Goal: Task Accomplishment & Management: Complete application form

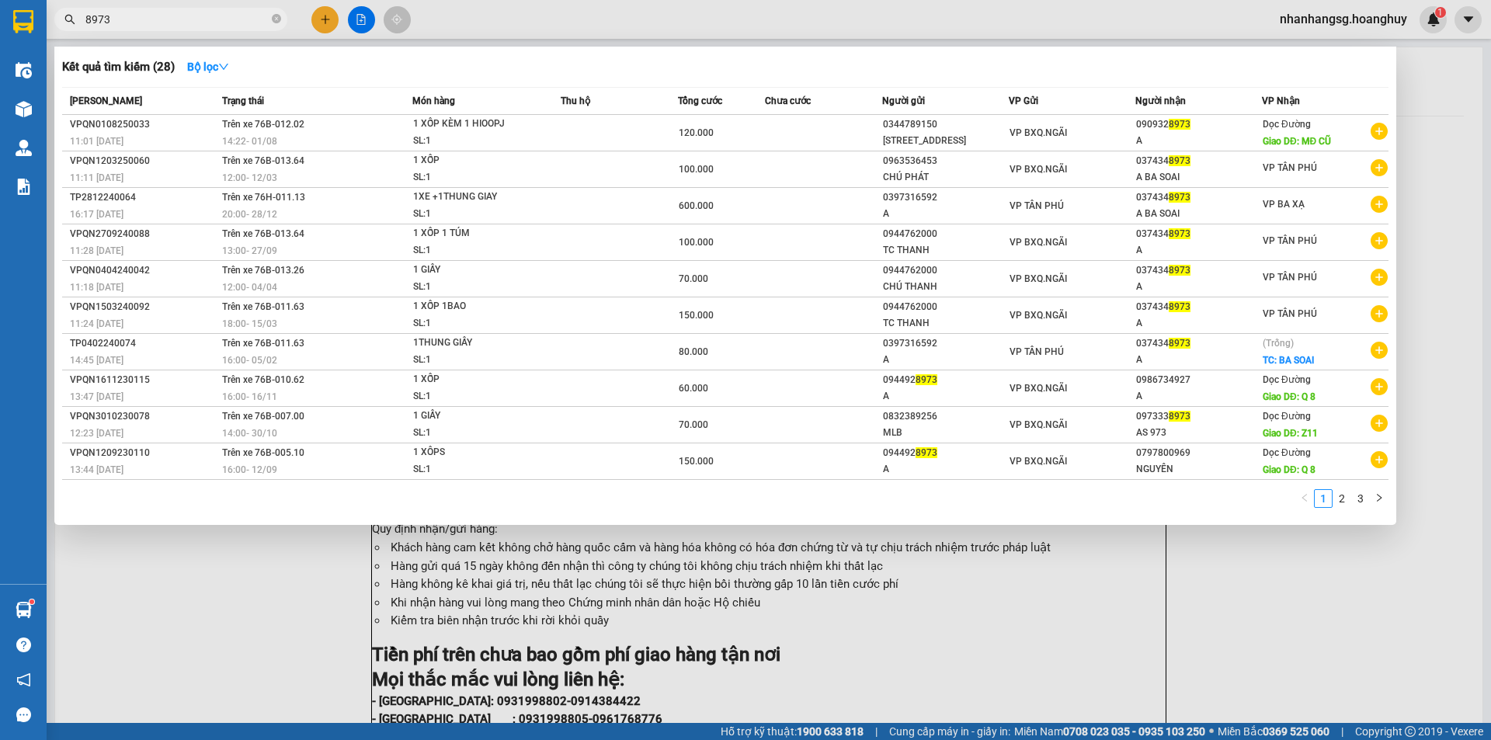
click at [320, 16] on div at bounding box center [745, 370] width 1491 height 740
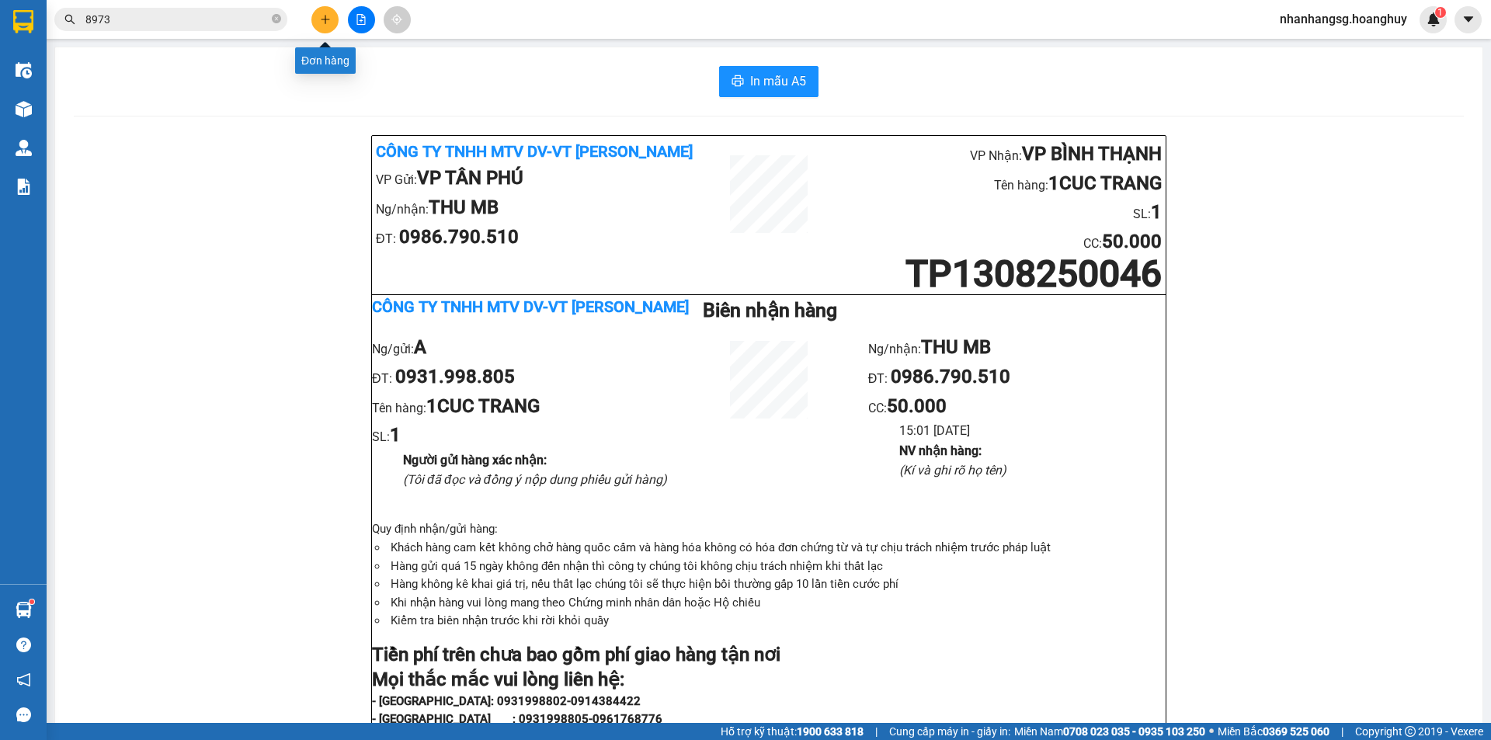
click at [320, 22] on icon "plus" at bounding box center [325, 19] width 11 height 11
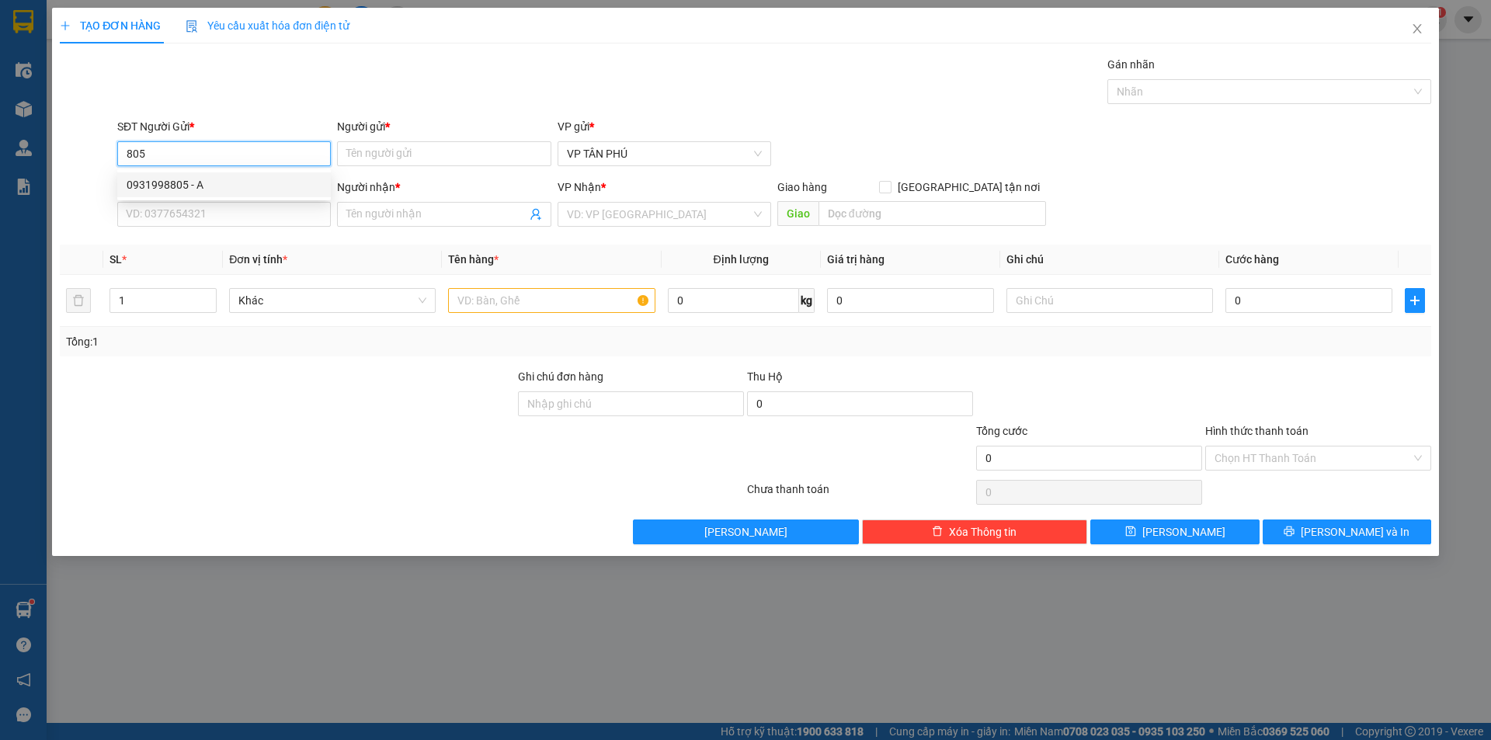
click at [183, 190] on div "0931998805 - A" at bounding box center [224, 184] width 195 height 17
type input "0931998805"
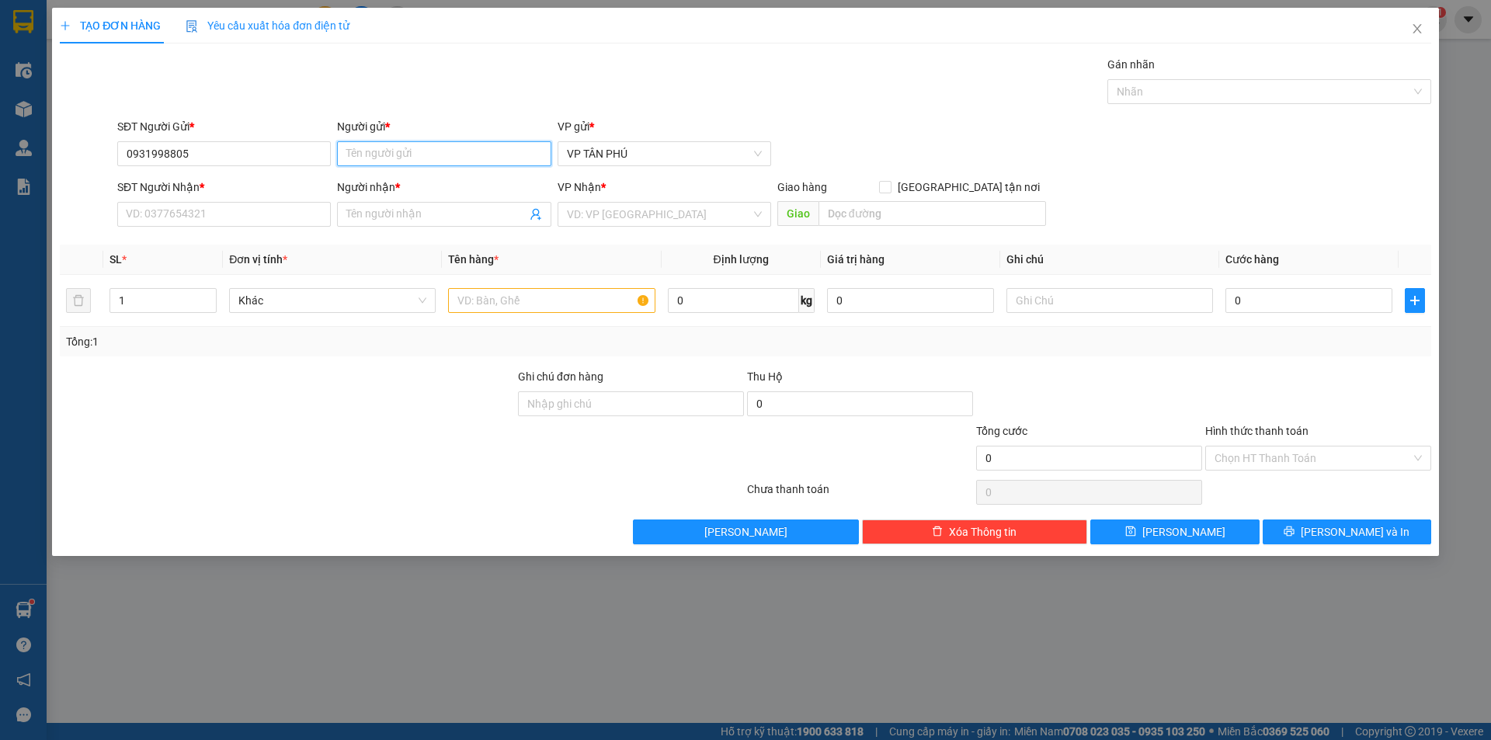
click at [374, 148] on input "Người gửi *" at bounding box center [444, 153] width 214 height 25
type input "A"
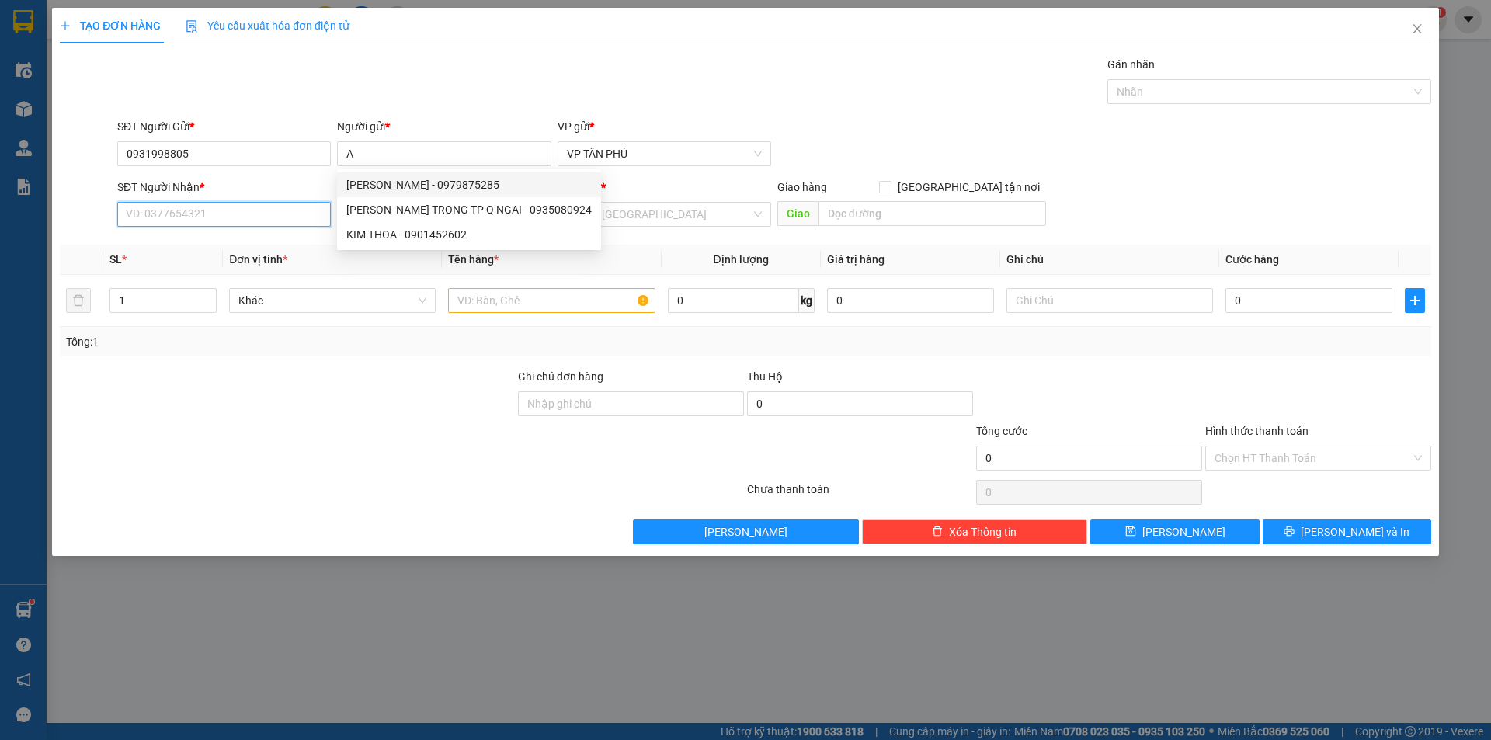
click at [294, 217] on input "SĐT Người Nhận *" at bounding box center [224, 214] width 214 height 25
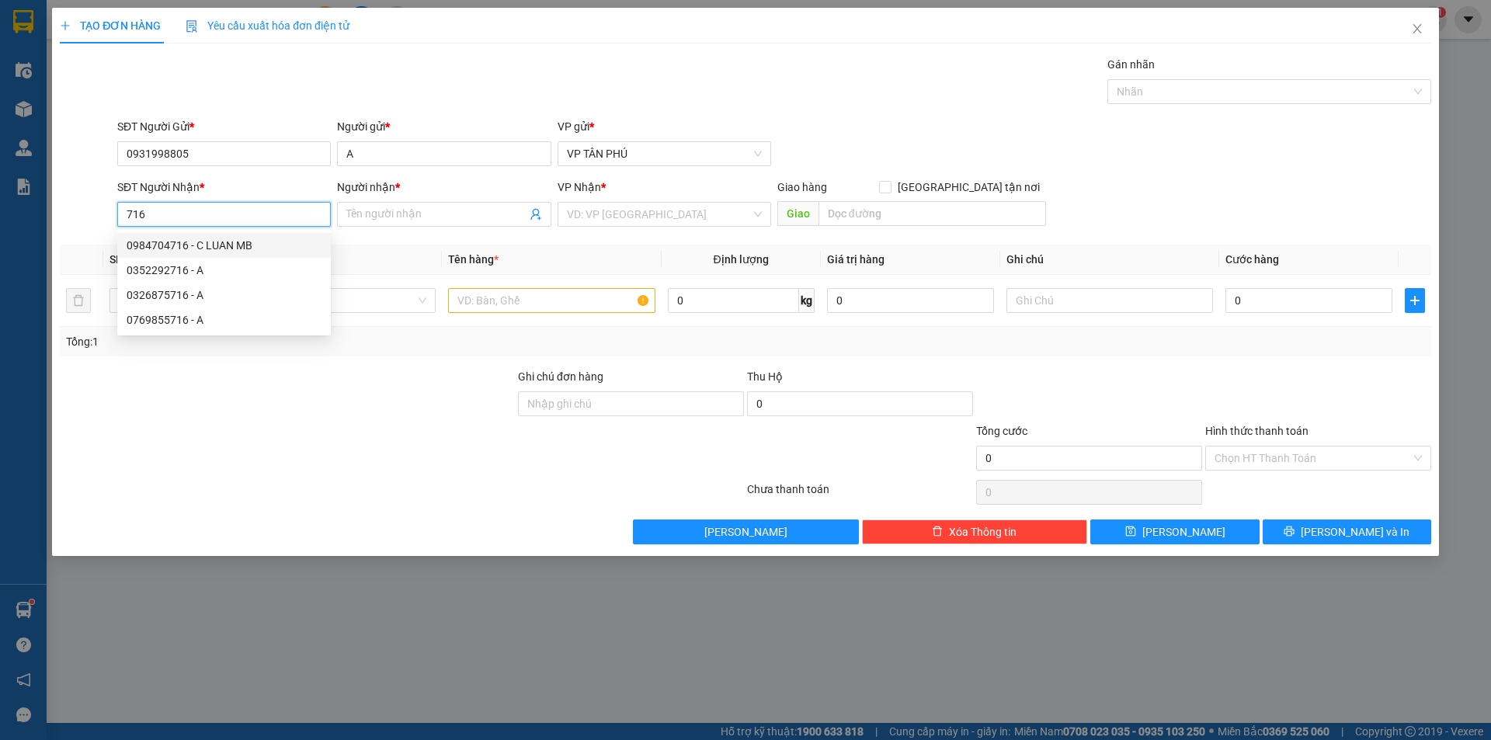
click at [250, 248] on div "0984704716 - C LUAN MB" at bounding box center [224, 245] width 195 height 17
type input "0984704716"
type input "C LUAN MB"
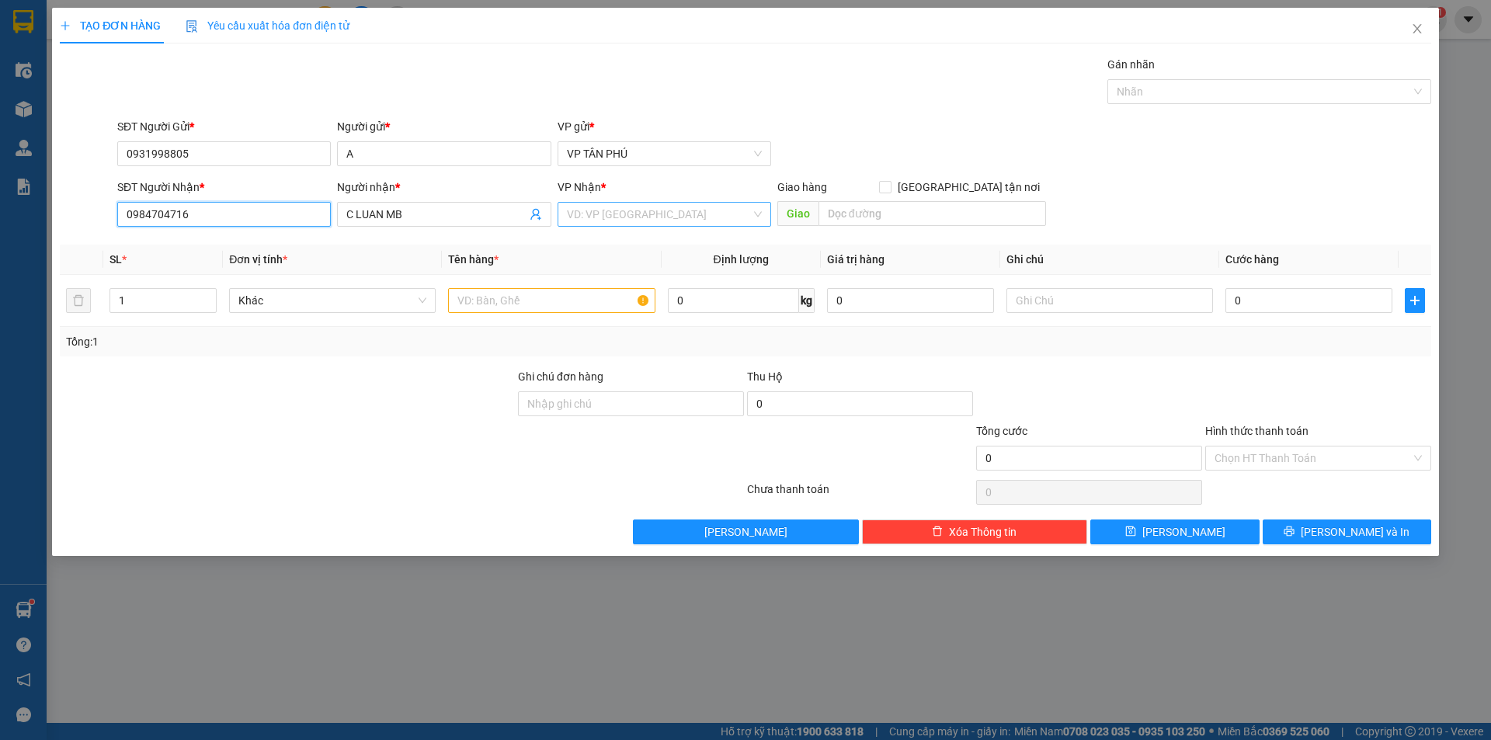
type input "0984704716"
click at [663, 203] on input "search" at bounding box center [659, 214] width 184 height 23
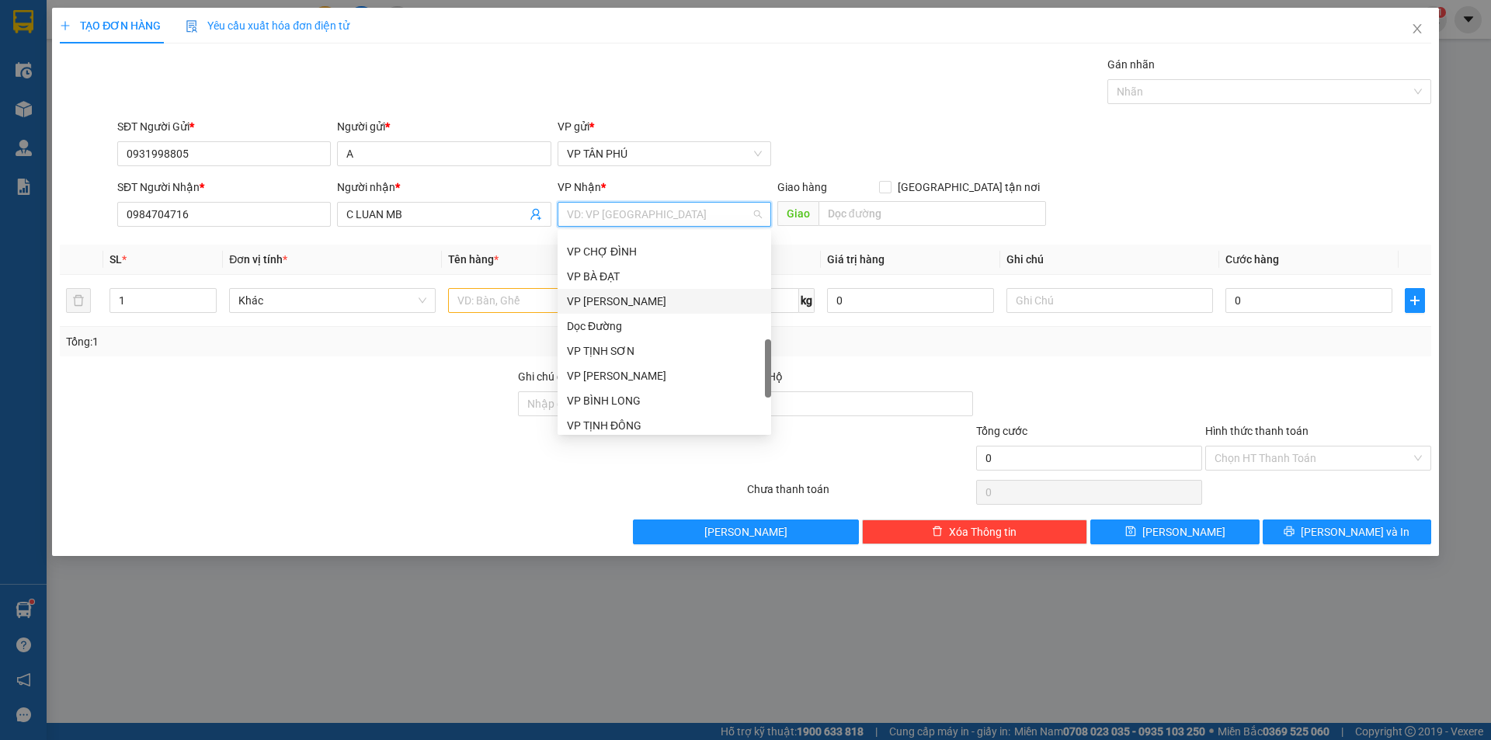
scroll to position [413, 0]
click at [626, 260] on div "VP BÌNH THẠNH" at bounding box center [664, 254] width 195 height 17
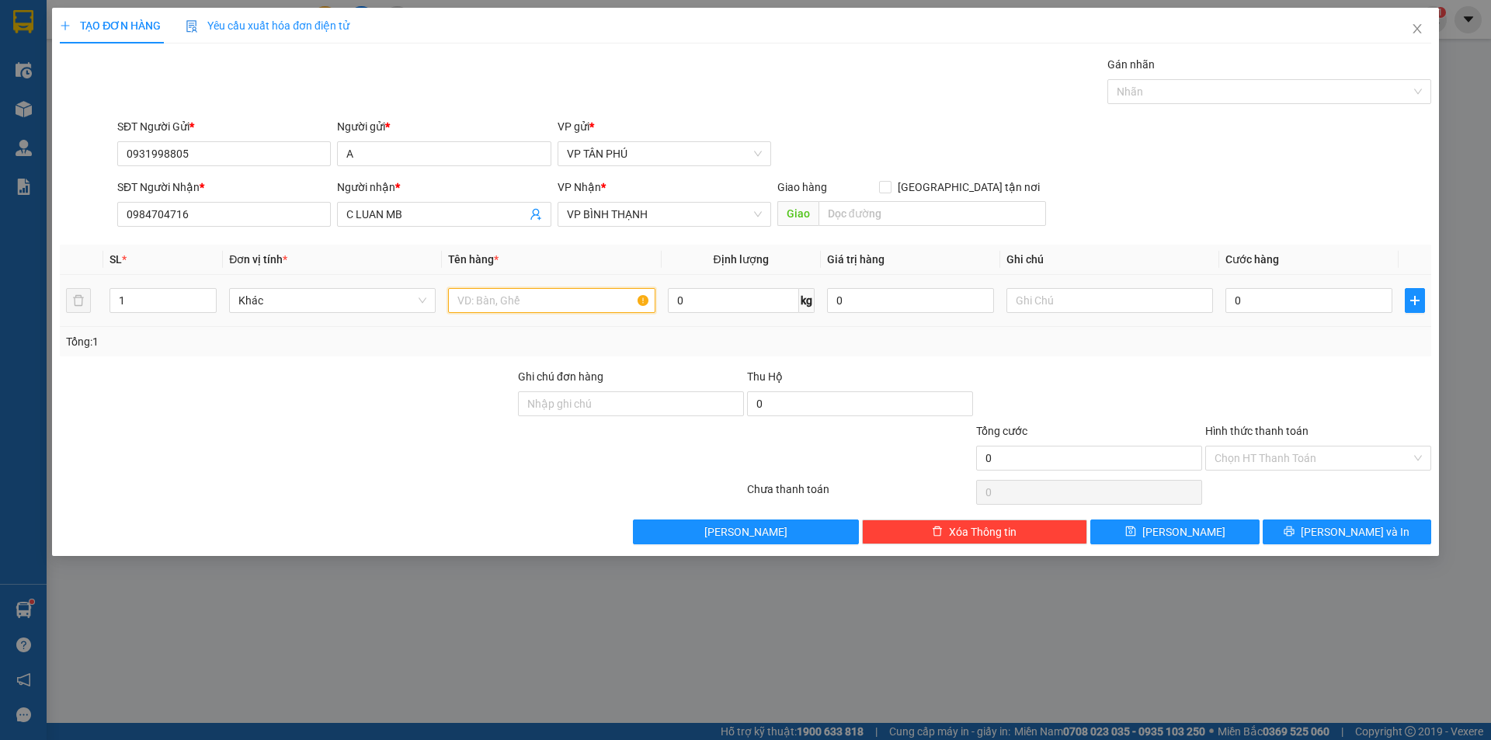
click at [565, 300] on input "text" at bounding box center [551, 300] width 207 height 25
type input "1THUNG DOI"
click at [1248, 302] on input "0" at bounding box center [1309, 300] width 167 height 25
type input "8"
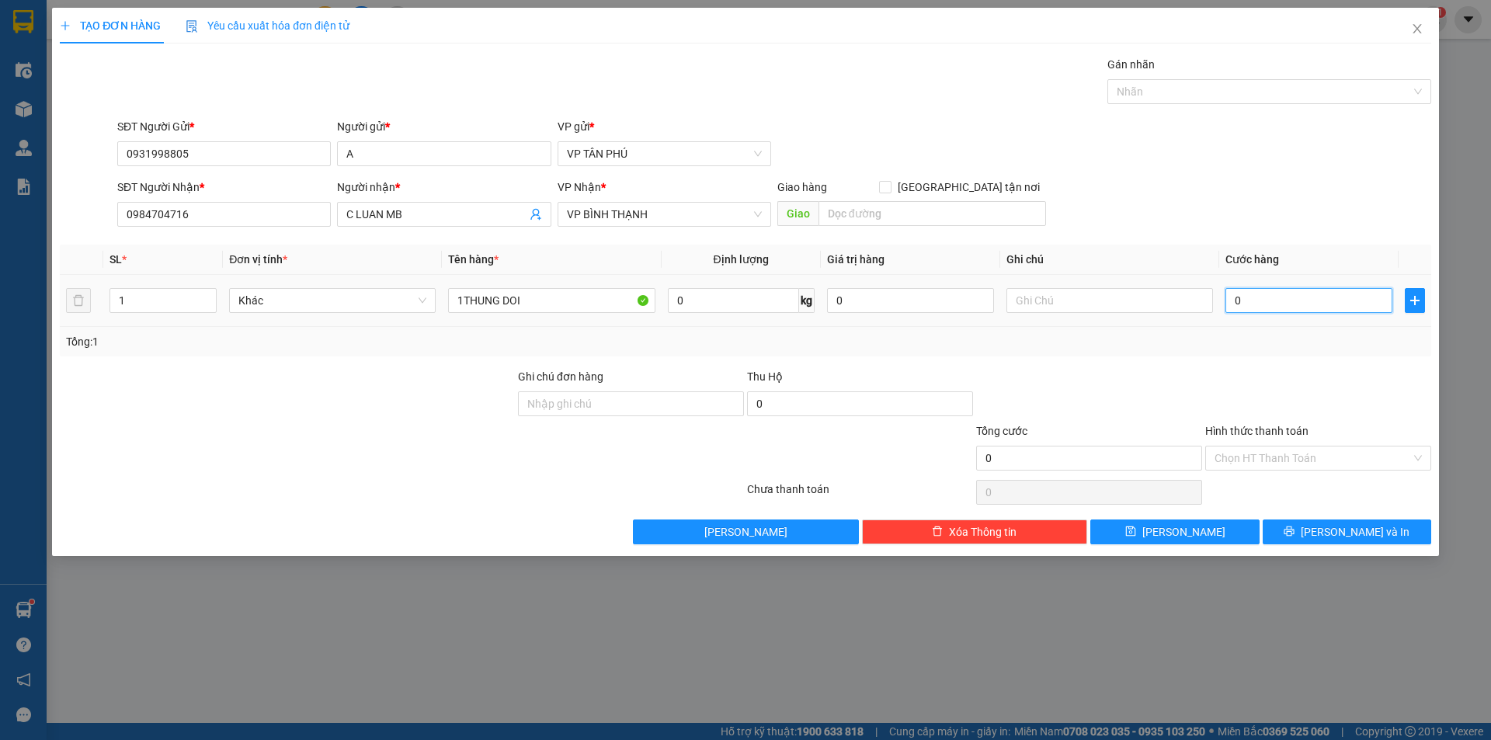
type input "8"
type input "80"
type input "80.000"
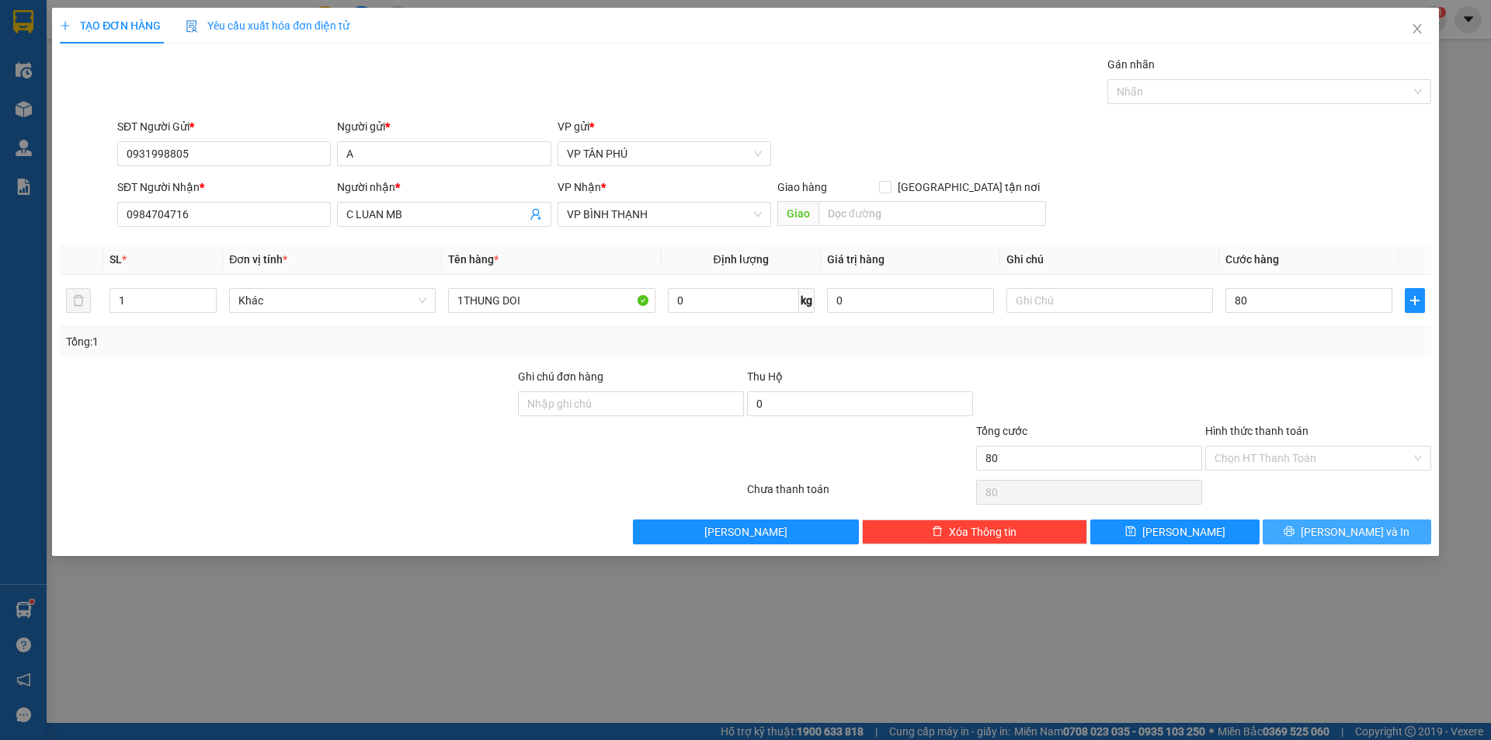
type input "80.000"
click at [1295, 527] on button "[PERSON_NAME] và In" at bounding box center [1347, 532] width 169 height 25
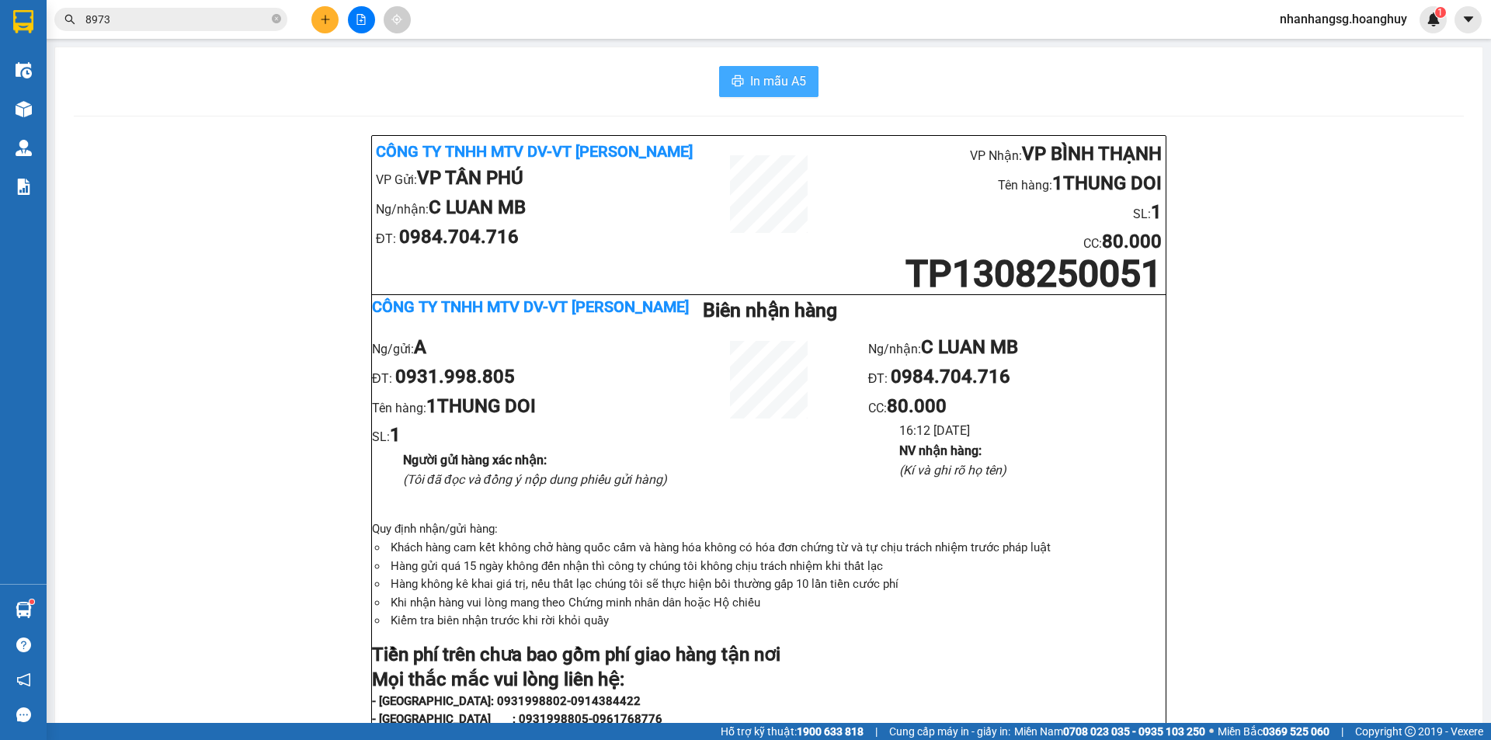
click at [788, 82] on span "In mẫu A5" at bounding box center [778, 80] width 56 height 19
click at [320, 18] on icon "plus" at bounding box center [325, 19] width 11 height 11
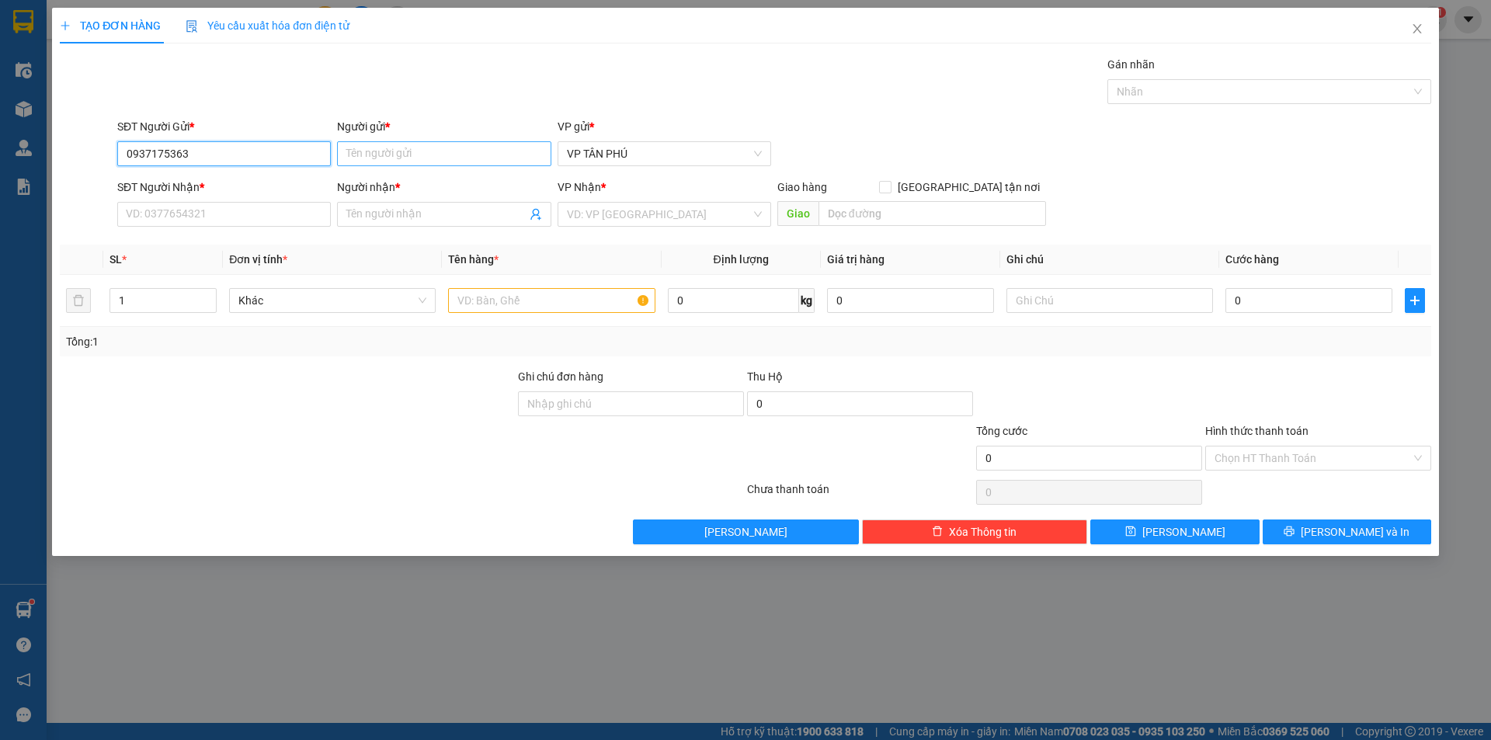
type input "0937175363"
click at [430, 148] on input "Người gửi *" at bounding box center [444, 153] width 214 height 25
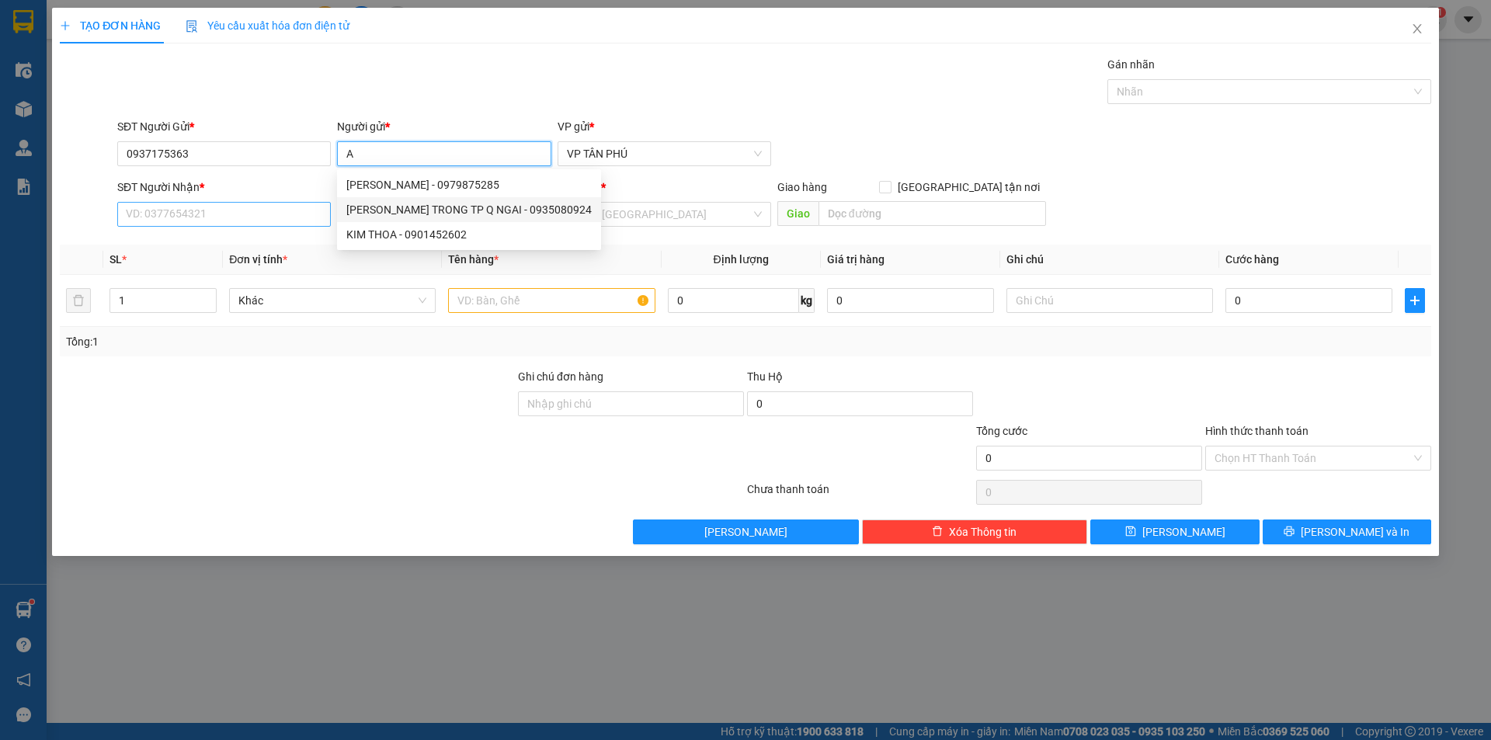
type input "A"
click at [246, 221] on input "SĐT Người Nhận *" at bounding box center [224, 214] width 214 height 25
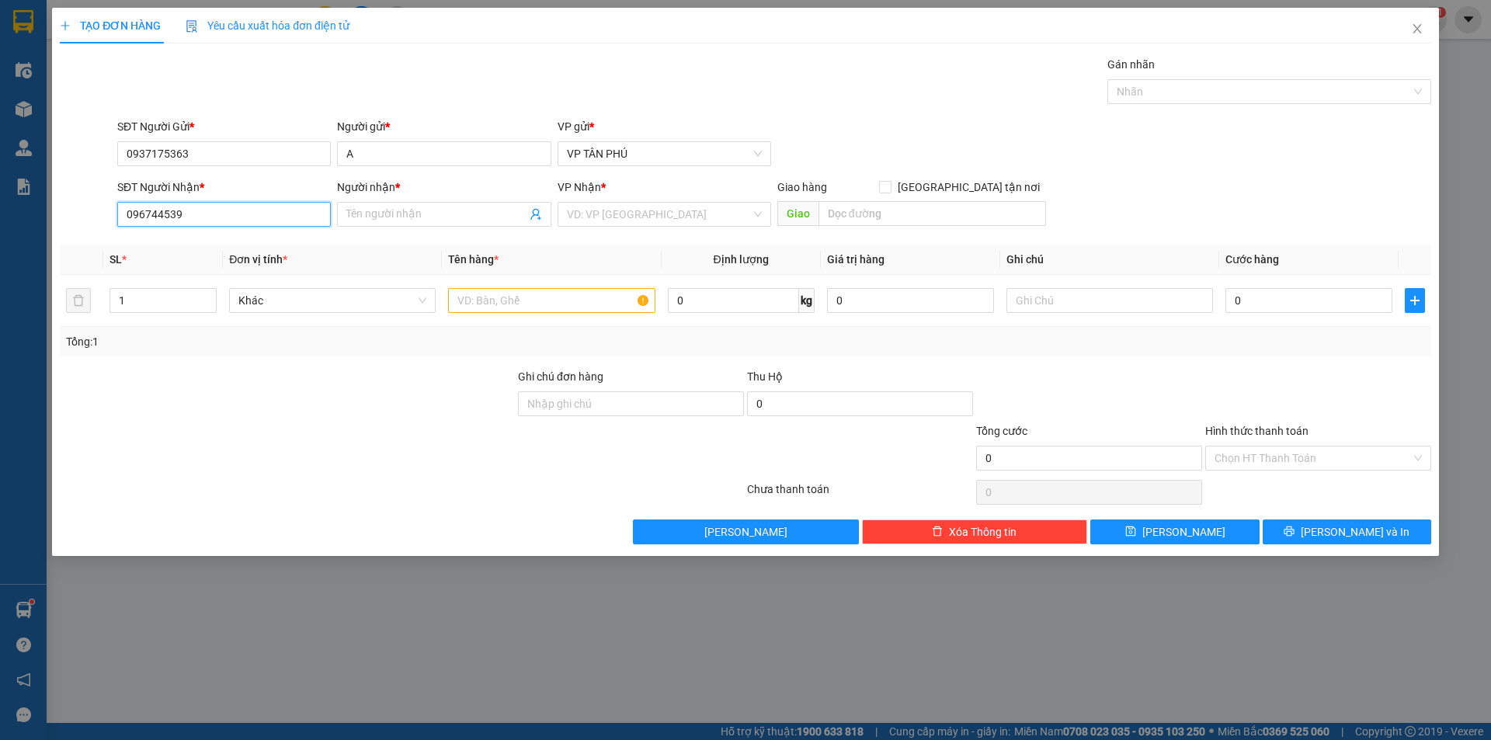
click at [172, 214] on input "096744539" at bounding box center [224, 214] width 214 height 25
type input "0967445379"
click at [358, 204] on span at bounding box center [444, 214] width 214 height 25
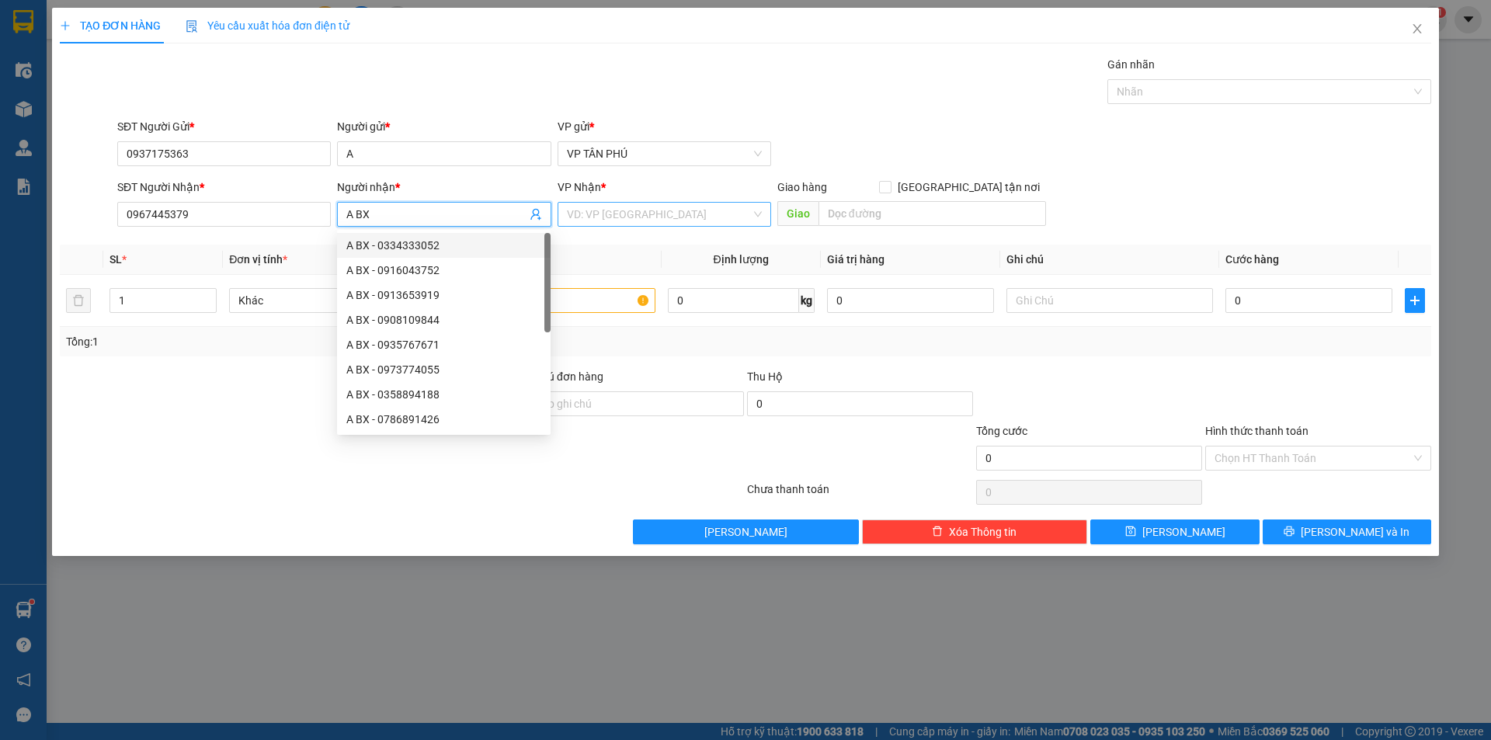
type input "A BX"
click at [628, 208] on input "search" at bounding box center [659, 214] width 184 height 23
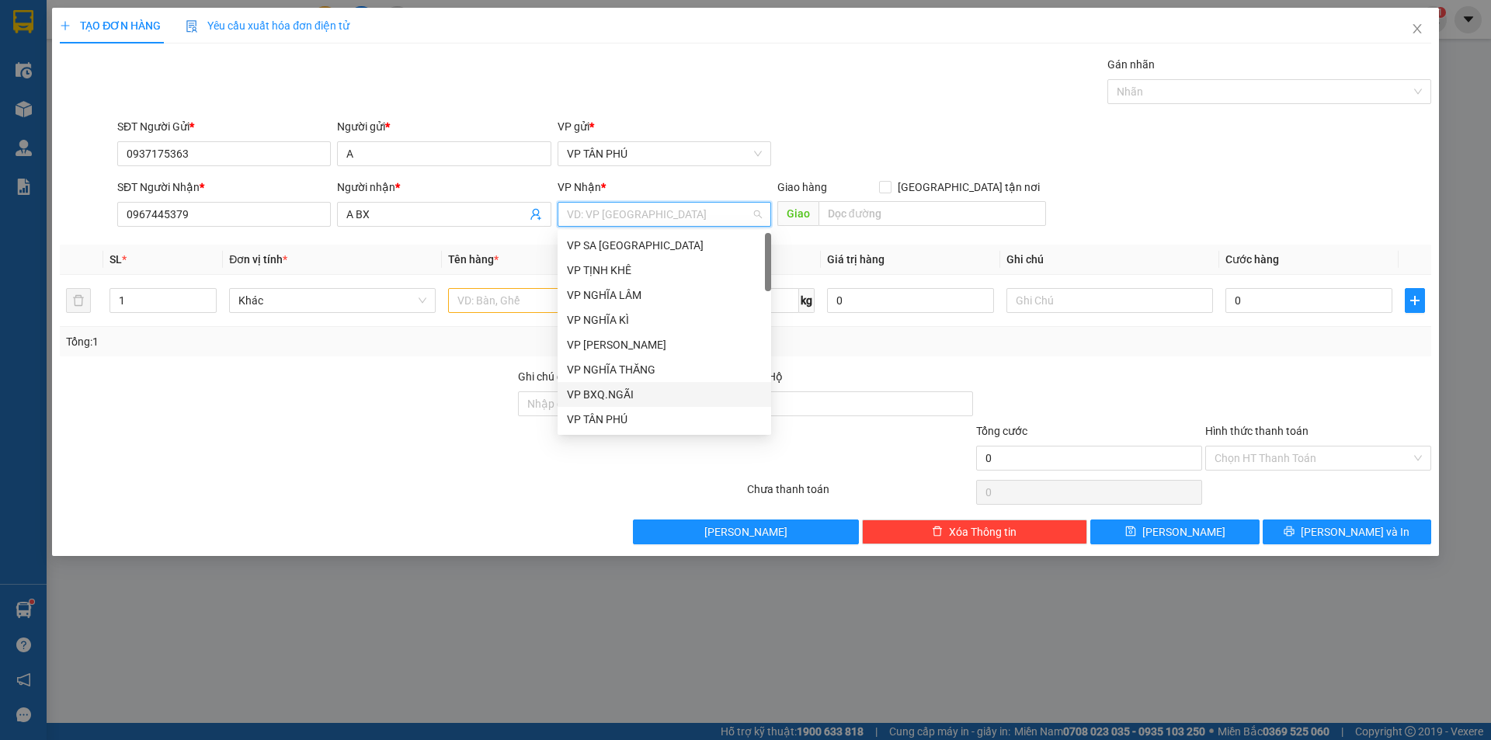
click at [623, 388] on div "VP BXQ.NGÃI" at bounding box center [664, 394] width 195 height 17
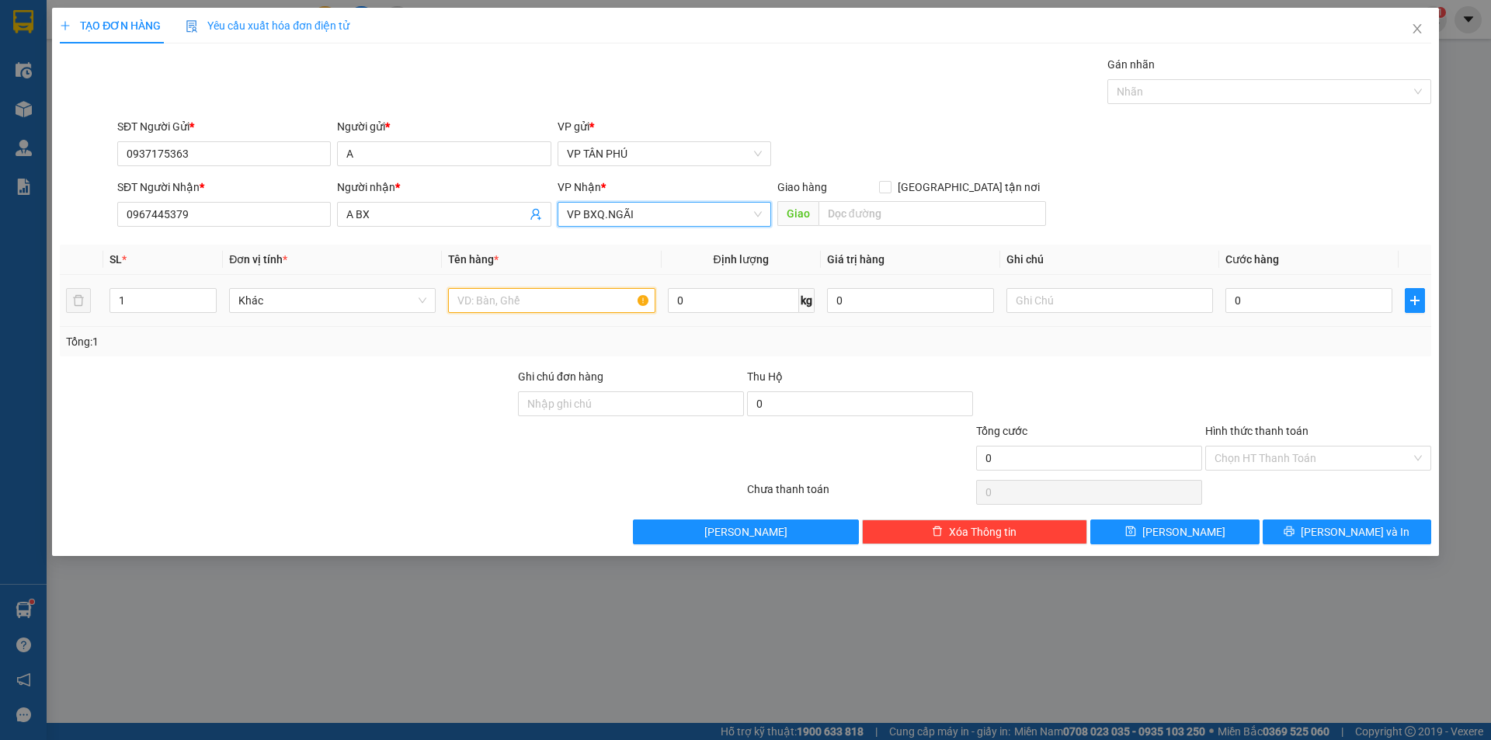
click at [510, 304] on input "text" at bounding box center [551, 300] width 207 height 25
type input "1CUC TRANG"
click at [1240, 297] on input "0" at bounding box center [1309, 300] width 167 height 25
type input "50"
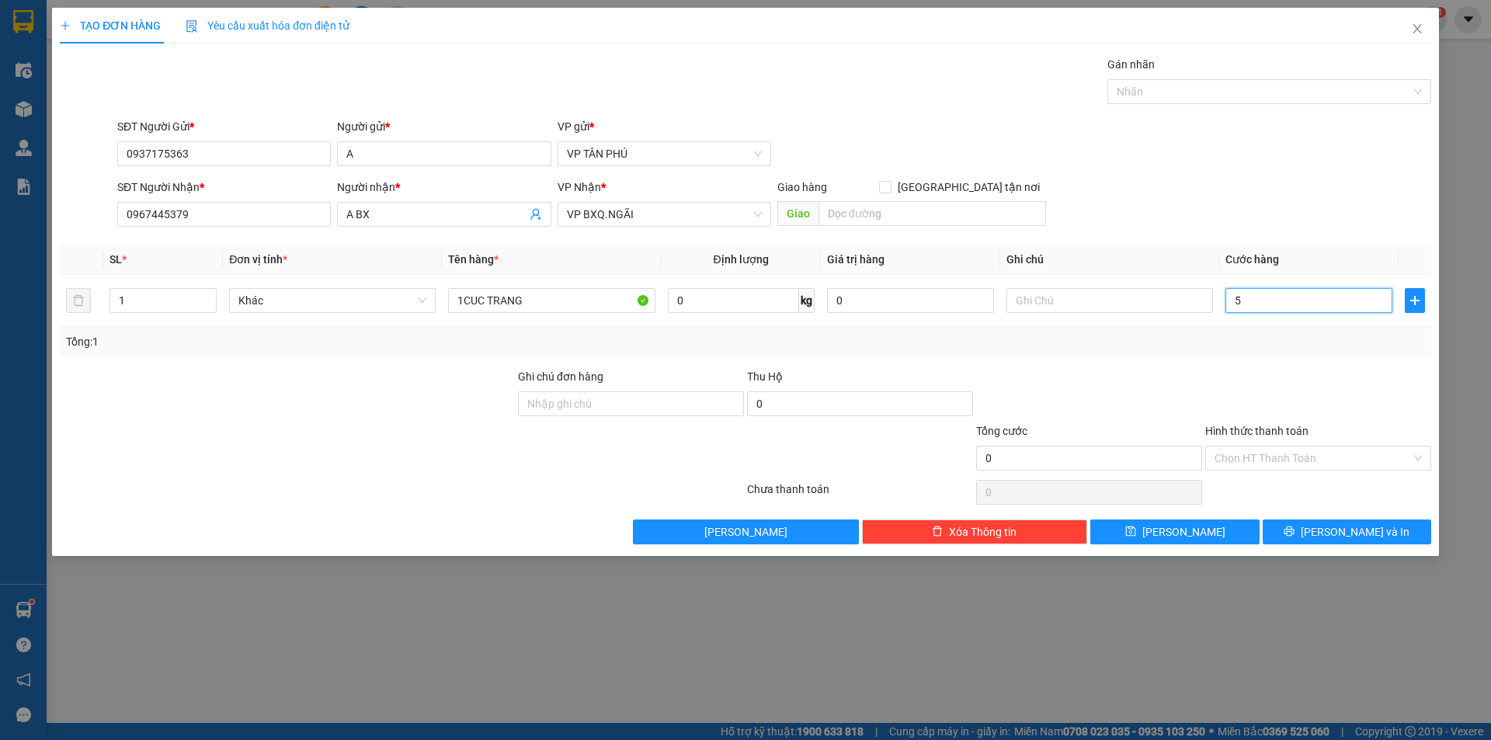
type input "50"
type input "50.000"
click at [1292, 533] on button "[PERSON_NAME] và In" at bounding box center [1347, 532] width 169 height 25
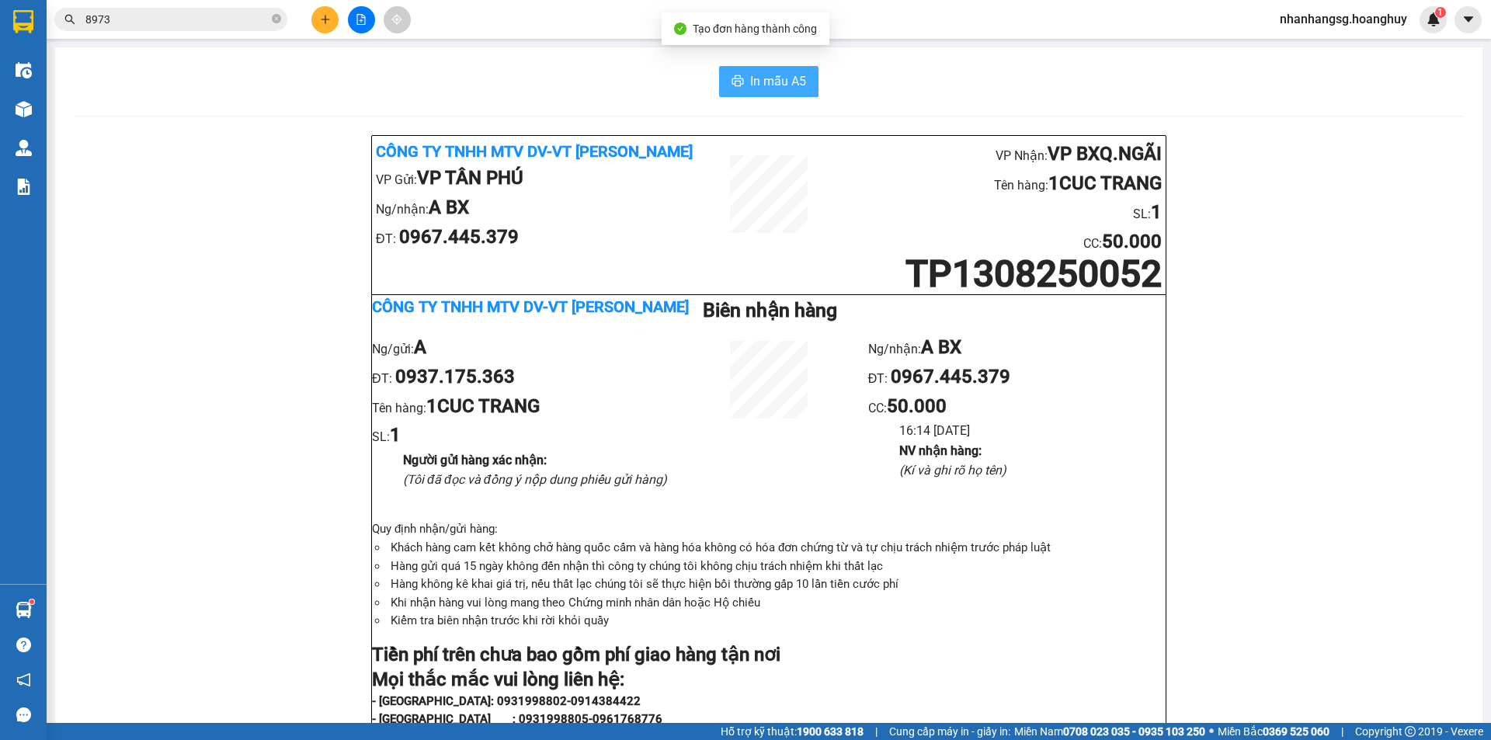
click at [770, 77] on span "In mẫu A5" at bounding box center [778, 80] width 56 height 19
click at [325, 26] on button at bounding box center [324, 19] width 27 height 27
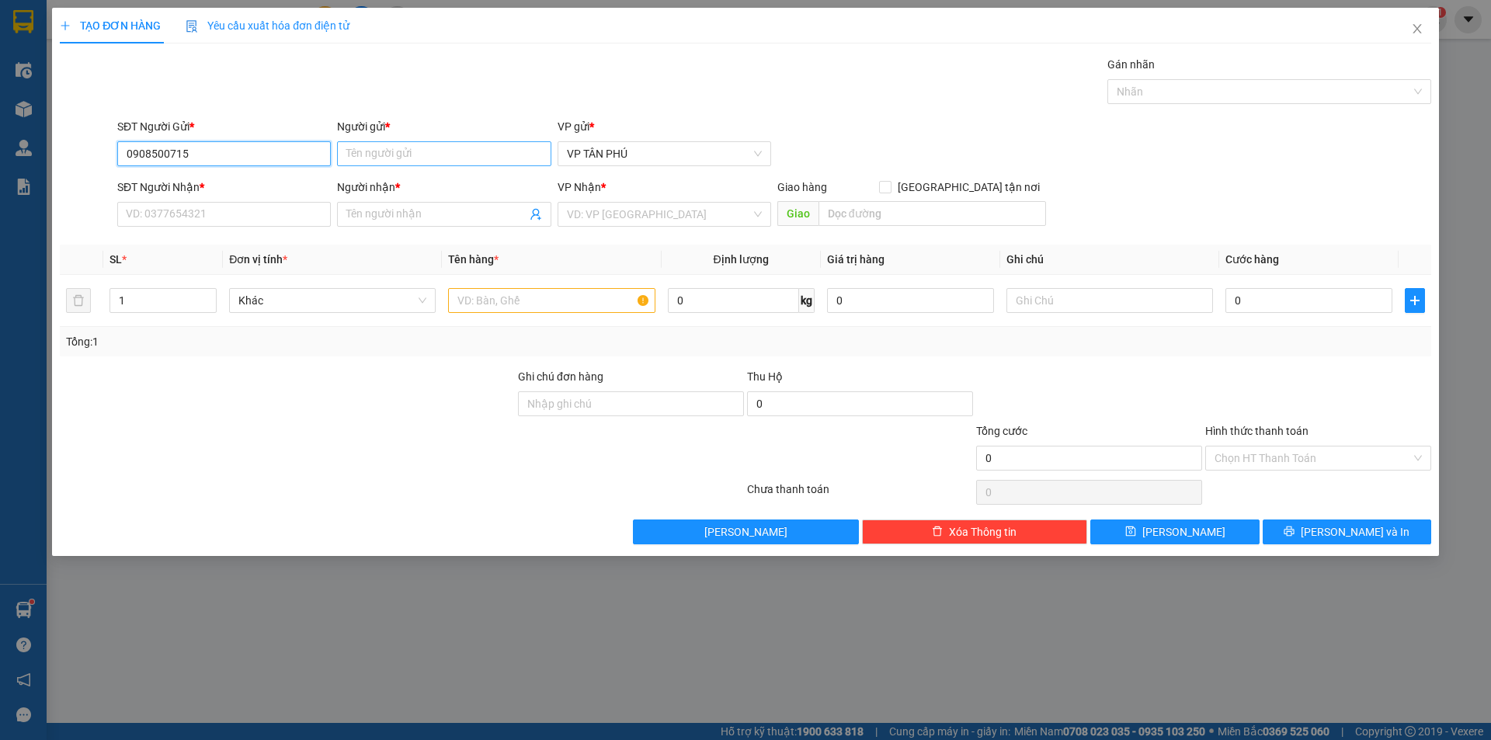
type input "0908500715"
click at [348, 157] on input "Người gửi *" at bounding box center [444, 153] width 214 height 25
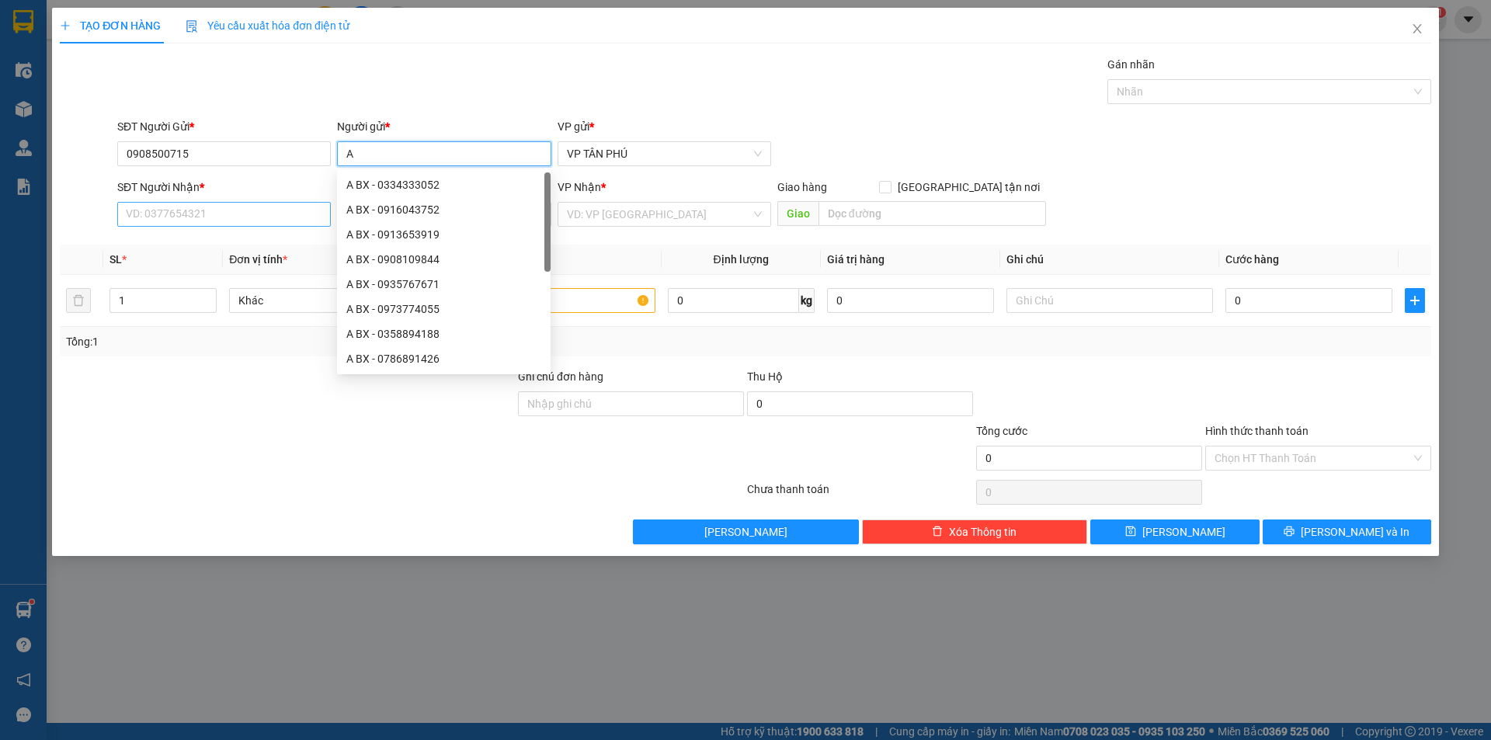
type input "A"
click at [218, 214] on input "SĐT Người Nhận *" at bounding box center [224, 214] width 214 height 25
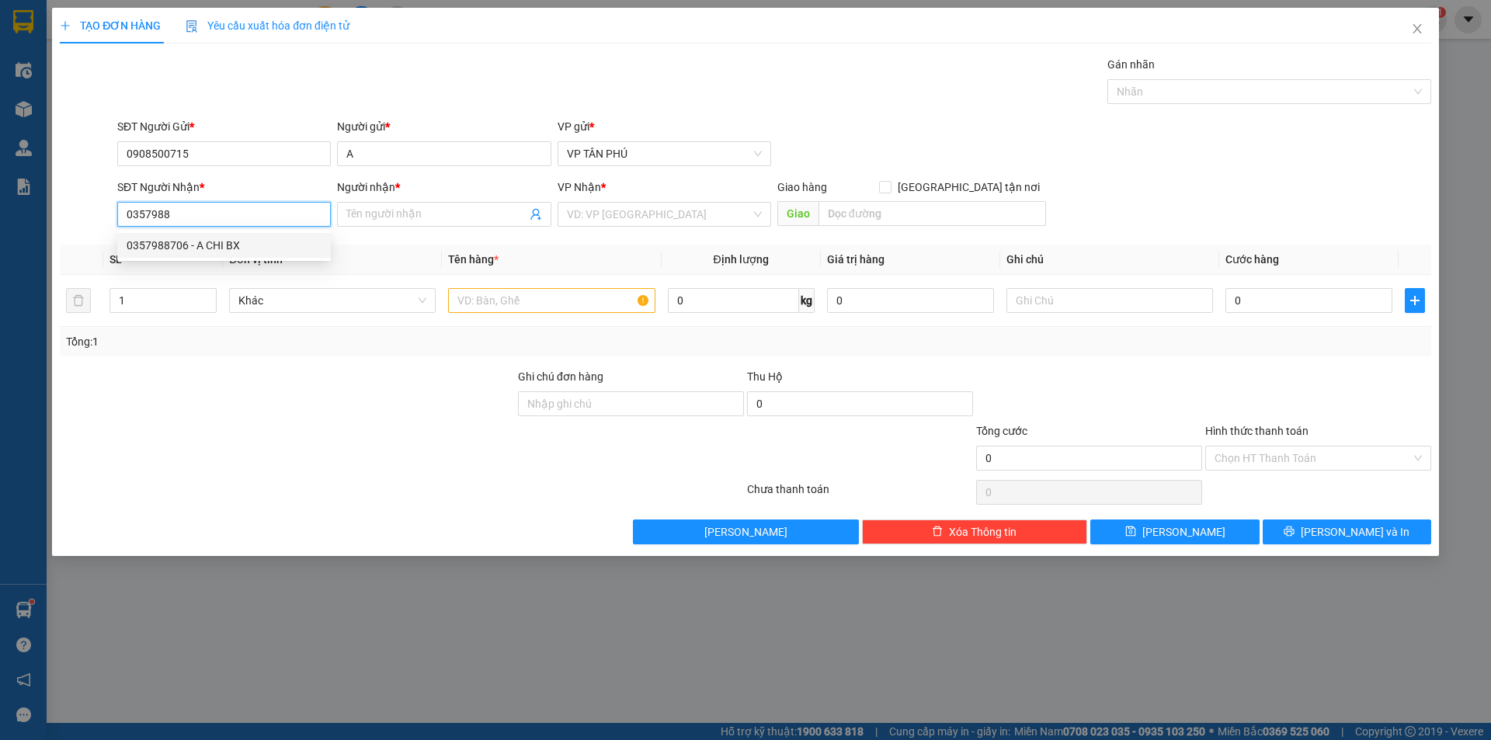
click at [229, 241] on div "0357988706 - A CHI BX" at bounding box center [224, 245] width 195 height 17
type input "0357988706"
type input "A CHI BX"
type input "0357988706"
click at [585, 215] on input "search" at bounding box center [659, 214] width 184 height 23
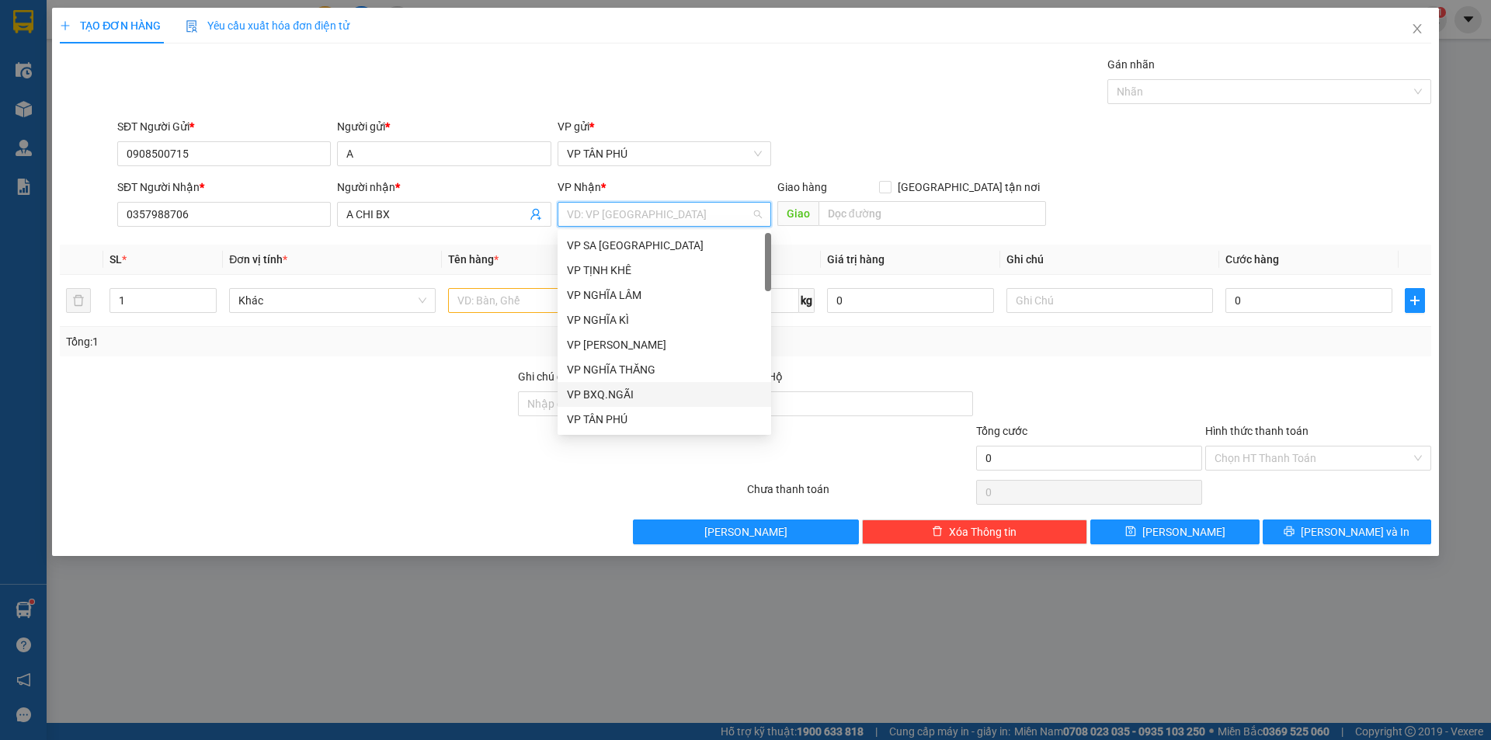
click at [610, 391] on div "VP BXQ.NGÃI" at bounding box center [664, 394] width 195 height 17
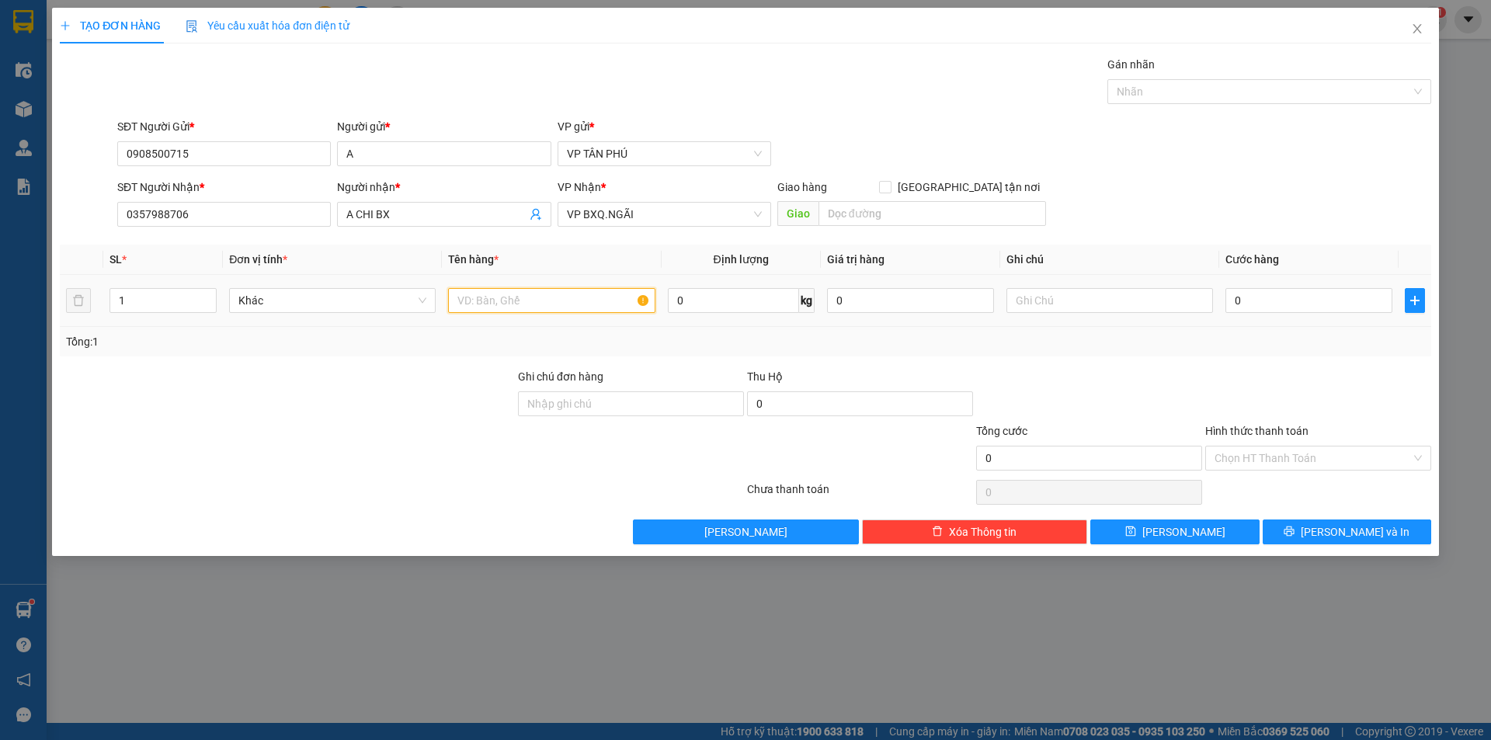
click at [523, 300] on input "text" at bounding box center [551, 300] width 207 height 25
type input "2THUNG"
click at [1327, 311] on input "0" at bounding box center [1309, 300] width 167 height 25
type input "1"
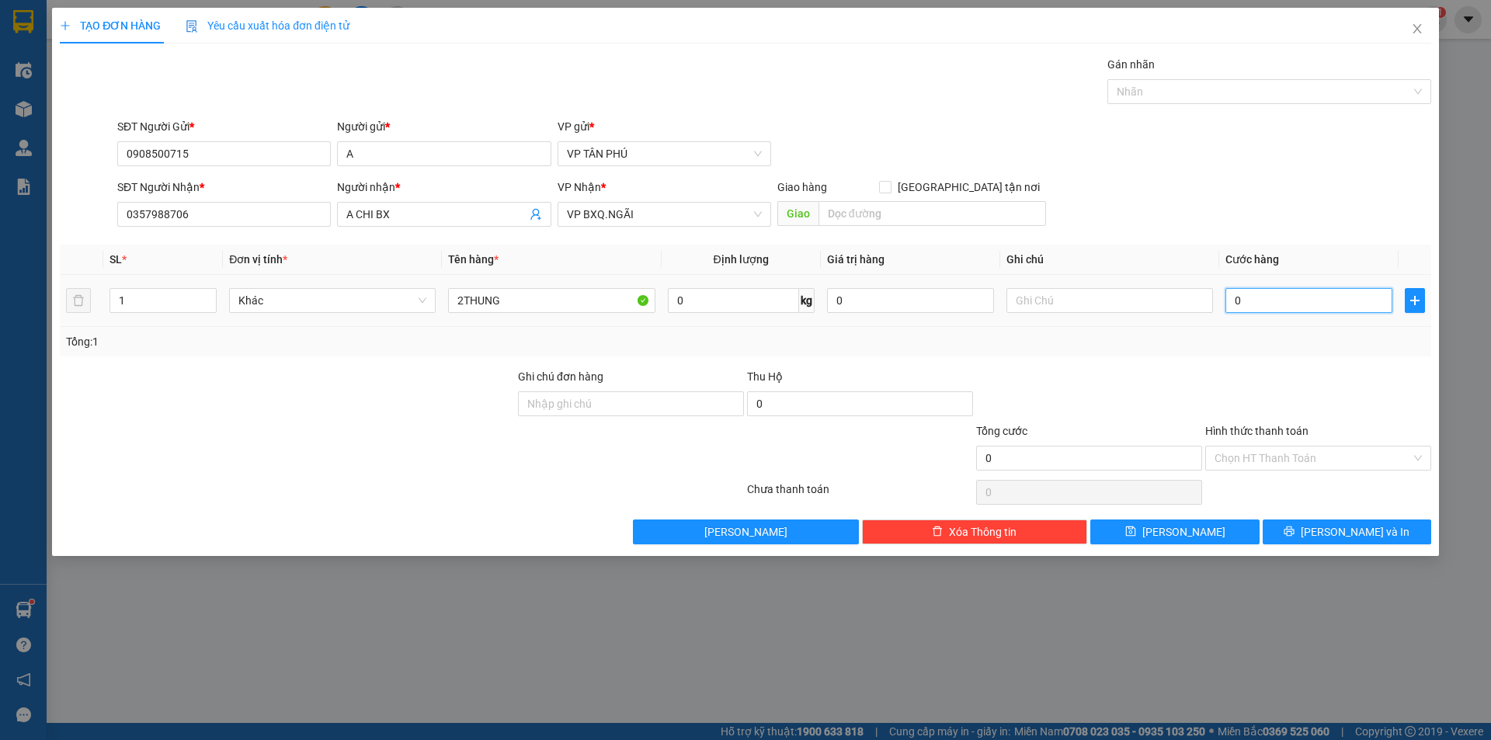
type input "1"
type input "10"
type input "100"
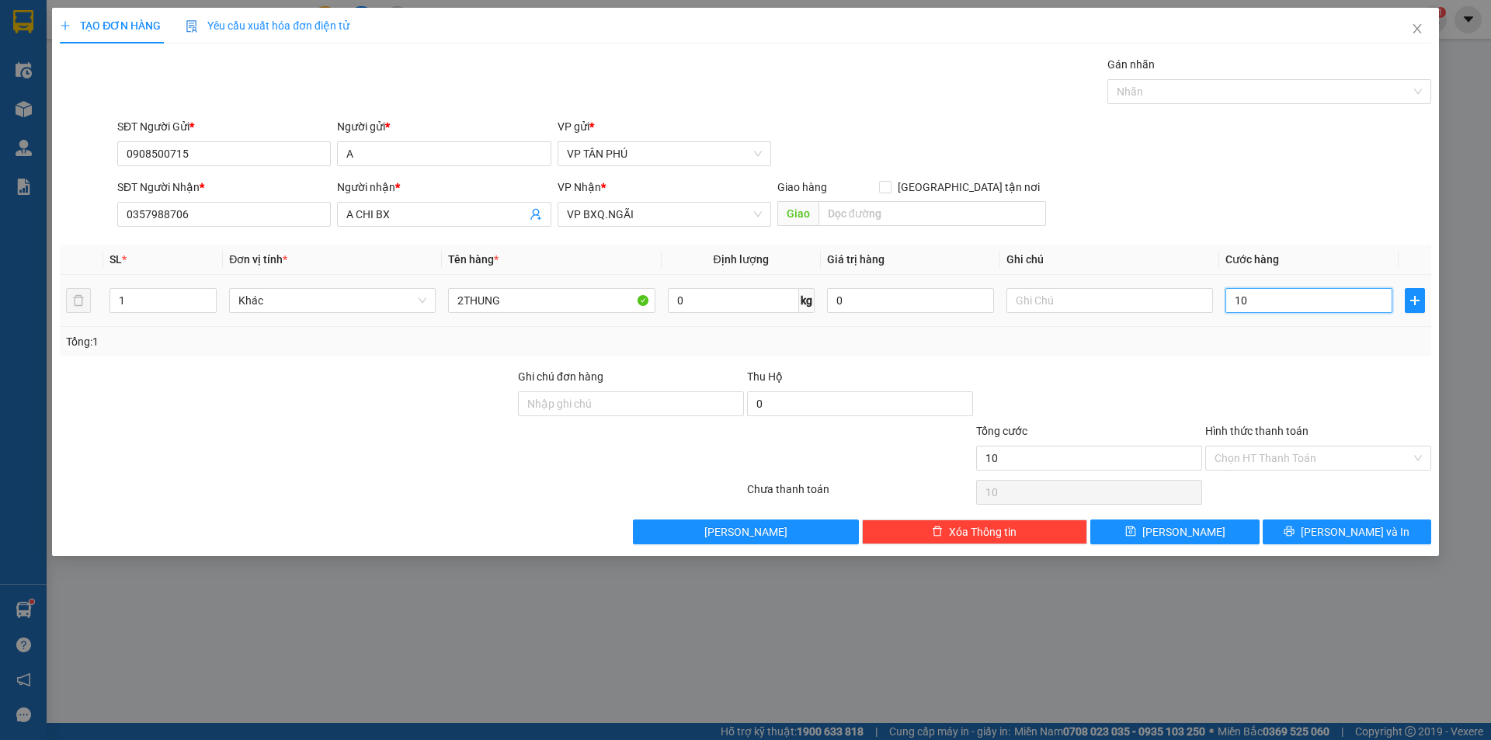
type input "100"
type input "100.000"
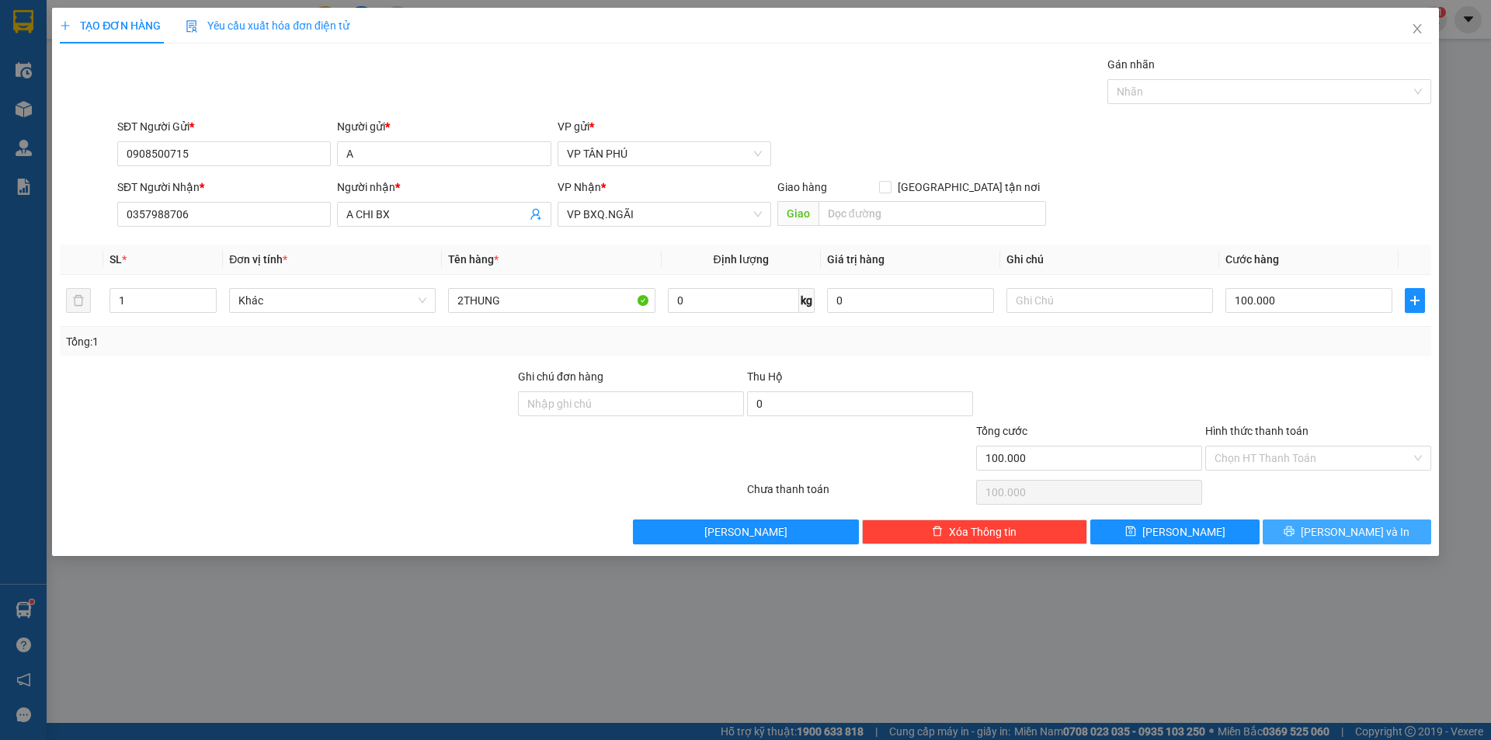
click at [1291, 534] on button "[PERSON_NAME] và In" at bounding box center [1347, 532] width 169 height 25
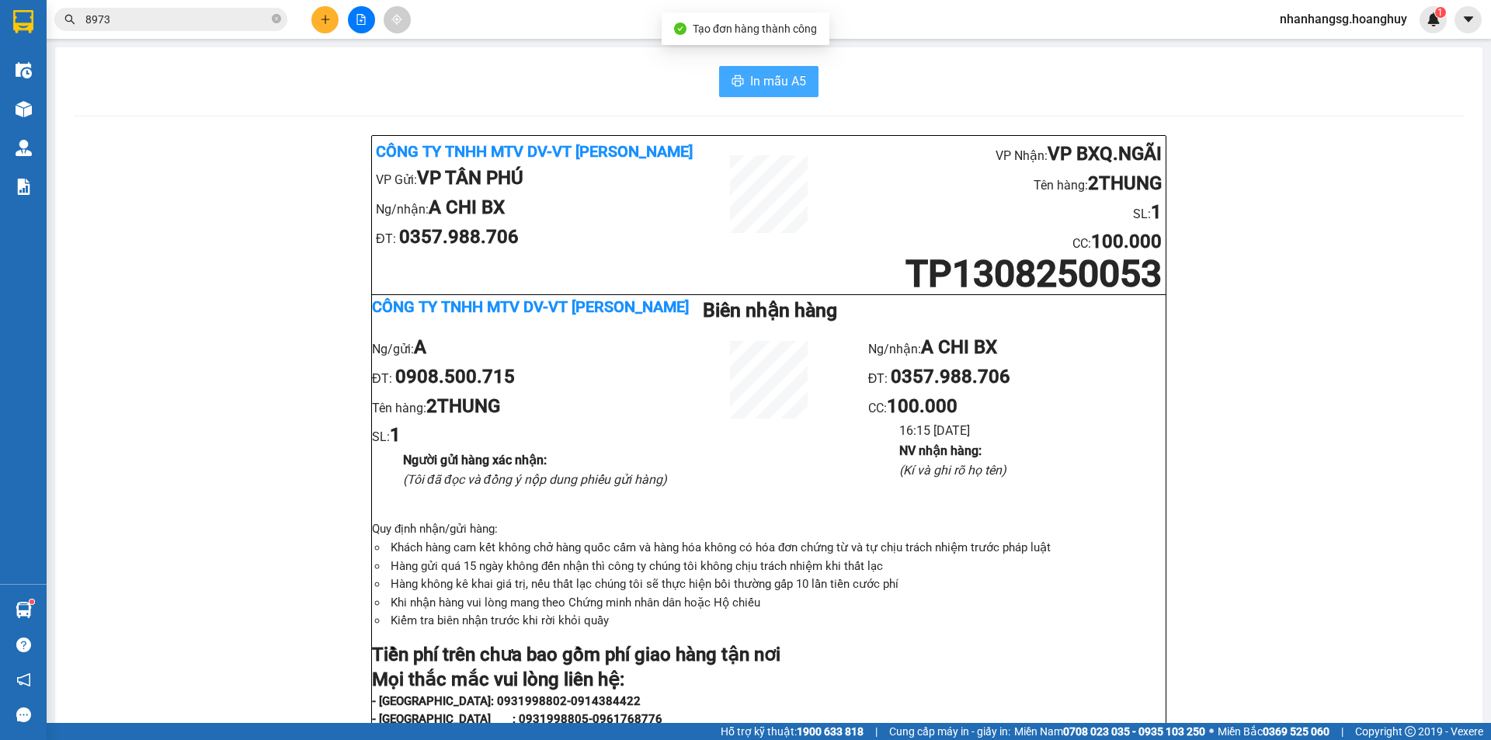
click at [775, 86] on span "In mẫu A5" at bounding box center [778, 80] width 56 height 19
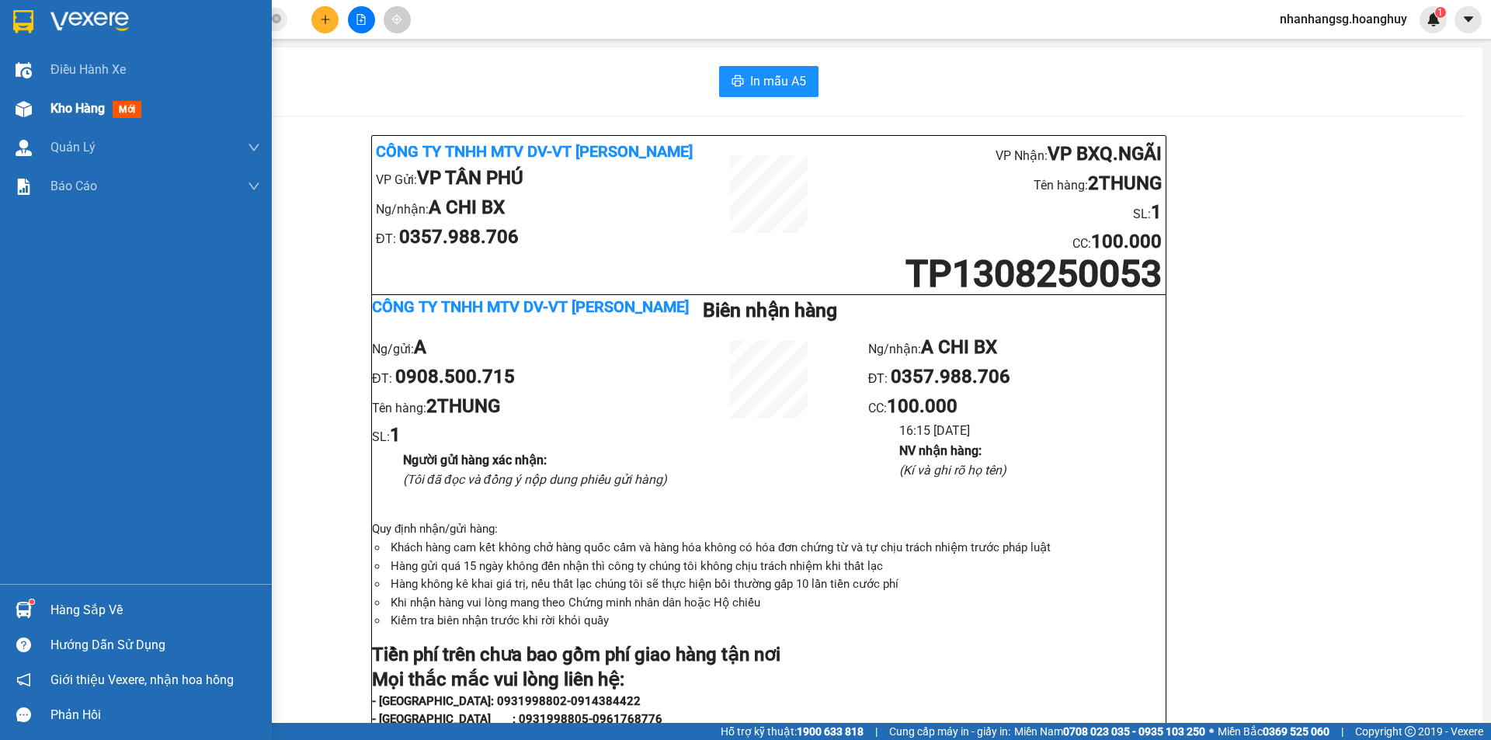
click at [85, 104] on span "Kho hàng" at bounding box center [77, 108] width 54 height 15
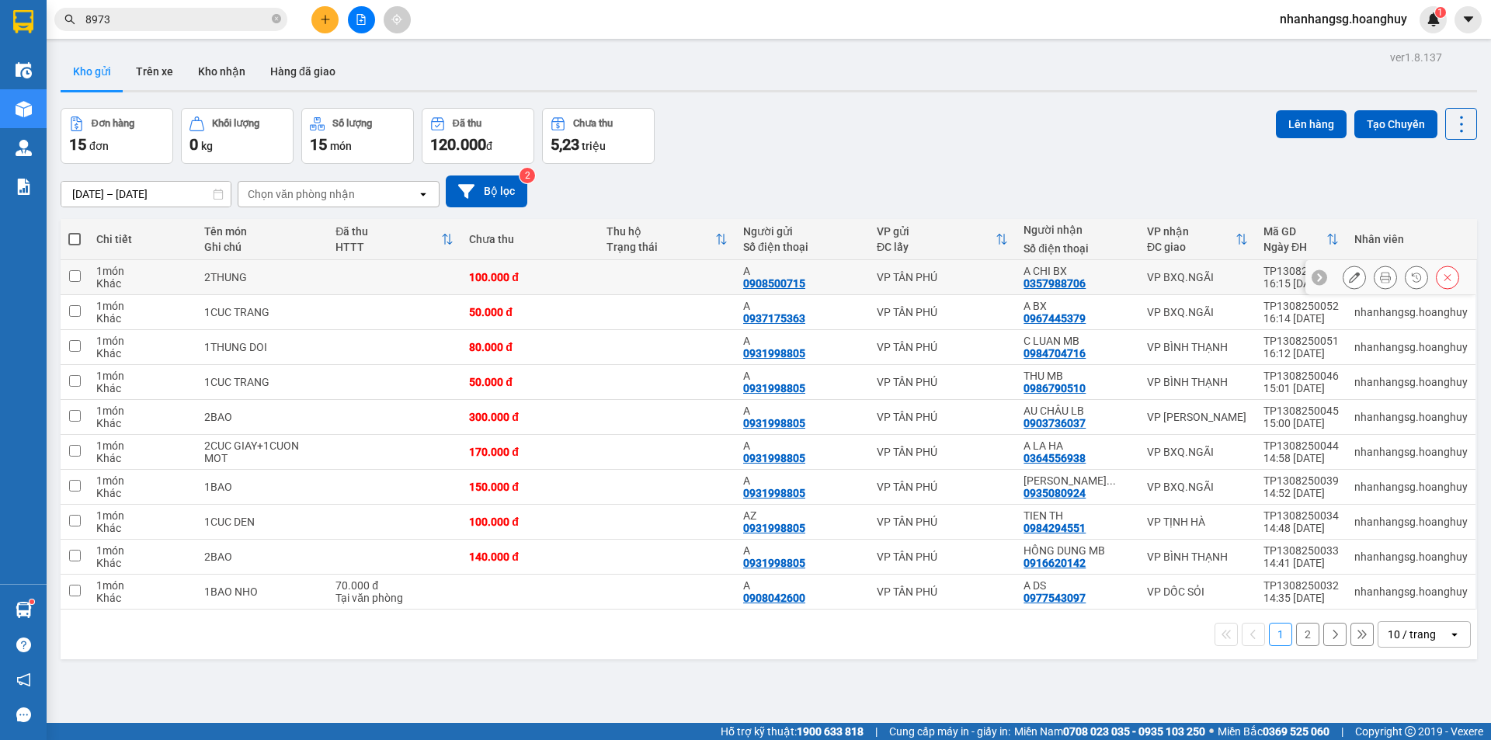
click at [1349, 274] on icon at bounding box center [1354, 277] width 11 height 11
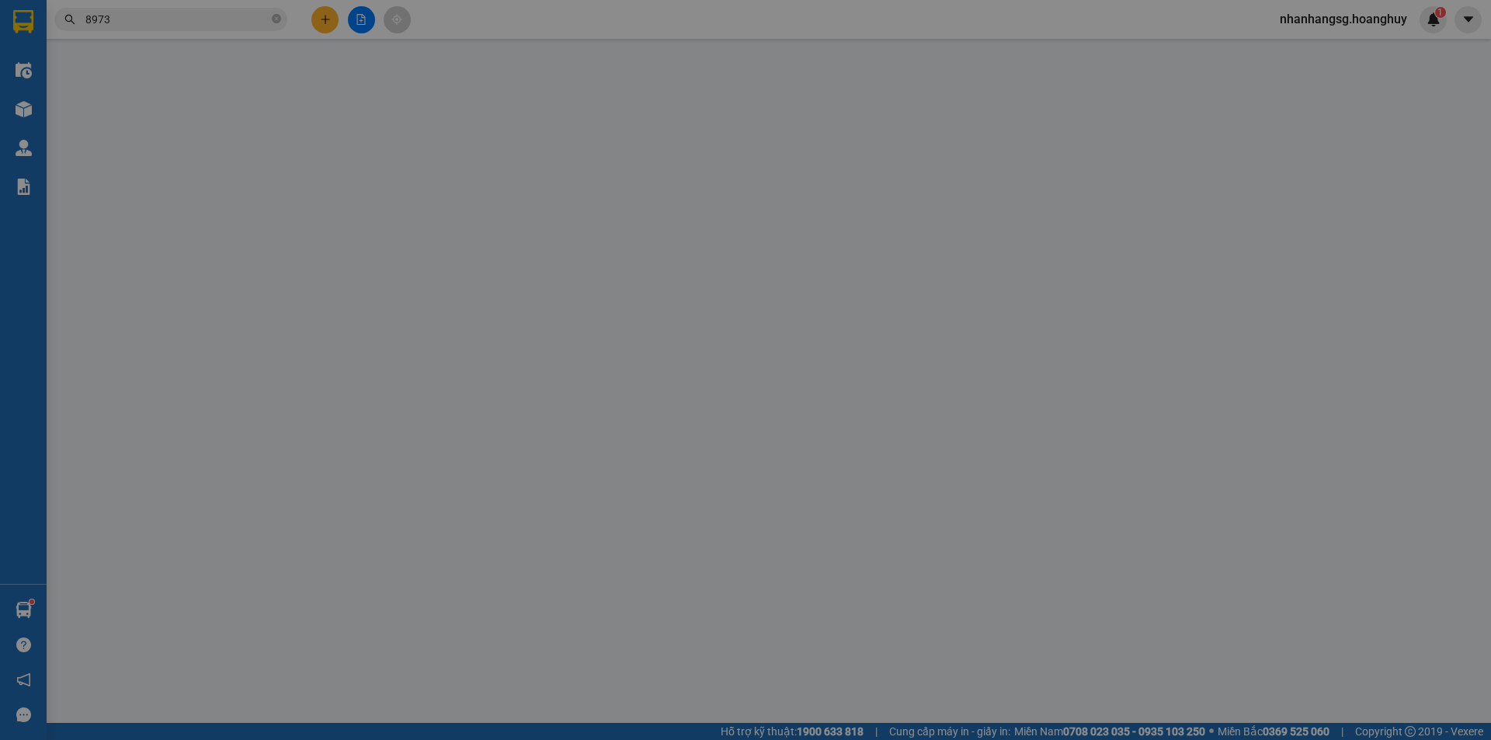
type input "0908500715"
type input "A"
type input "0357988706"
type input "A CHI BX"
type input "100.000"
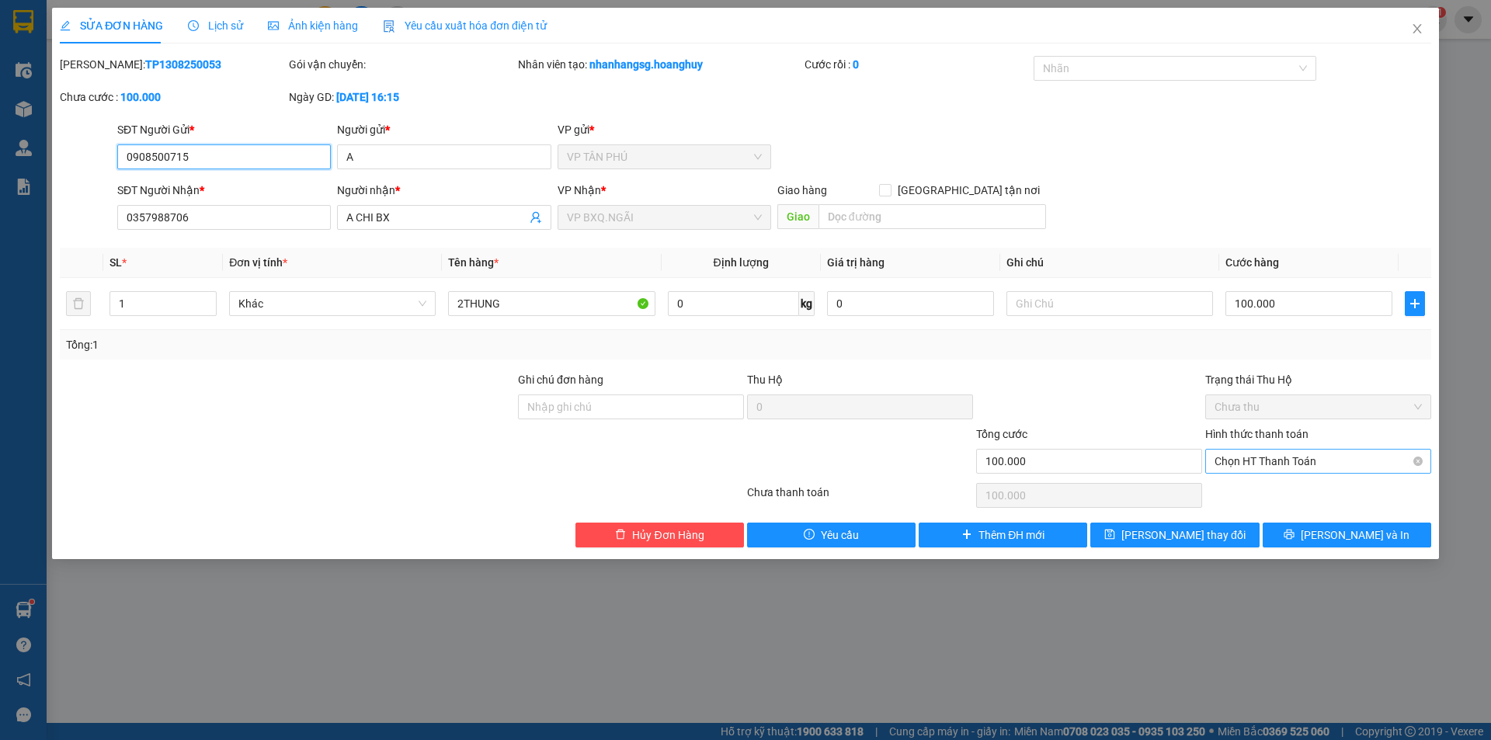
click at [1266, 462] on span "Chọn HT Thanh Toán" at bounding box center [1318, 461] width 207 height 23
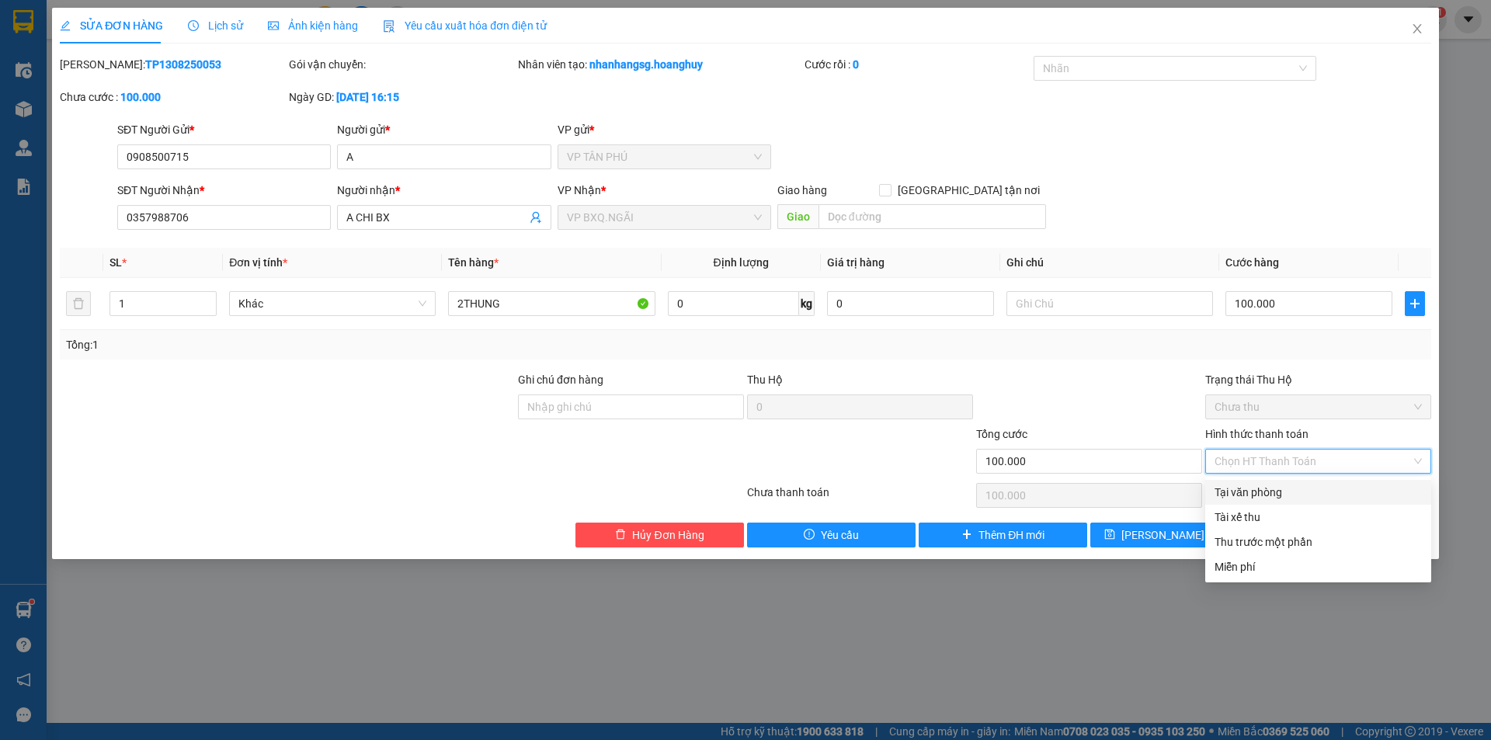
click at [1264, 489] on div "Tại văn phòng" at bounding box center [1318, 492] width 207 height 17
type input "0"
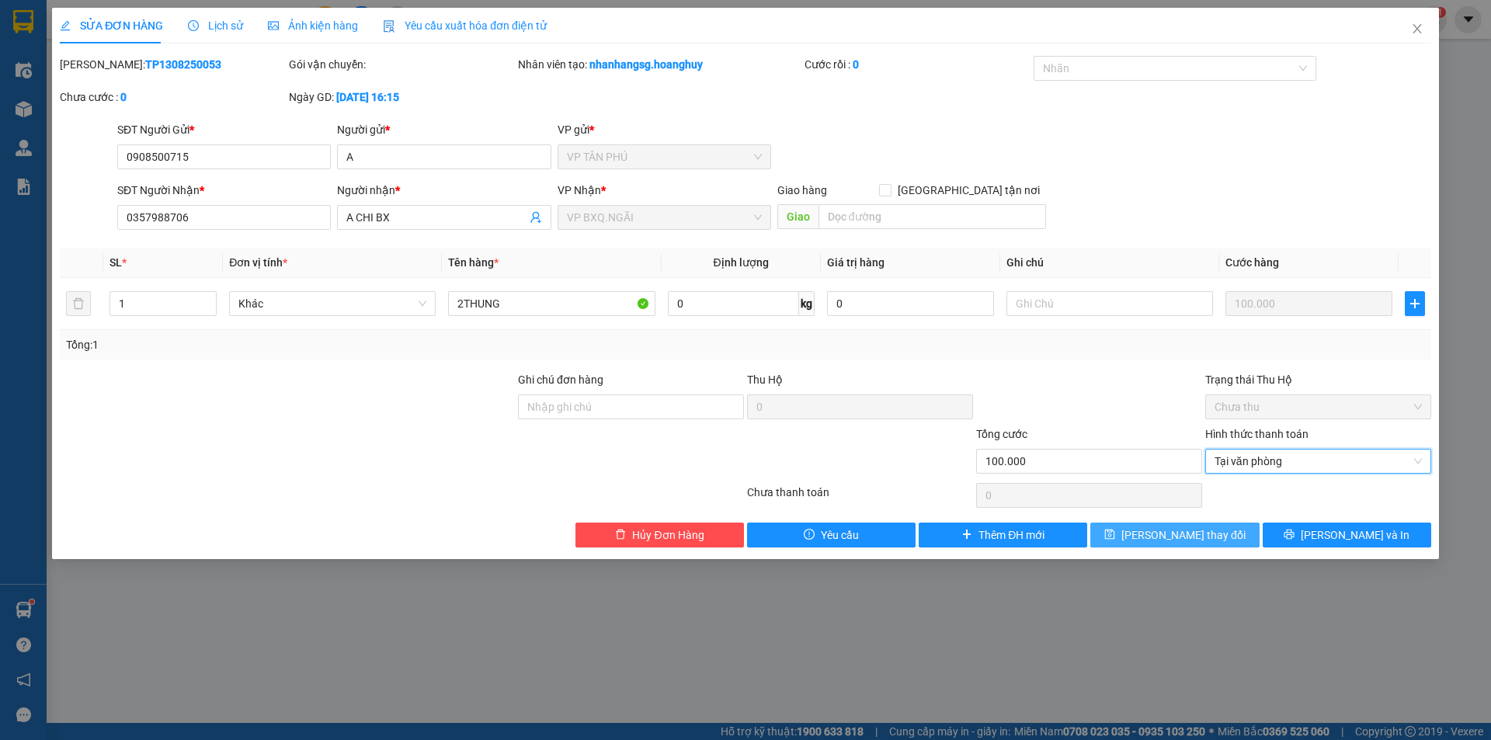
click at [1210, 532] on span "[PERSON_NAME] thay đổi" at bounding box center [1184, 535] width 124 height 17
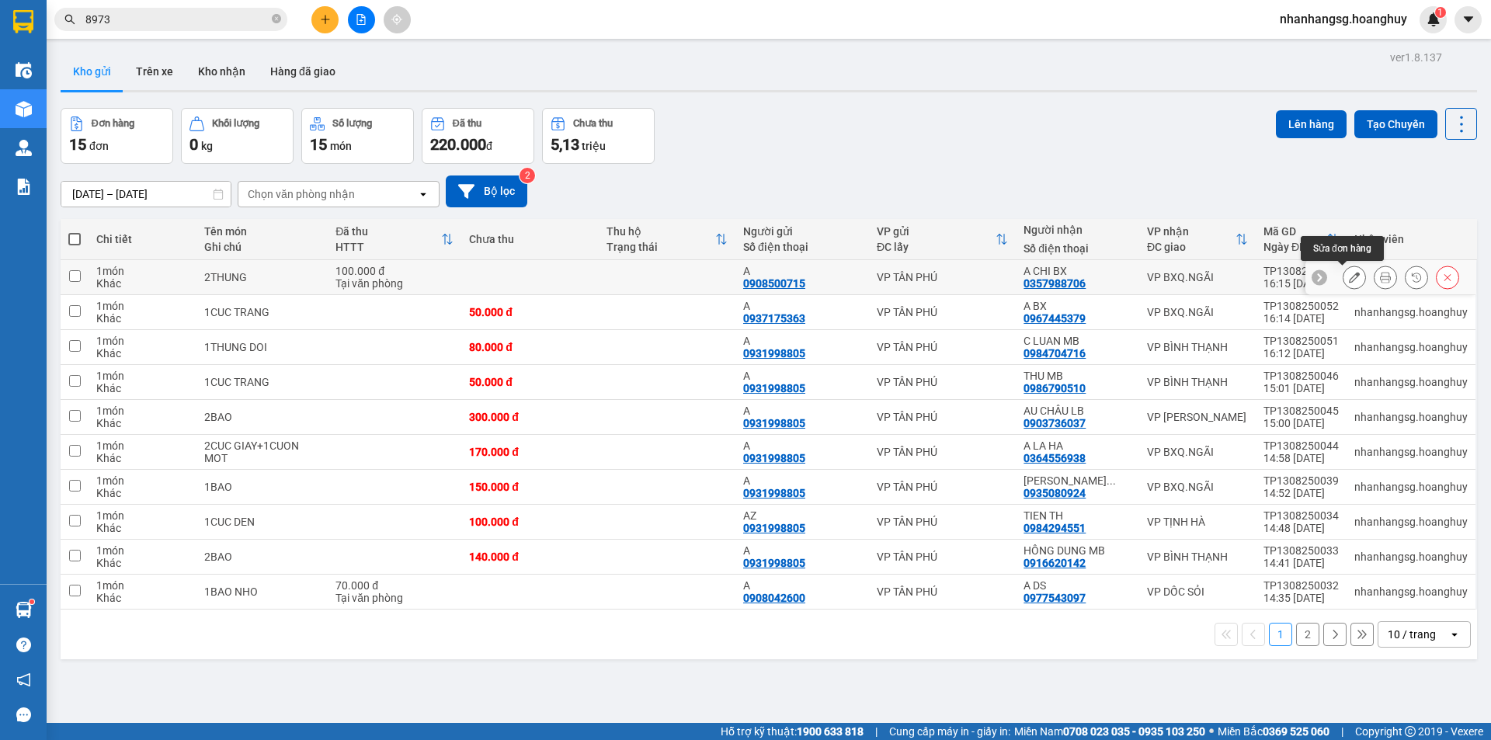
click at [1349, 273] on icon at bounding box center [1354, 277] width 11 height 11
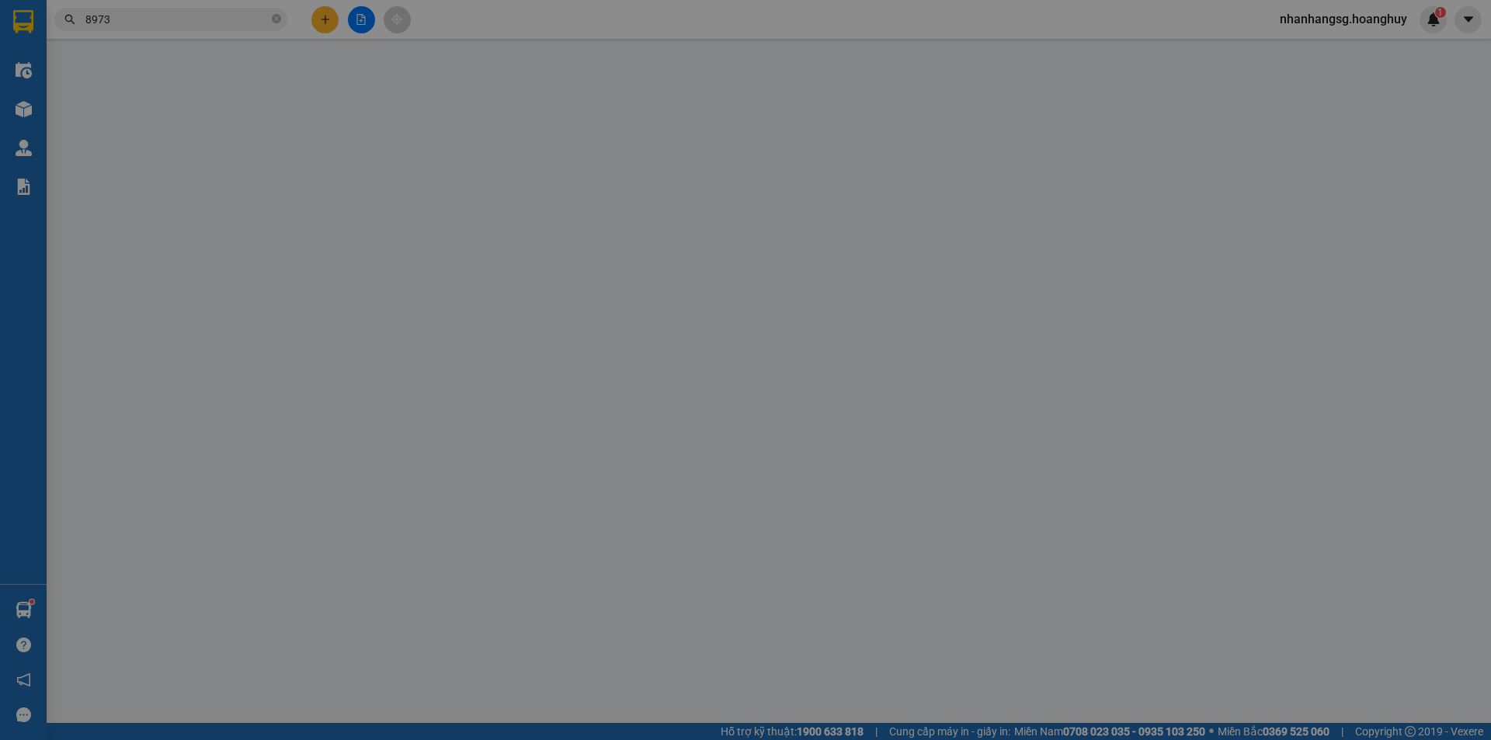
type input "0908500715"
type input "A"
type input "0357988706"
type input "A CHI BX"
type input "100.000"
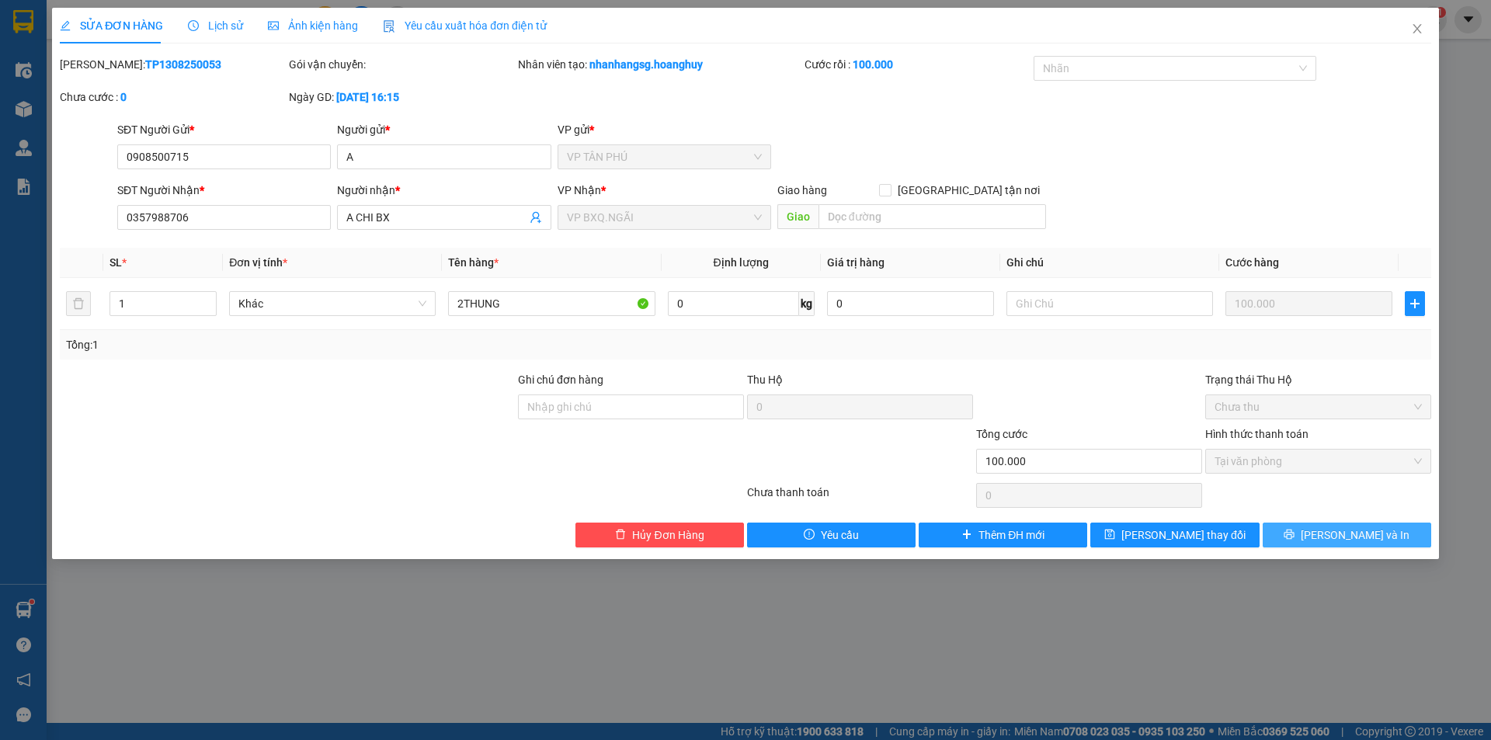
click at [1311, 540] on button "[PERSON_NAME] và In" at bounding box center [1347, 535] width 169 height 25
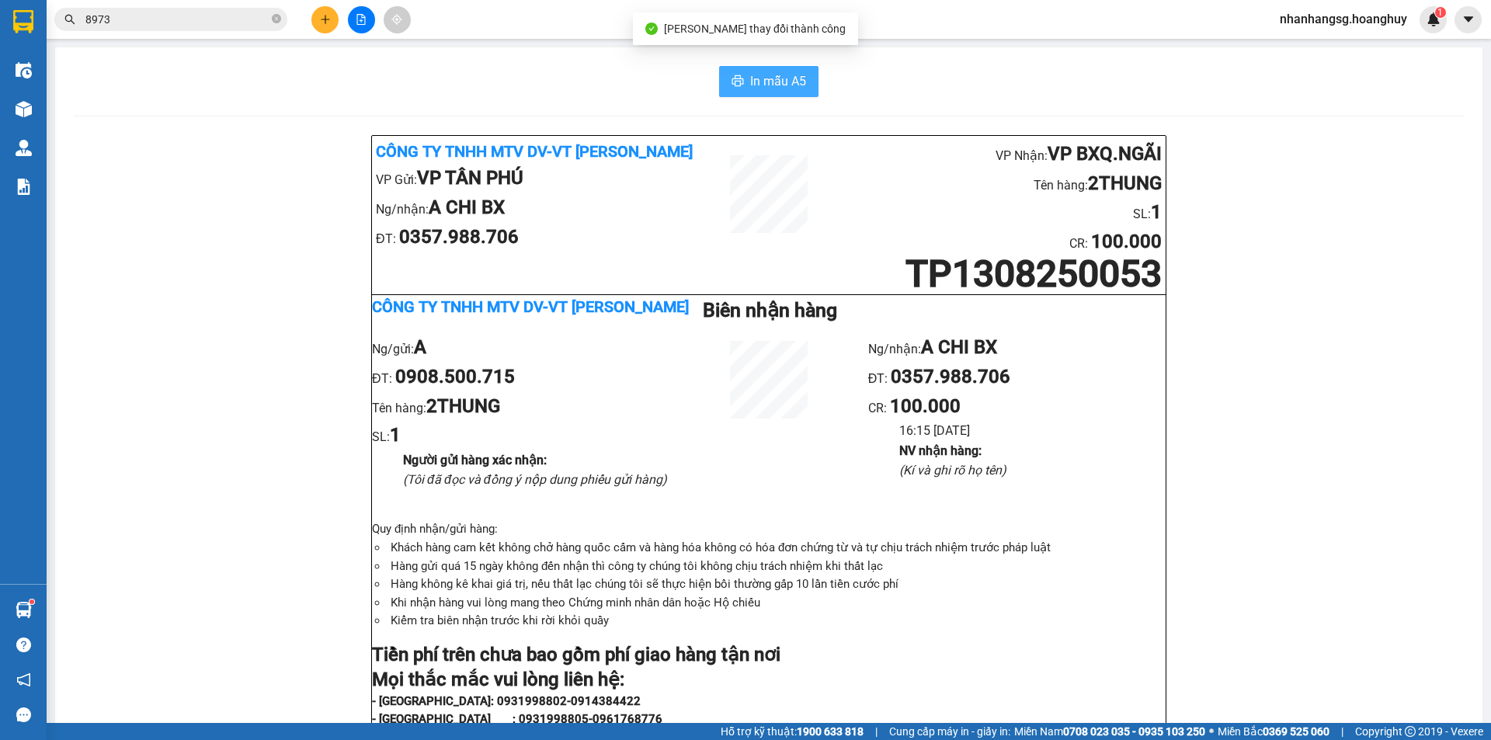
click at [757, 92] on button "In mẫu A5" at bounding box center [768, 81] width 99 height 31
click at [768, 75] on span "In mẫu A5" at bounding box center [778, 80] width 56 height 19
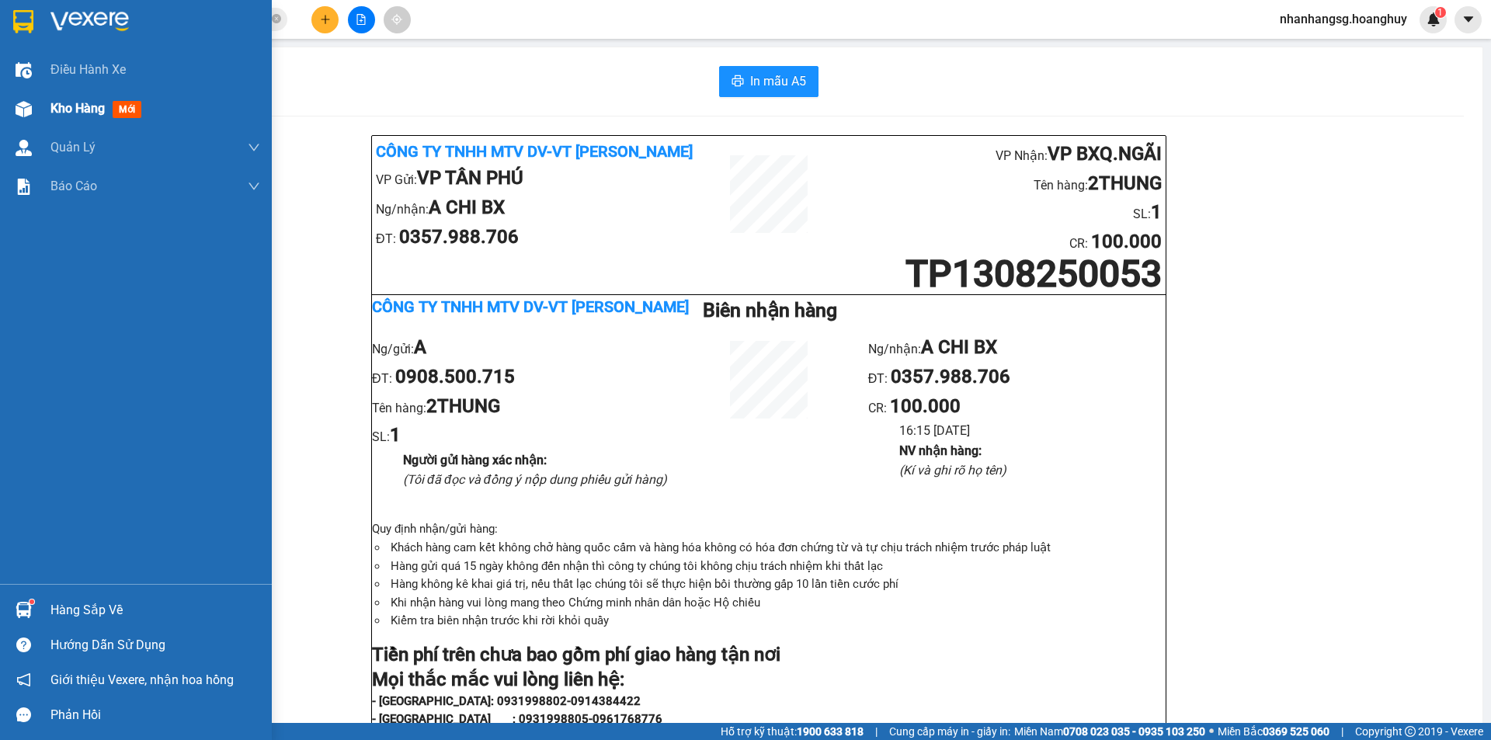
click at [54, 104] on span "Kho hàng" at bounding box center [77, 108] width 54 height 15
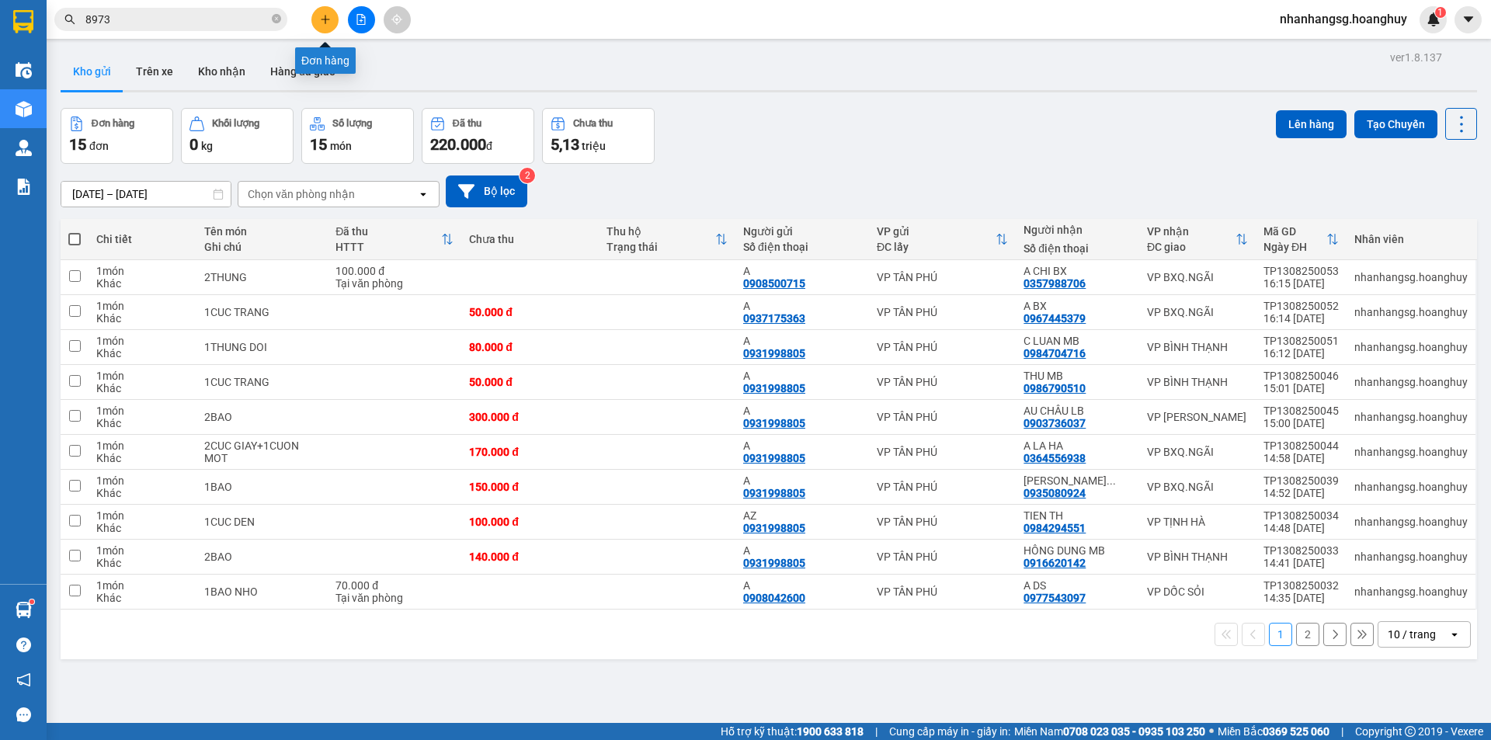
click at [320, 22] on icon "plus" at bounding box center [325, 19] width 11 height 11
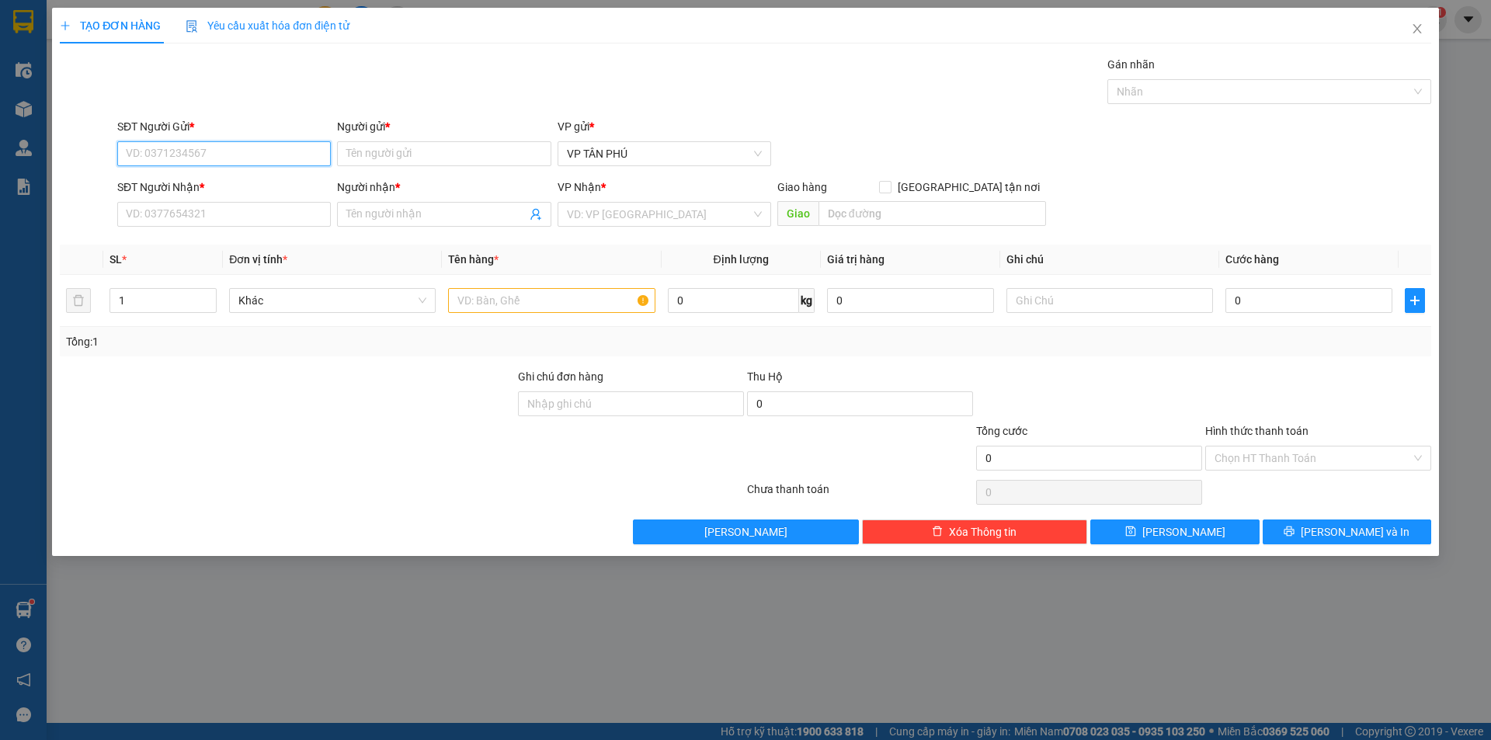
type input "8"
type input "0932700680"
click at [376, 156] on input "Người gửi *" at bounding box center [444, 153] width 214 height 25
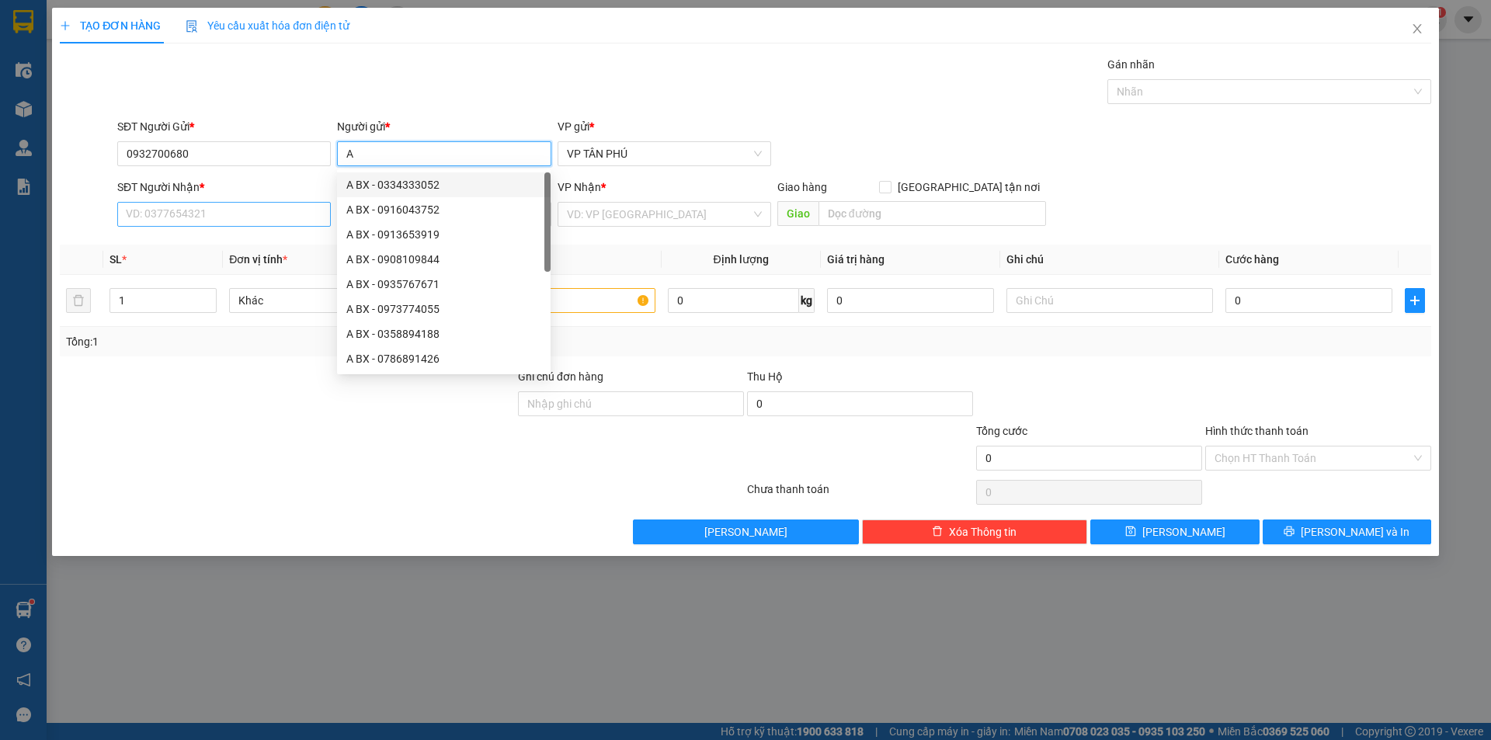
type input "A"
click at [257, 214] on input "SĐT Người Nhận *" at bounding box center [224, 214] width 214 height 25
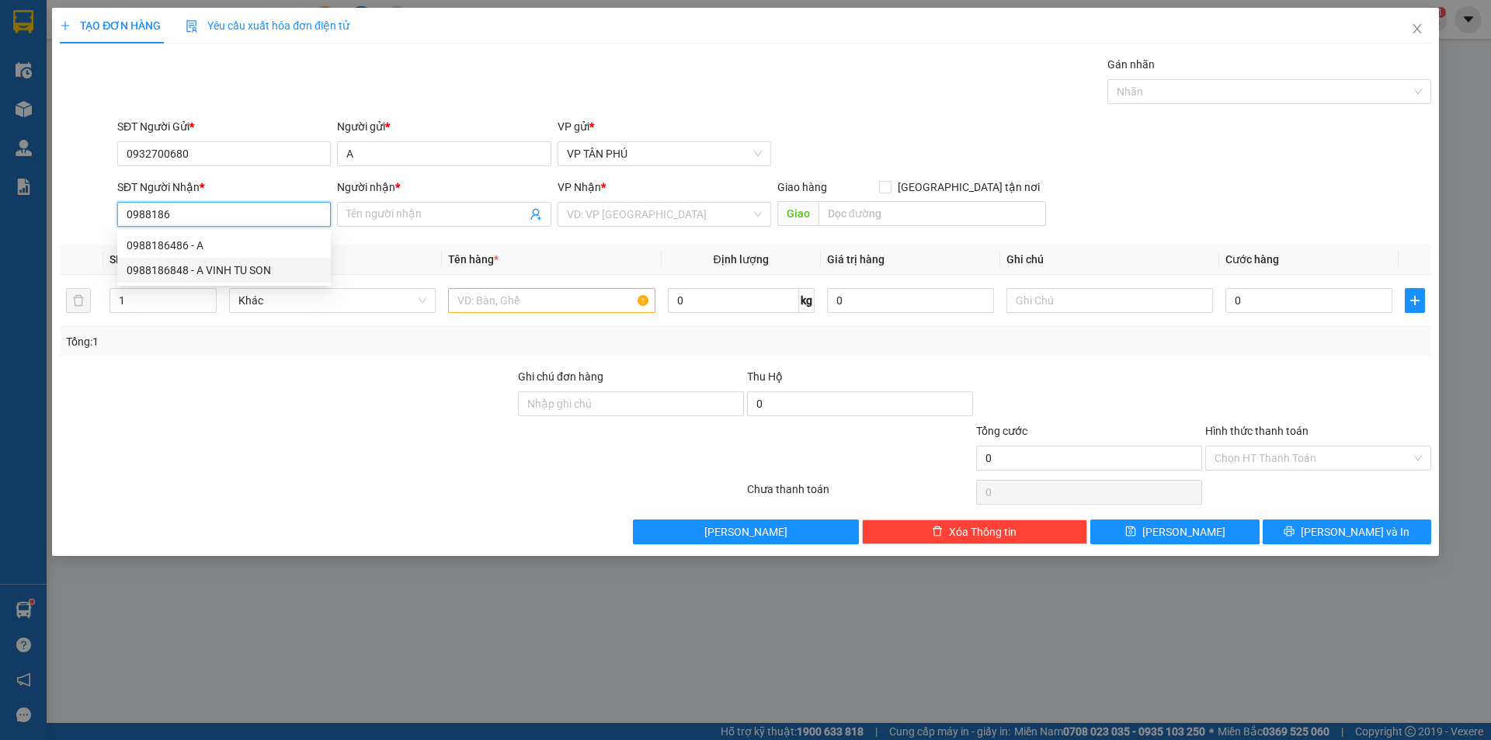
click at [221, 275] on div "0988186848 - A VINH TU SON" at bounding box center [224, 270] width 195 height 17
type input "0988186848"
type input "A VINH TU SON"
click at [243, 207] on input "0988186848" at bounding box center [224, 214] width 214 height 25
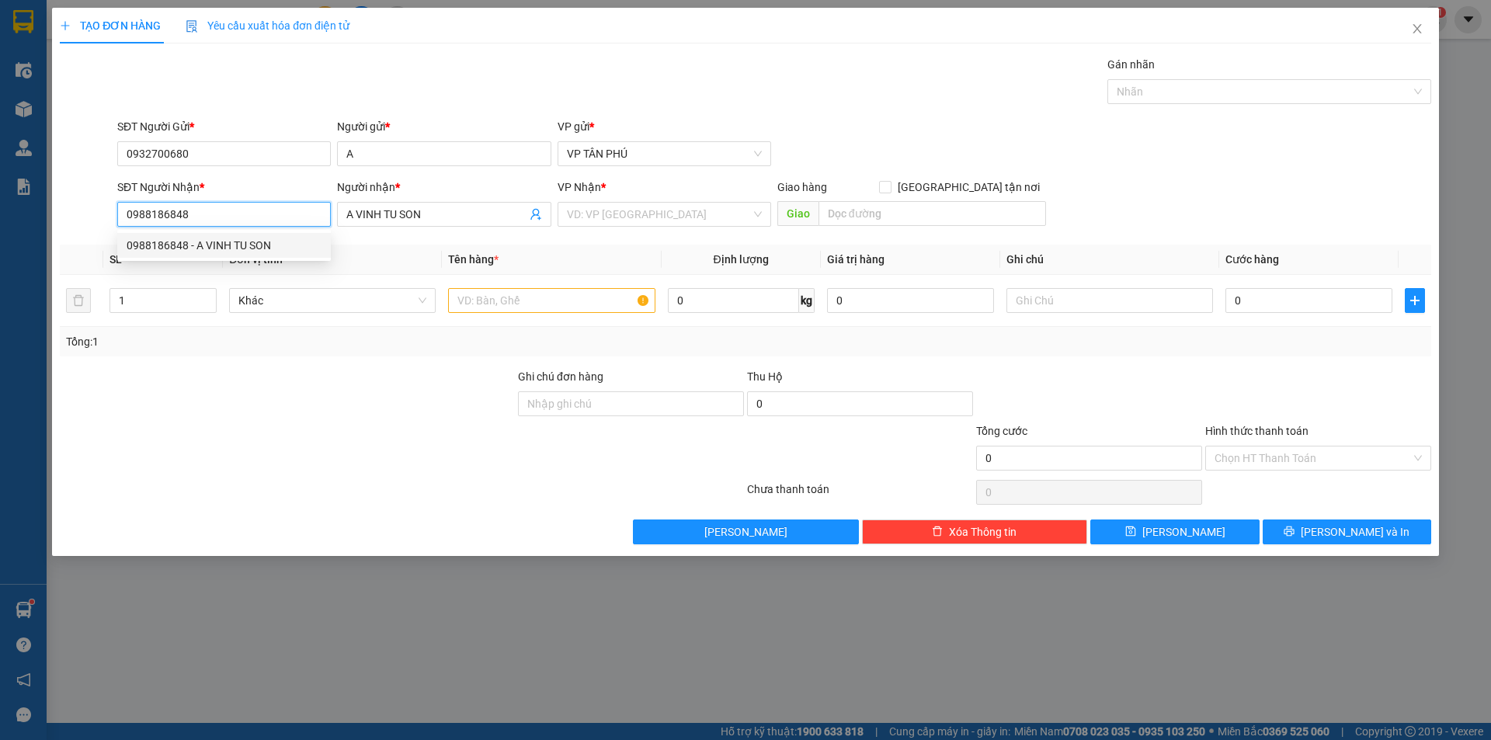
click at [243, 207] on input "0988186848" at bounding box center [224, 214] width 214 height 25
click at [184, 250] on div "0988186486 - A" at bounding box center [224, 245] width 195 height 17
type input "0988186486"
type input "A"
type input "0988186486"
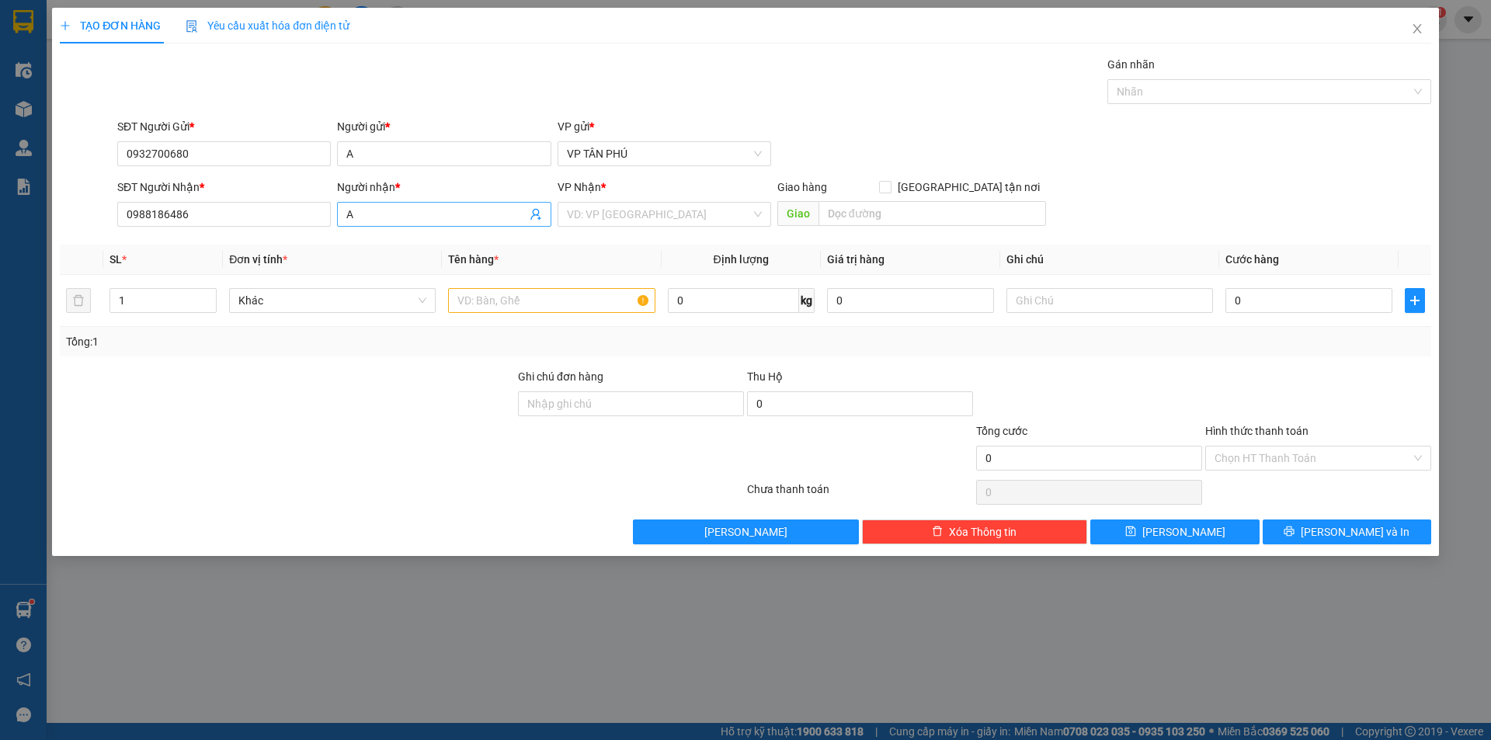
click at [408, 213] on input "A" at bounding box center [435, 214] width 179 height 17
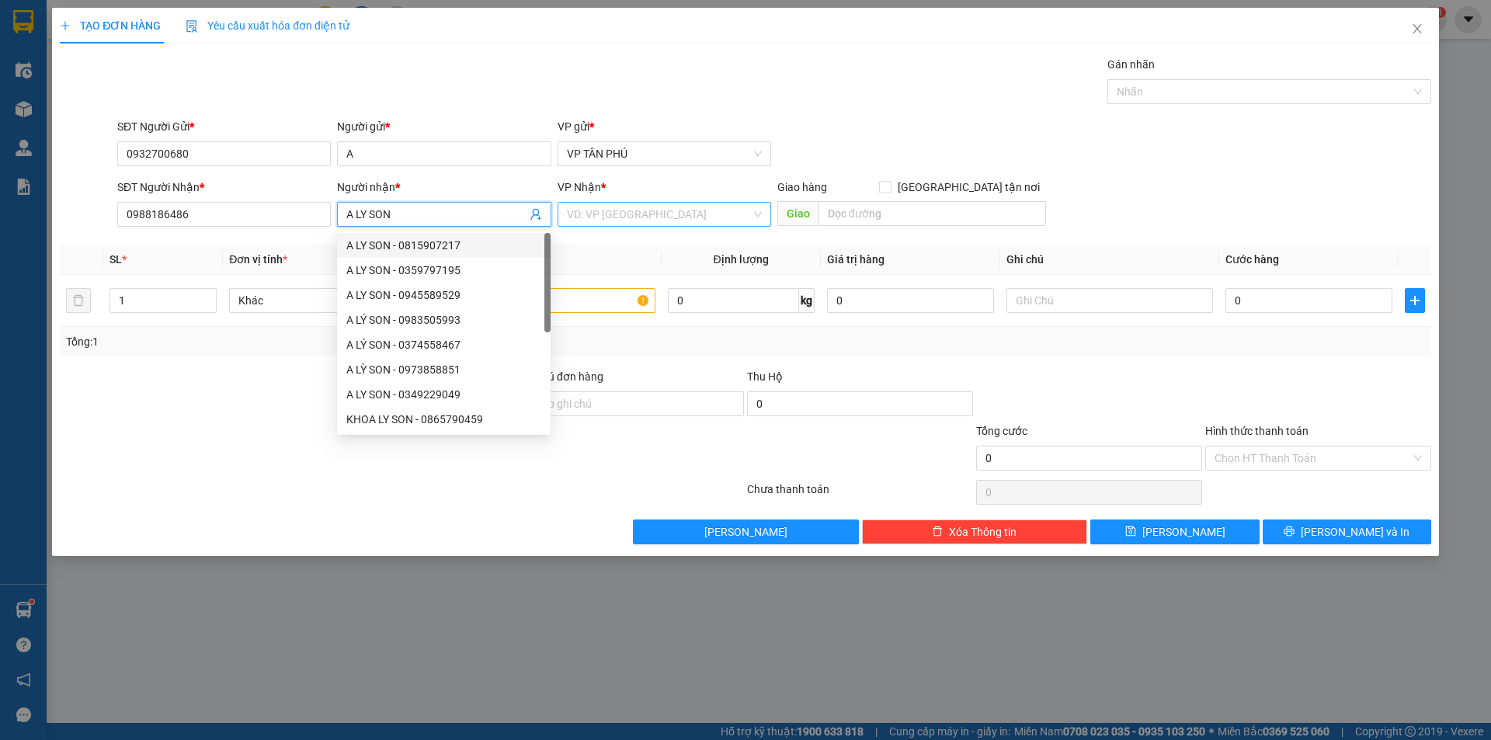
type input "A LY SON"
click at [591, 206] on input "search" at bounding box center [659, 214] width 184 height 23
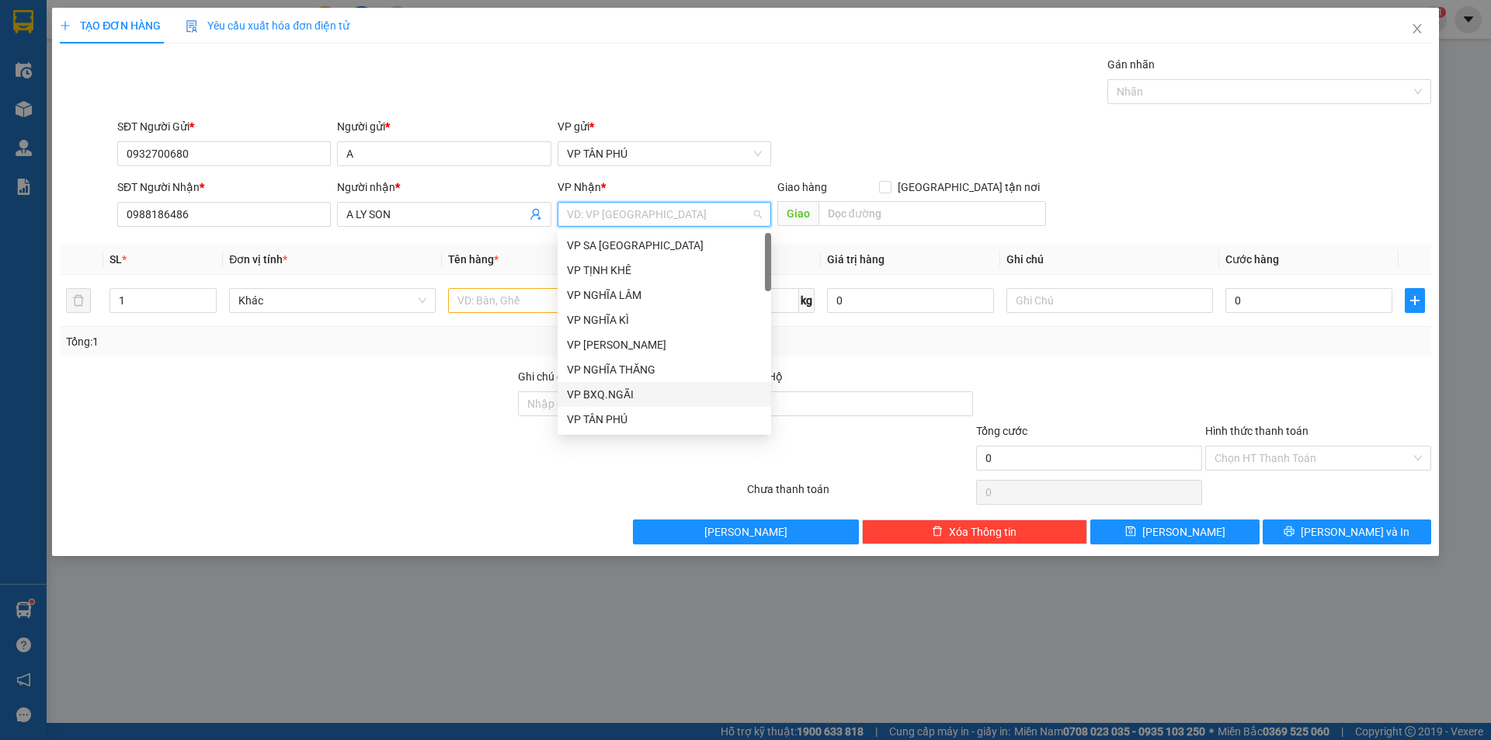
click at [599, 391] on div "VP BXQ.NGÃI" at bounding box center [664, 394] width 195 height 17
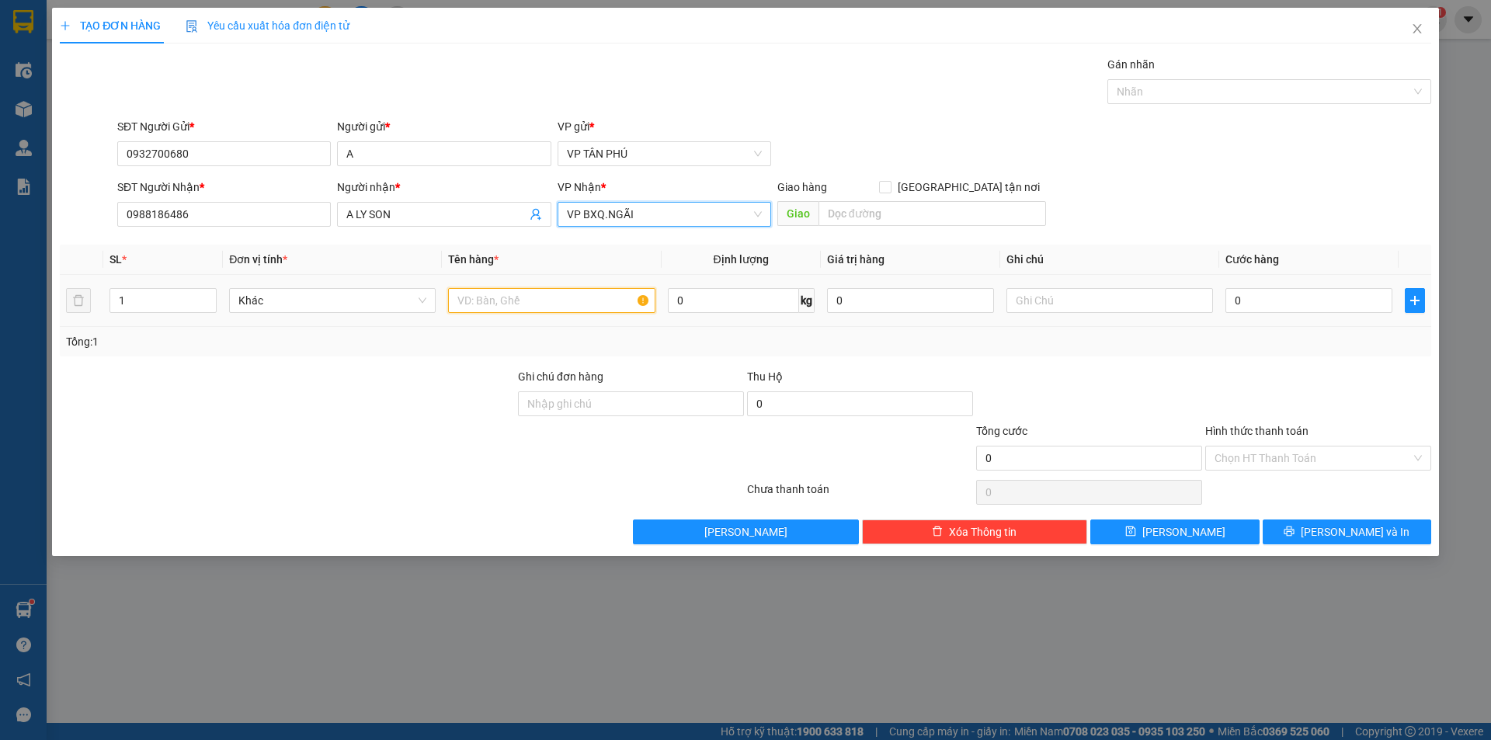
click at [523, 301] on input "text" at bounding box center [551, 300] width 207 height 25
type input "1THUNG+2BAO"
click at [1245, 293] on input "0" at bounding box center [1309, 300] width 167 height 25
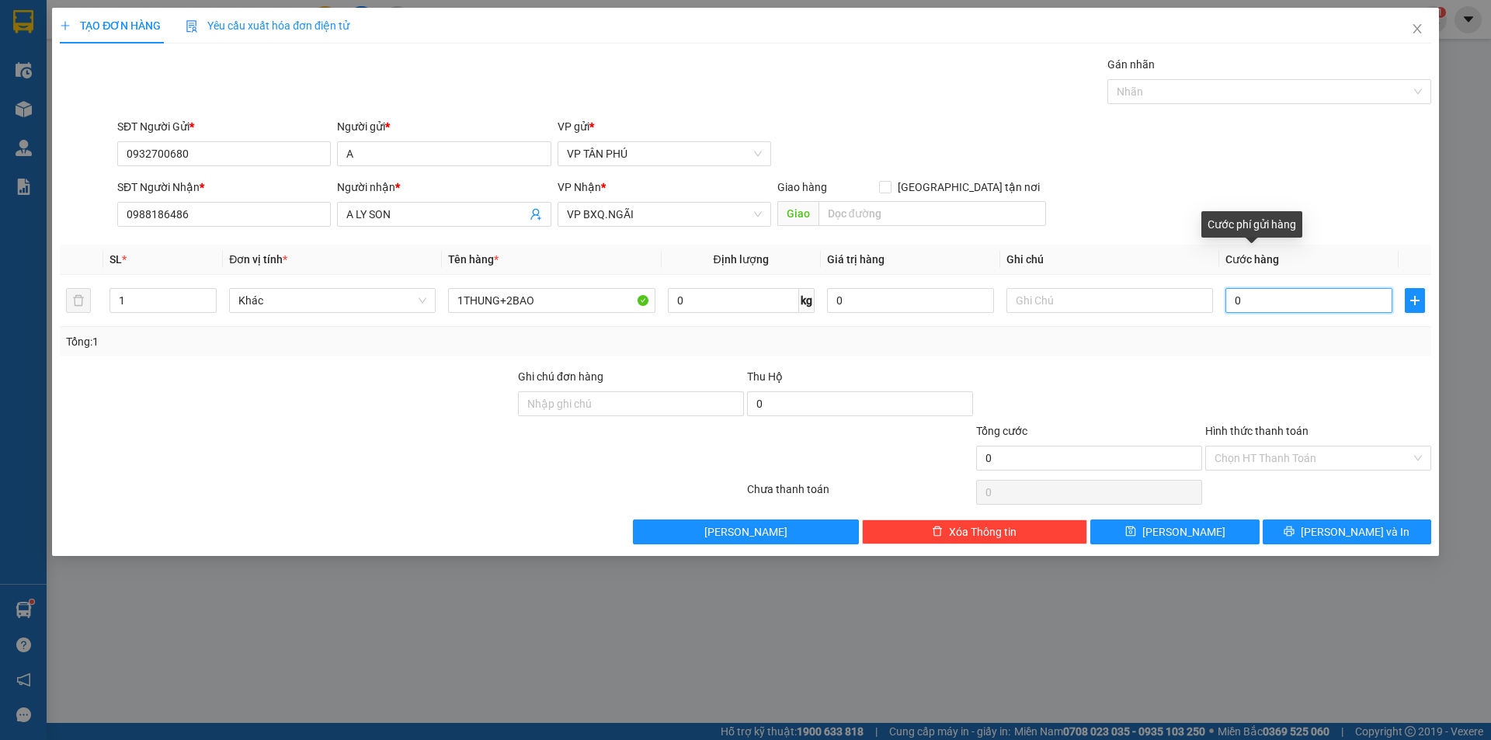
type input "3"
type input "35"
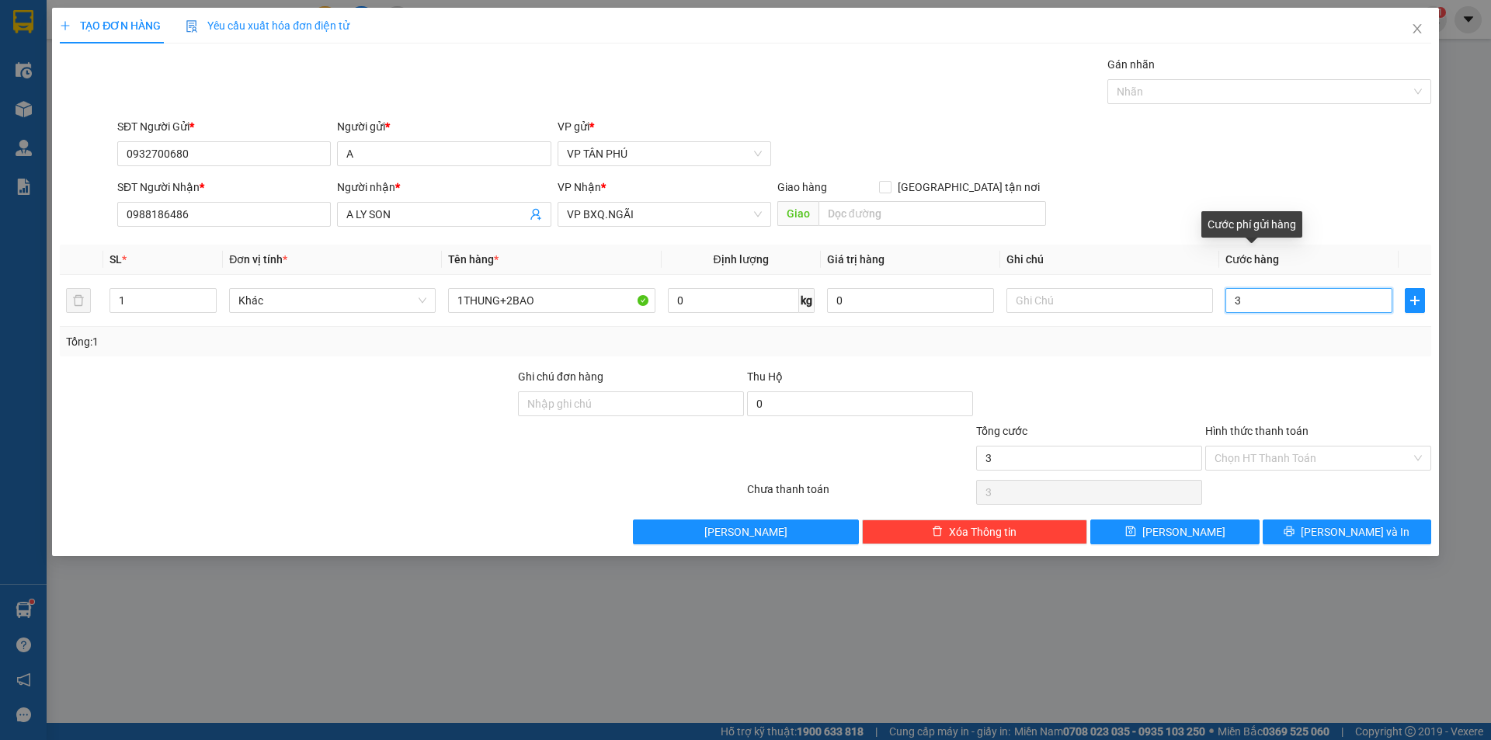
type input "35"
type input "350"
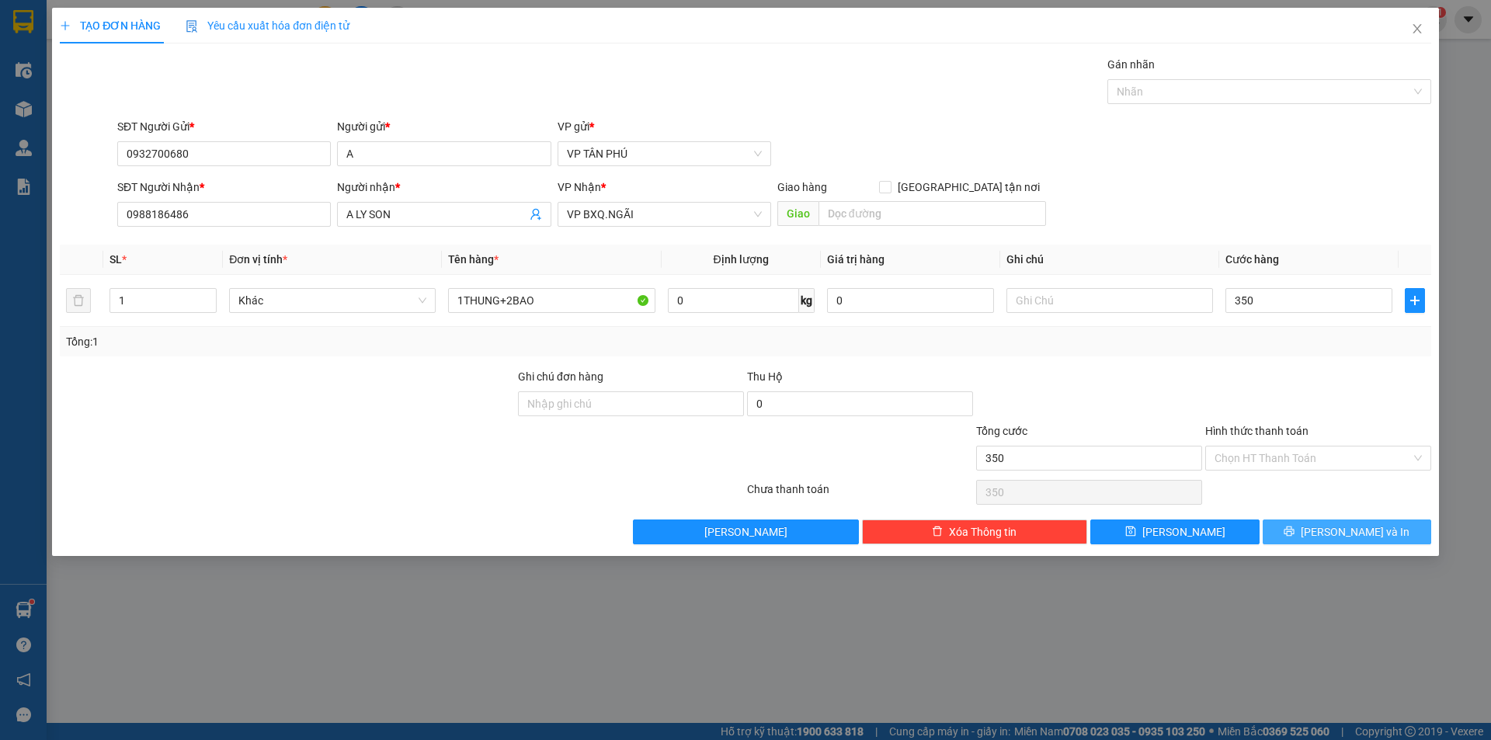
click at [1295, 537] on icon "printer" at bounding box center [1289, 531] width 11 height 11
type input "350.000"
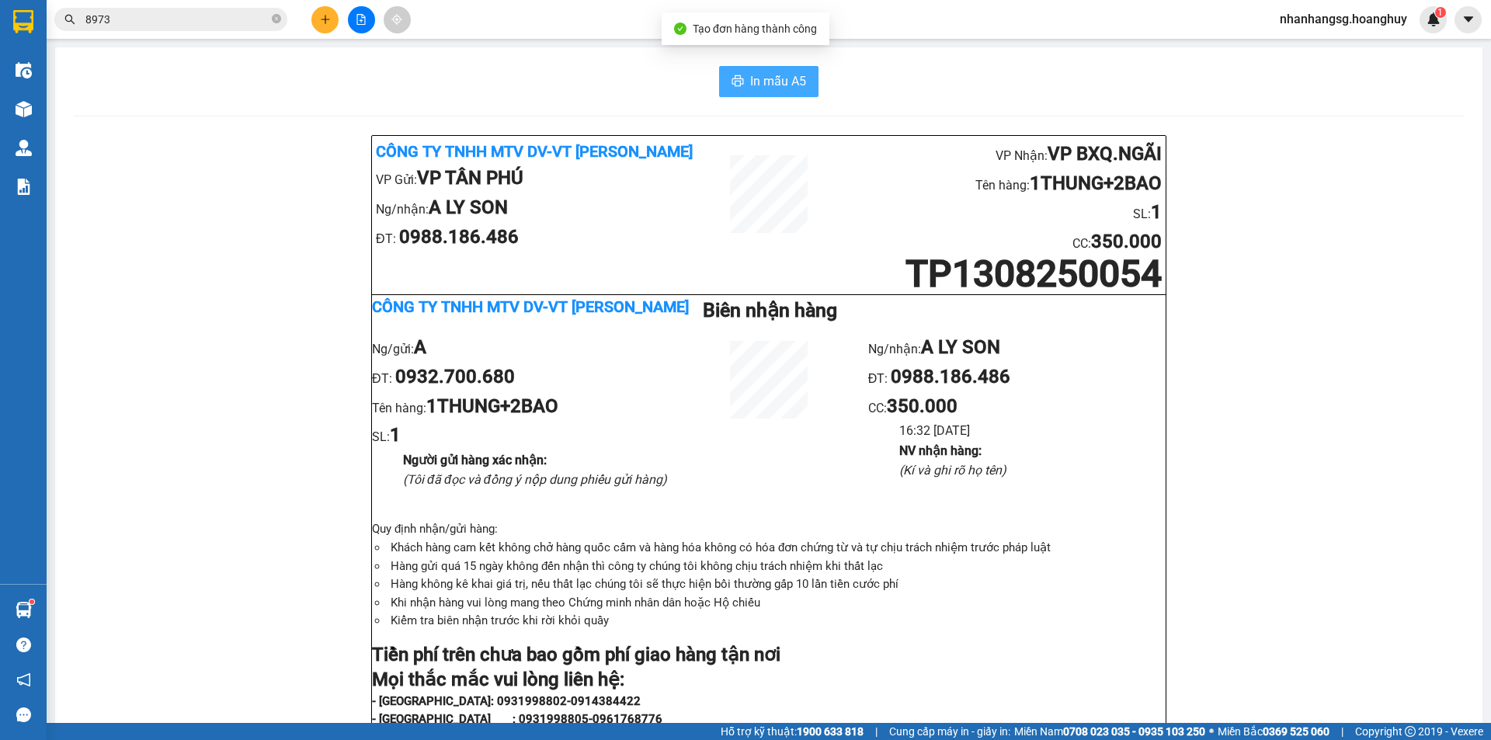
click at [770, 88] on span "In mẫu A5" at bounding box center [778, 80] width 56 height 19
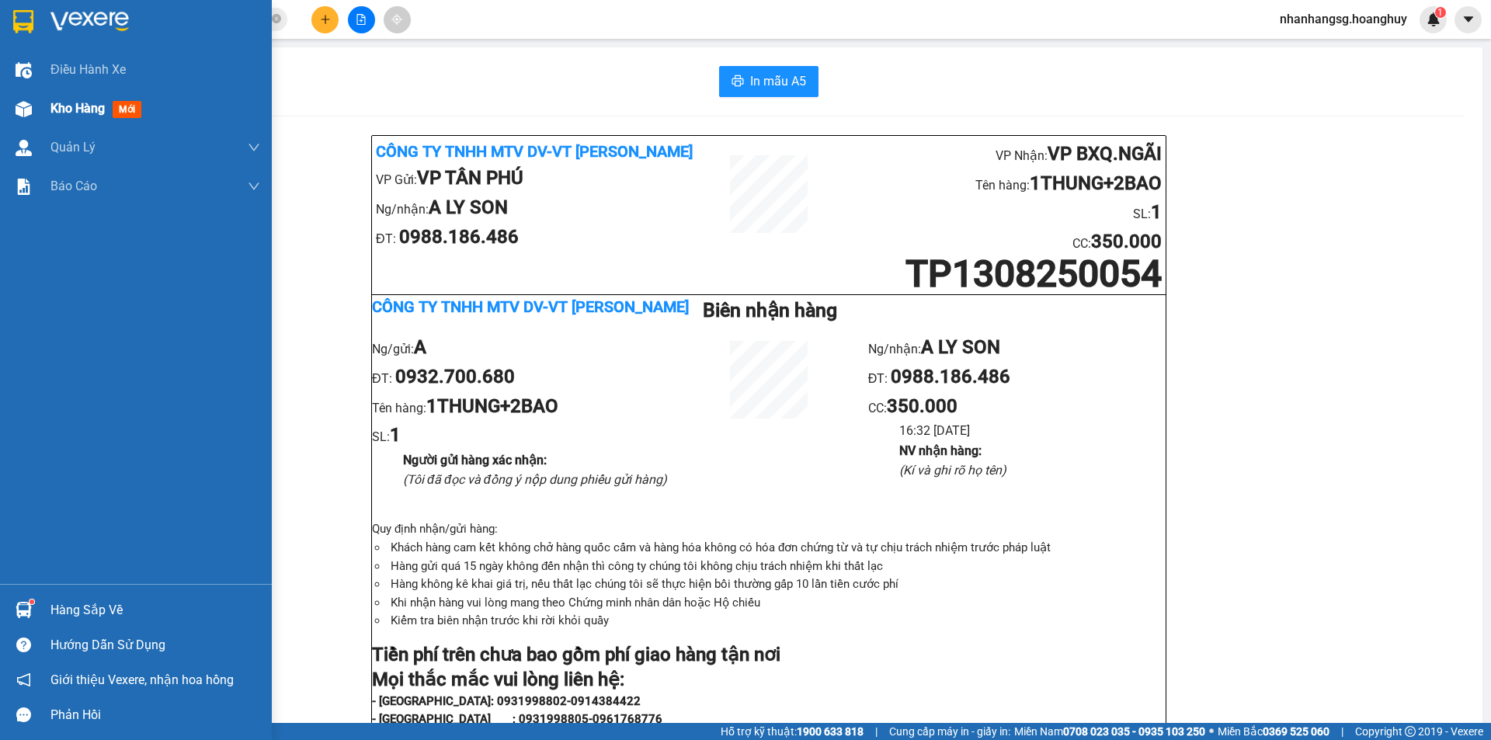
click at [64, 113] on span "Kho hàng" at bounding box center [77, 108] width 54 height 15
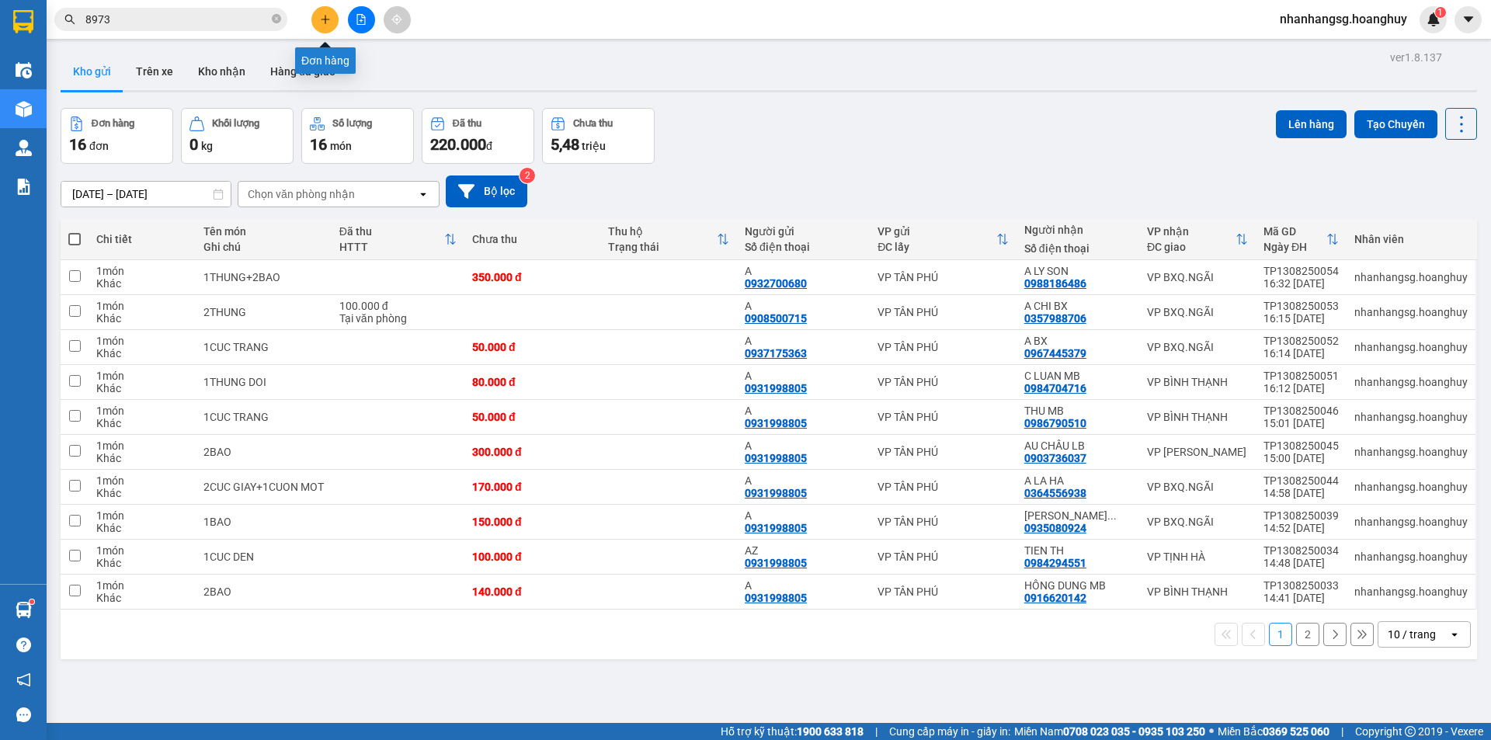
click at [321, 22] on icon "plus" at bounding box center [325, 19] width 11 height 11
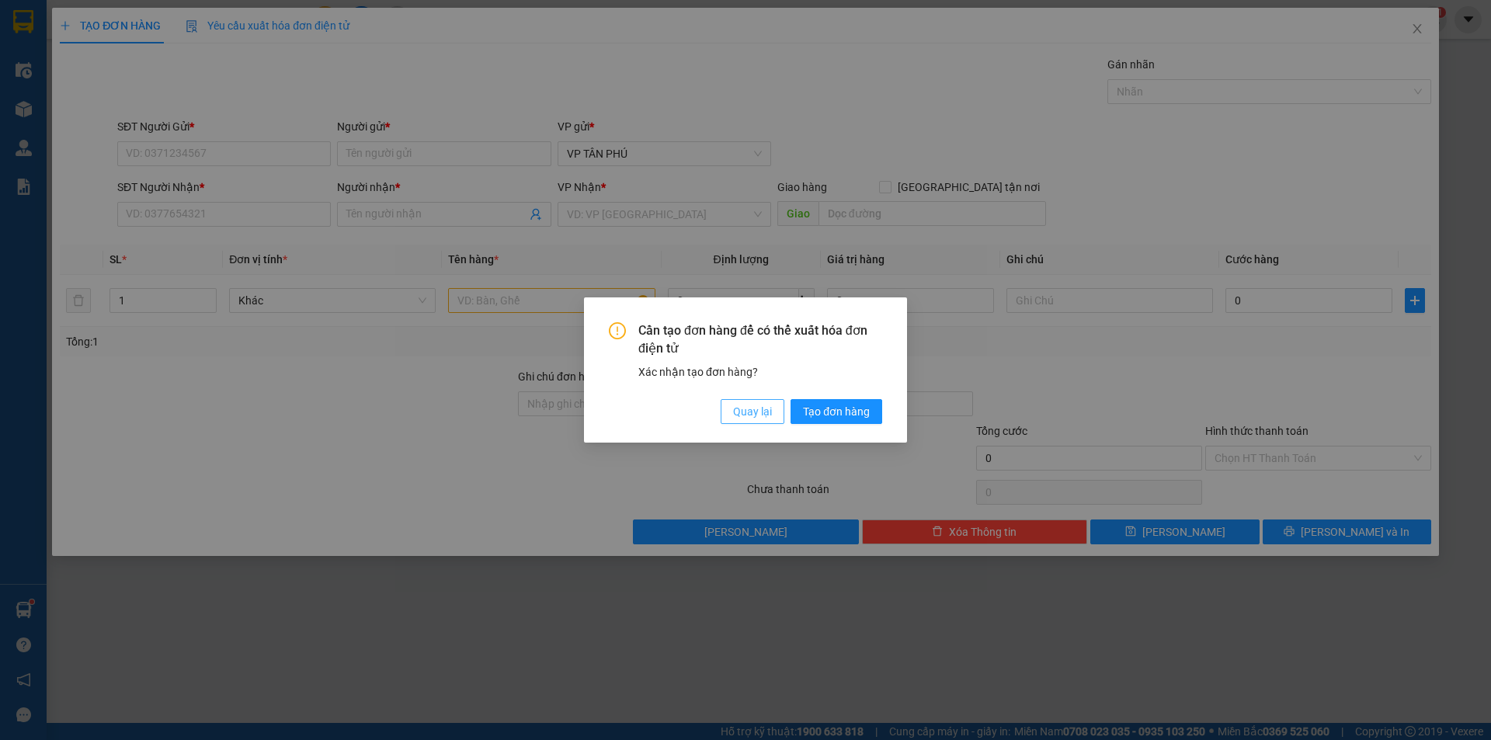
click at [763, 401] on button "Quay lại" at bounding box center [753, 411] width 64 height 25
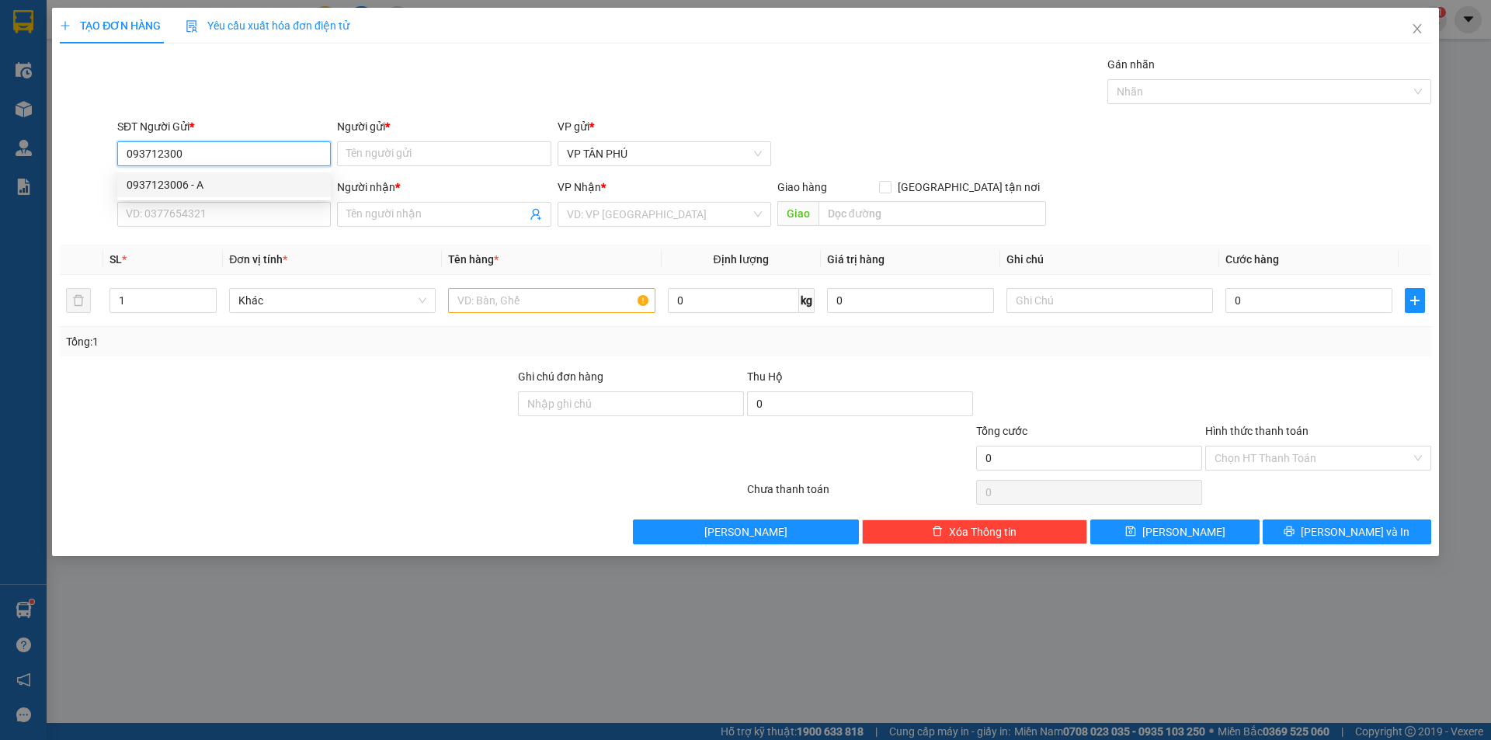
click at [205, 193] on div "0937123006 - A" at bounding box center [224, 184] width 195 height 17
type input "0937123006"
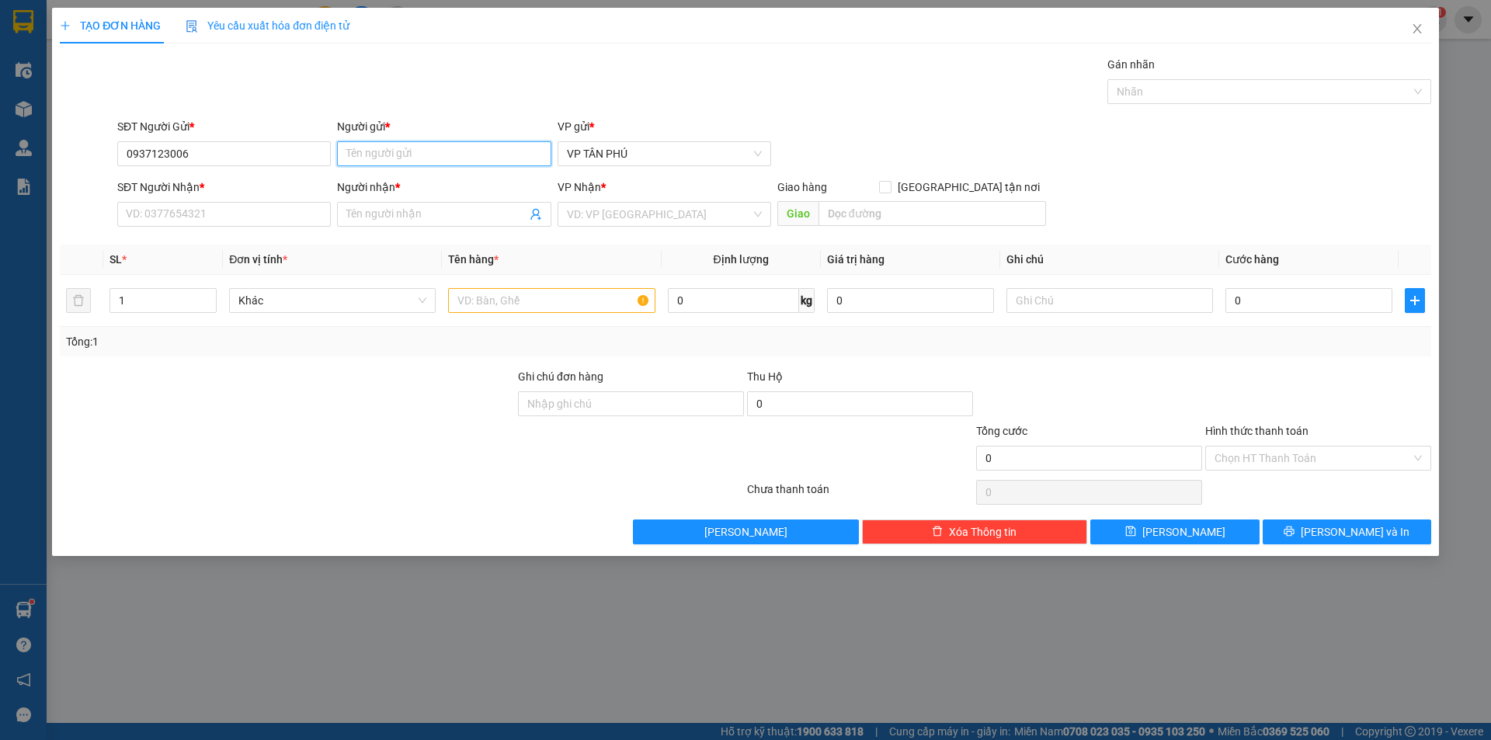
click at [391, 154] on input "Người gửi *" at bounding box center [444, 153] width 214 height 25
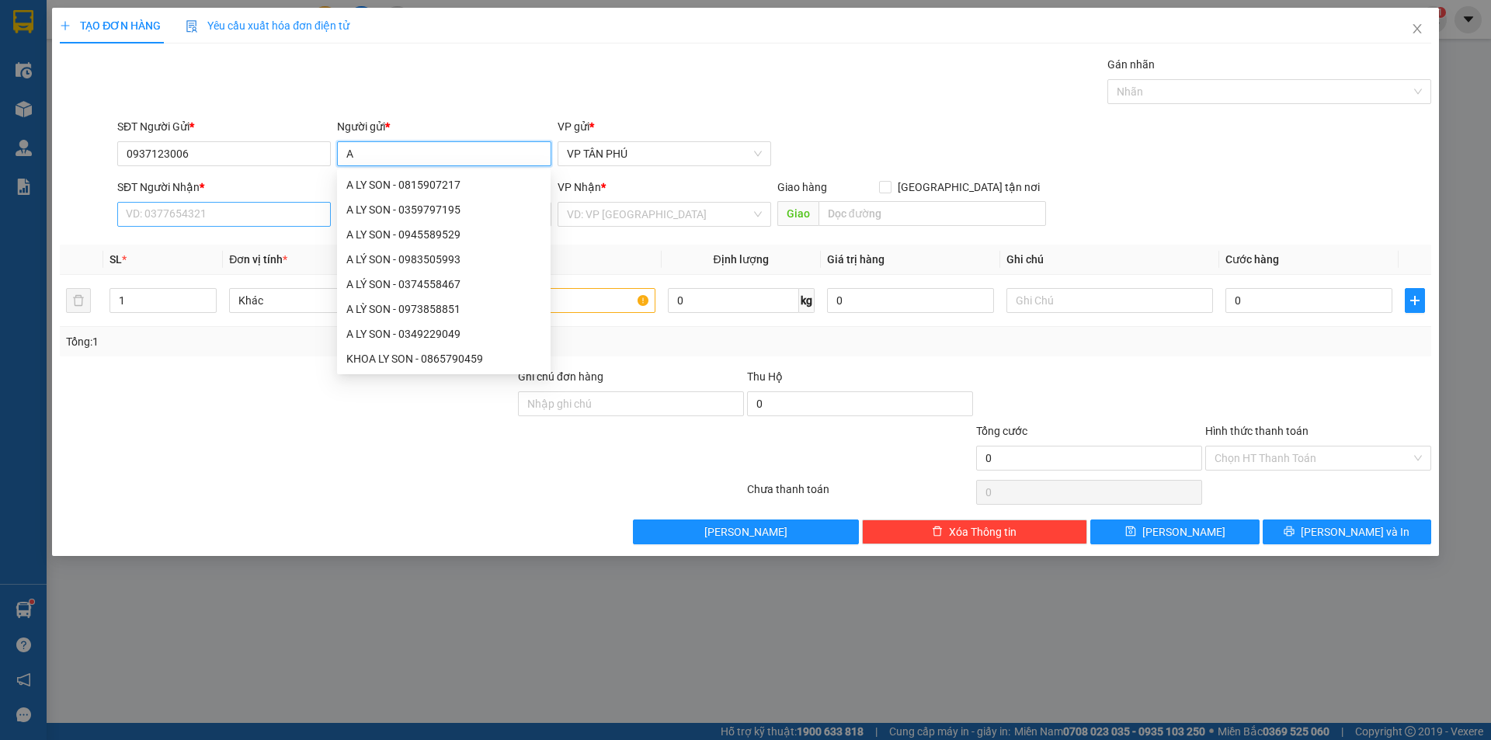
type input "A"
click at [175, 210] on input "SĐT Người Nhận *" at bounding box center [224, 214] width 214 height 25
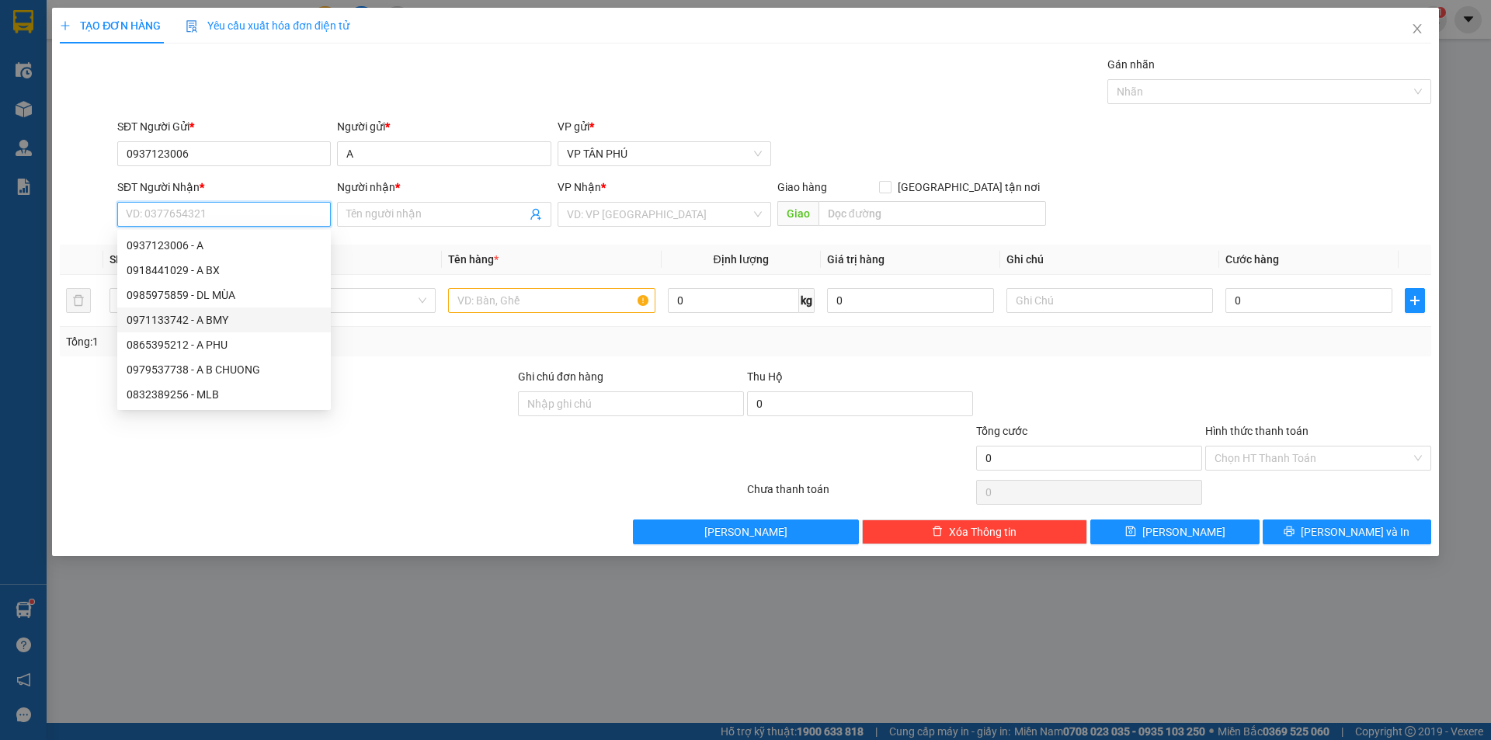
click at [197, 320] on div "0971133742 - A BMY" at bounding box center [224, 319] width 195 height 17
type input "0971133742"
type input "A BMY"
click at [197, 320] on td "1" at bounding box center [163, 301] width 120 height 52
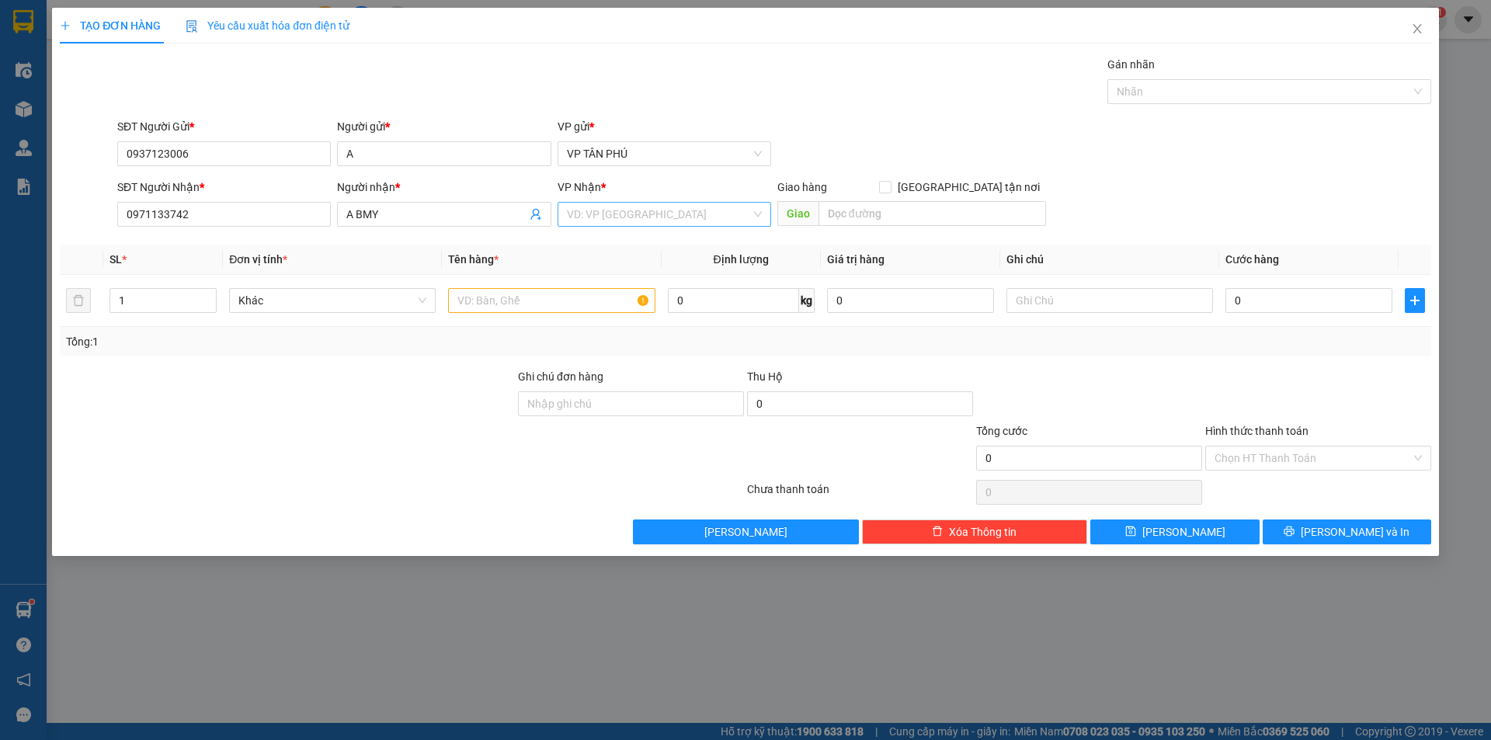
click at [628, 215] on input "search" at bounding box center [659, 214] width 184 height 23
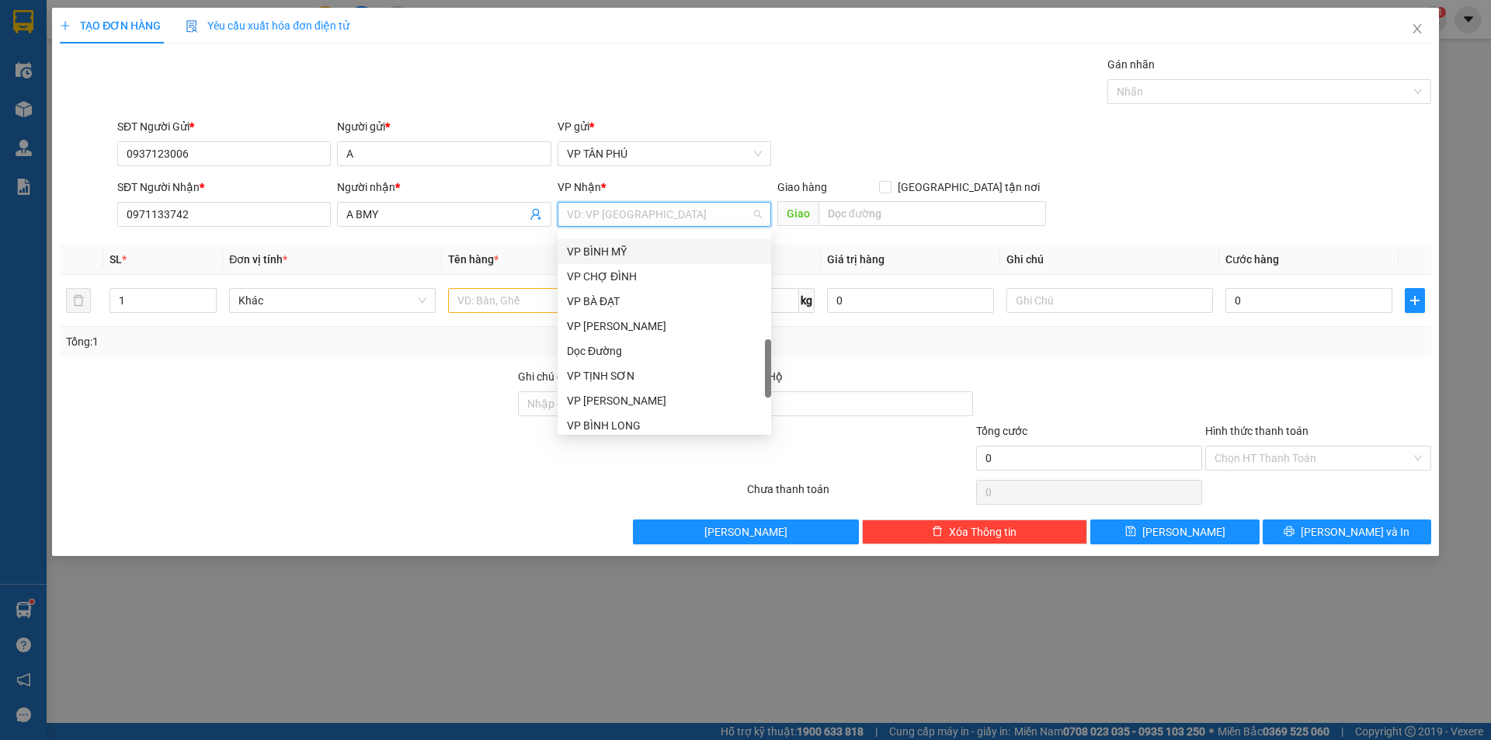
click at [620, 252] on div "VP BÌNH MỸ" at bounding box center [664, 251] width 195 height 17
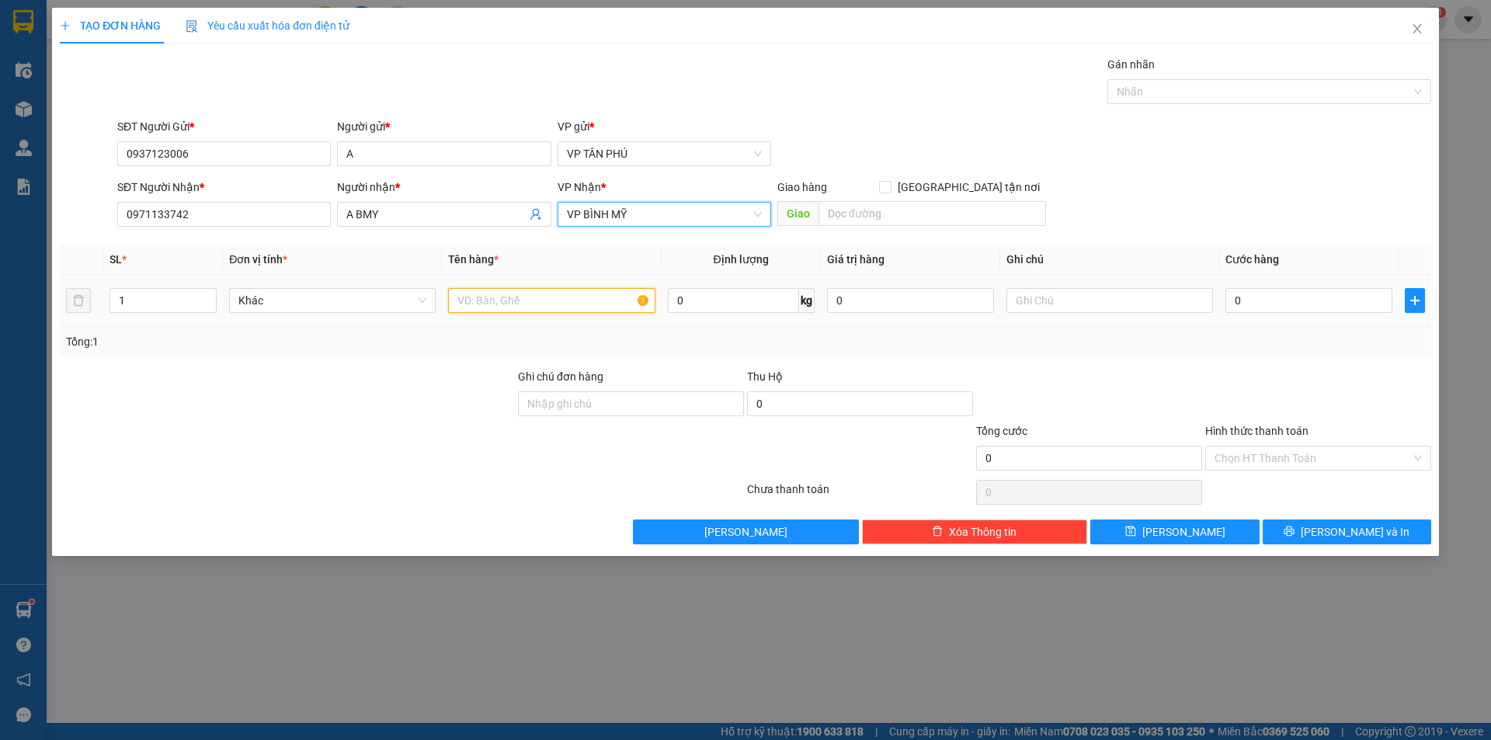
click at [548, 299] on input "text" at bounding box center [551, 300] width 207 height 25
type input "1XE MAY"
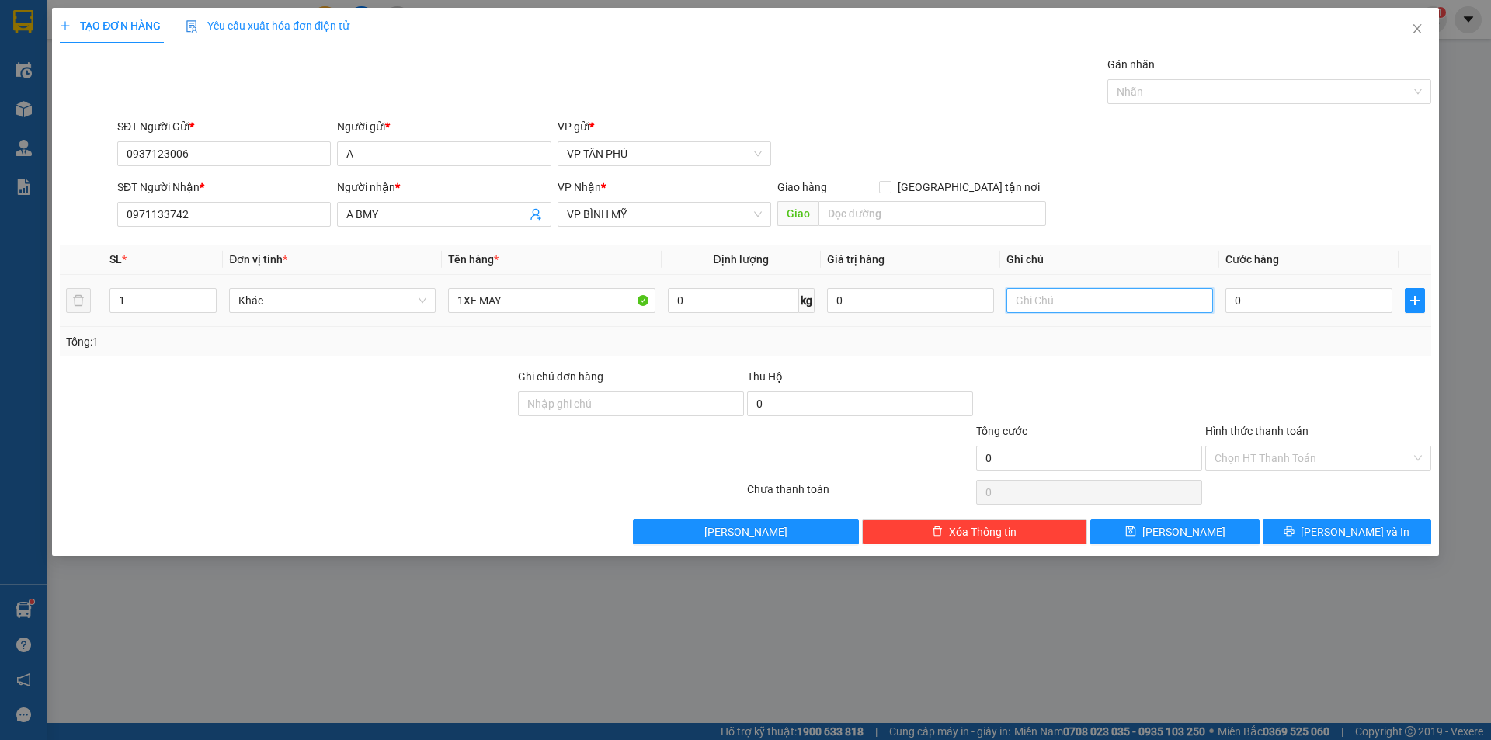
click at [1107, 297] on input "text" at bounding box center [1110, 300] width 207 height 25
type input "CO CHIA KHGOA"
click at [1238, 301] on input "0" at bounding box center [1309, 300] width 167 height 25
type input "5"
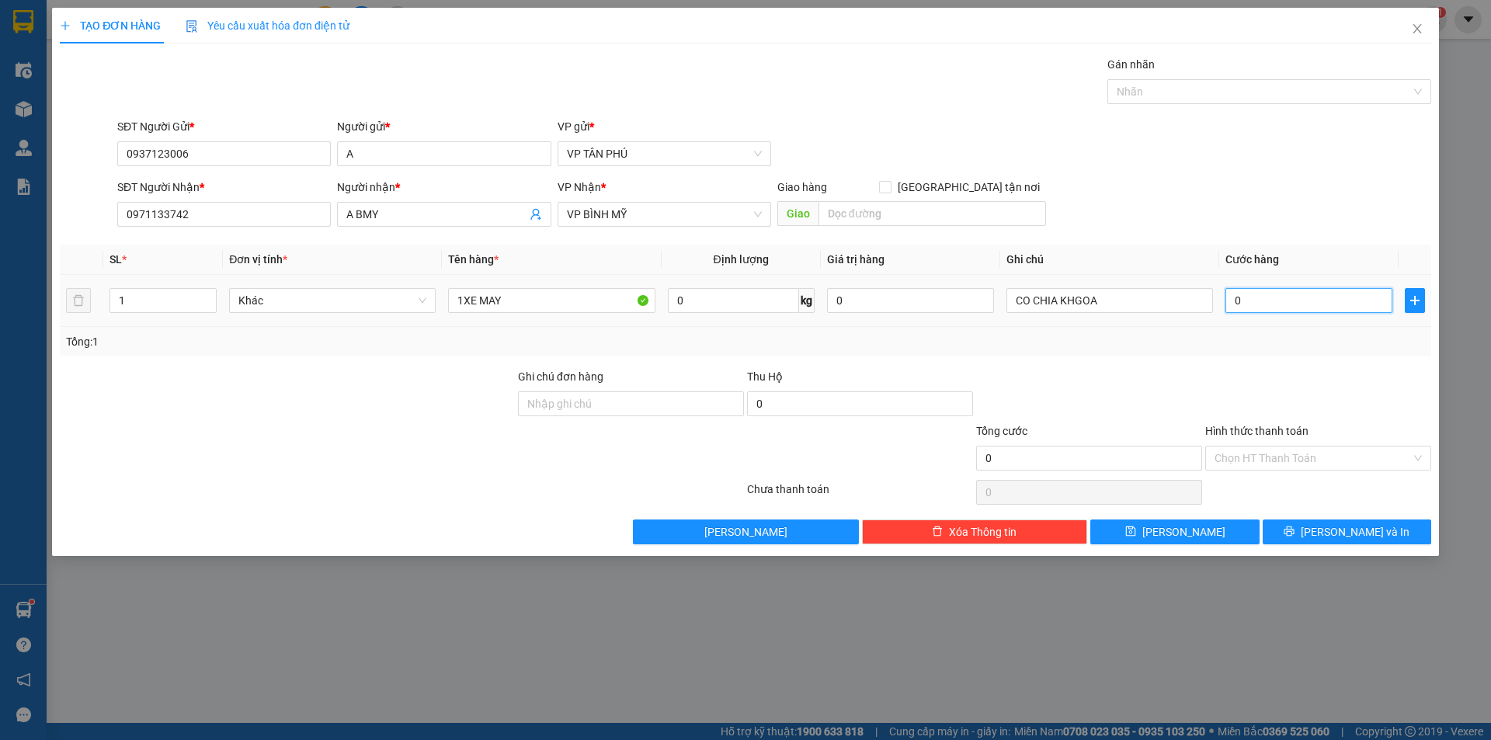
type input "5"
type input "50"
type input "500"
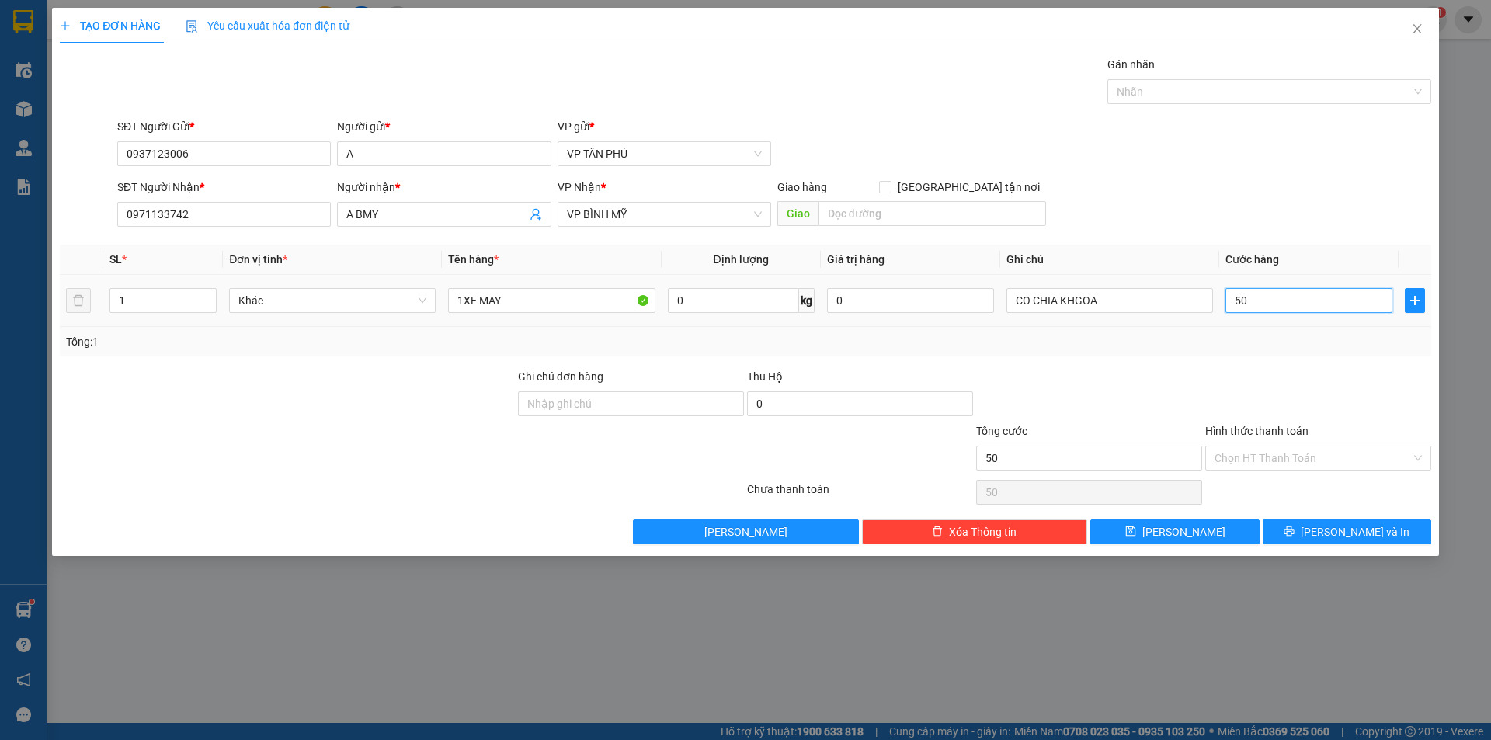
type input "500"
type input "500.000"
drag, startPoint x: 1254, startPoint y: 459, endPoint x: 1230, endPoint y: 475, distance: 29.7
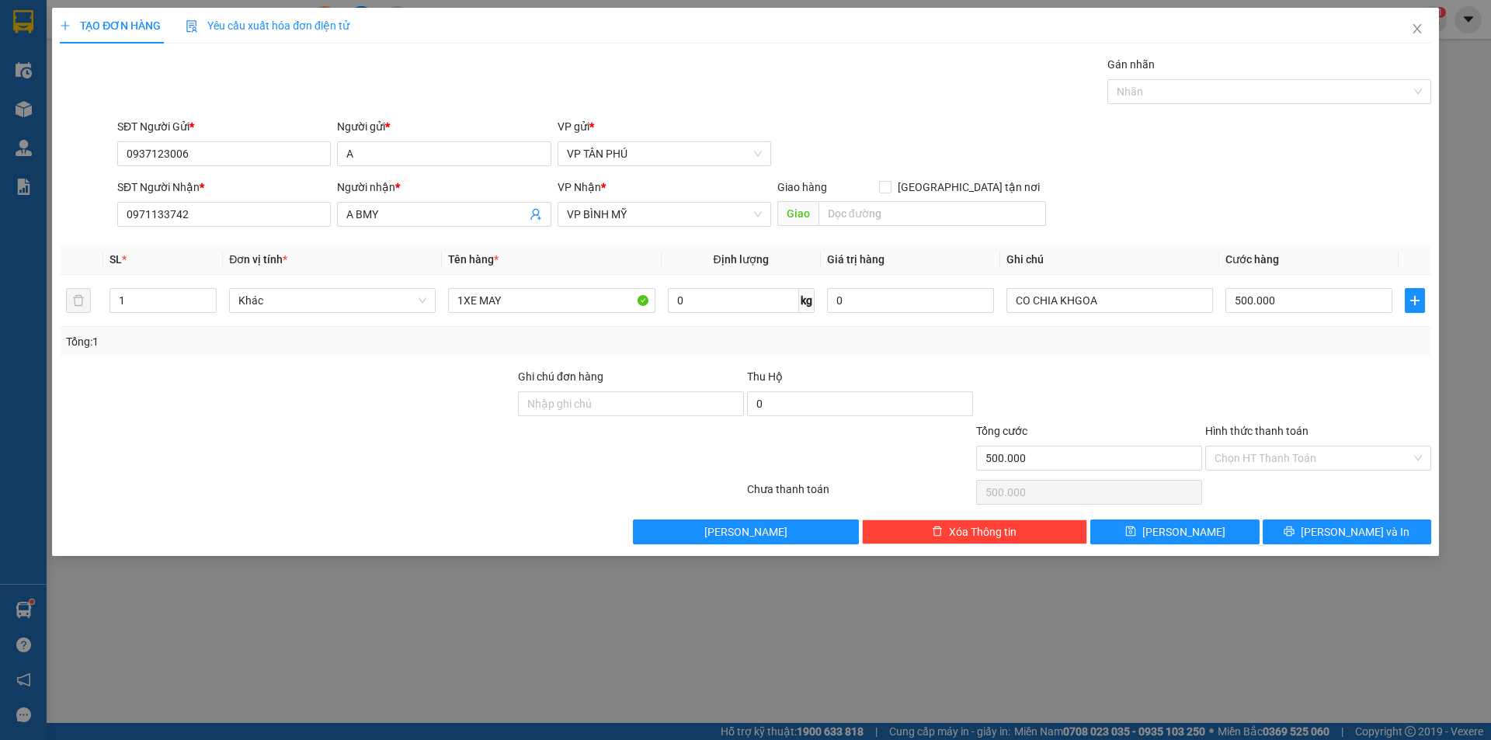
click at [1255, 459] on input "Hình thức thanh toán" at bounding box center [1313, 458] width 197 height 23
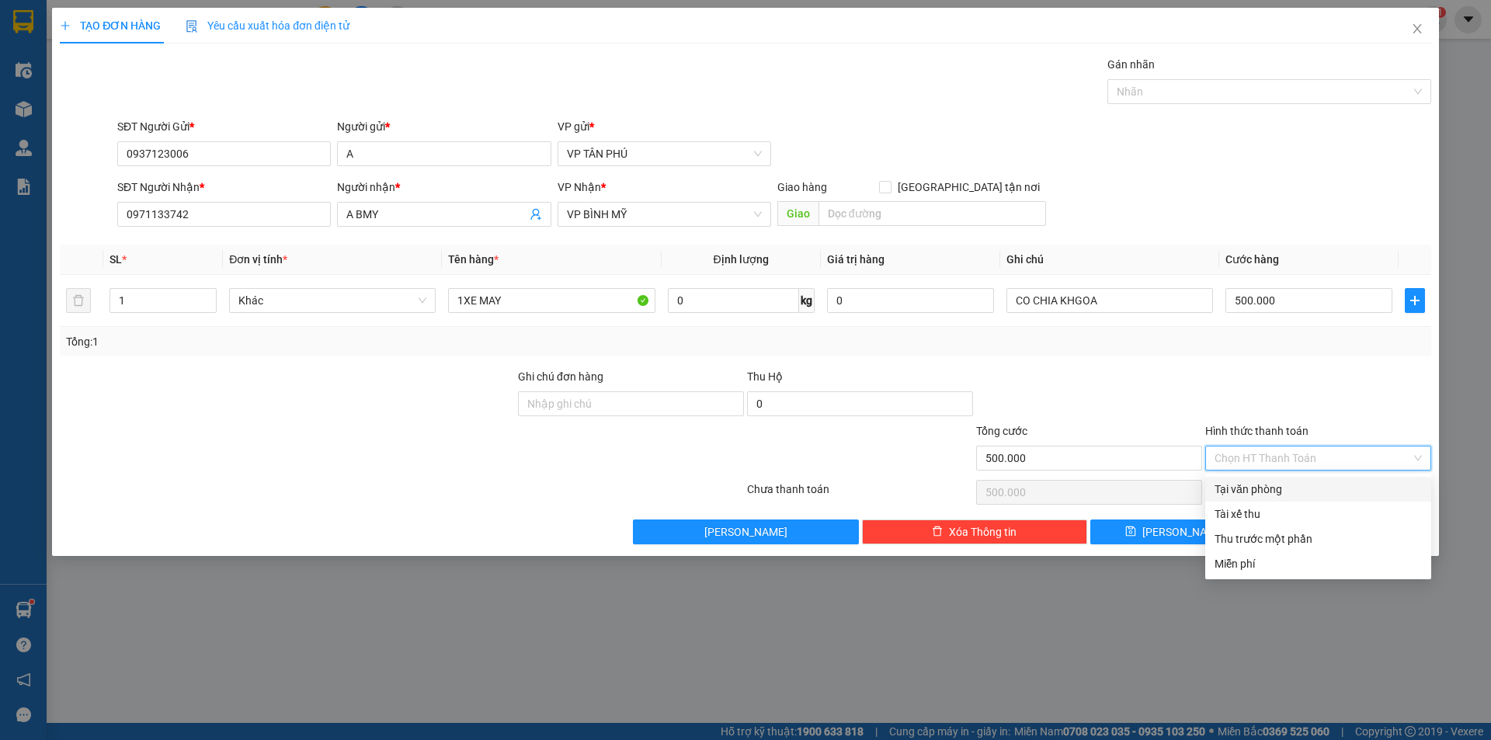
click at [1245, 492] on div "Tại văn phòng" at bounding box center [1318, 489] width 207 height 17
click at [1246, 492] on div "Chọn HT Thanh Toán" at bounding box center [1318, 492] width 229 height 31
type input "0"
click at [1246, 492] on div "Chọn HT Thanh Toán" at bounding box center [1318, 492] width 229 height 31
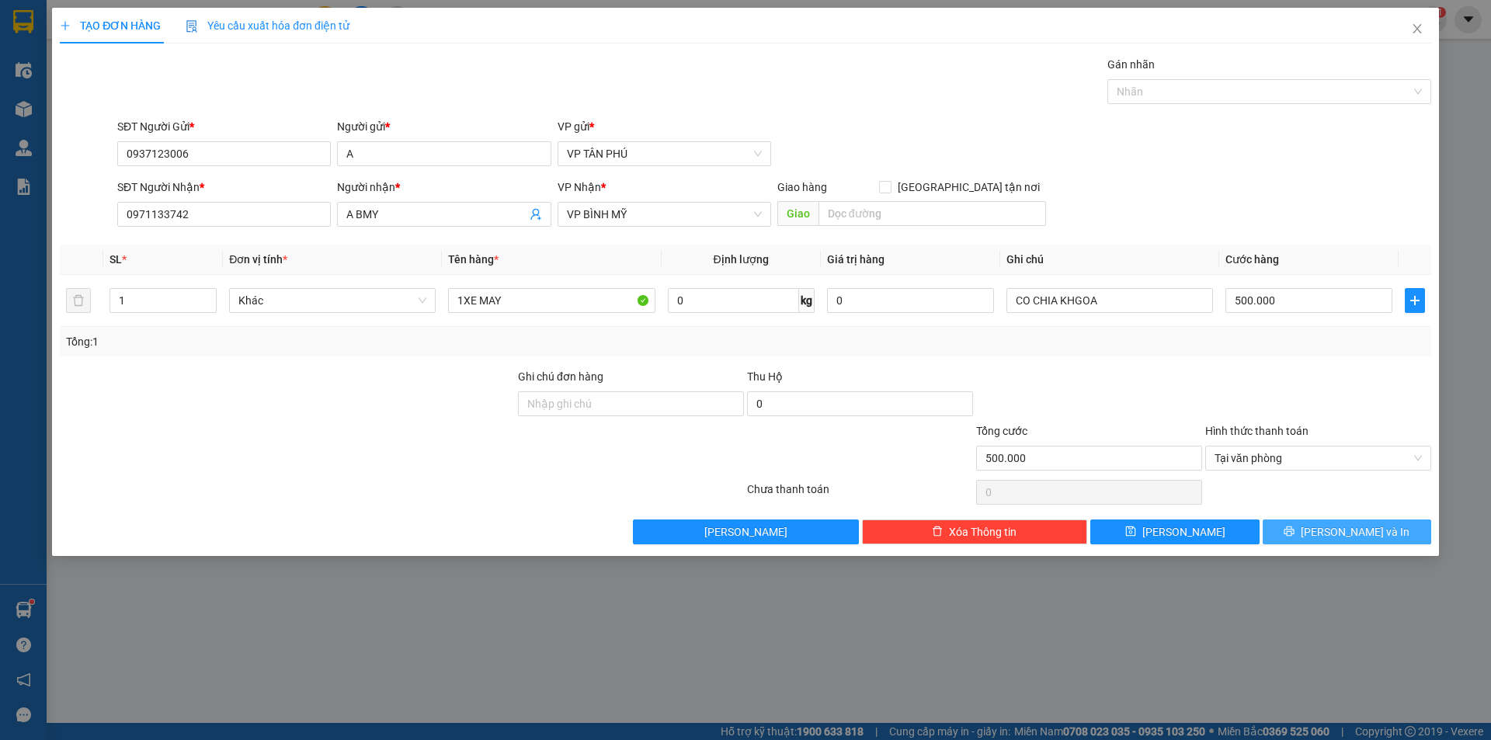
click at [1314, 527] on button "[PERSON_NAME] và In" at bounding box center [1347, 532] width 169 height 25
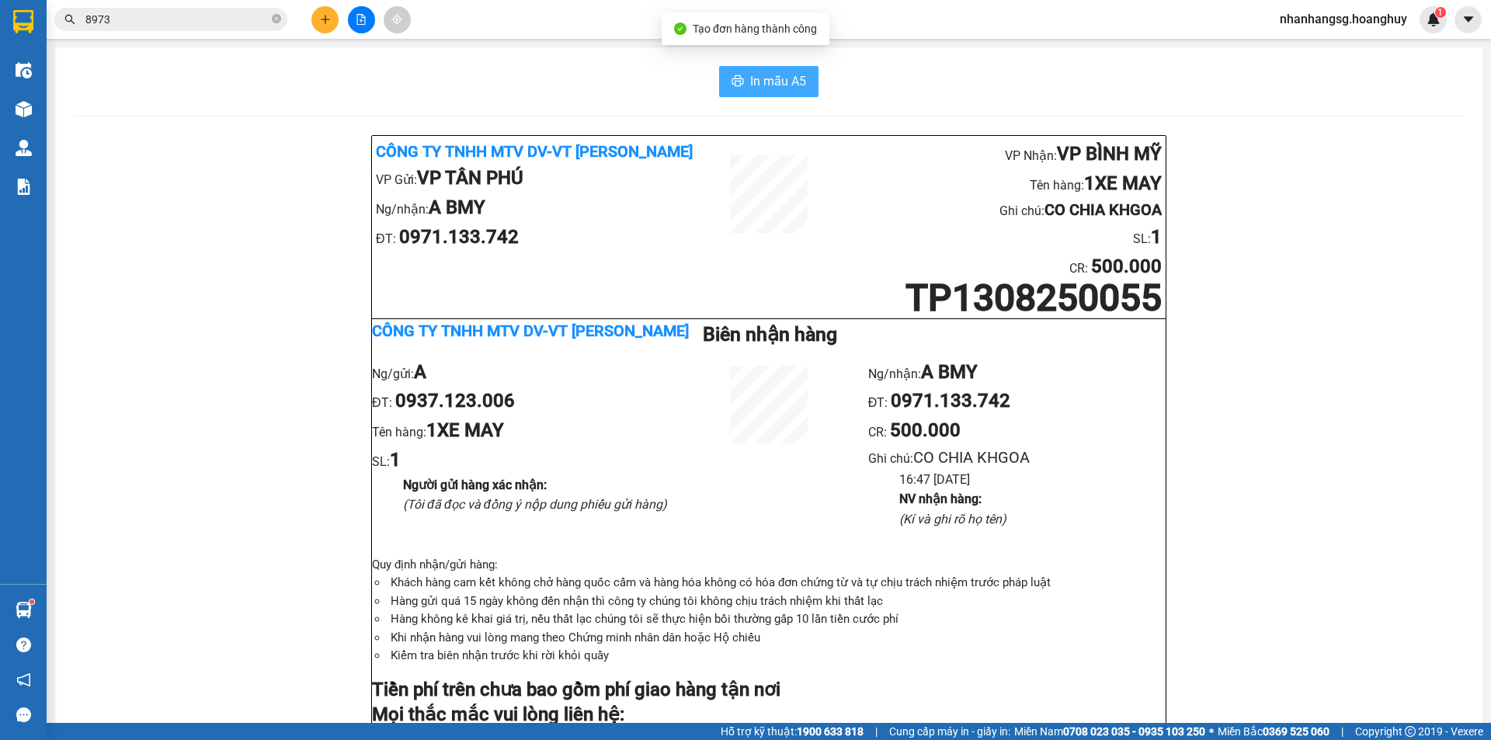
click at [783, 80] on span "In mẫu A5" at bounding box center [778, 80] width 56 height 19
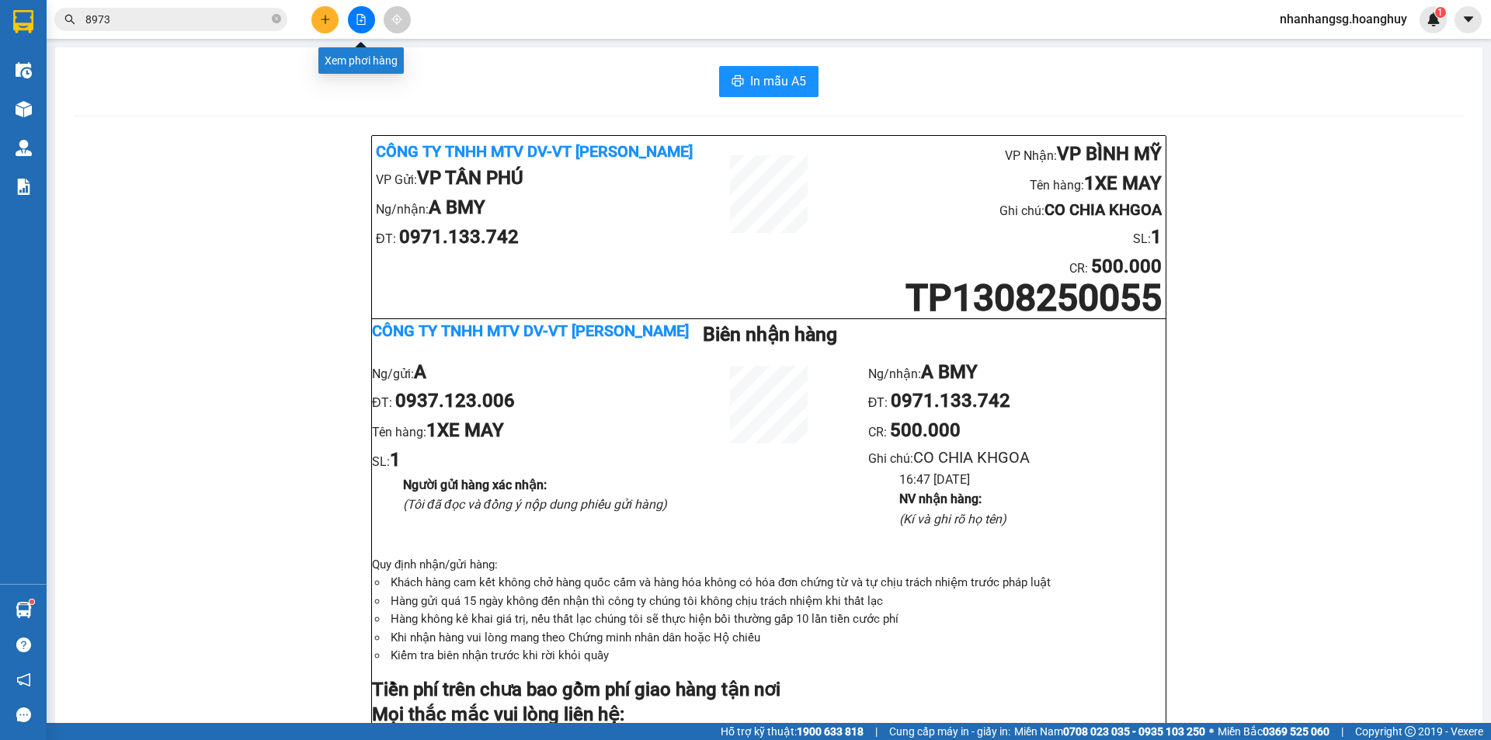
click at [359, 28] on button at bounding box center [361, 19] width 27 height 27
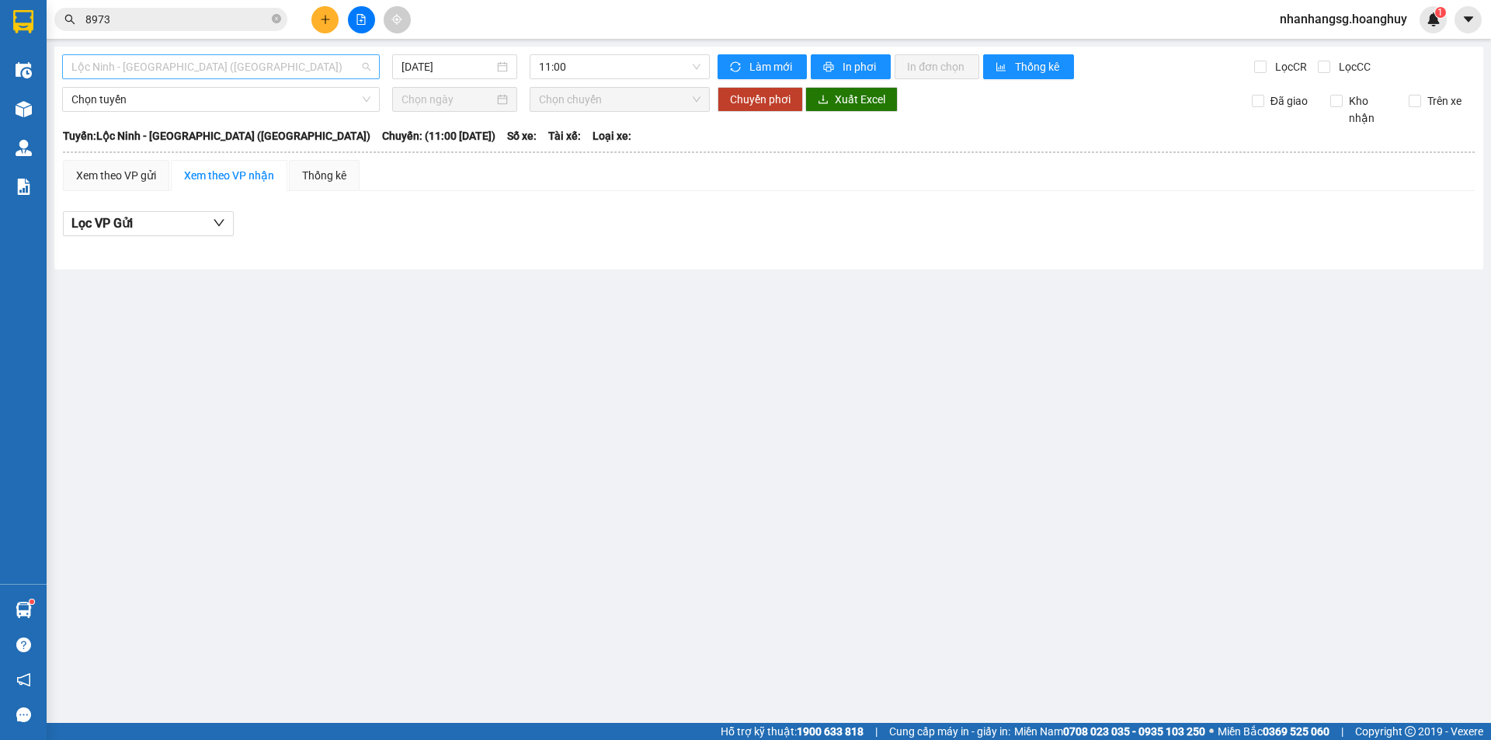
click at [181, 69] on span "Lộc Ninh - [GEOGRAPHIC_DATA] ([GEOGRAPHIC_DATA])" at bounding box center [220, 66] width 299 height 23
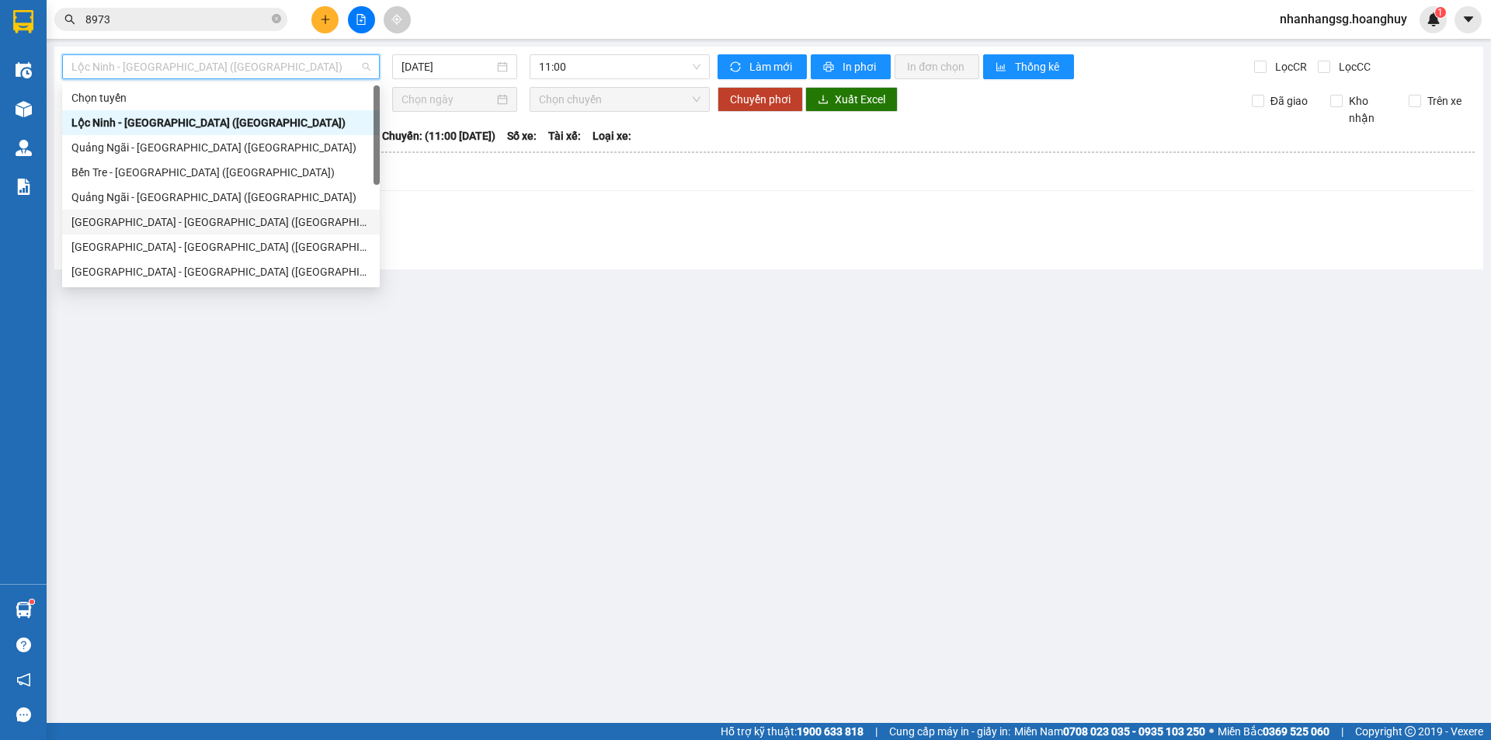
click at [142, 219] on div "[GEOGRAPHIC_DATA] - [GEOGRAPHIC_DATA] ([GEOGRAPHIC_DATA])" at bounding box center [220, 222] width 299 height 17
type input "[DATE]"
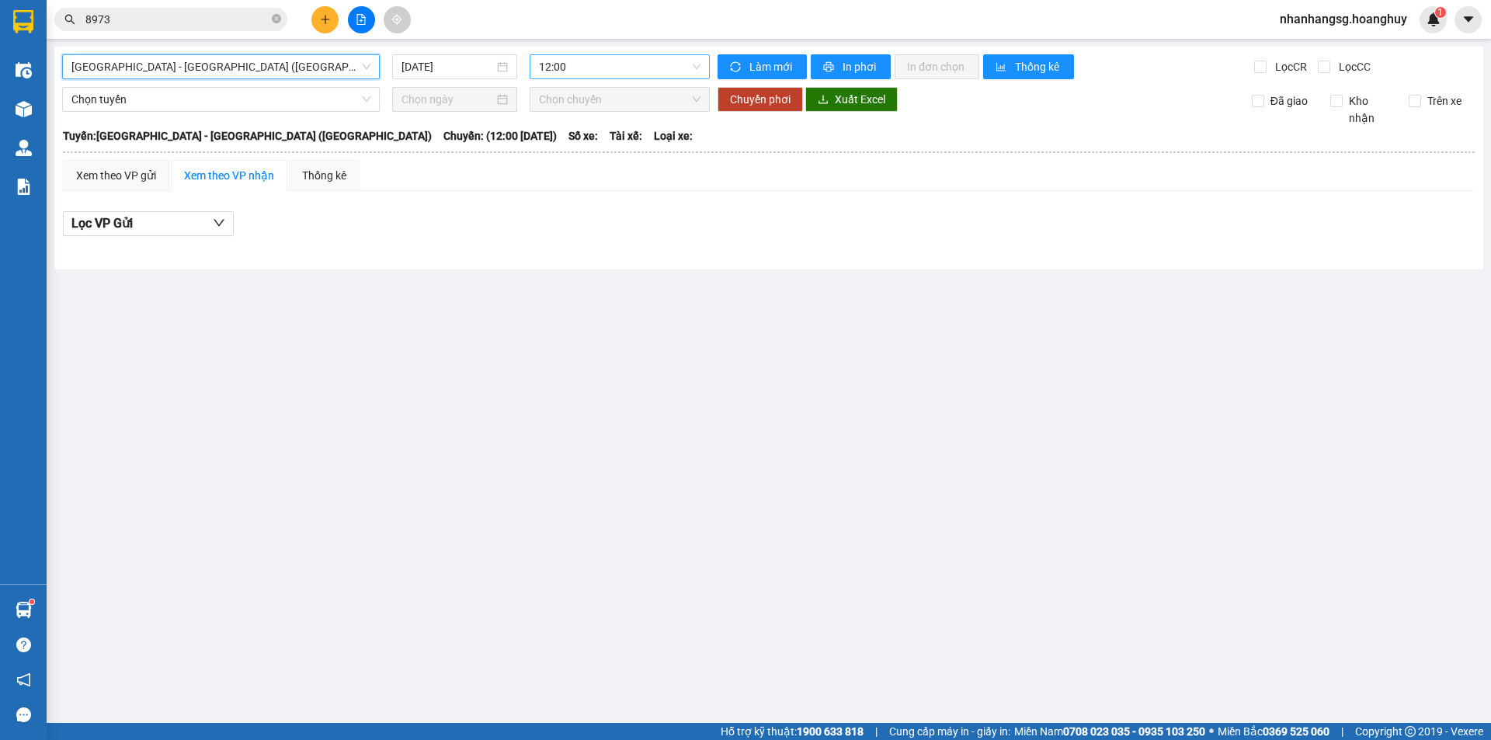
click at [584, 67] on span "12:00" at bounding box center [620, 66] width 162 height 23
click at [579, 69] on span "12:00" at bounding box center [620, 66] width 162 height 23
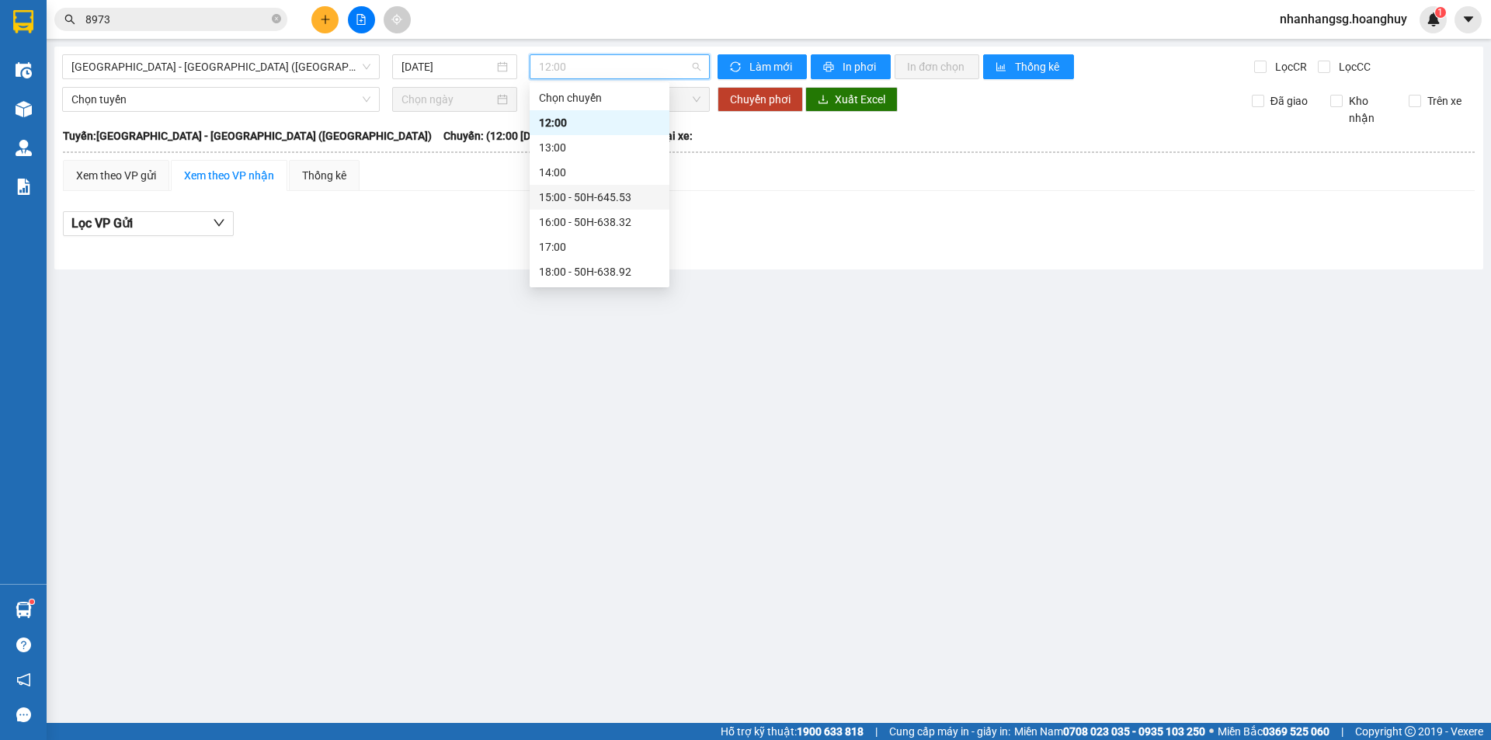
click at [600, 194] on div "15:00 - 50H-645.53" at bounding box center [599, 197] width 121 height 17
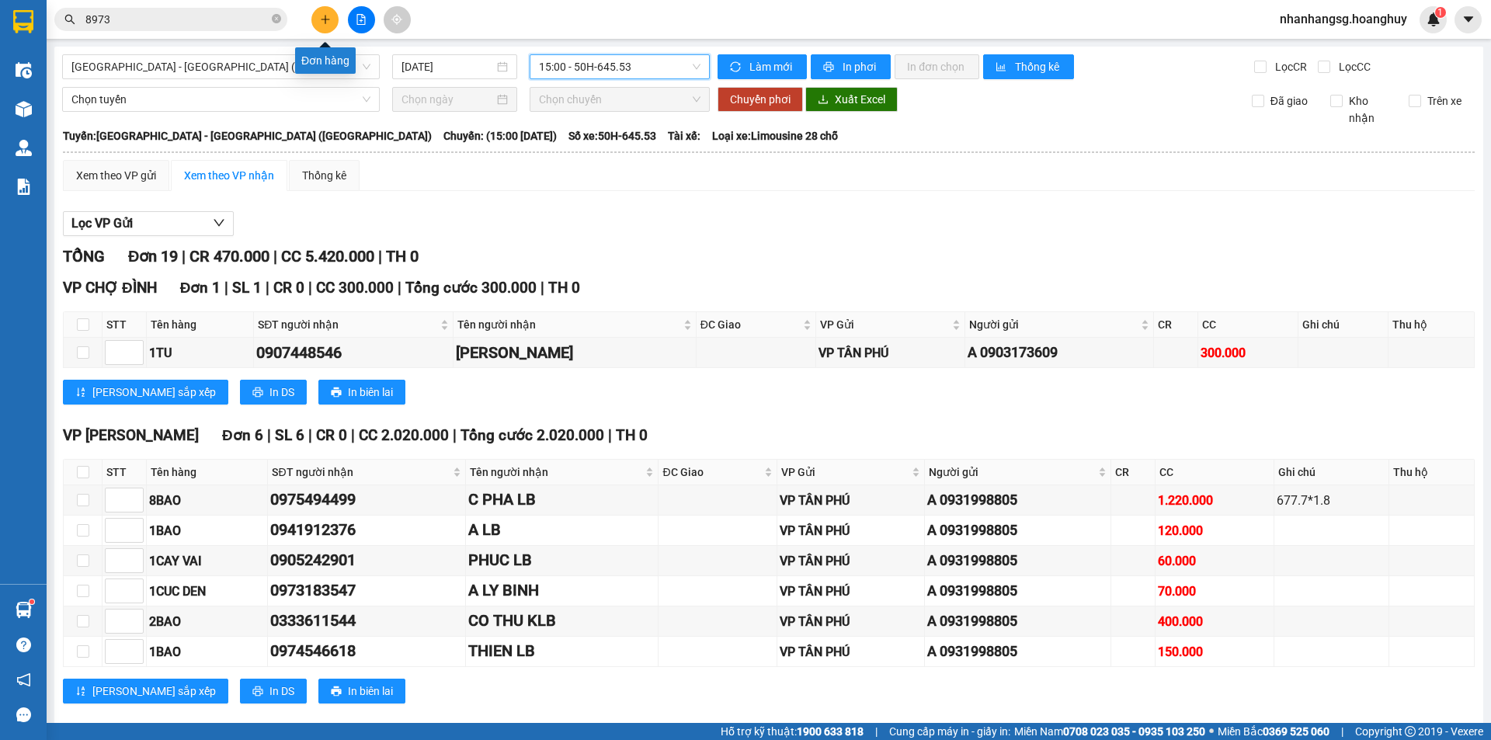
click at [327, 22] on icon "plus" at bounding box center [325, 19] width 11 height 11
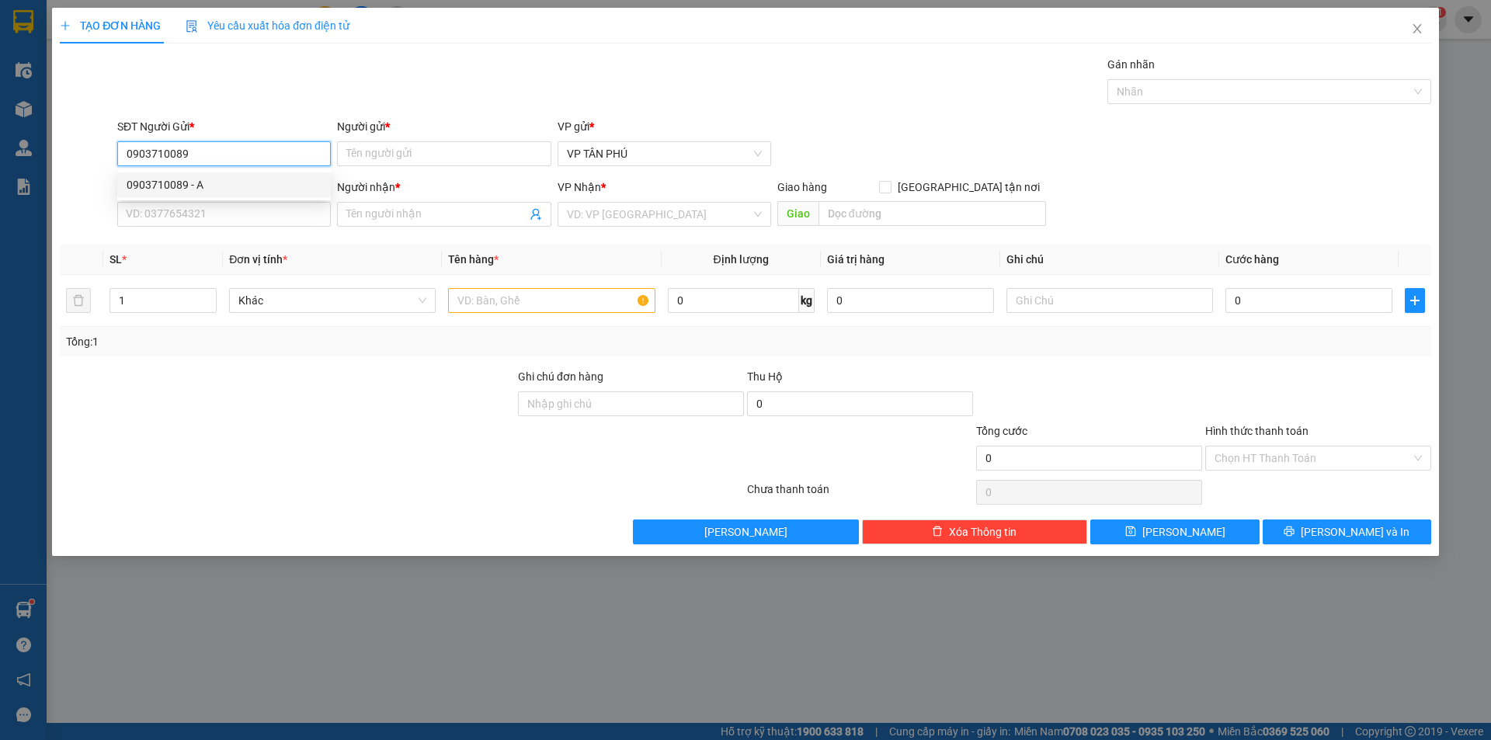
drag, startPoint x: 199, startPoint y: 187, endPoint x: 405, endPoint y: 190, distance: 206.6
click at [199, 188] on div "0903710089 - A" at bounding box center [224, 184] width 195 height 17
type input "0903710089"
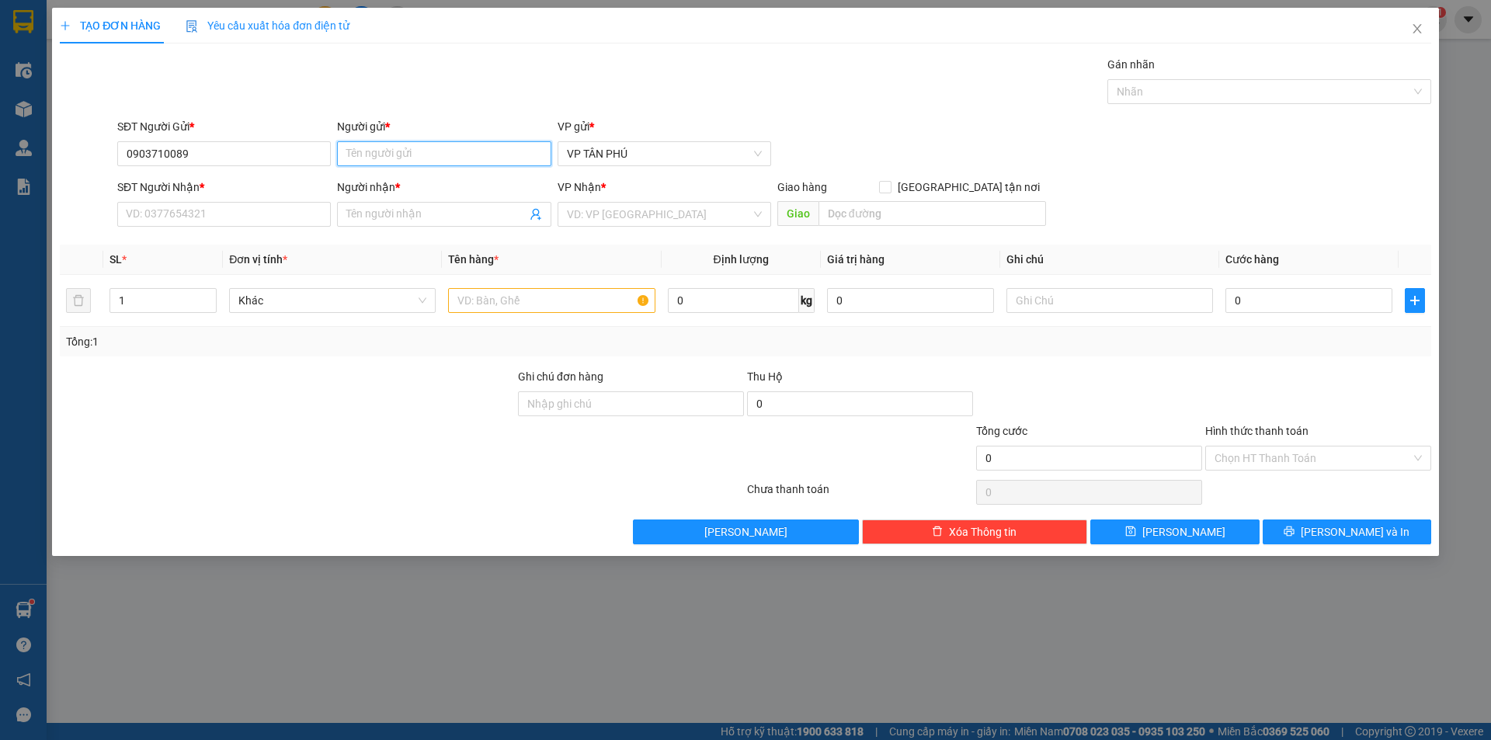
click at [395, 155] on input "Người gửi *" at bounding box center [444, 153] width 214 height 25
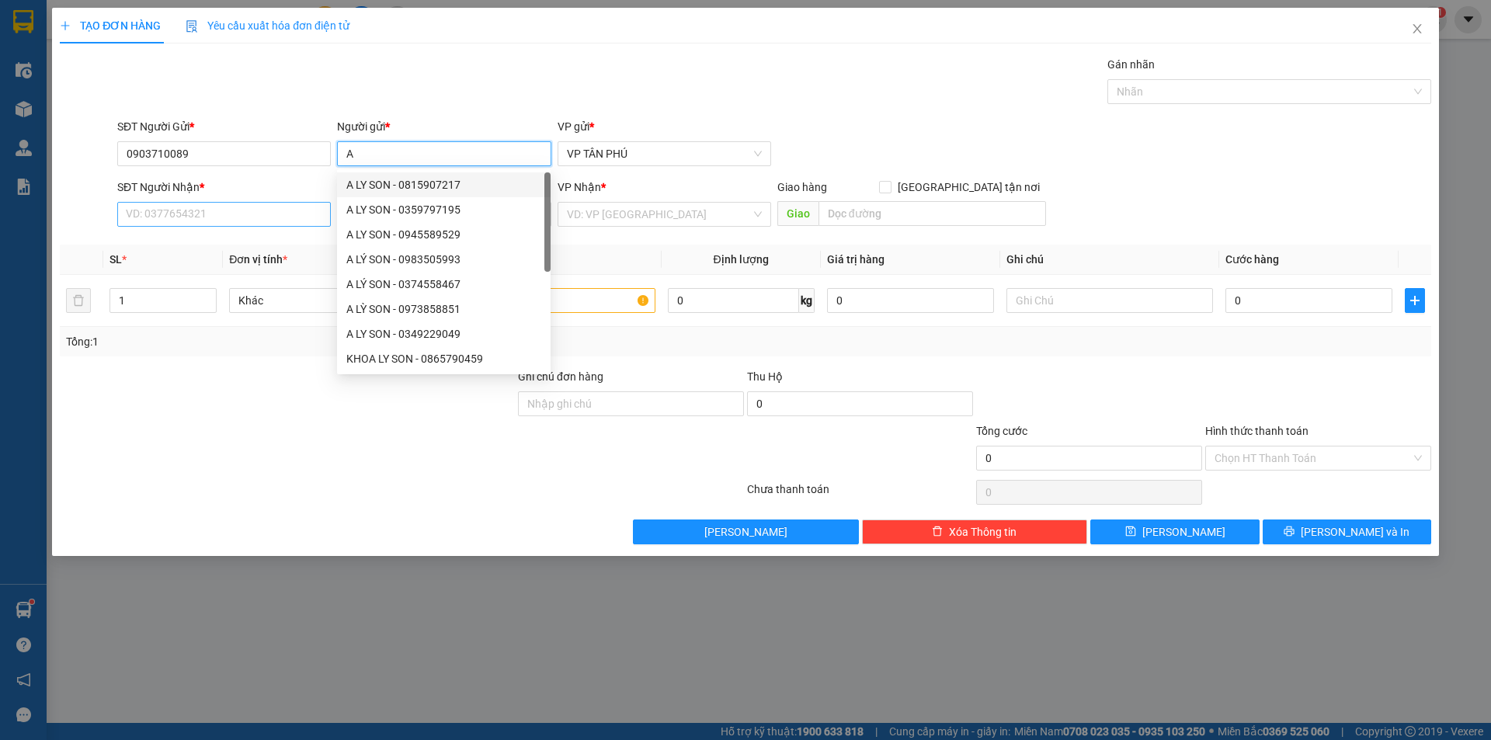
type input "A"
click at [305, 213] on input "SĐT Người Nhận *" at bounding box center [224, 214] width 214 height 25
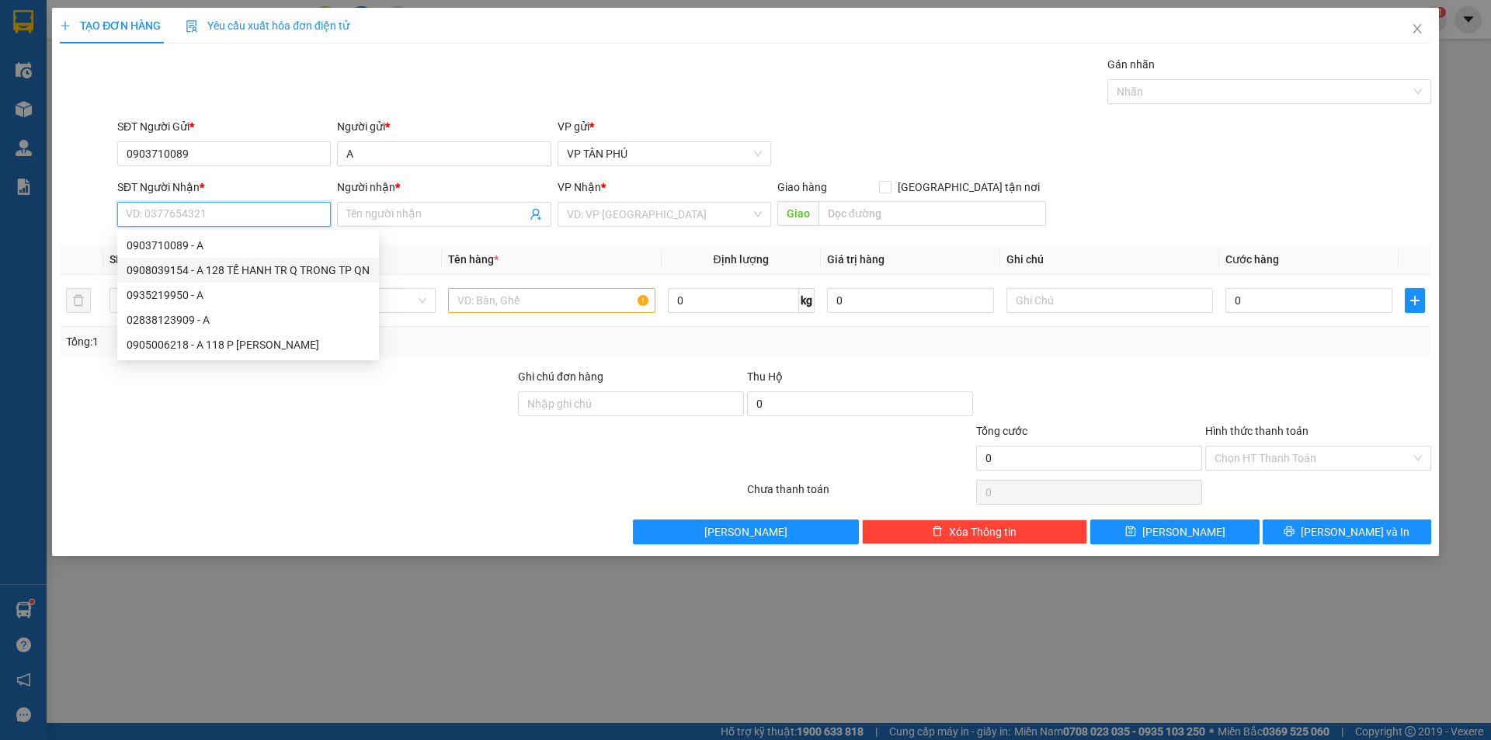
click at [264, 269] on div "0908039154 - A 128 TẾ HANH TR Q TRONG TP QN" at bounding box center [248, 270] width 243 height 17
type input "0908039154"
type input "A 128 TẾ HANH TR Q TRONG TP QN"
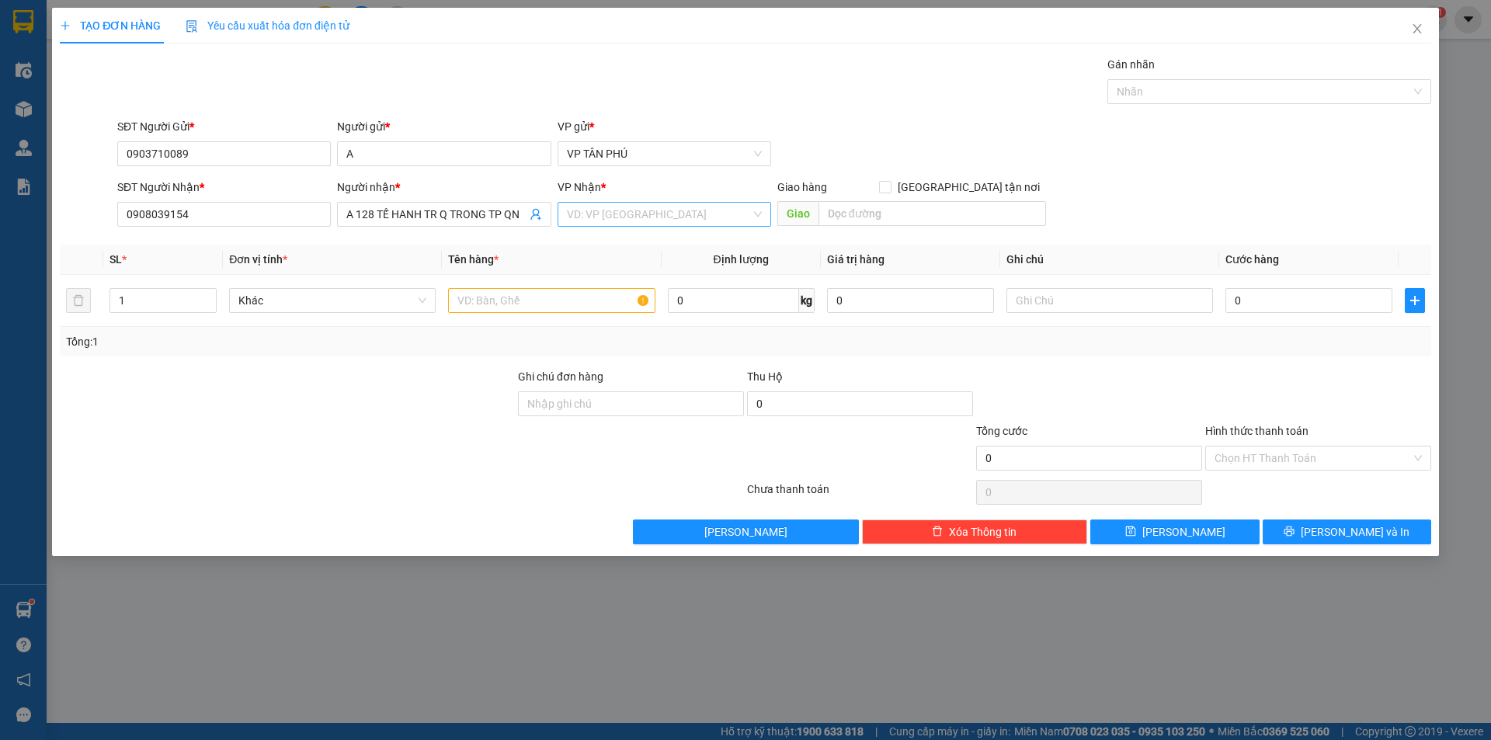
click at [683, 216] on input "search" at bounding box center [659, 214] width 184 height 23
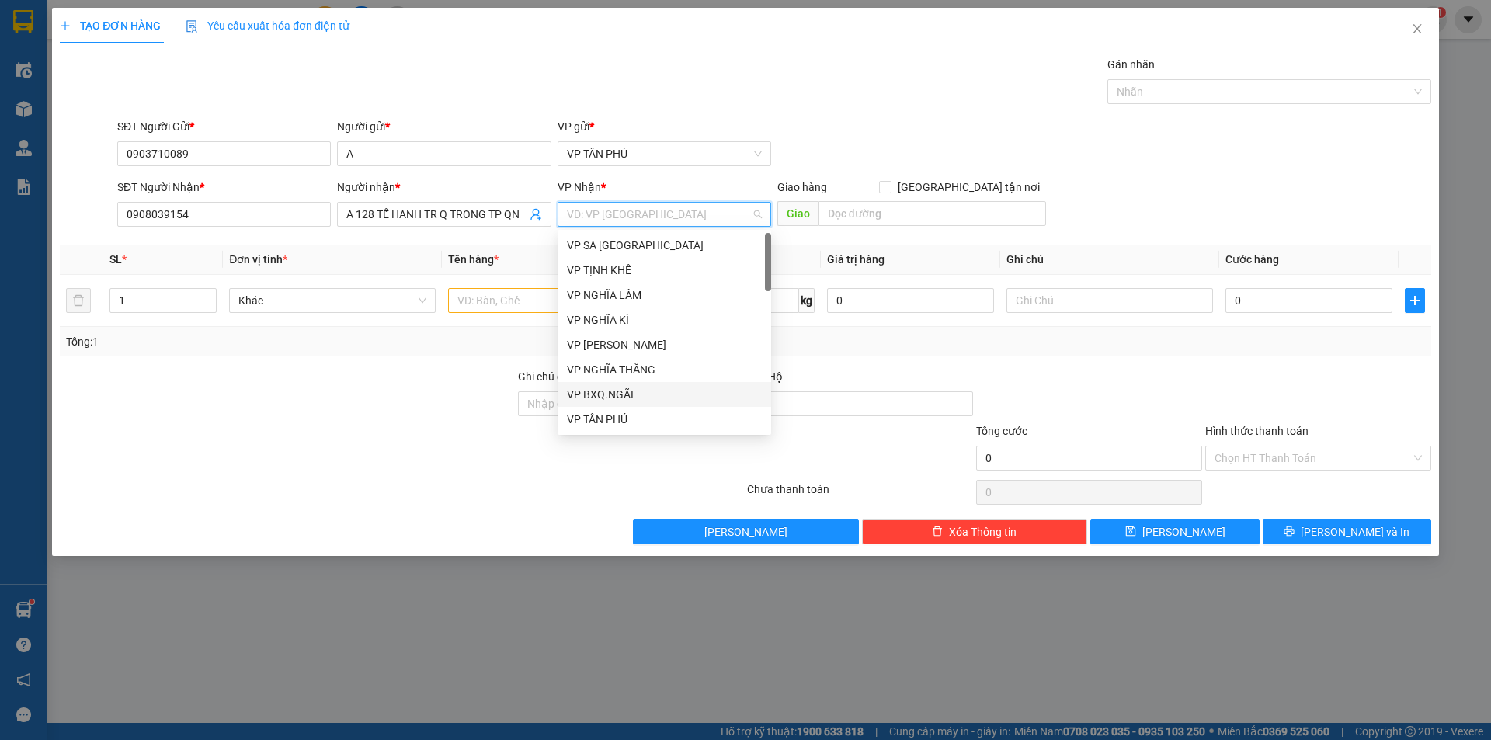
click at [611, 390] on div "VP BXQ.NGÃI" at bounding box center [664, 394] width 195 height 17
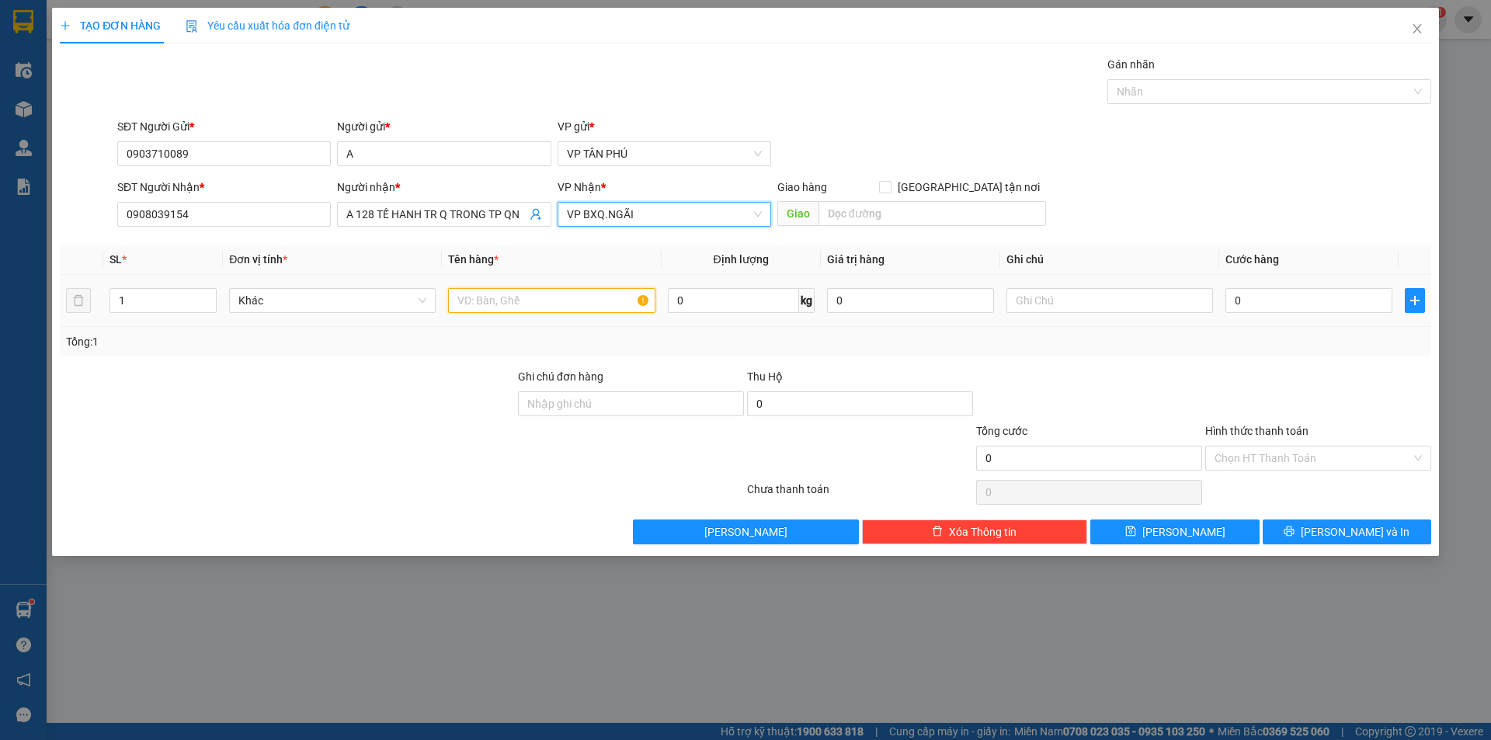
click at [532, 294] on input "text" at bounding box center [551, 300] width 207 height 25
type input "1VALY+1THUNG GIAY"
click at [1320, 303] on input "0" at bounding box center [1309, 300] width 167 height 25
type input "1"
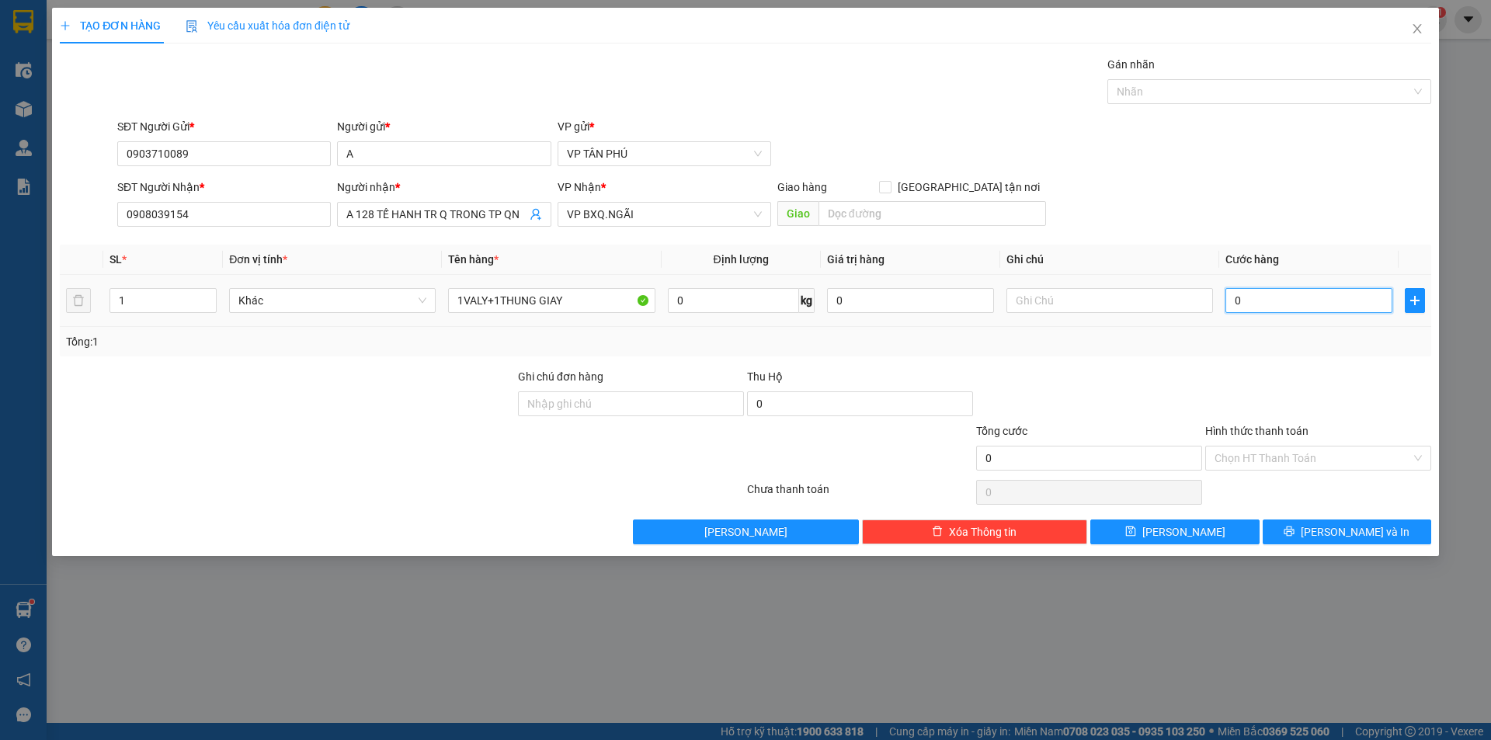
type input "1"
type input "15"
type input "150"
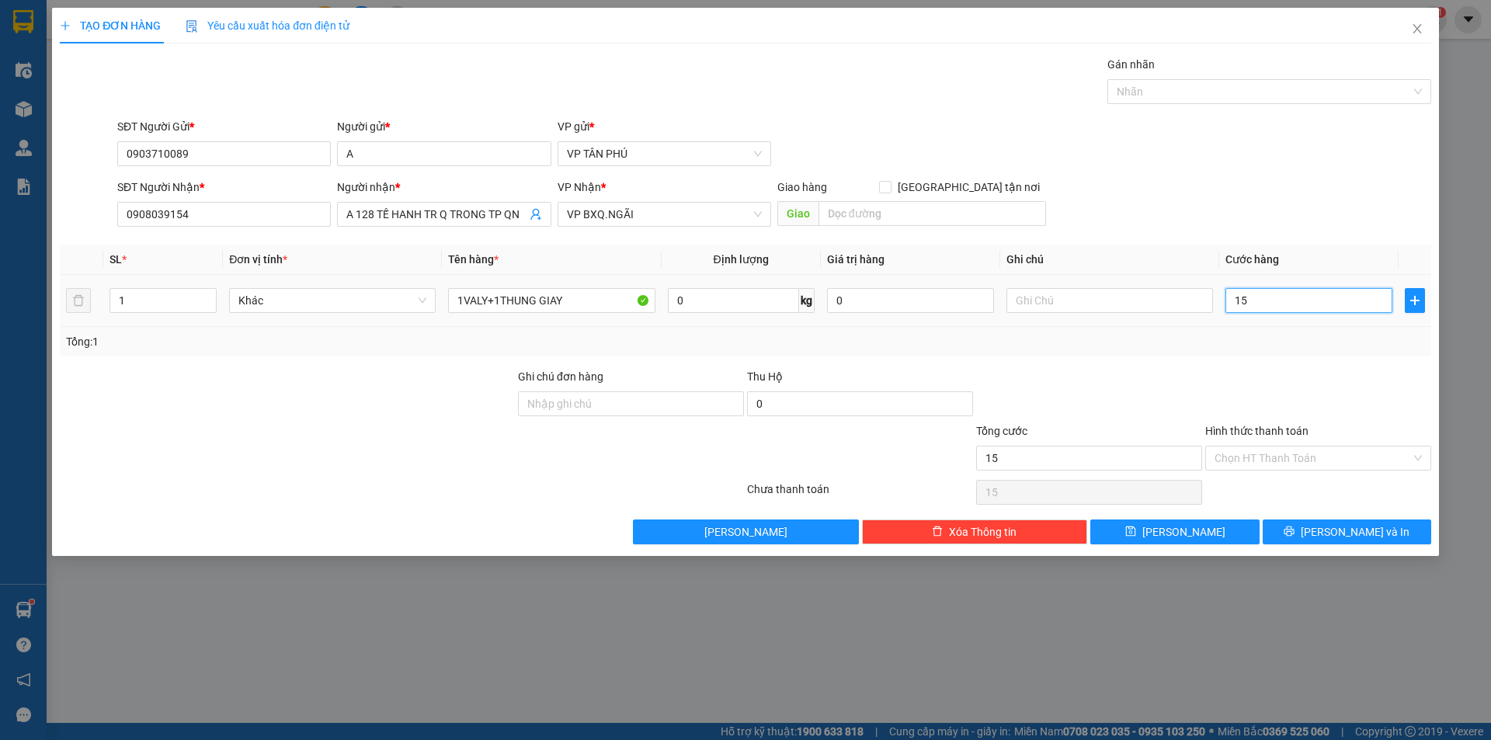
type input "150"
click at [1271, 454] on input "Hình thức thanh toán" at bounding box center [1313, 458] width 197 height 23
type input "150.000"
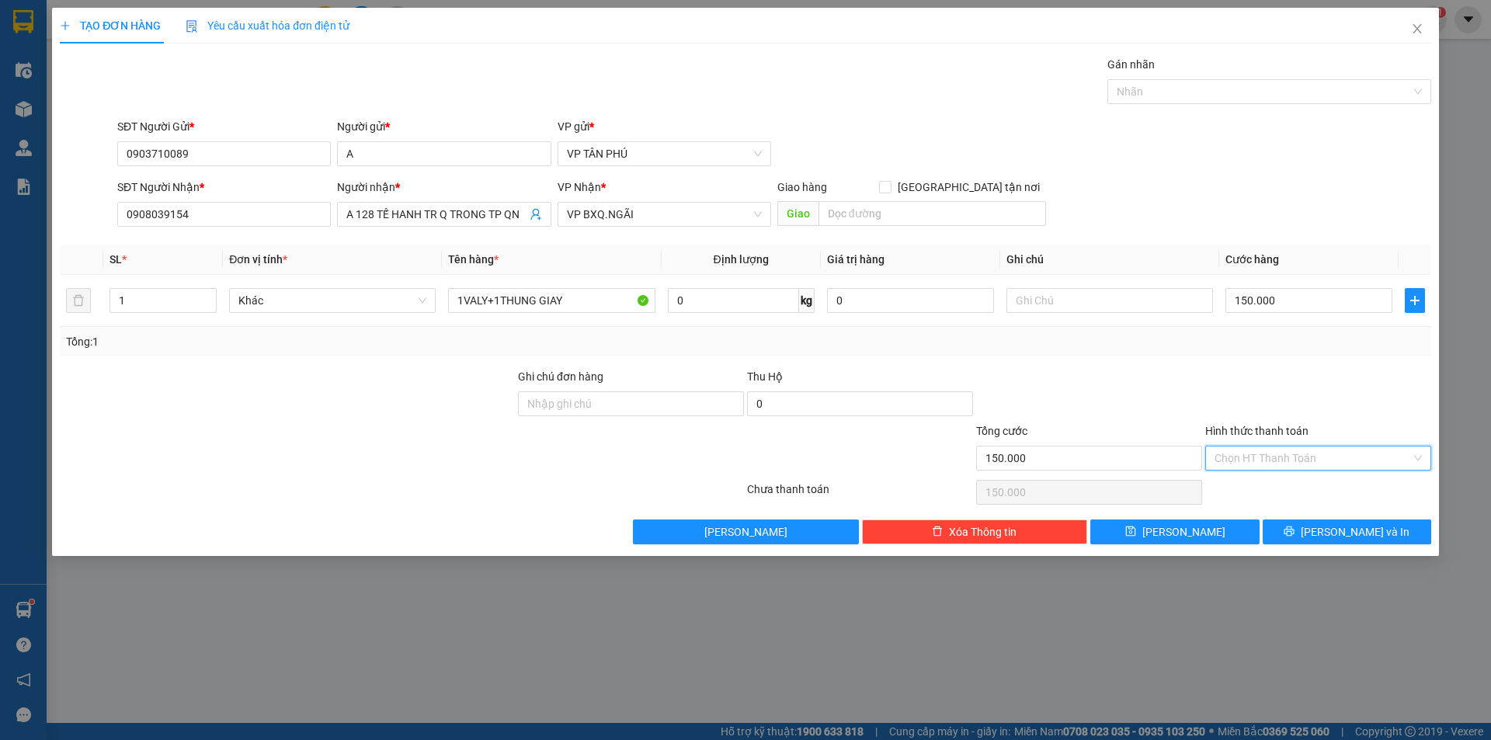
click at [1271, 454] on input "Hình thức thanh toán" at bounding box center [1313, 458] width 197 height 23
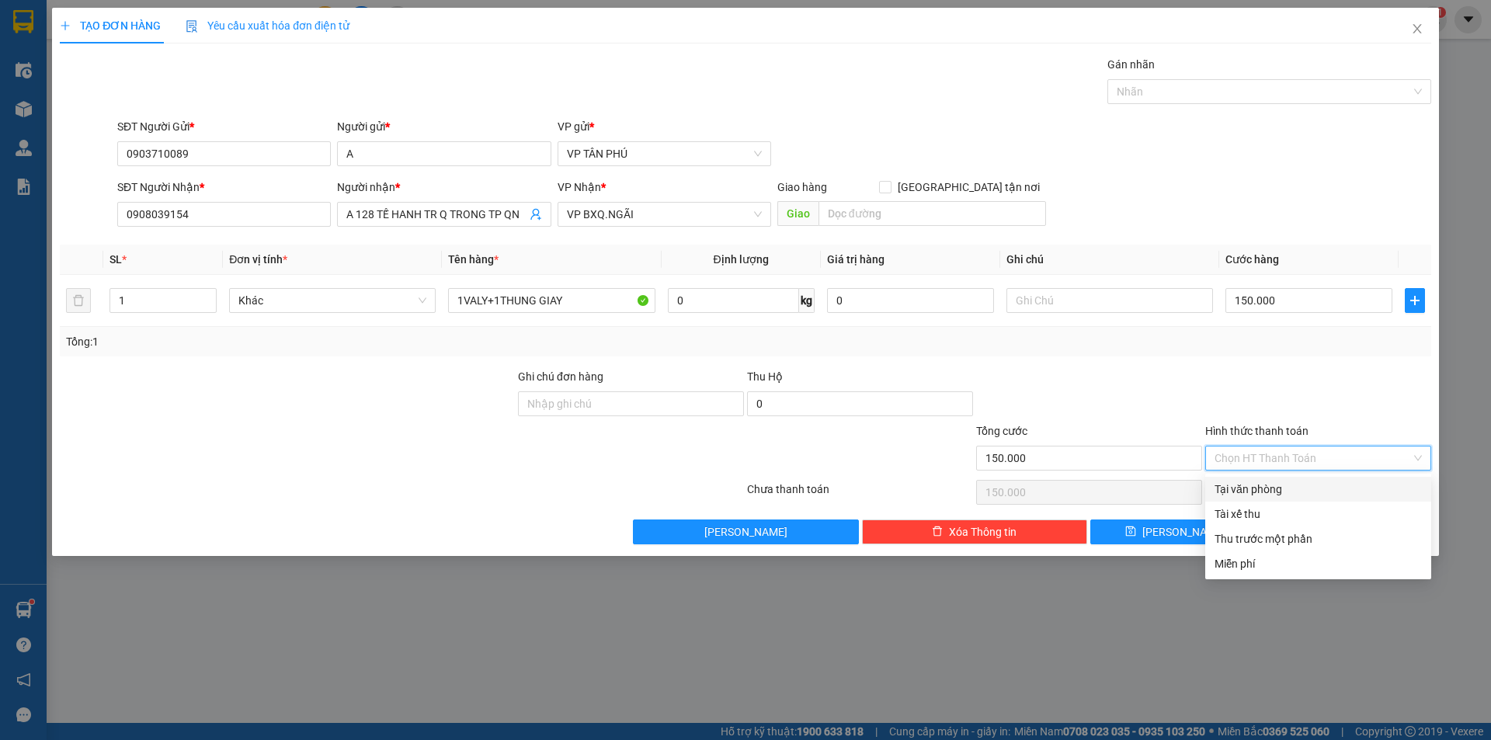
click at [1260, 488] on div "Tại văn phòng" at bounding box center [1318, 489] width 207 height 17
type input "0"
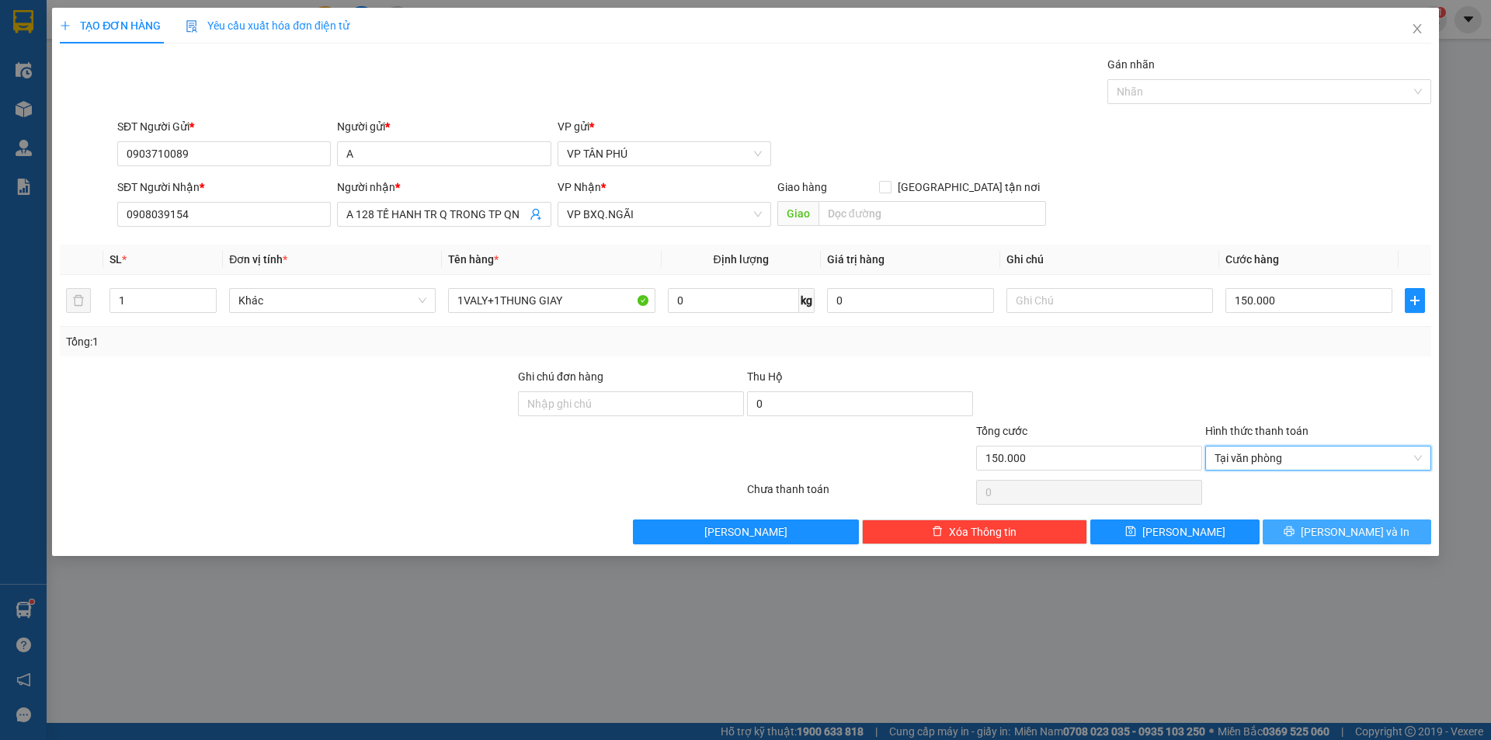
click at [1310, 527] on button "[PERSON_NAME] và In" at bounding box center [1347, 532] width 169 height 25
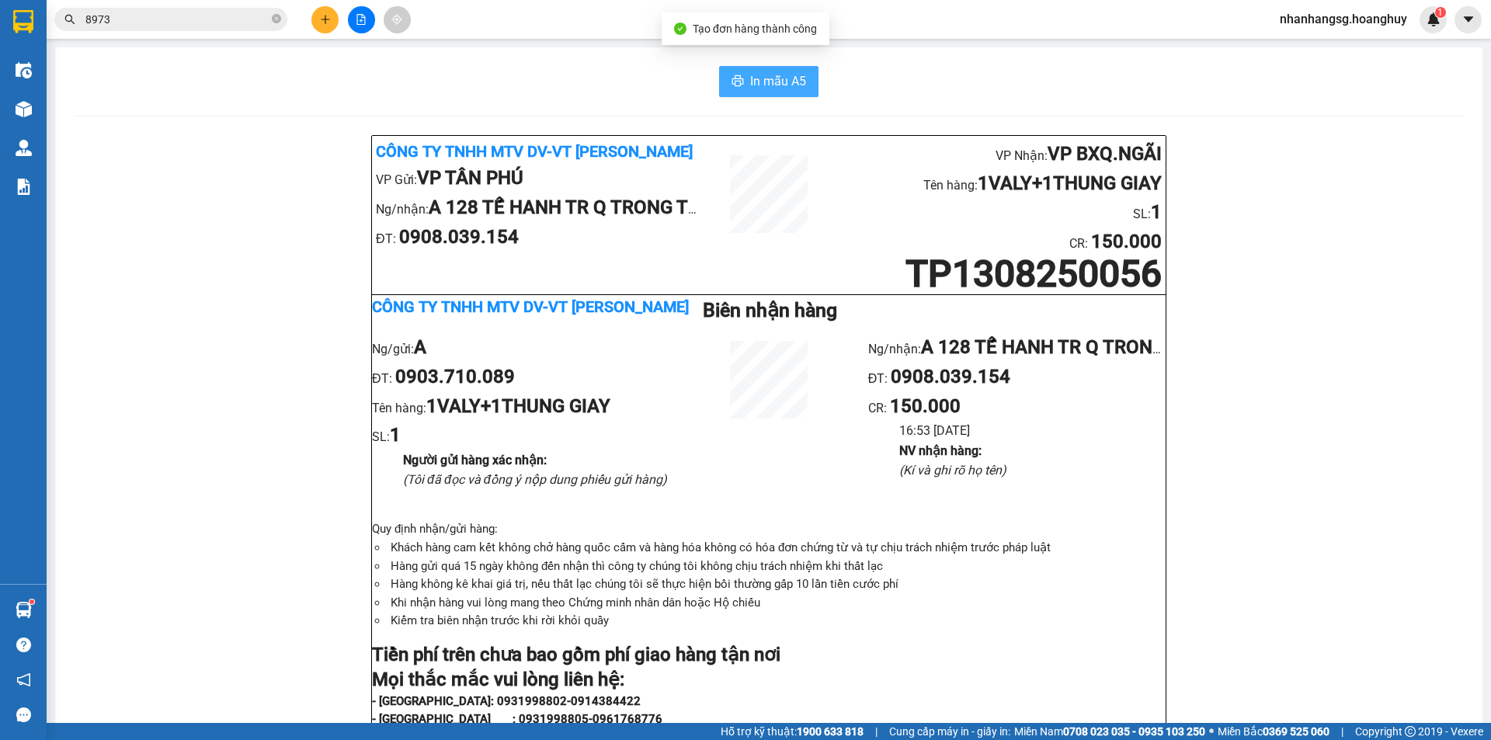
click at [750, 88] on span "In mẫu A5" at bounding box center [778, 80] width 56 height 19
click at [326, 14] on icon "plus" at bounding box center [325, 19] width 11 height 11
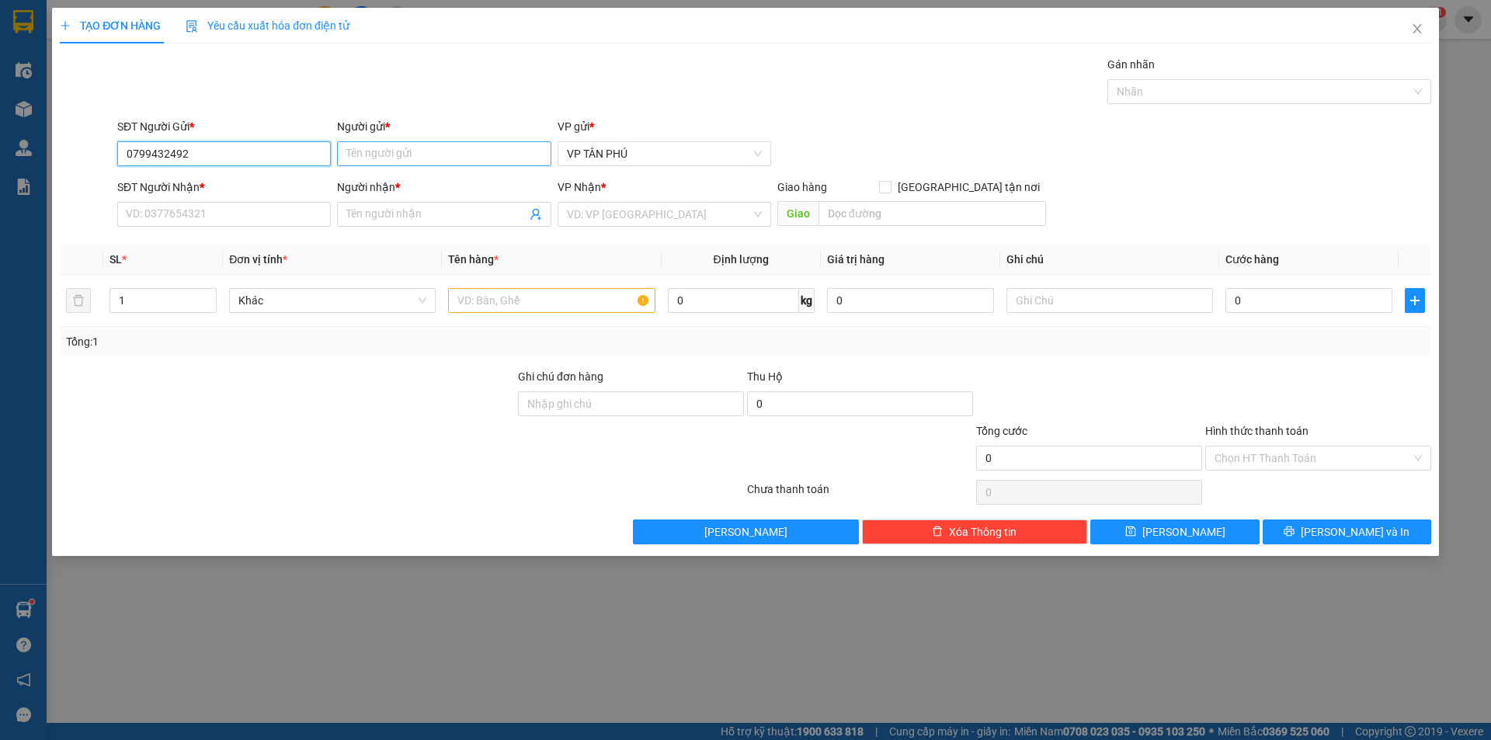
type input "0799432492"
click at [372, 156] on input "Người gửi *" at bounding box center [444, 153] width 214 height 25
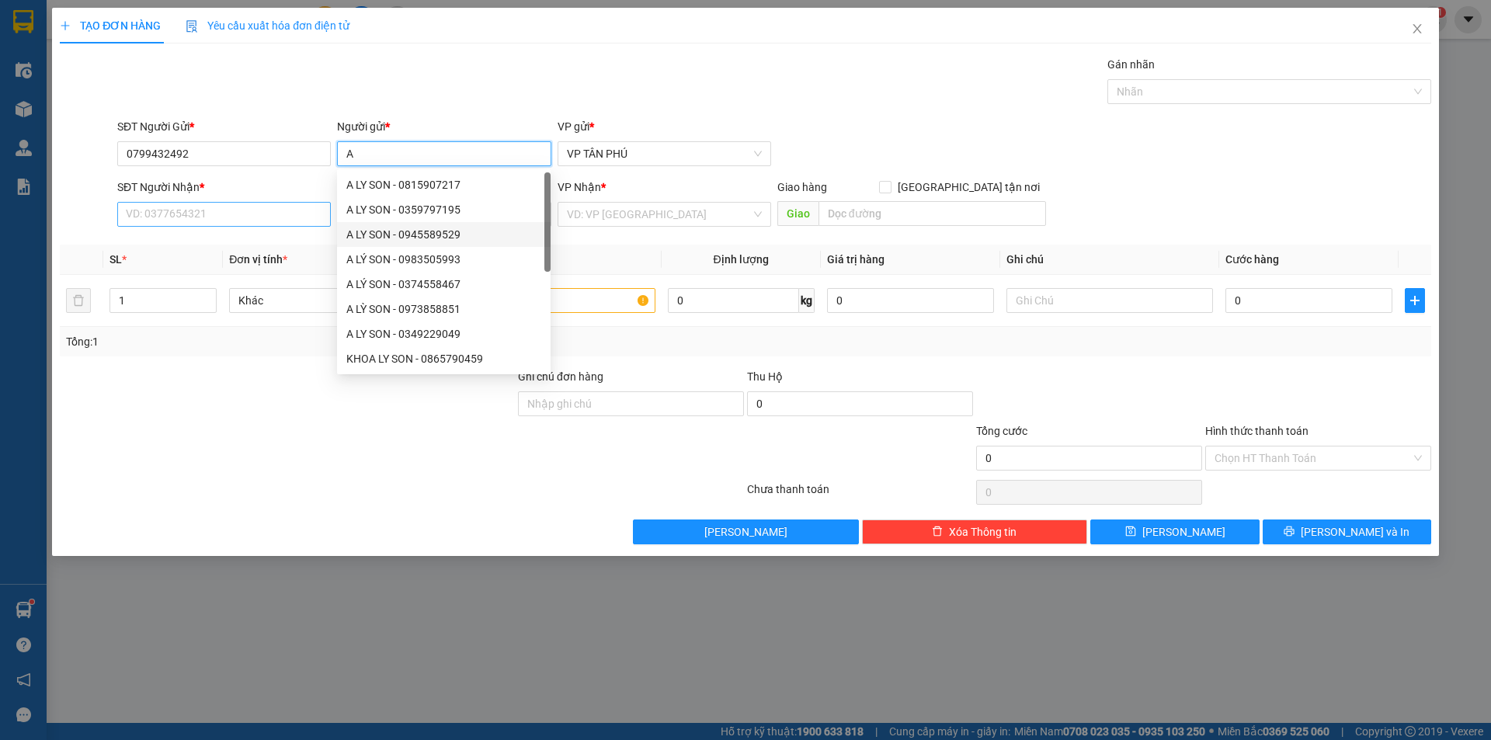
type input "A"
click at [248, 214] on input "SĐT Người Nhận *" at bounding box center [224, 214] width 214 height 25
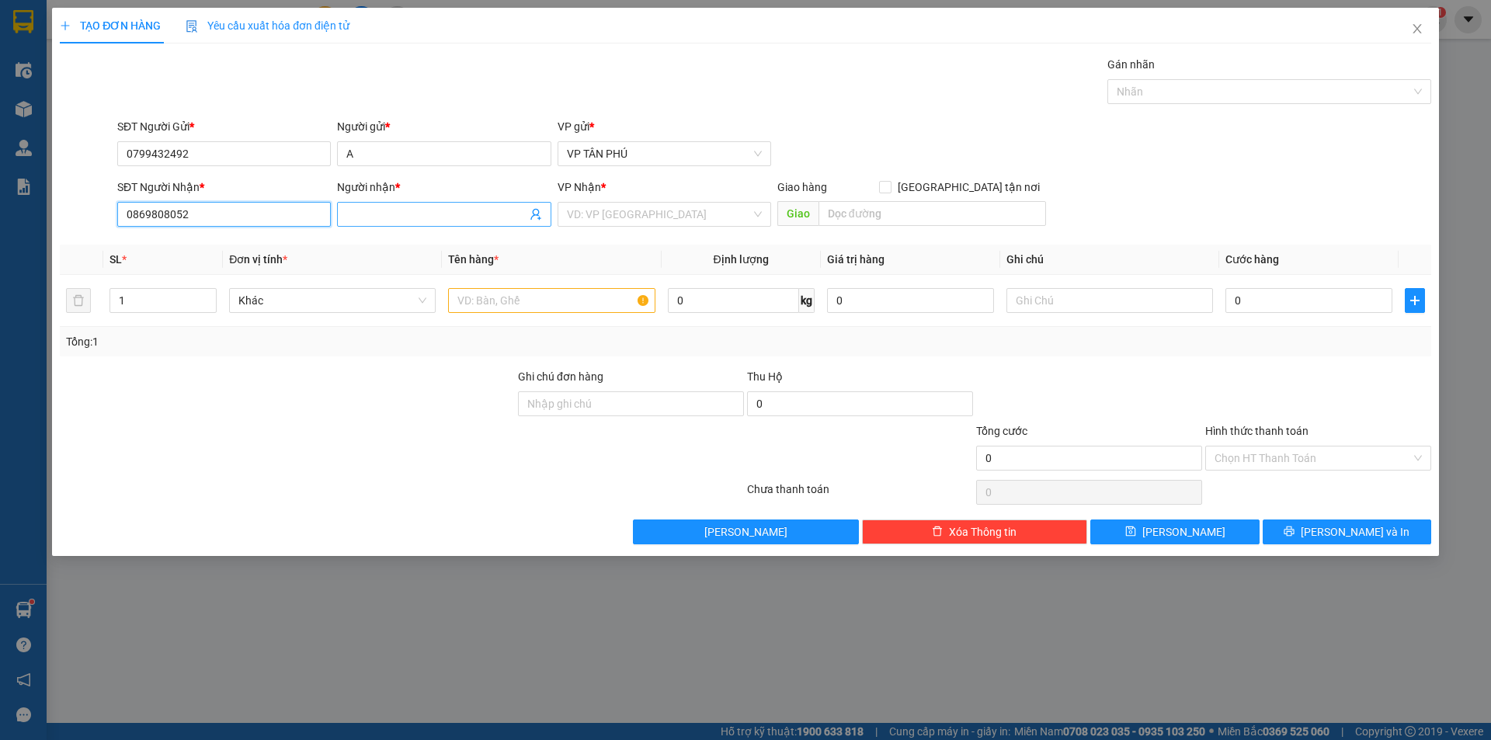
type input "0869808052"
click at [388, 220] on input "Người nhận *" at bounding box center [435, 214] width 179 height 17
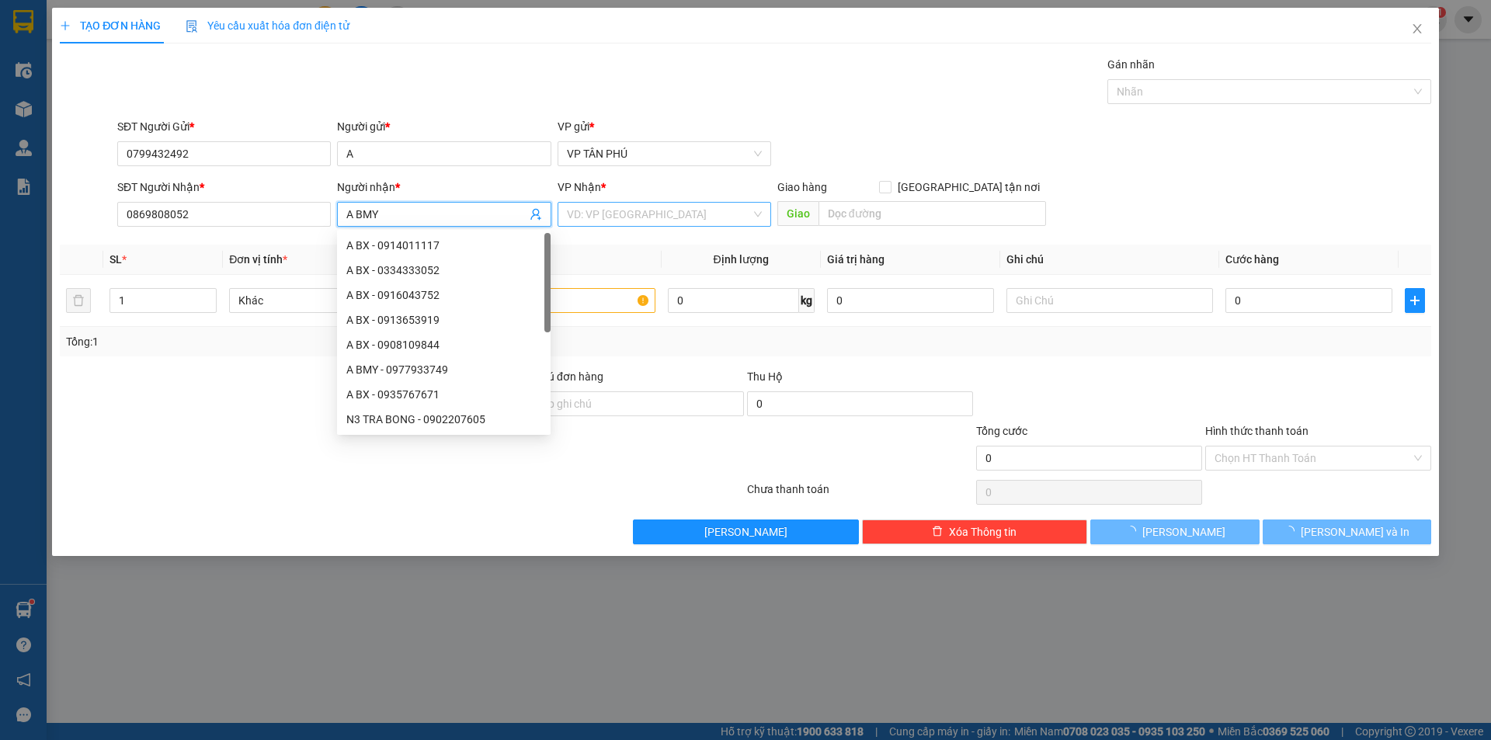
type input "A BMY"
click at [633, 210] on input "search" at bounding box center [659, 214] width 184 height 23
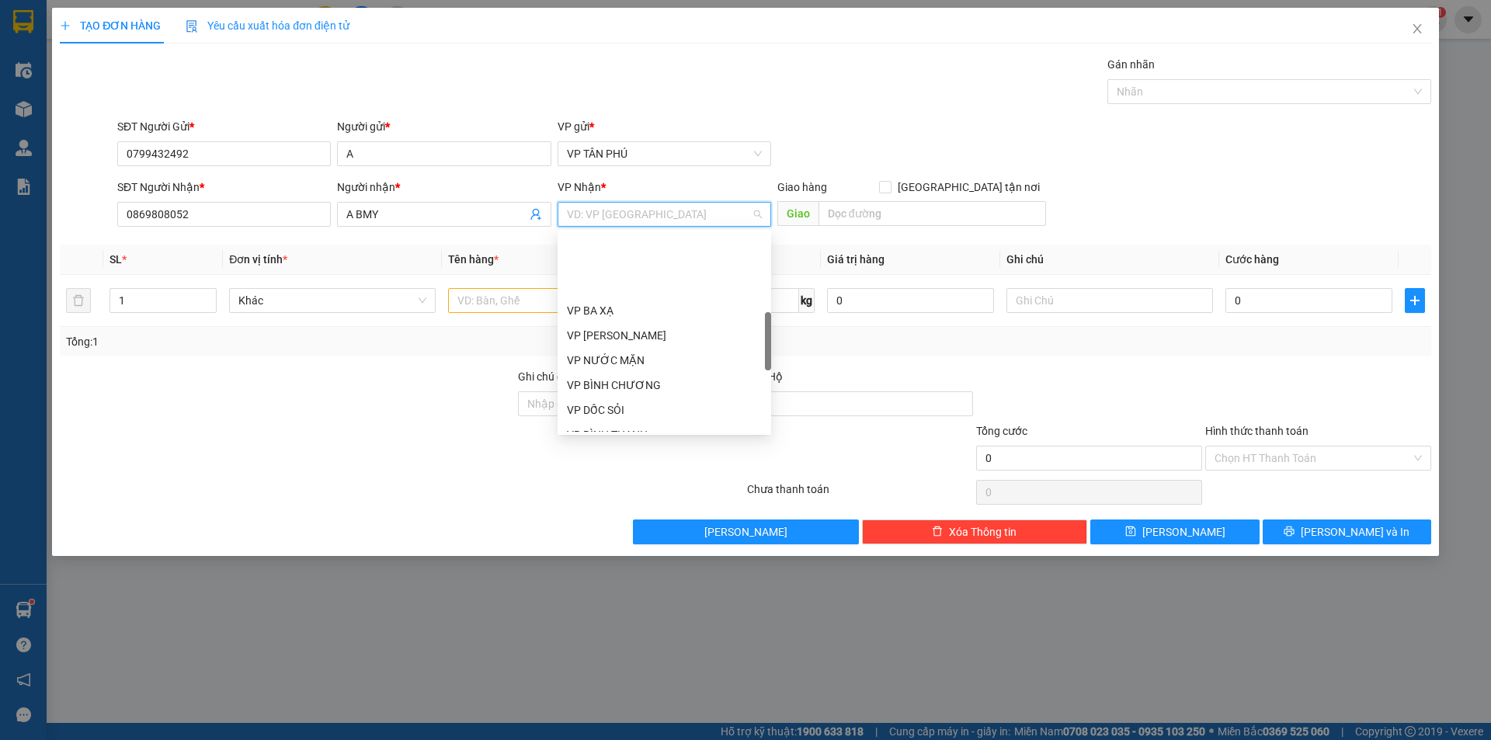
scroll to position [388, 0]
click at [621, 326] on div "VP BÌNH MỸ" at bounding box center [664, 329] width 195 height 17
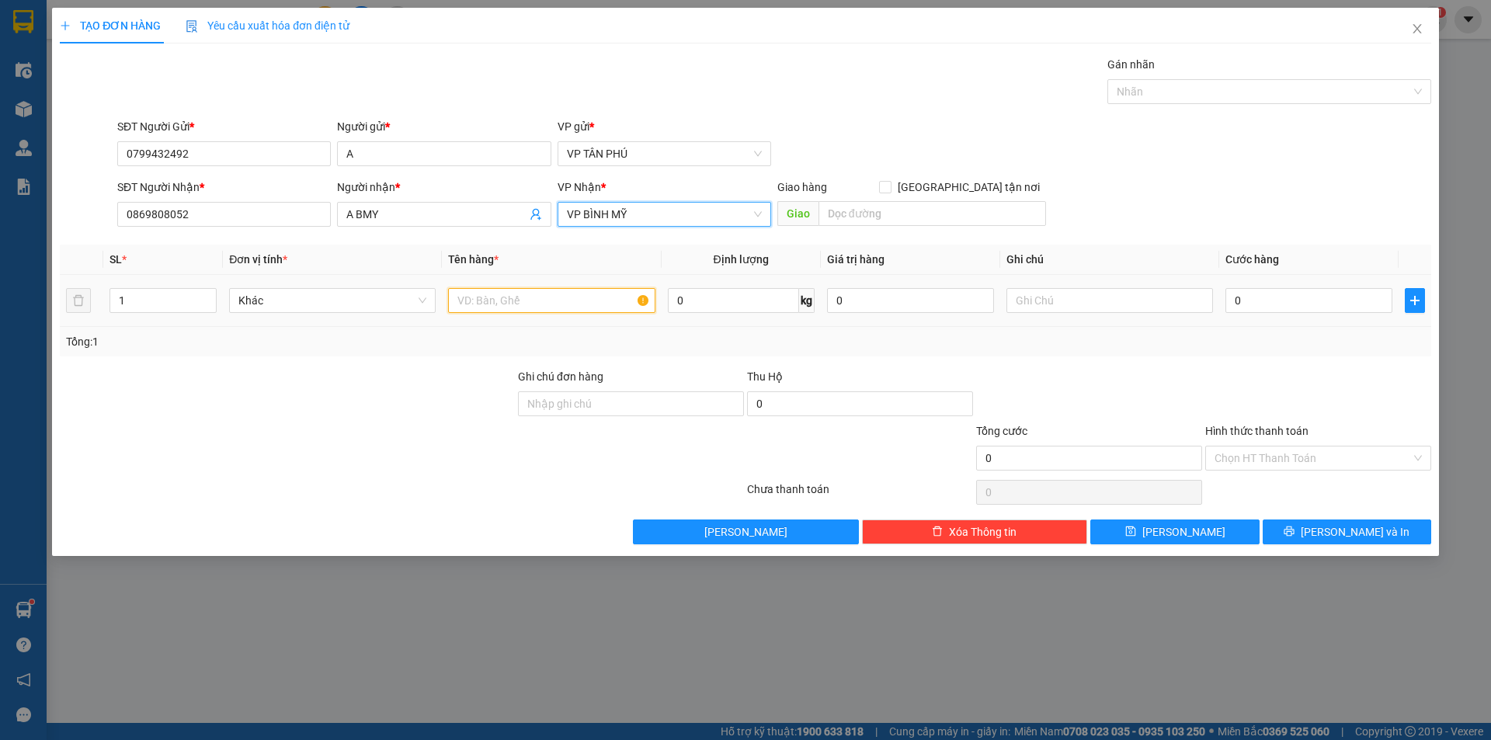
click at [541, 299] on input "text" at bounding box center [551, 300] width 207 height 25
type input "6KIEN"
click at [1257, 294] on input "0" at bounding box center [1309, 300] width 167 height 25
type input "1"
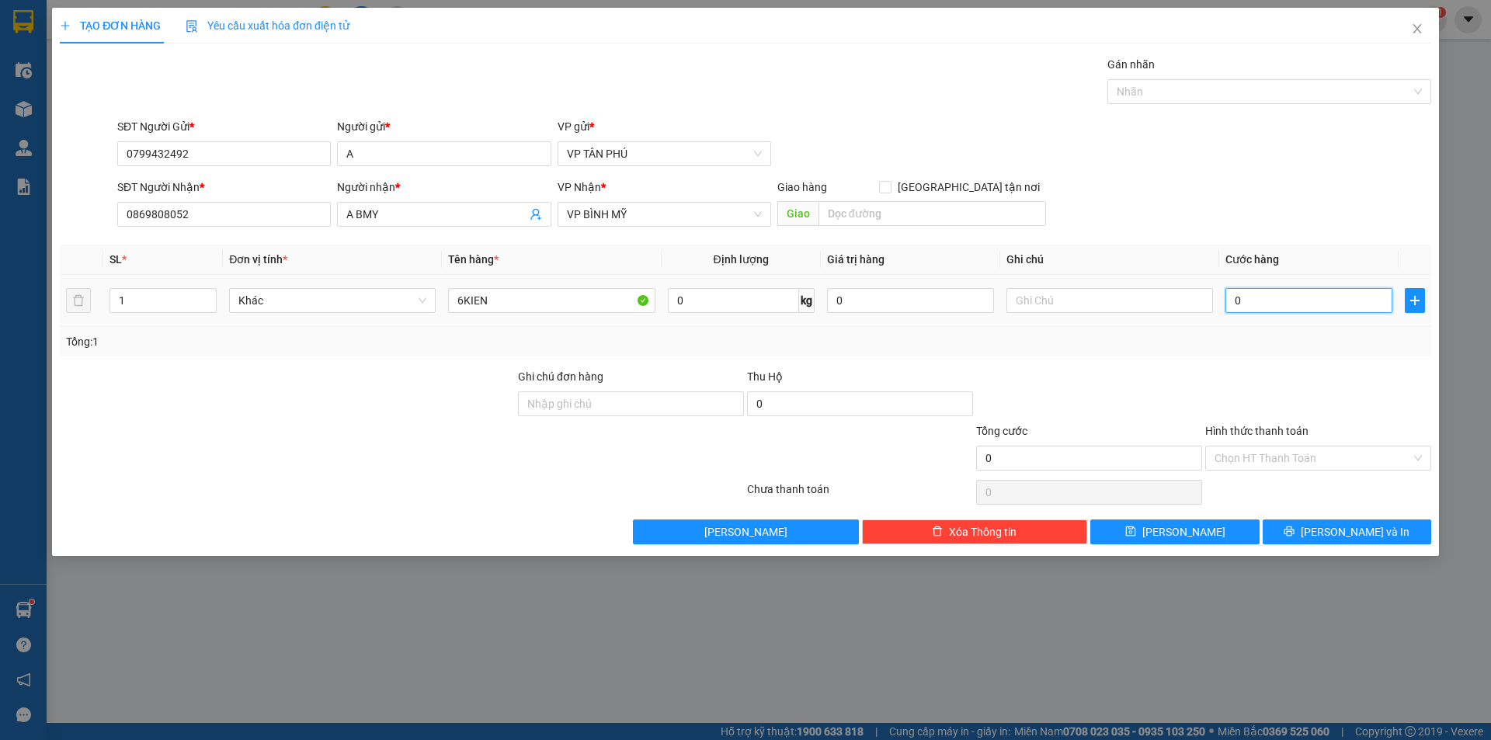
type input "1"
type input "18"
type input "180"
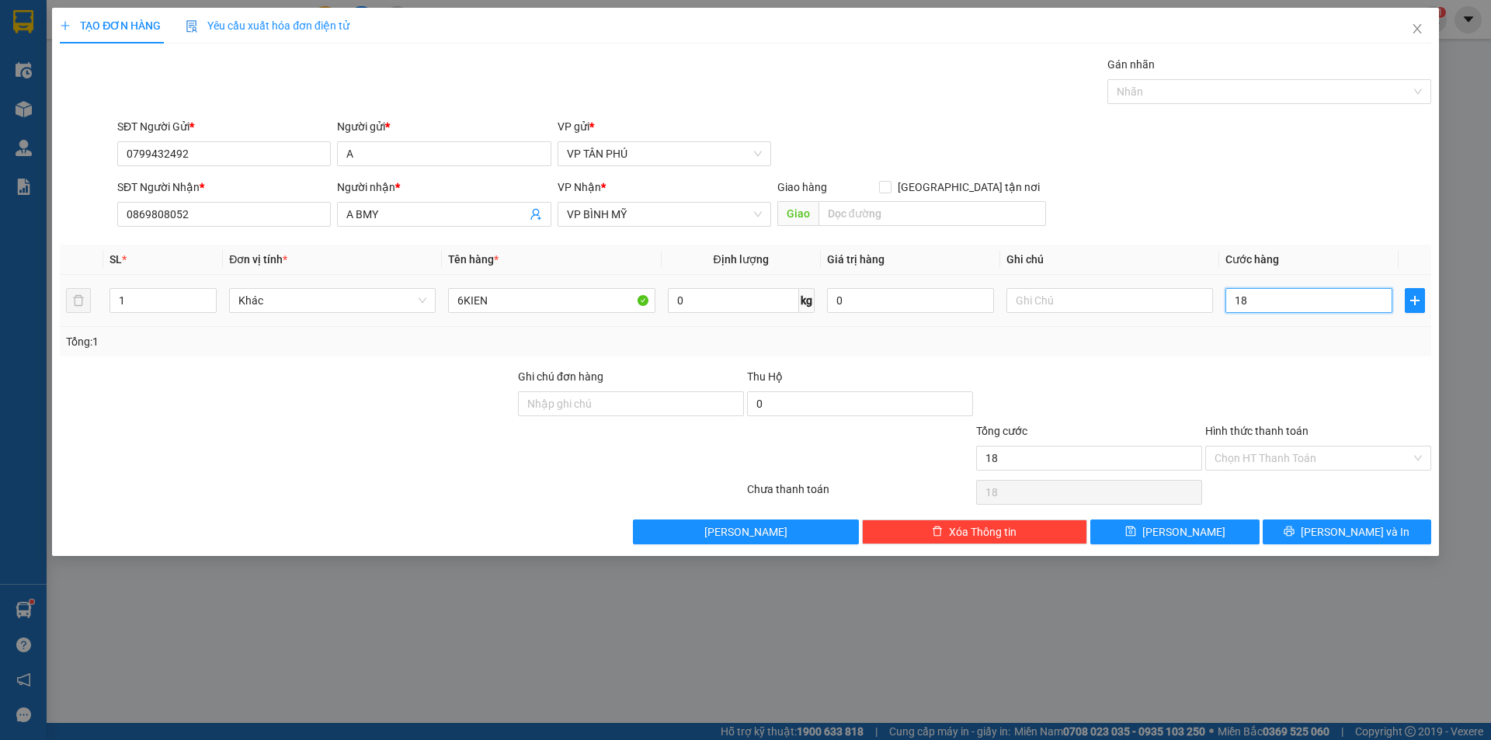
type input "180"
type input "1.800"
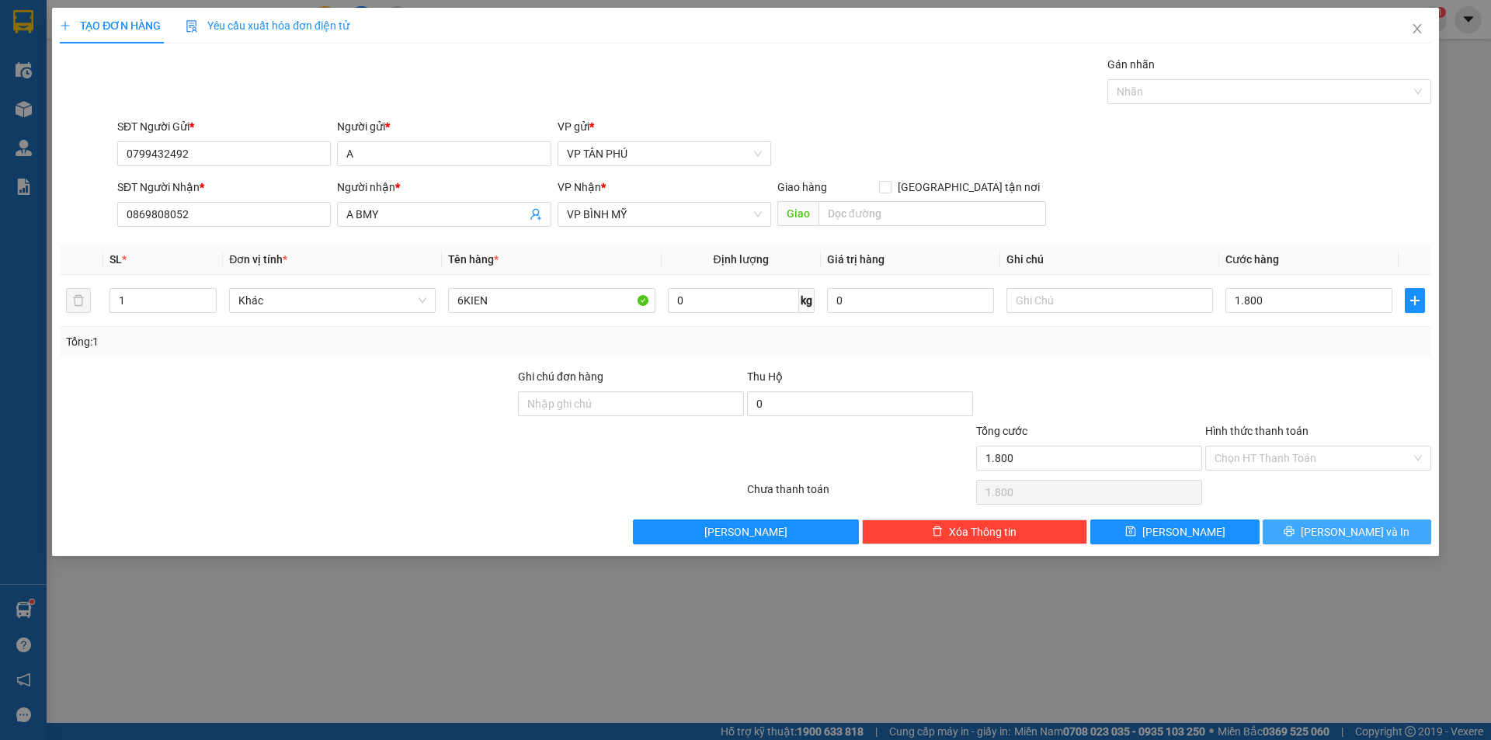
type input "1.800.000"
click at [1306, 534] on button "[PERSON_NAME] và In" at bounding box center [1347, 532] width 169 height 25
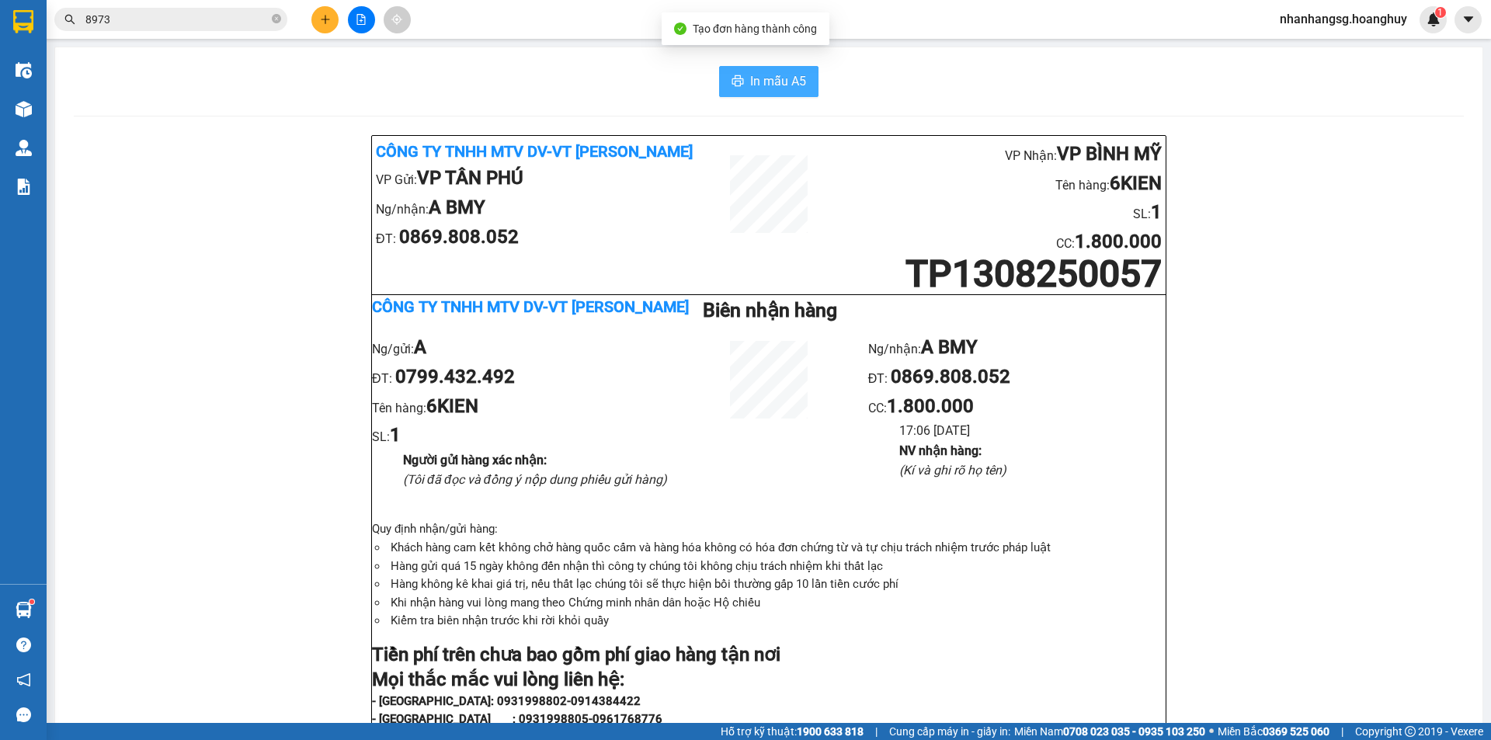
click at [758, 82] on span "In mẫu A5" at bounding box center [778, 80] width 56 height 19
click at [330, 14] on icon "plus" at bounding box center [325, 19] width 11 height 11
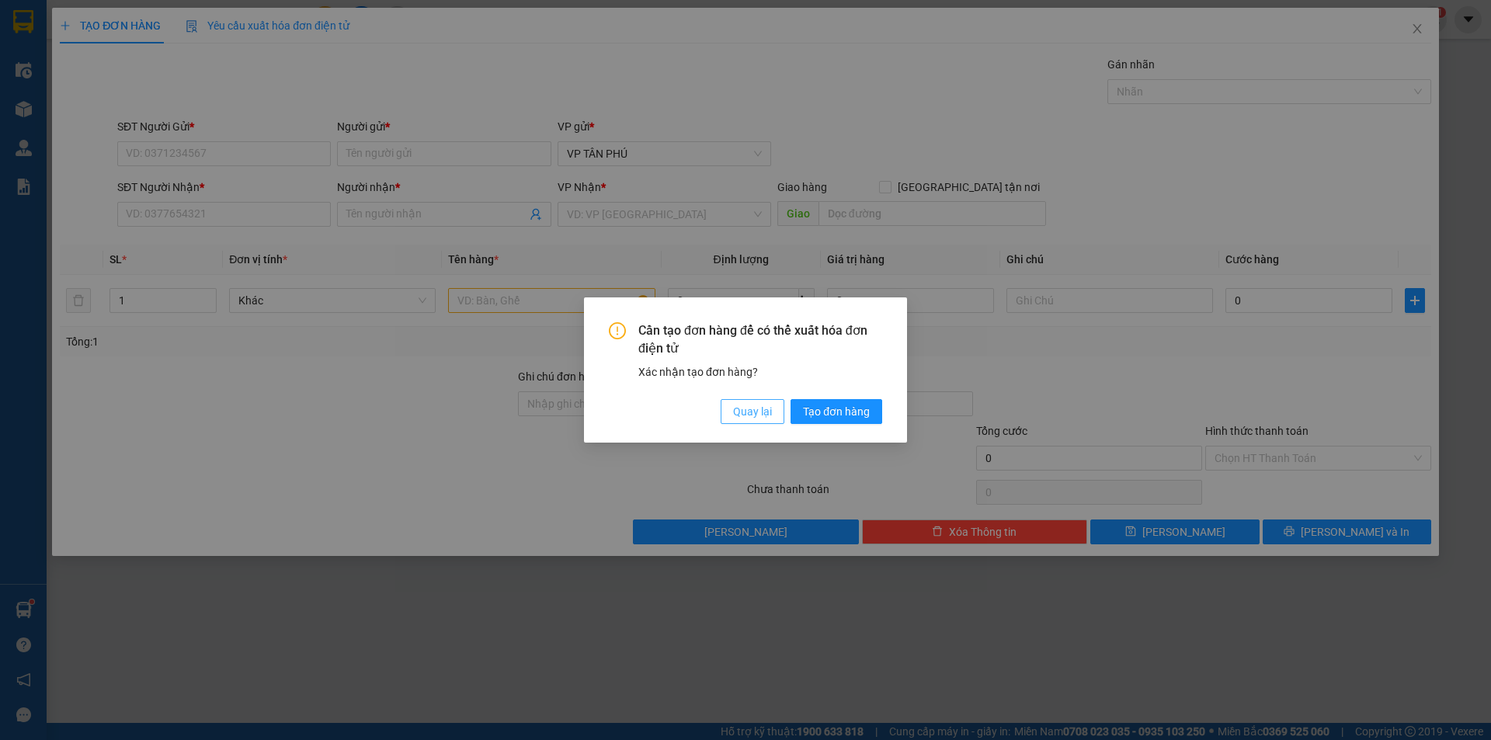
click at [740, 417] on span "Quay lại" at bounding box center [752, 411] width 39 height 17
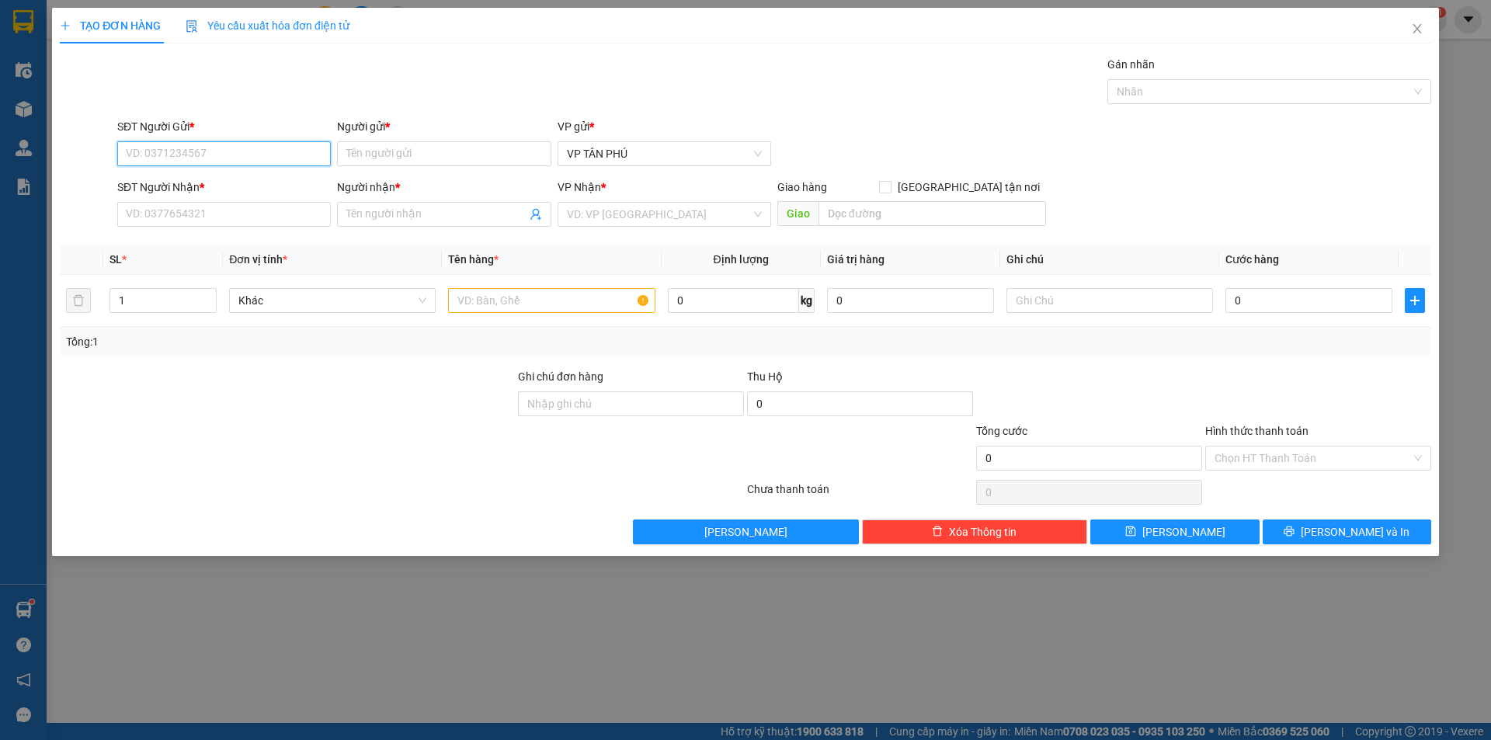
click at [197, 156] on input "SĐT Người Gửi *" at bounding box center [224, 153] width 214 height 25
click at [159, 179] on div "0931998805 - A" at bounding box center [224, 184] width 195 height 17
click at [160, 179] on div "0931998805 - A" at bounding box center [224, 184] width 195 height 17
type input "0931998805"
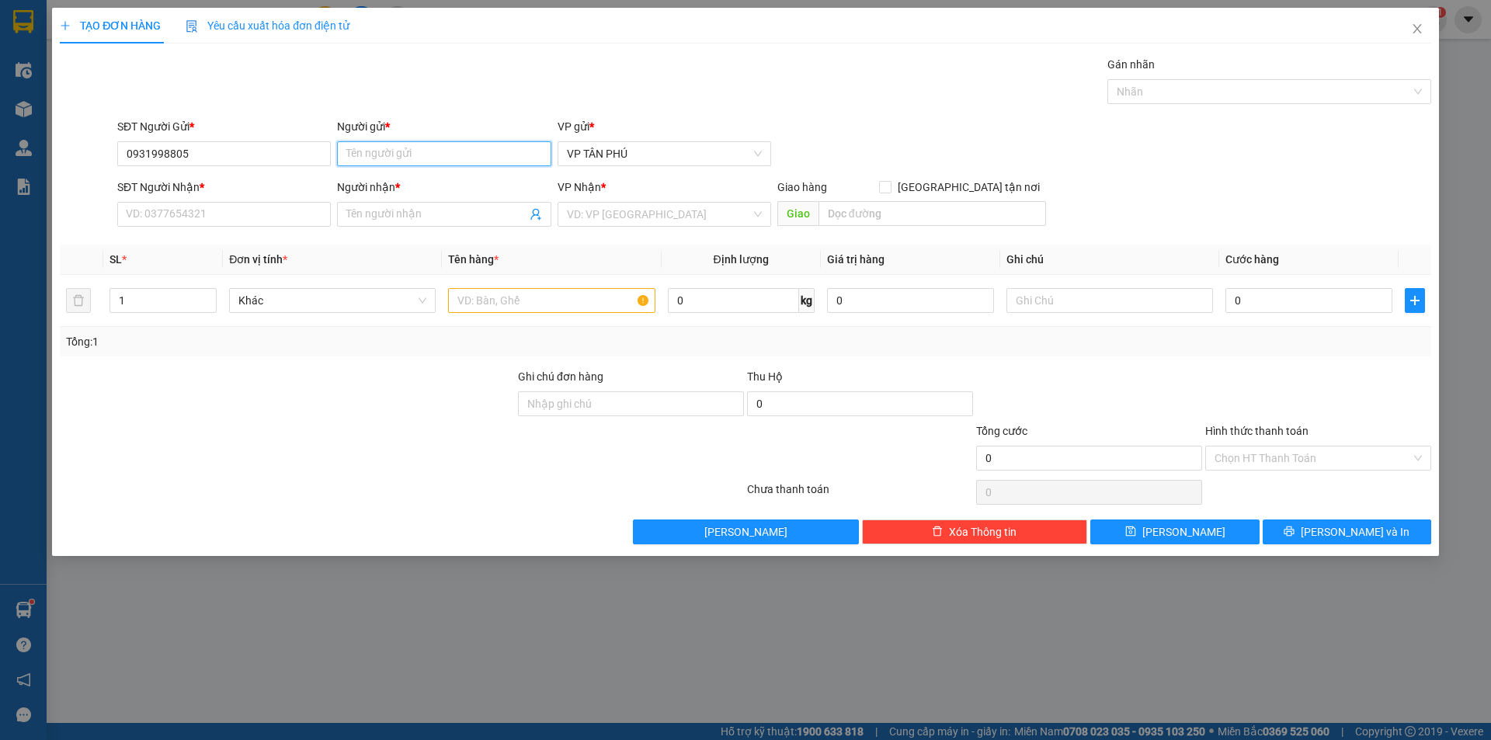
click at [349, 157] on input "Người gửi *" at bounding box center [444, 153] width 214 height 25
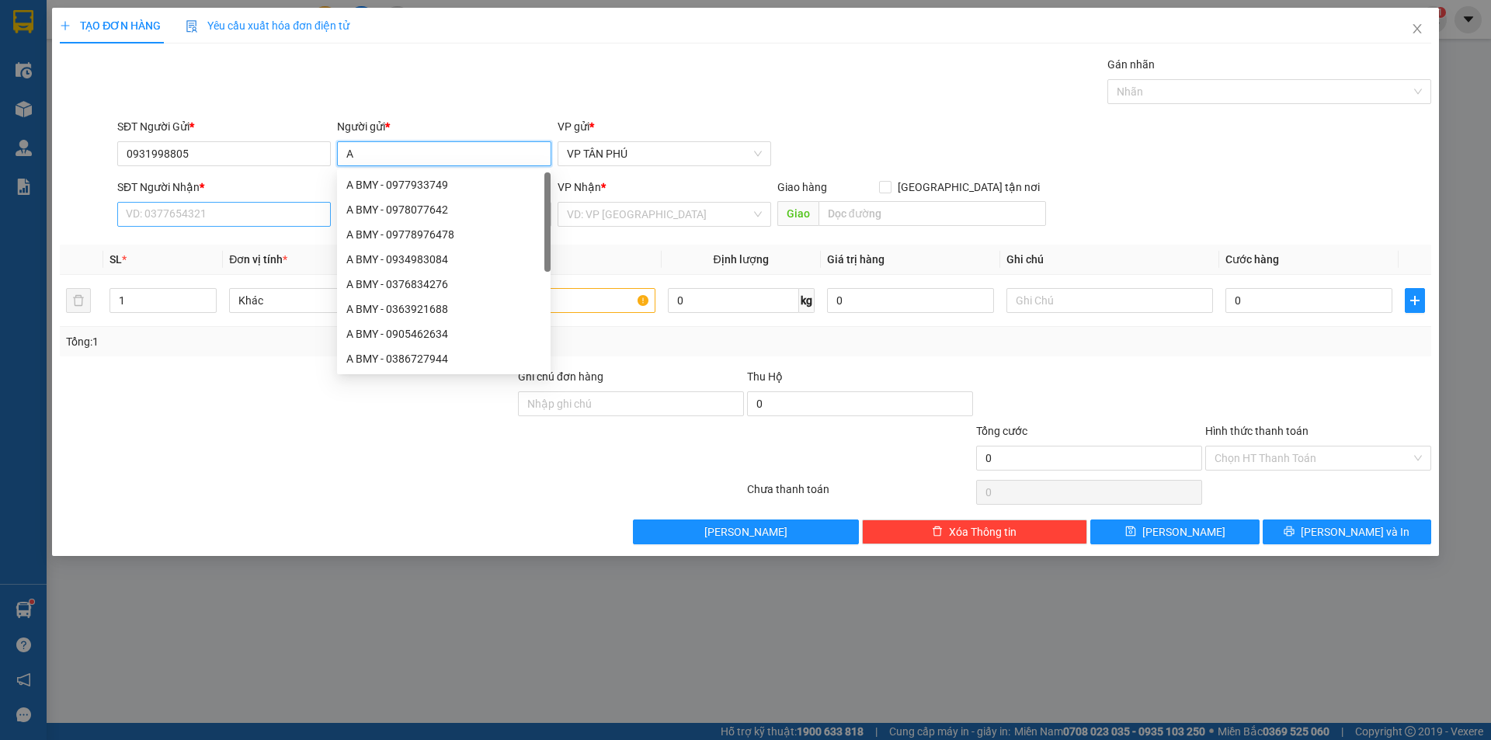
type input "A"
click at [279, 221] on input "SĐT Người Nhận *" at bounding box center [224, 214] width 214 height 25
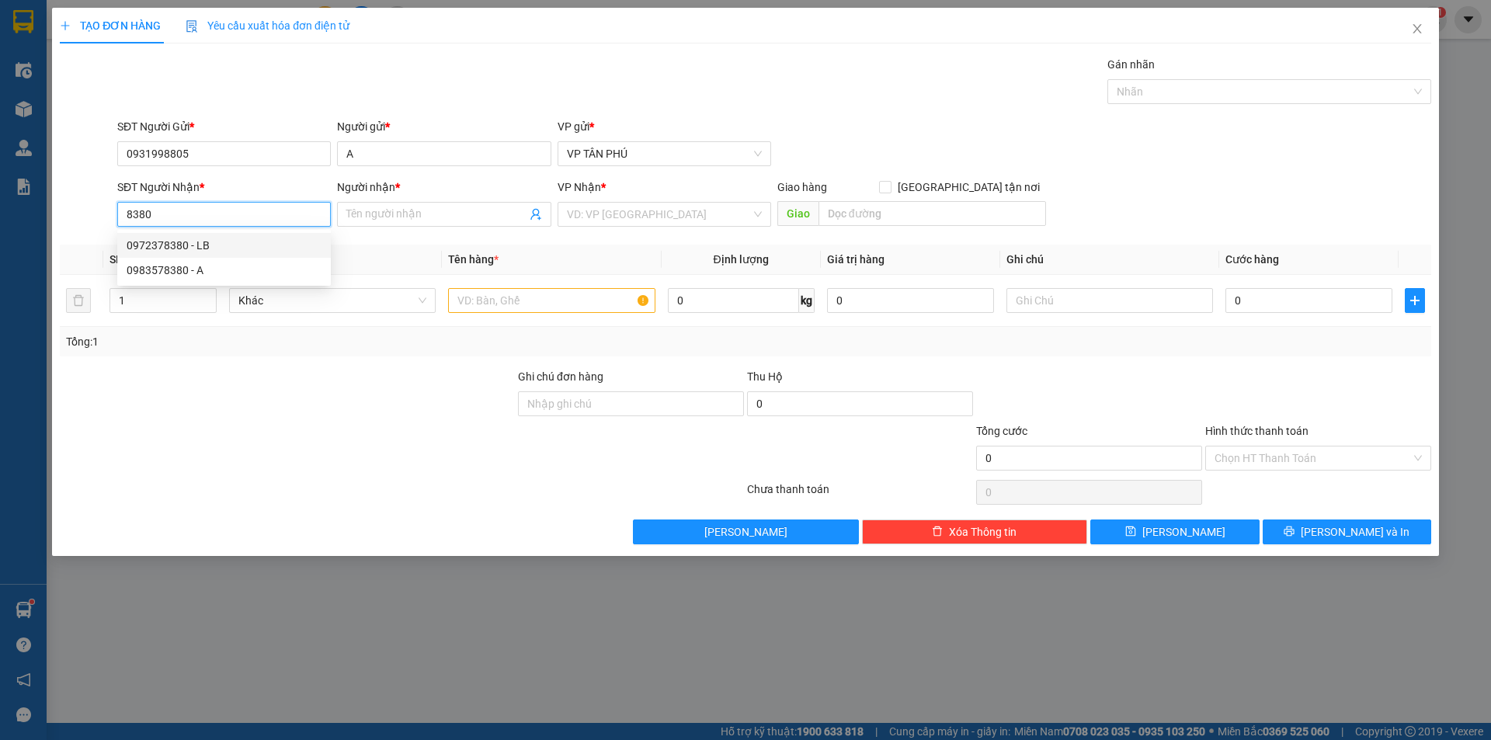
click at [204, 247] on div "0972378380 - LB" at bounding box center [224, 245] width 195 height 17
type input "0972378380"
type input "LB"
type input "0972378380"
click at [628, 211] on input "search" at bounding box center [659, 214] width 184 height 23
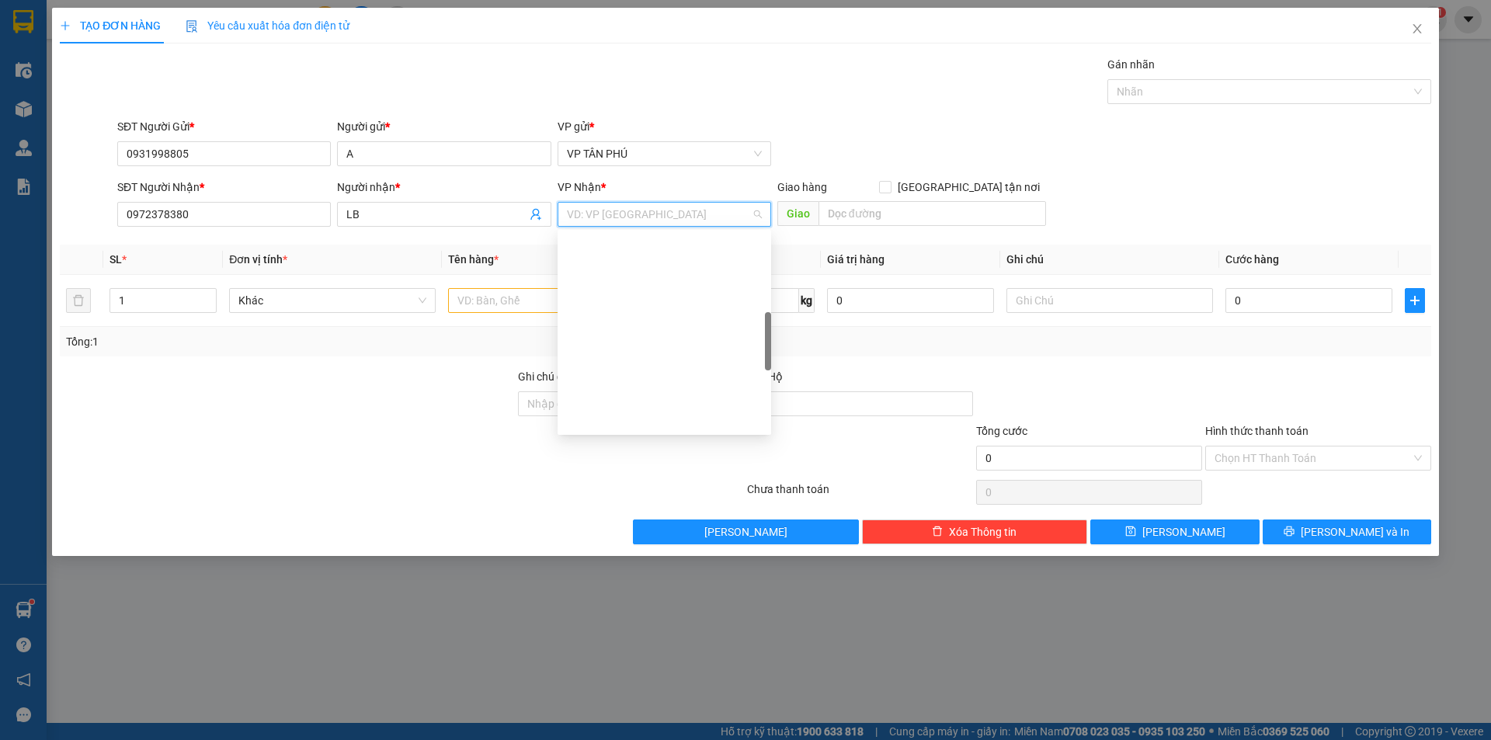
scroll to position [388, 0]
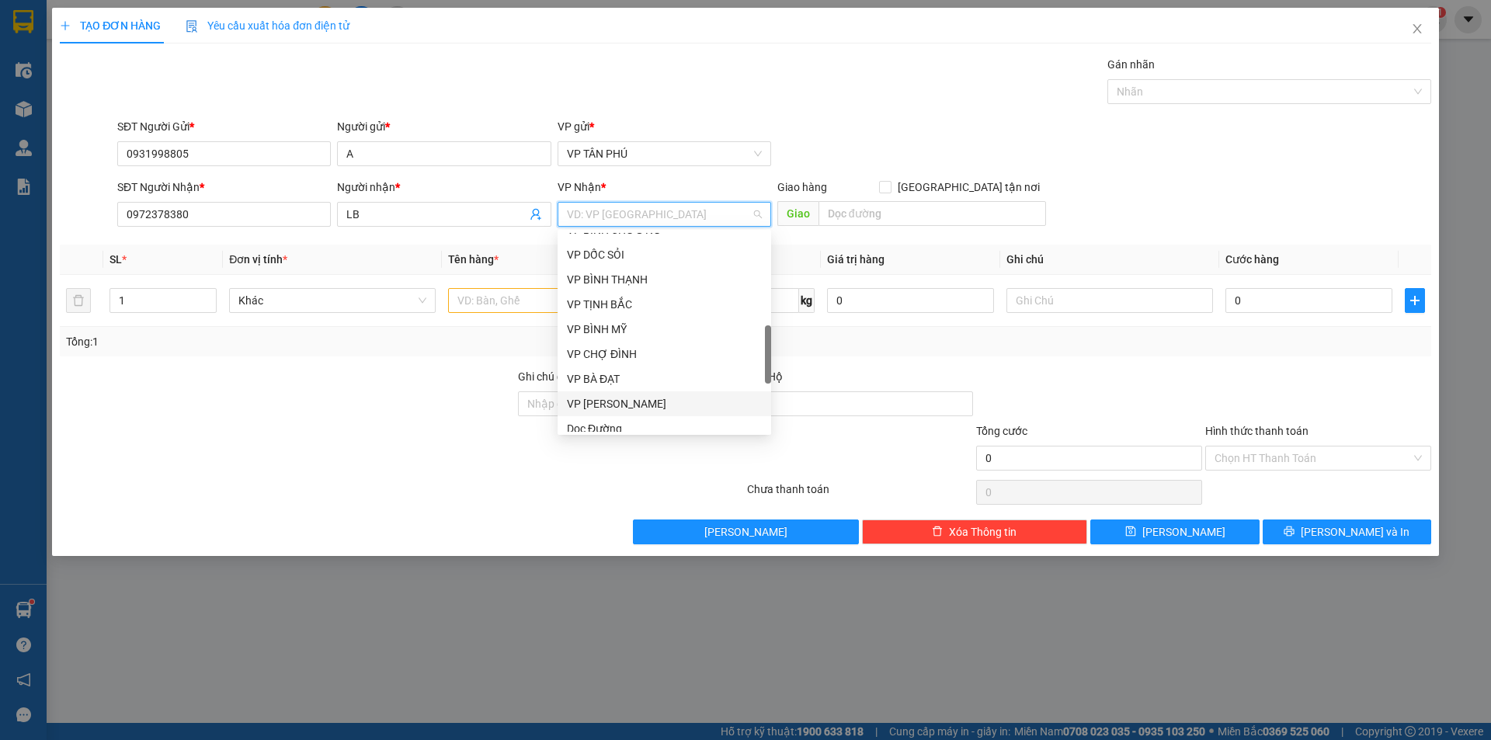
click at [596, 398] on div "VP [PERSON_NAME]" at bounding box center [664, 403] width 195 height 17
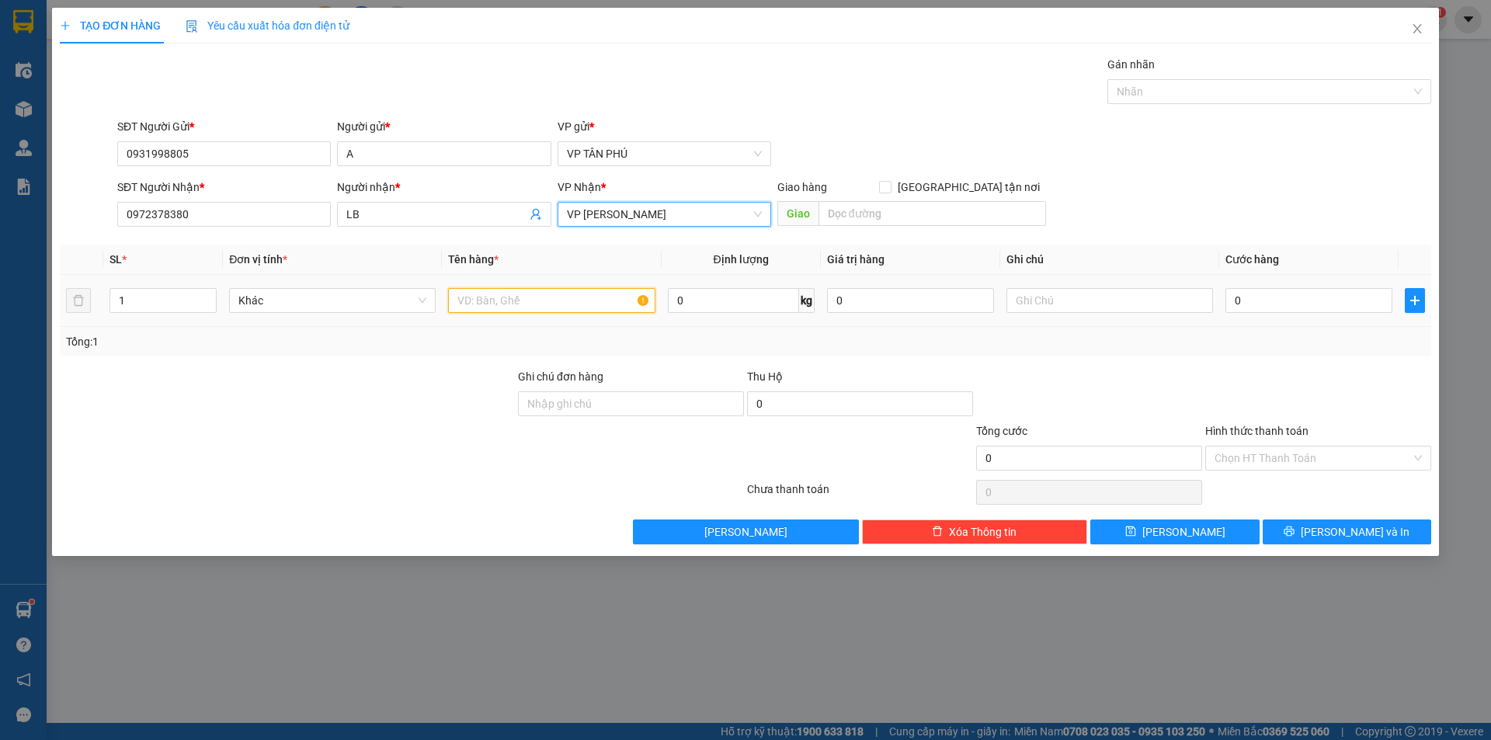
click at [514, 306] on input "text" at bounding box center [551, 300] width 207 height 25
type input "2BAO"
click at [1297, 294] on input "0" at bounding box center [1309, 300] width 167 height 25
type input "3"
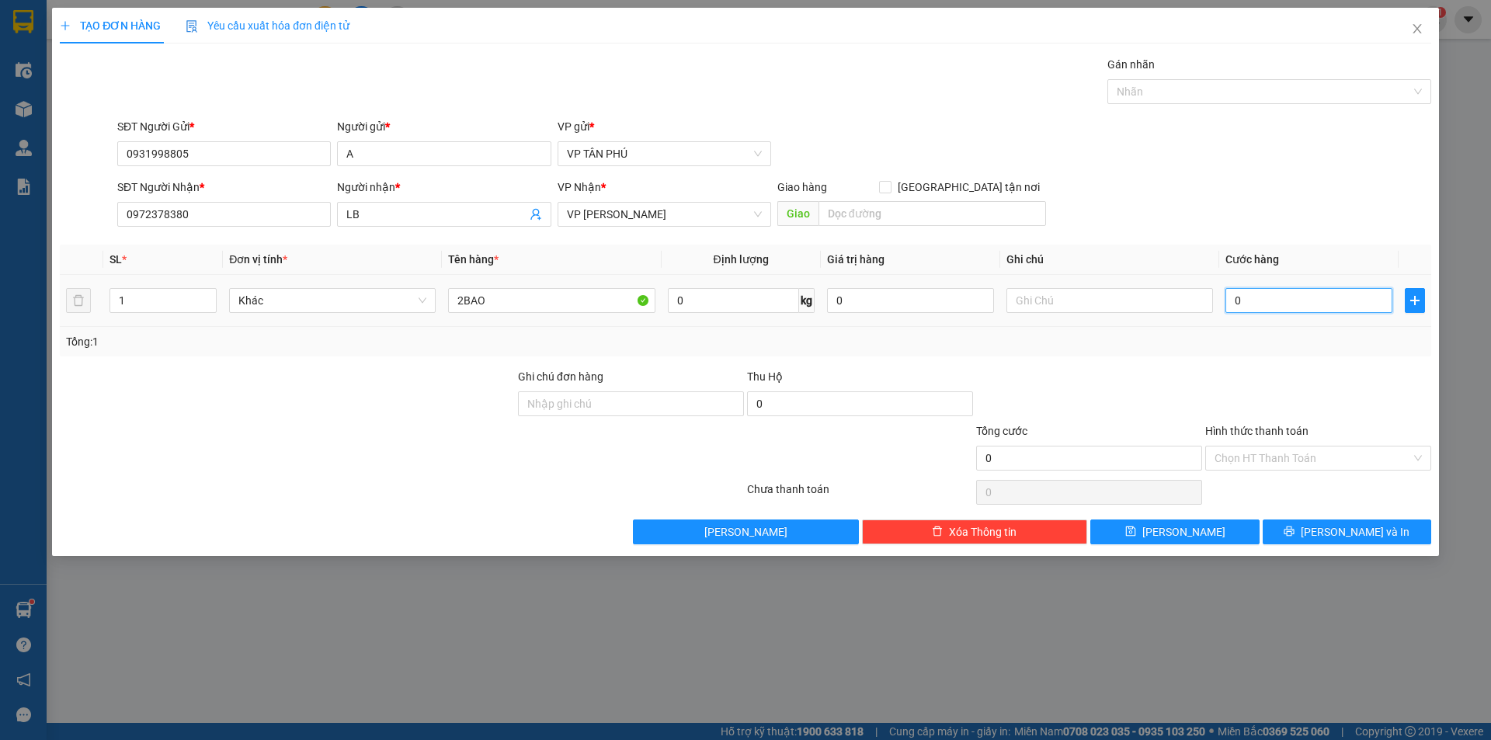
type input "3"
type input "30"
type input "300"
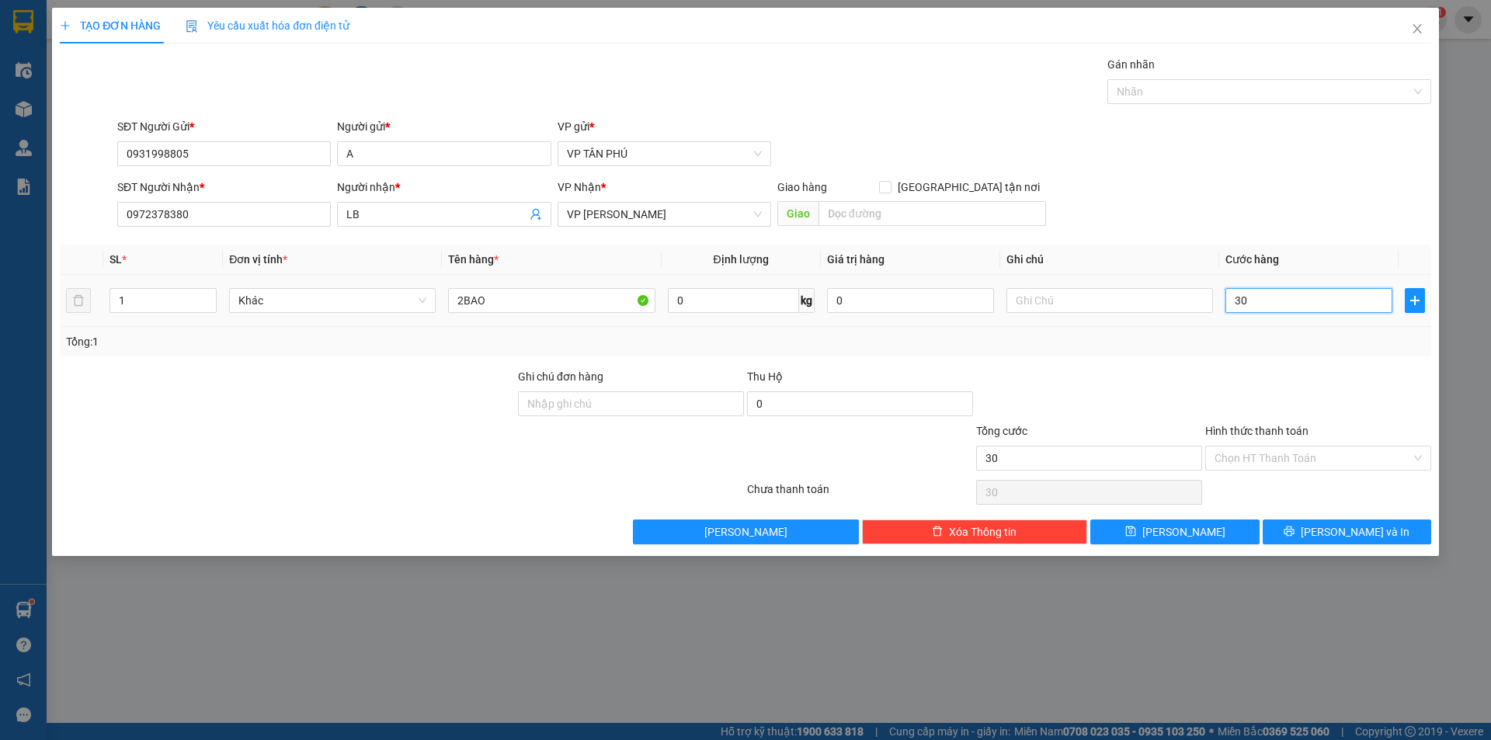
type input "300"
type input "300.000"
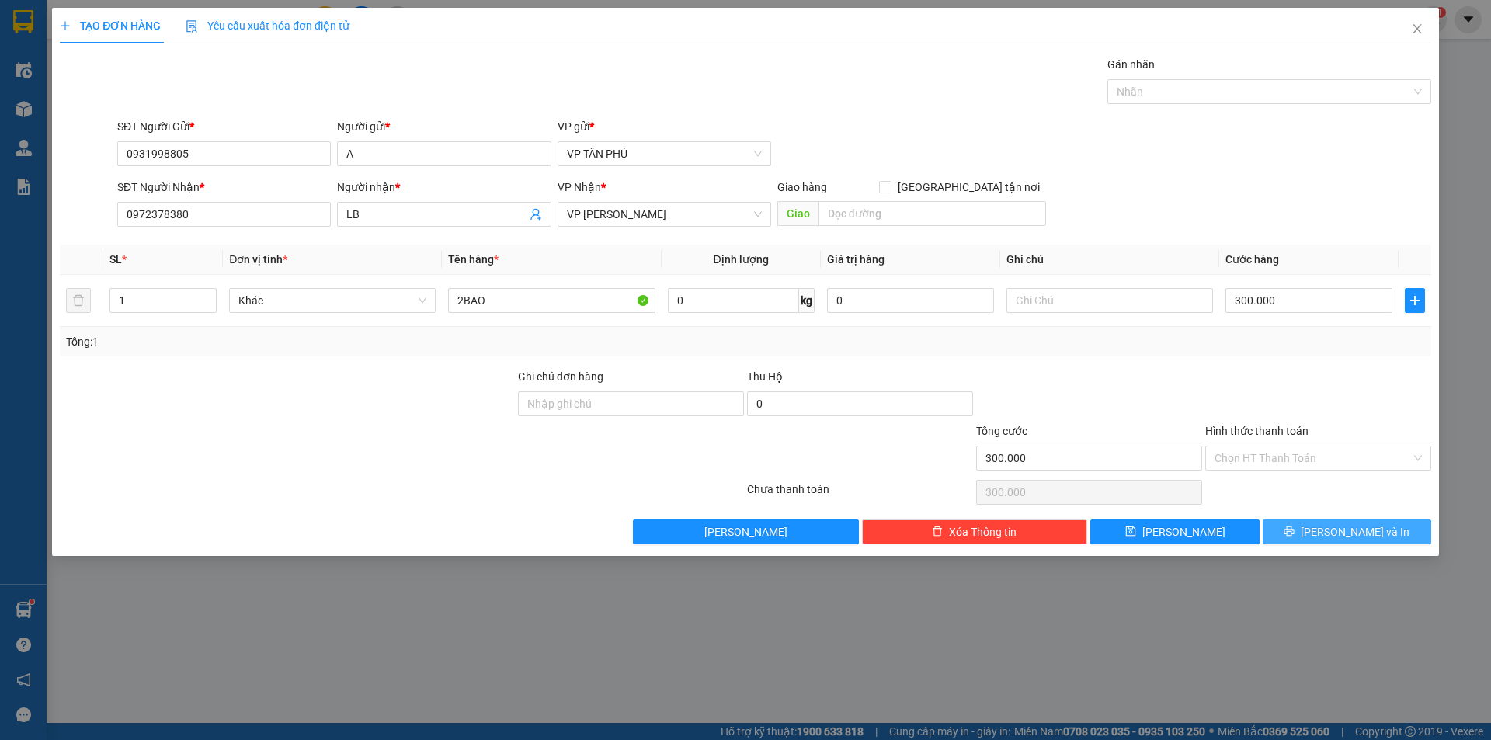
click at [1295, 526] on button "[PERSON_NAME] và In" at bounding box center [1347, 532] width 169 height 25
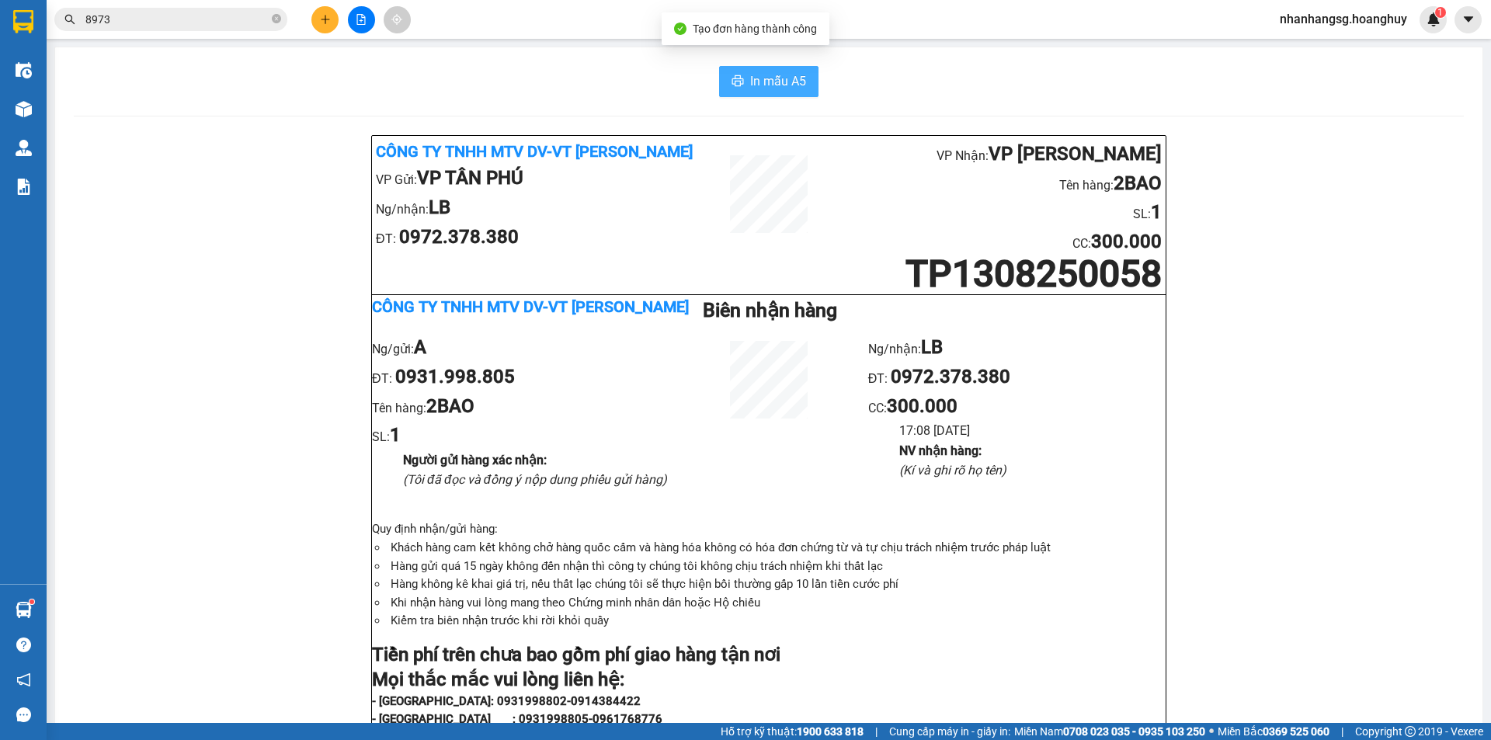
click at [779, 85] on span "In mẫu A5" at bounding box center [778, 80] width 56 height 19
click at [97, 110] on div "In mẫu A5 Công ty TNHH MTV DV-VT [PERSON_NAME] VP Gửi: VP TÂN PHÚ Ng/nhận: LB Đ…" at bounding box center [769, 691] width 1428 height 1288
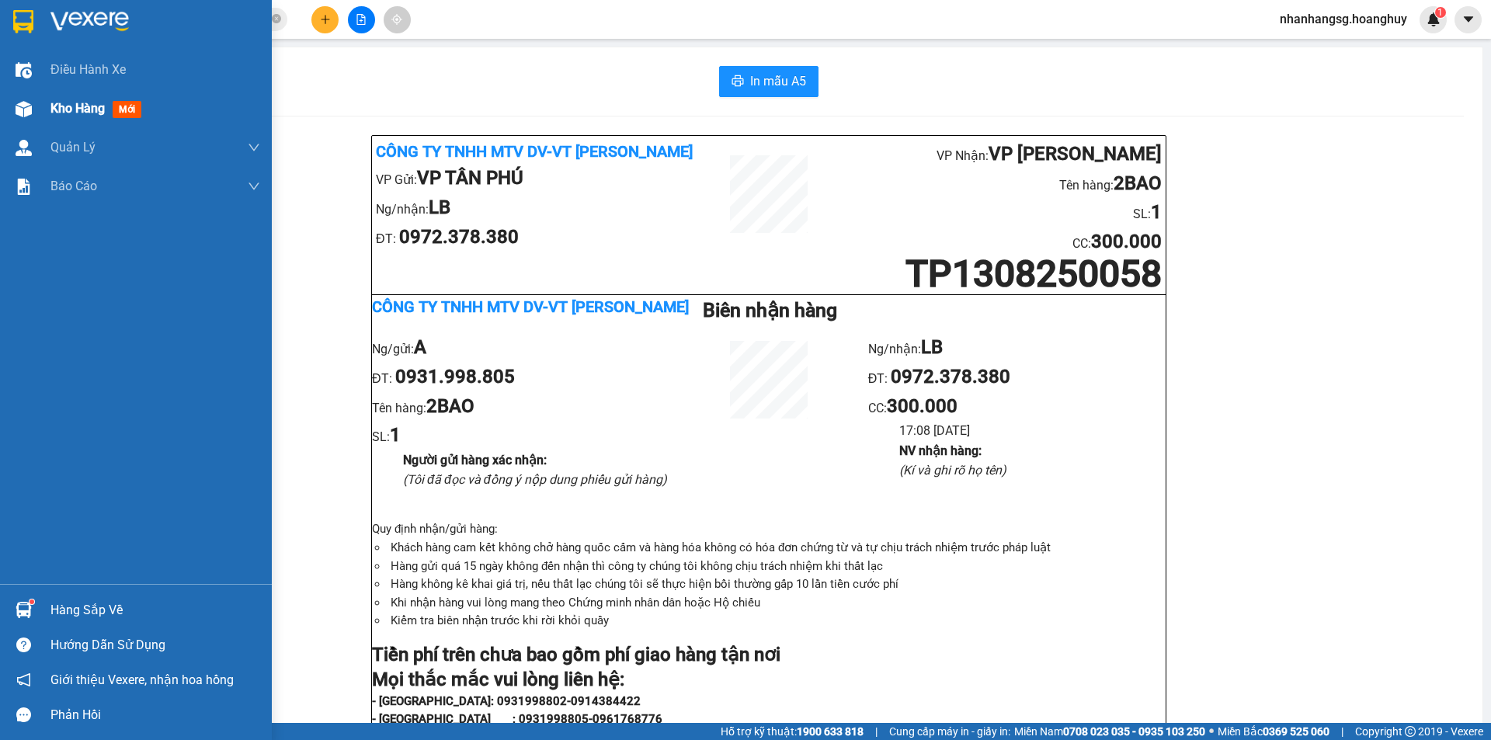
click at [61, 110] on span "Kho hàng" at bounding box center [77, 108] width 54 height 15
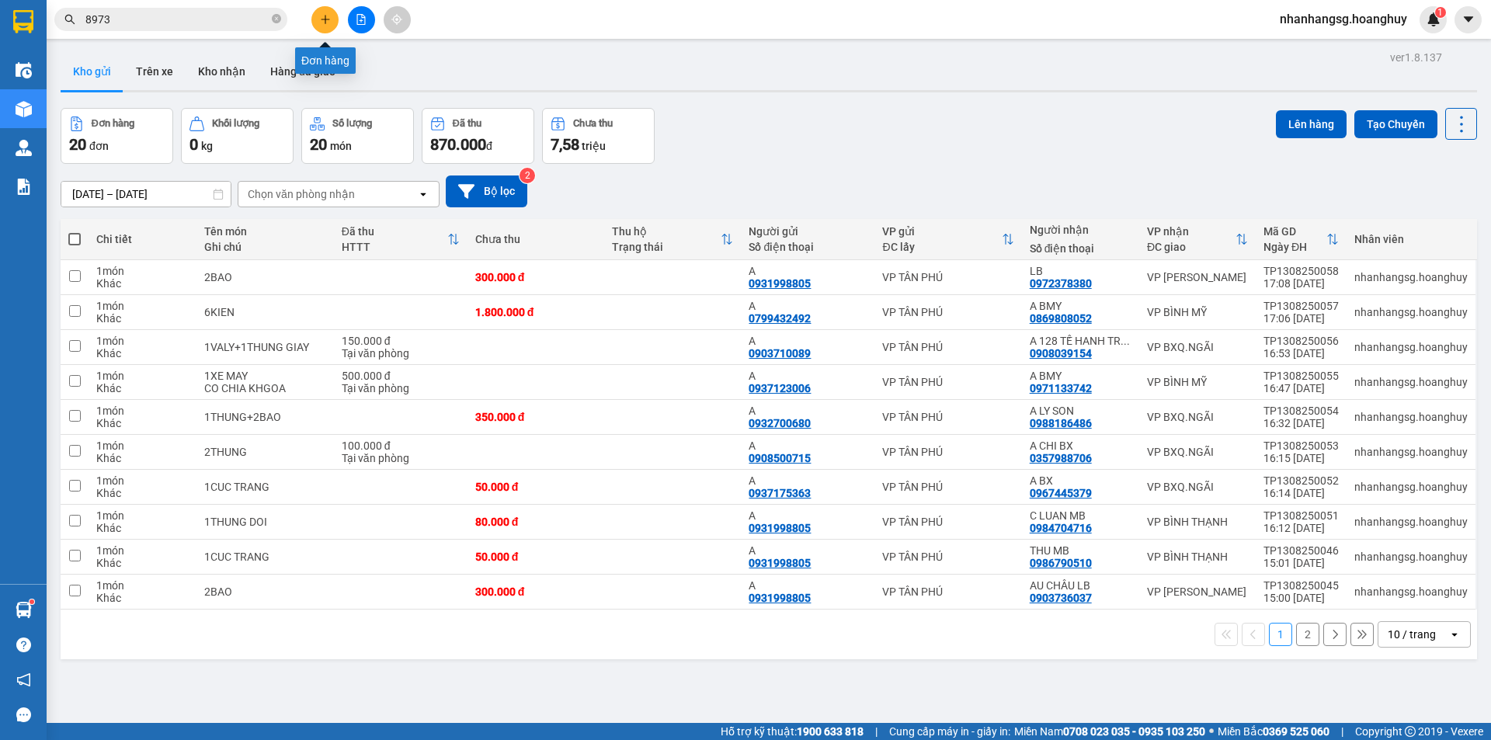
click at [319, 17] on button at bounding box center [324, 19] width 27 height 27
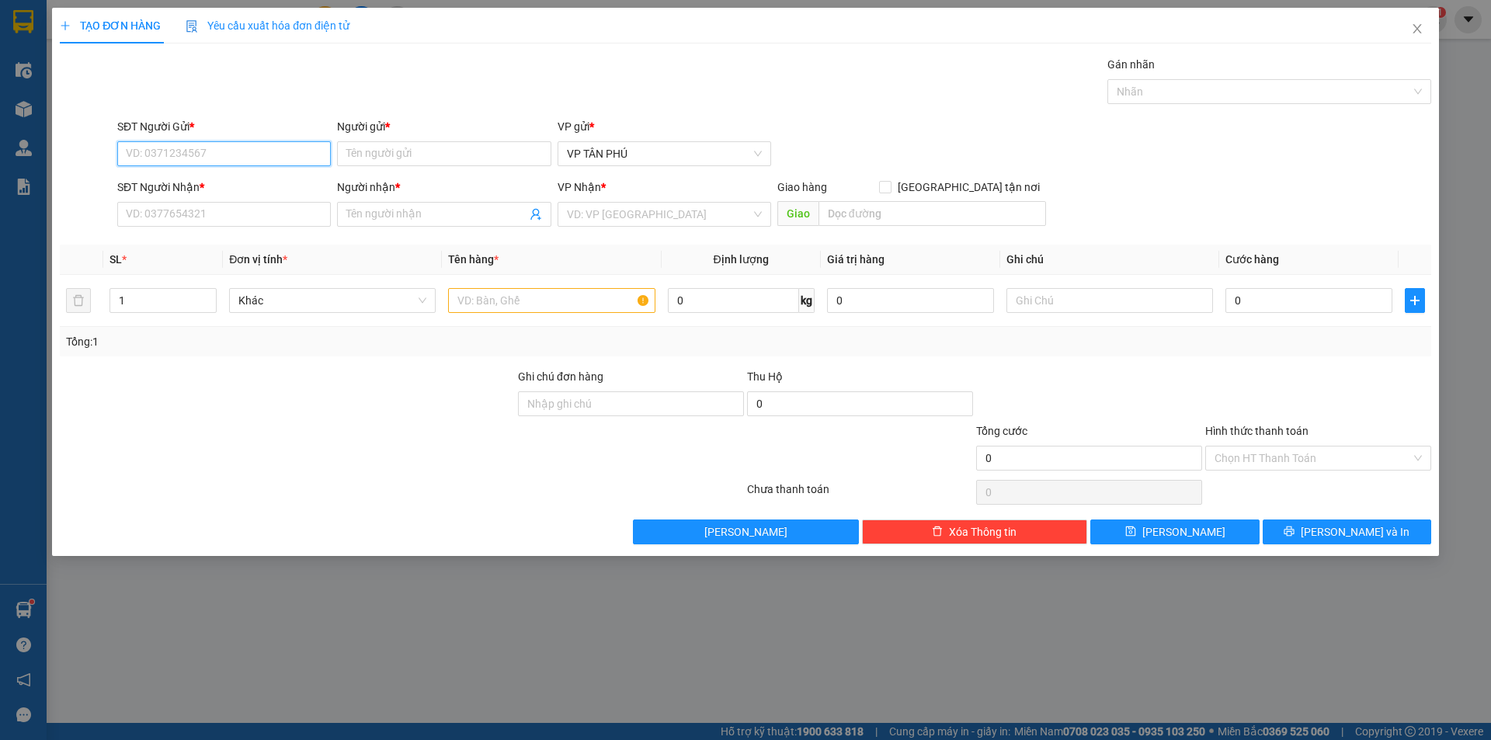
click at [236, 151] on input "SĐT Người Gửi *" at bounding box center [224, 153] width 214 height 25
click at [185, 186] on div "0931998805 - A" at bounding box center [224, 184] width 195 height 17
type input "0931998805"
click at [215, 212] on input "SĐT Người Nhận *" at bounding box center [224, 214] width 214 height 25
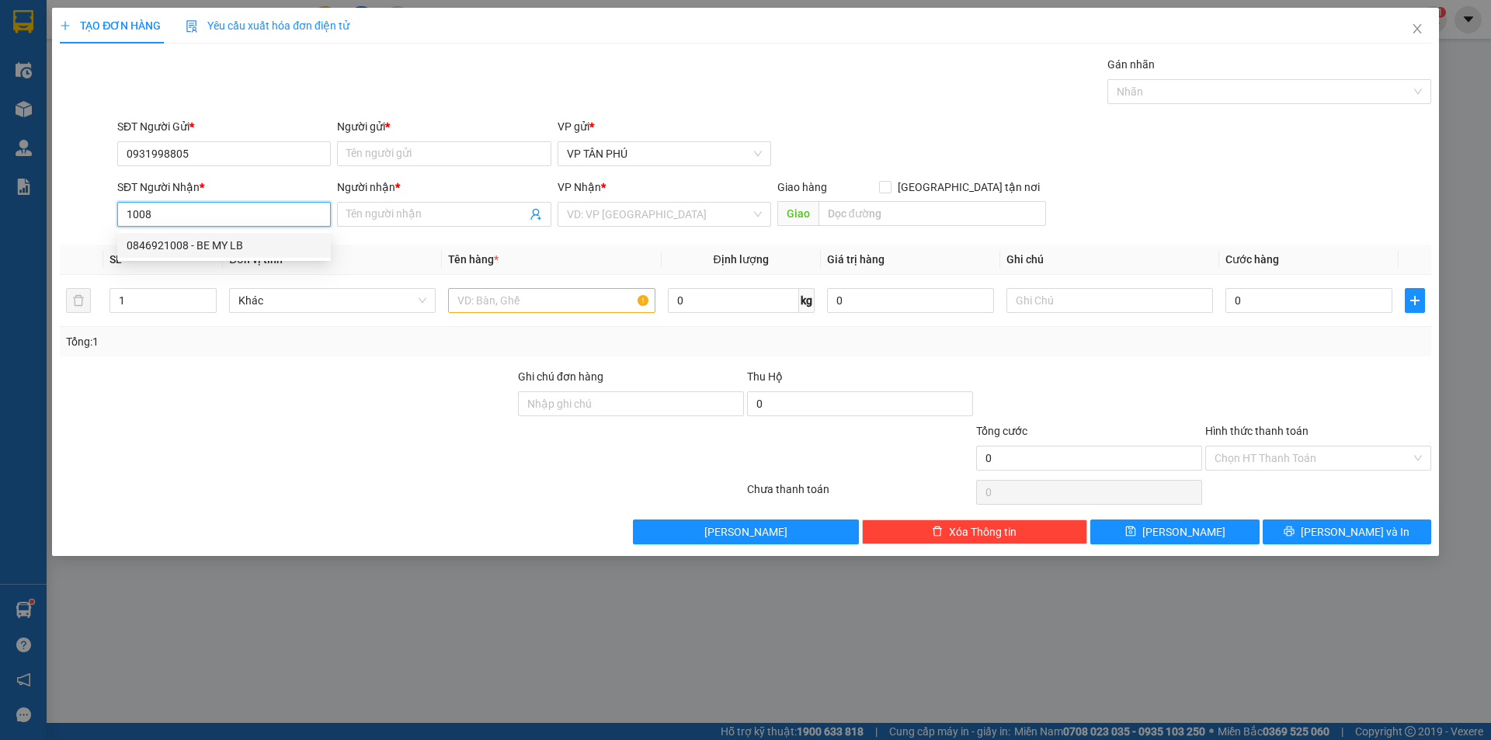
click at [214, 252] on div "0846921008 - BE MY LB" at bounding box center [224, 245] width 195 height 17
type input "0846921008"
type input "BE MY LB"
type input "0846921008"
click at [658, 211] on input "search" at bounding box center [659, 214] width 184 height 23
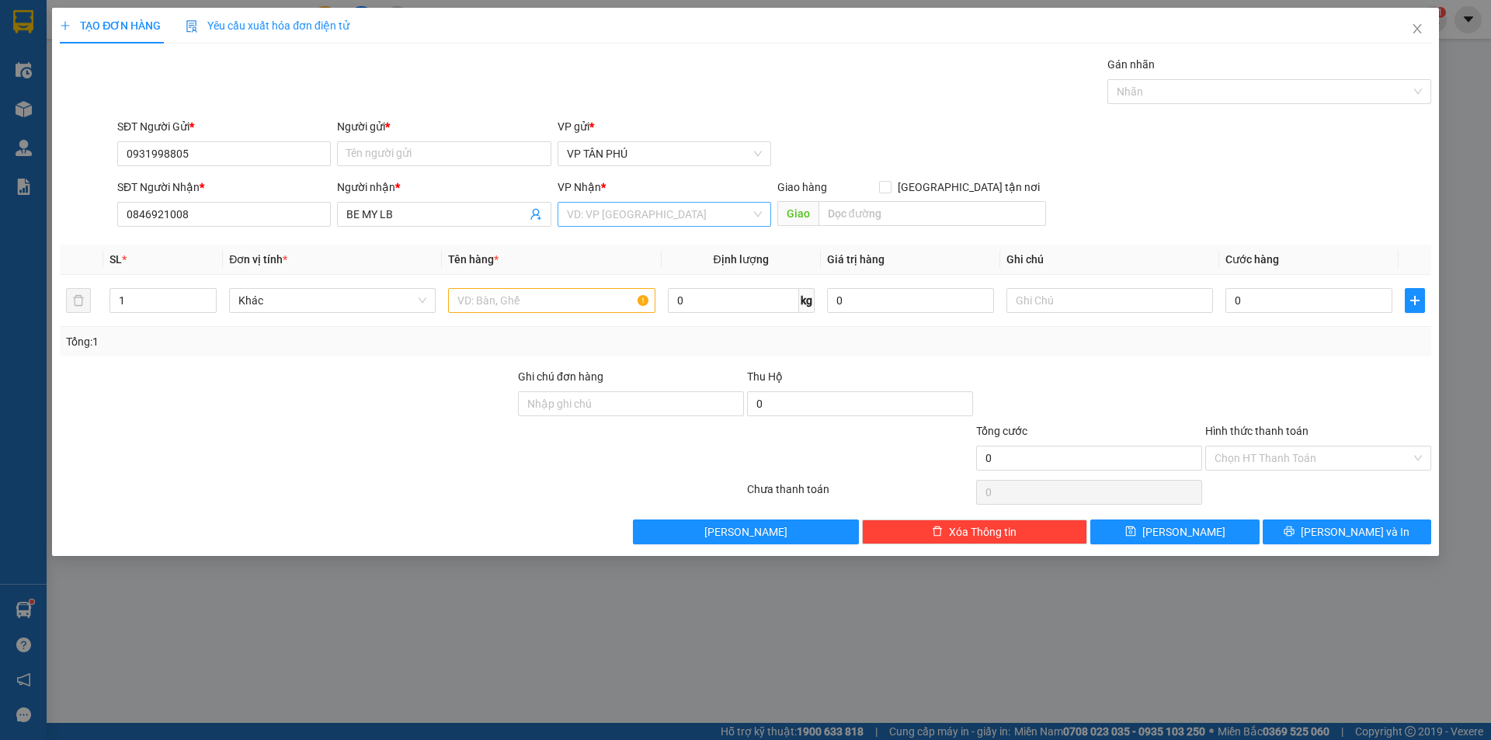
click at [656, 211] on input "search" at bounding box center [659, 214] width 184 height 23
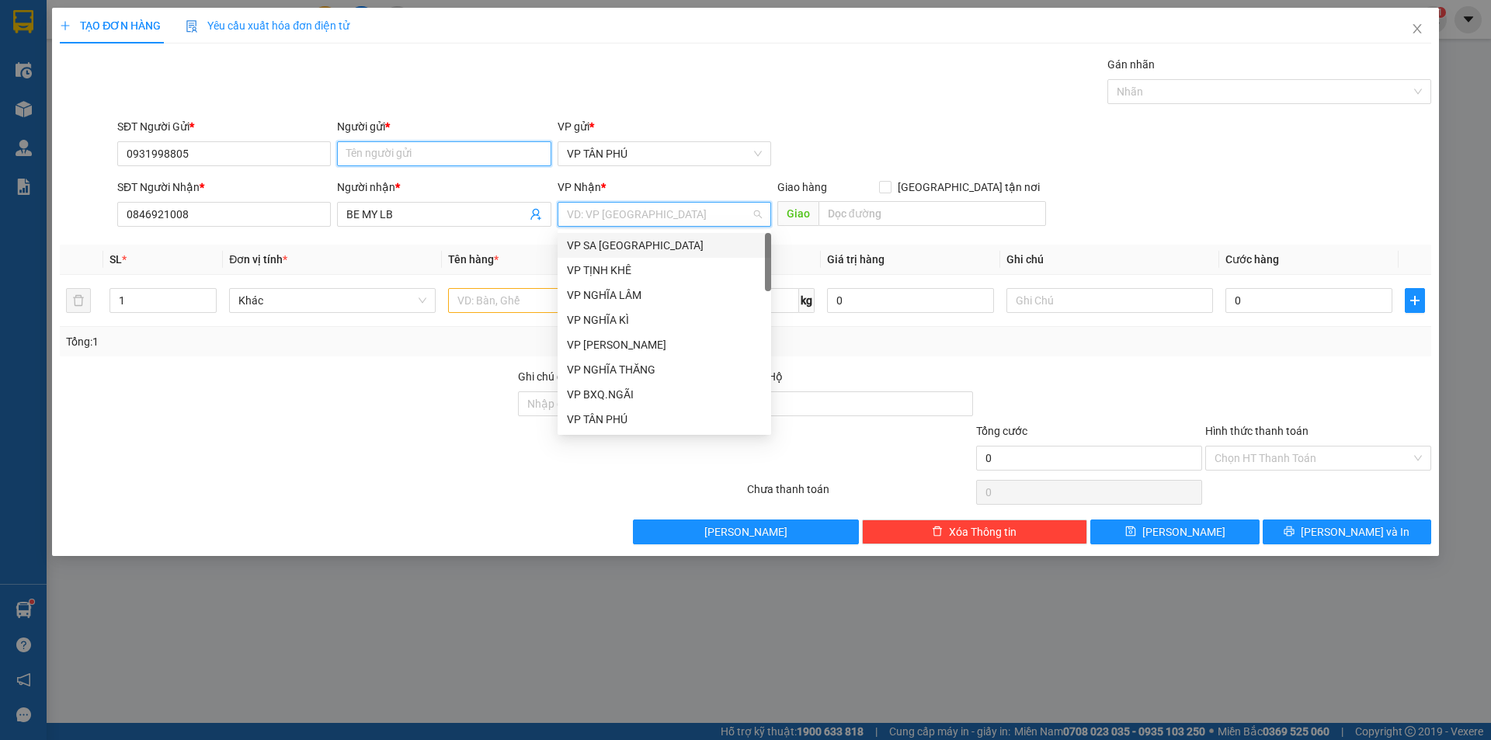
click at [365, 153] on input "Người gửi *" at bounding box center [444, 153] width 214 height 25
click at [366, 153] on input "Người gửi *" at bounding box center [444, 153] width 214 height 25
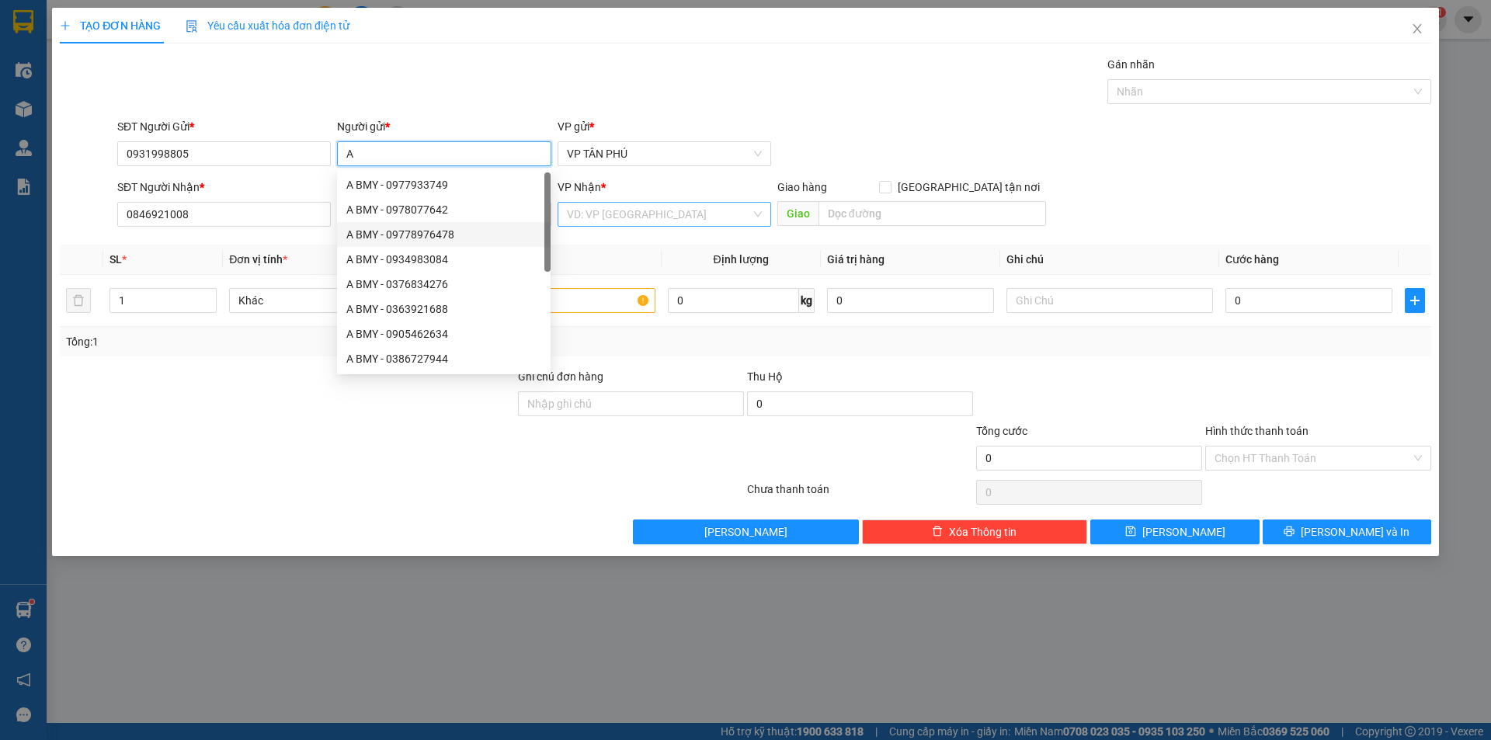
type input "A"
click at [583, 207] on input "search" at bounding box center [659, 214] width 184 height 23
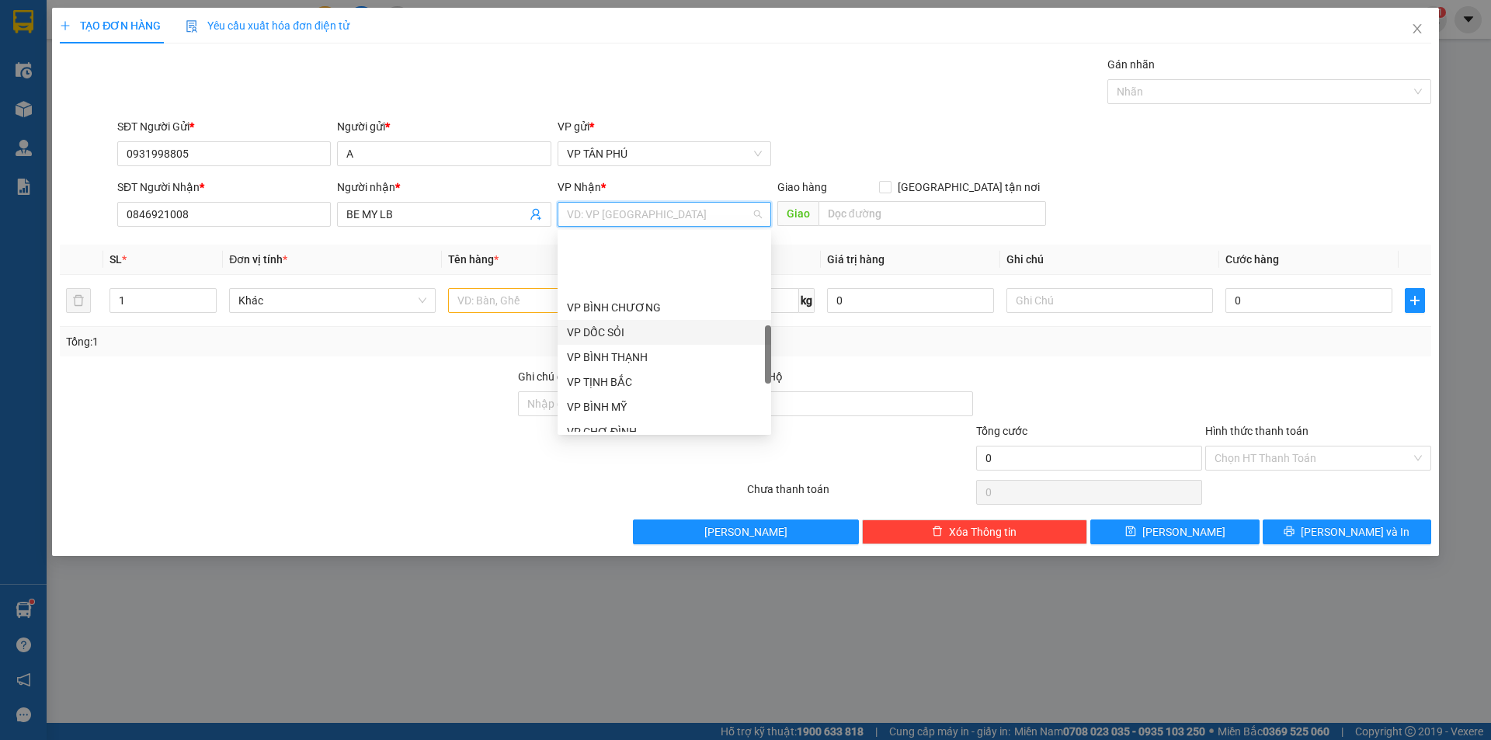
scroll to position [388, 0]
click at [612, 402] on div "VP [PERSON_NAME]" at bounding box center [664, 403] width 195 height 17
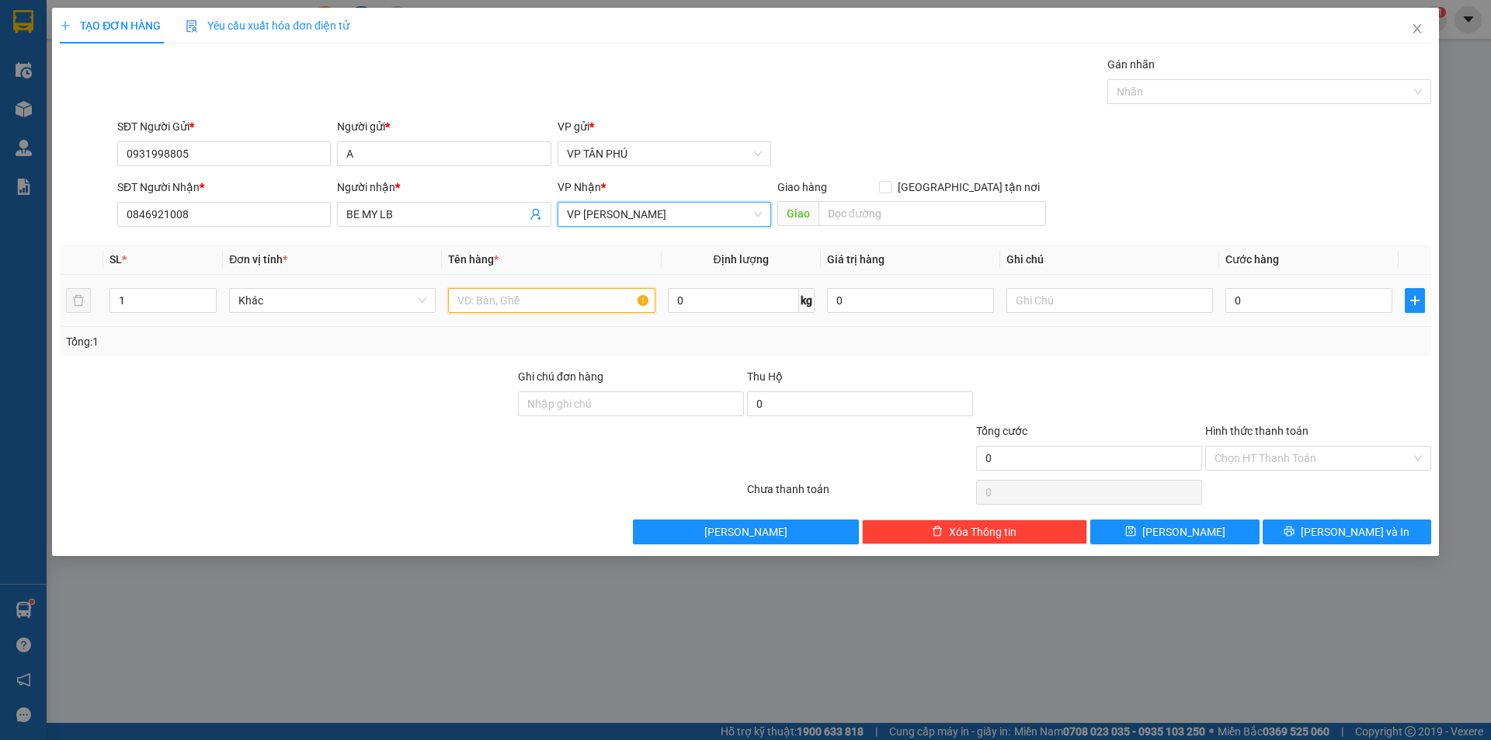
click at [513, 301] on input "text" at bounding box center [551, 300] width 207 height 25
type input "1BAO"
click at [1308, 311] on input "0" at bounding box center [1309, 300] width 167 height 25
type input "1"
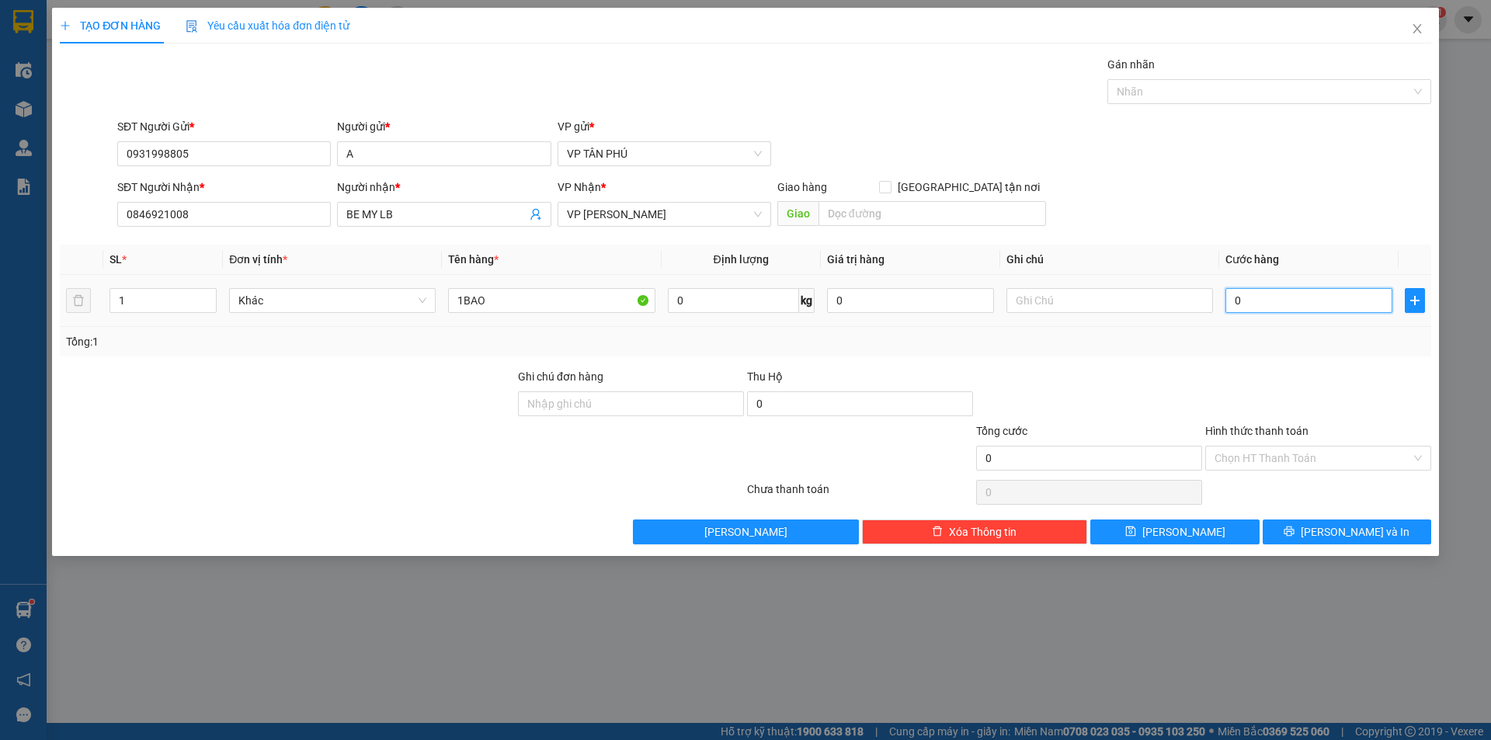
type input "1"
type input "15"
type input "150"
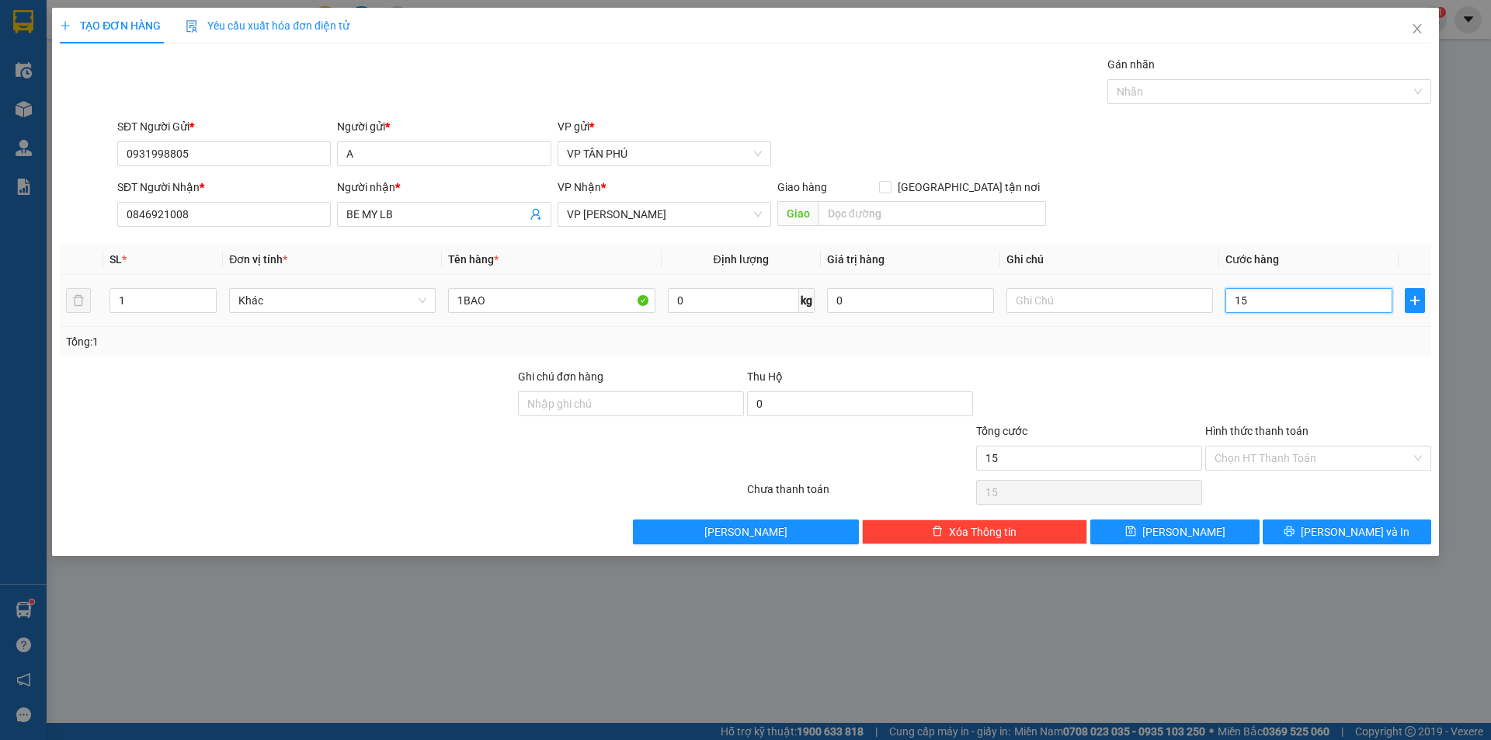
type input "150"
click at [1311, 537] on button "[PERSON_NAME] và In" at bounding box center [1347, 532] width 169 height 25
type input "150.000"
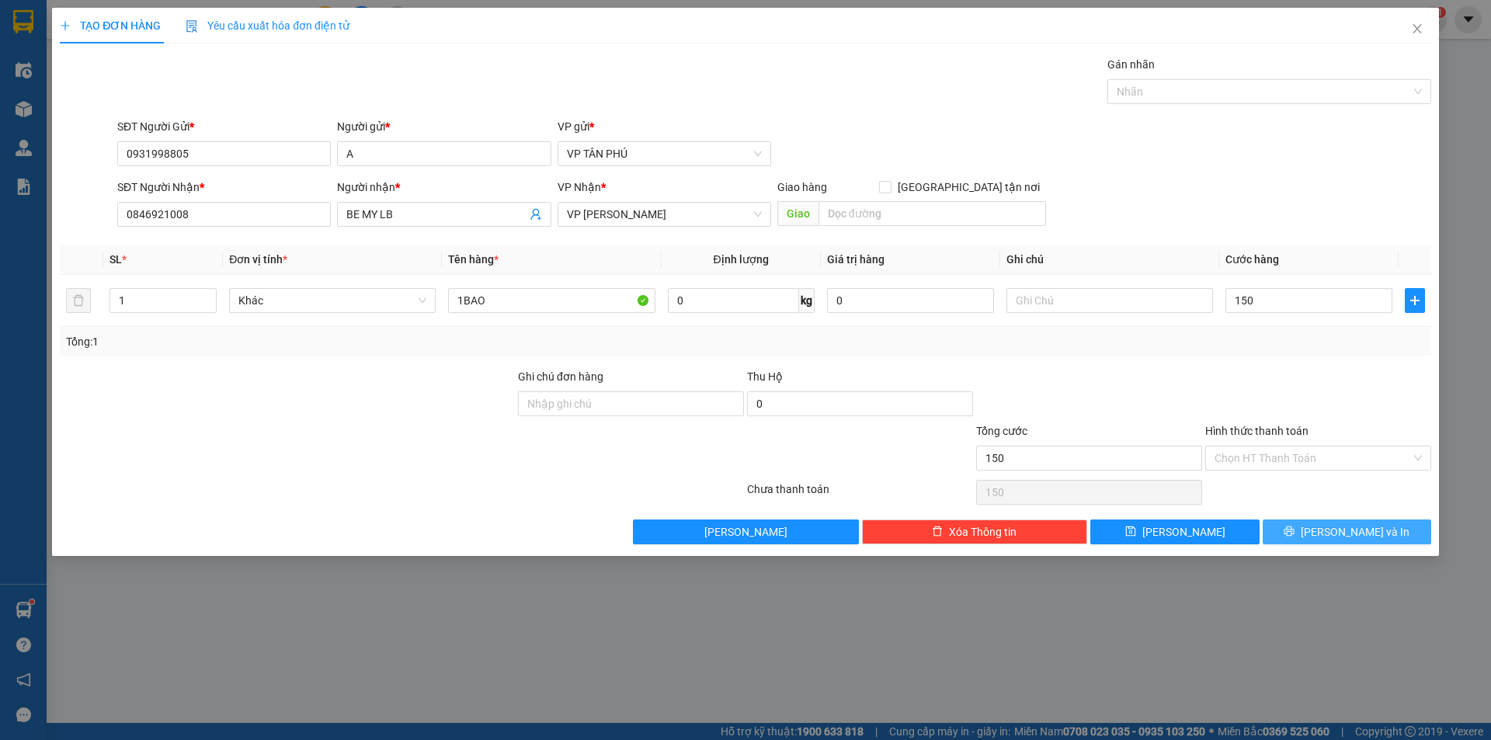
type input "150.000"
click at [1311, 537] on button "[PERSON_NAME] và In" at bounding box center [1347, 532] width 169 height 25
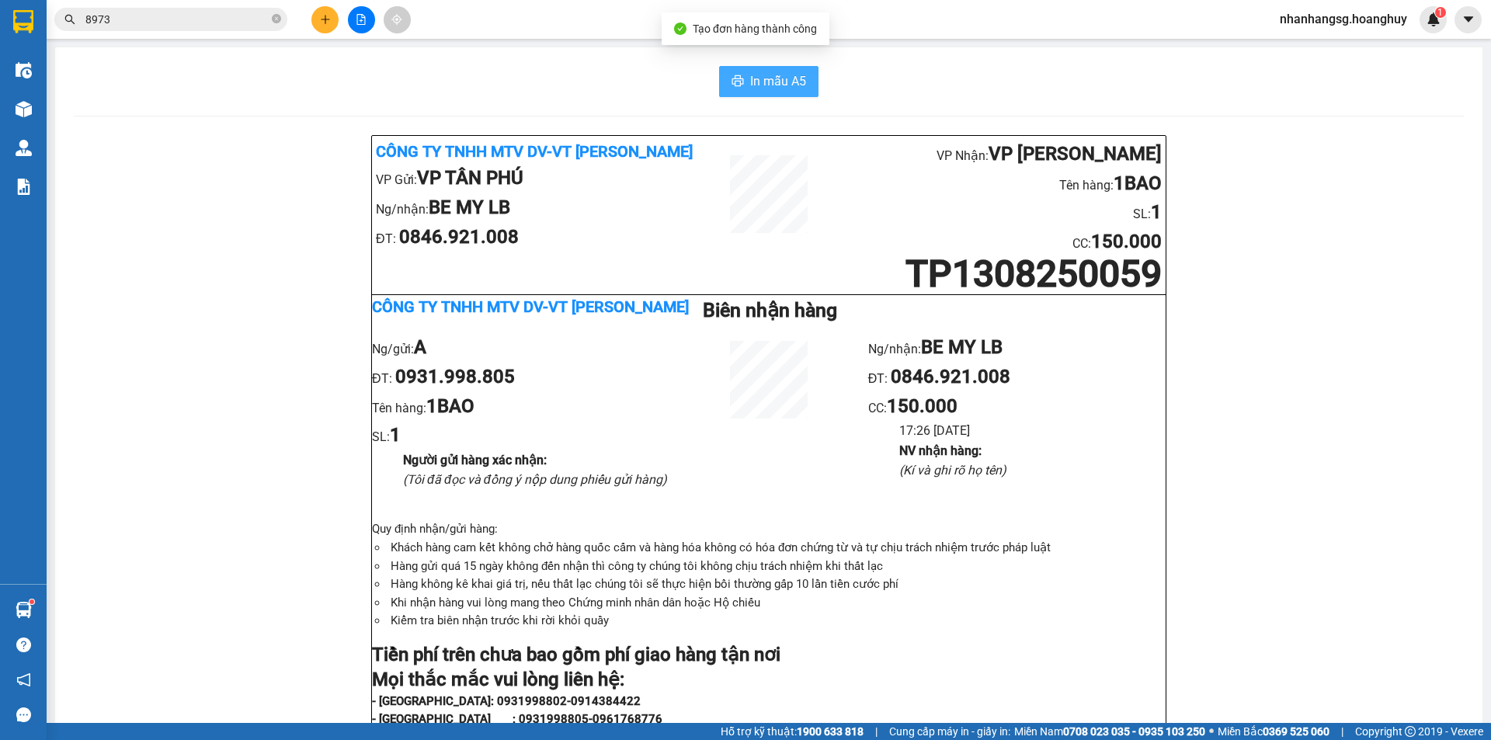
click at [760, 82] on span "In mẫu A5" at bounding box center [778, 80] width 56 height 19
click at [318, 22] on button at bounding box center [324, 19] width 27 height 27
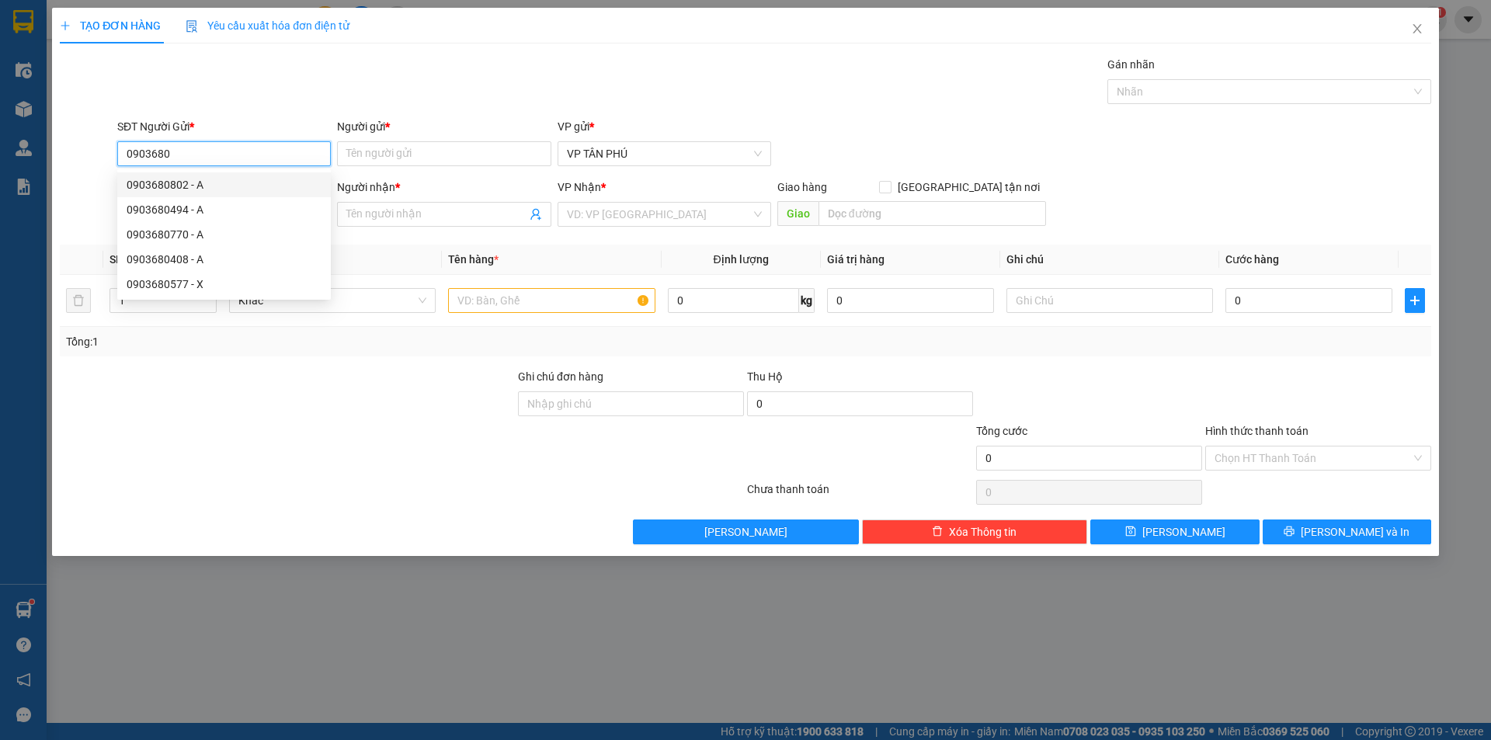
click at [155, 184] on div "0903680802 - A" at bounding box center [224, 184] width 195 height 17
type input "0903680802"
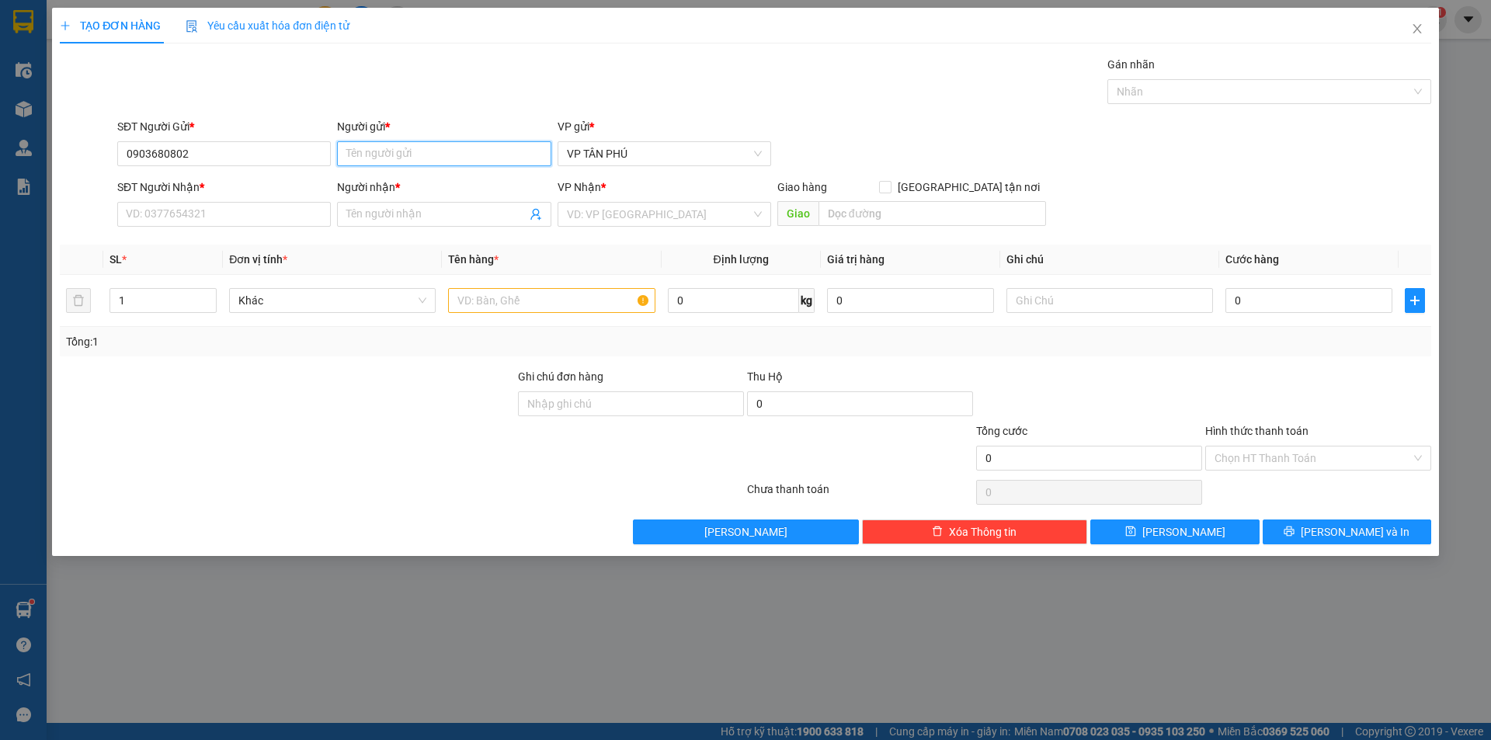
click at [394, 163] on input "Người gửi *" at bounding box center [444, 153] width 214 height 25
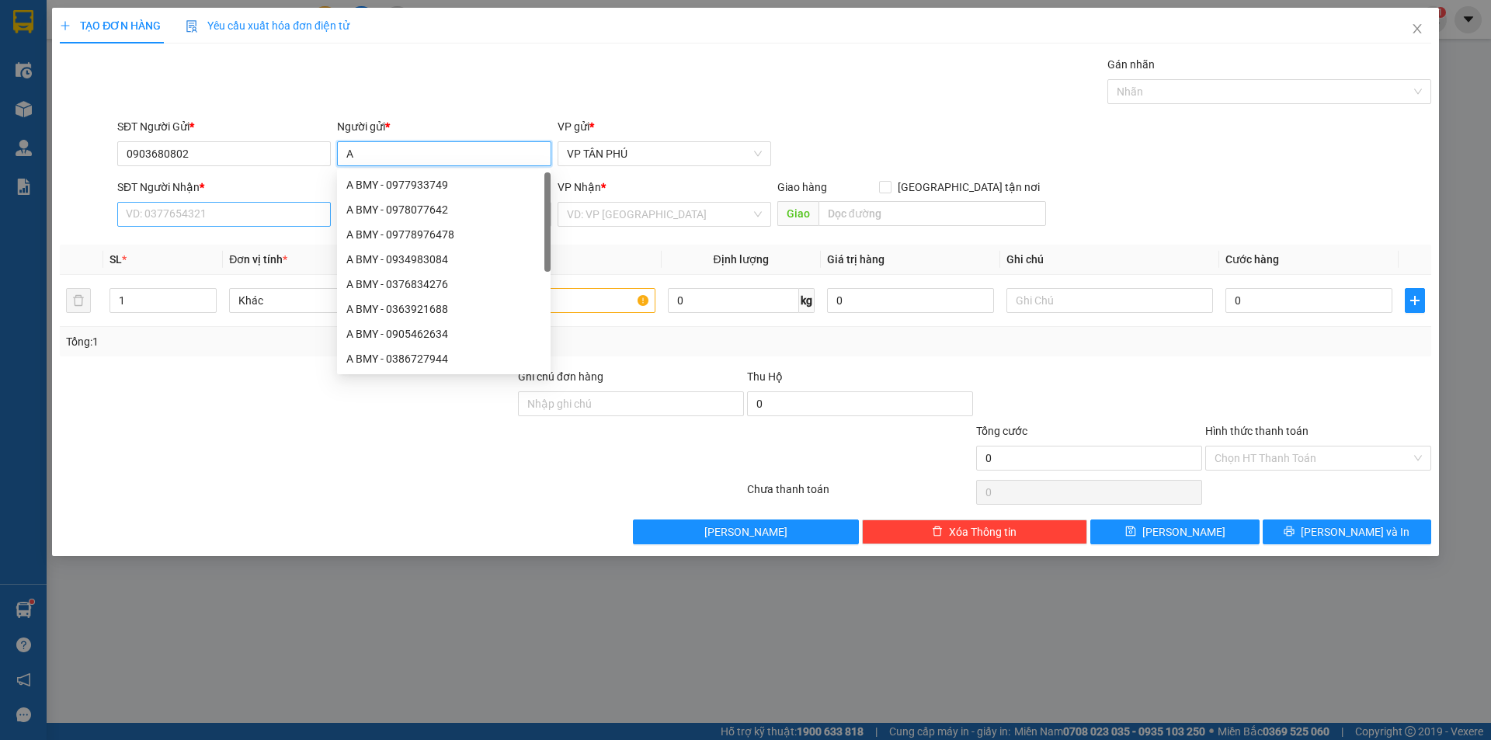
type input "A"
click at [231, 217] on input "SĐT Người Nhận *" at bounding box center [224, 214] width 214 height 25
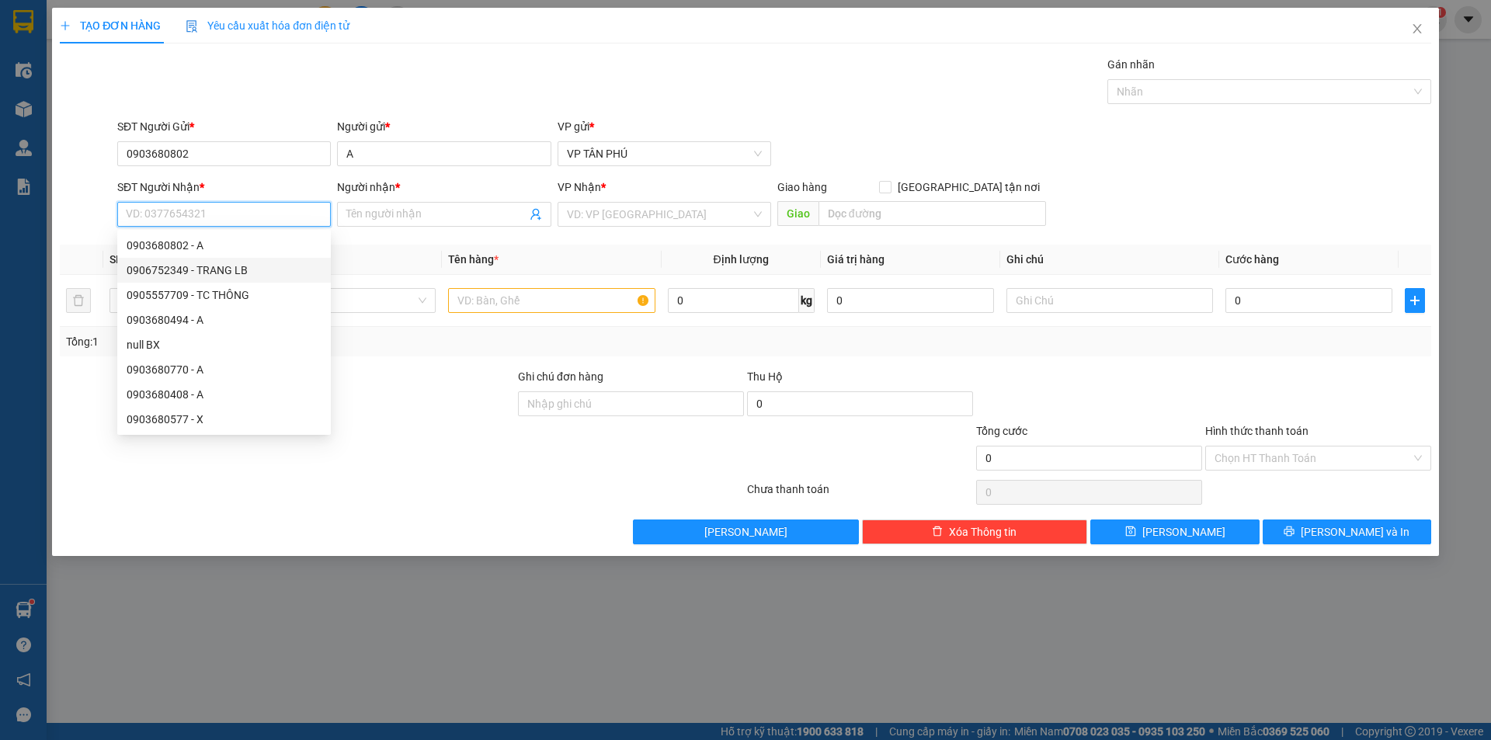
click at [232, 271] on div "0906752349 - TRANG LB" at bounding box center [224, 270] width 195 height 17
type input "0906752349"
type input "TRANG LB"
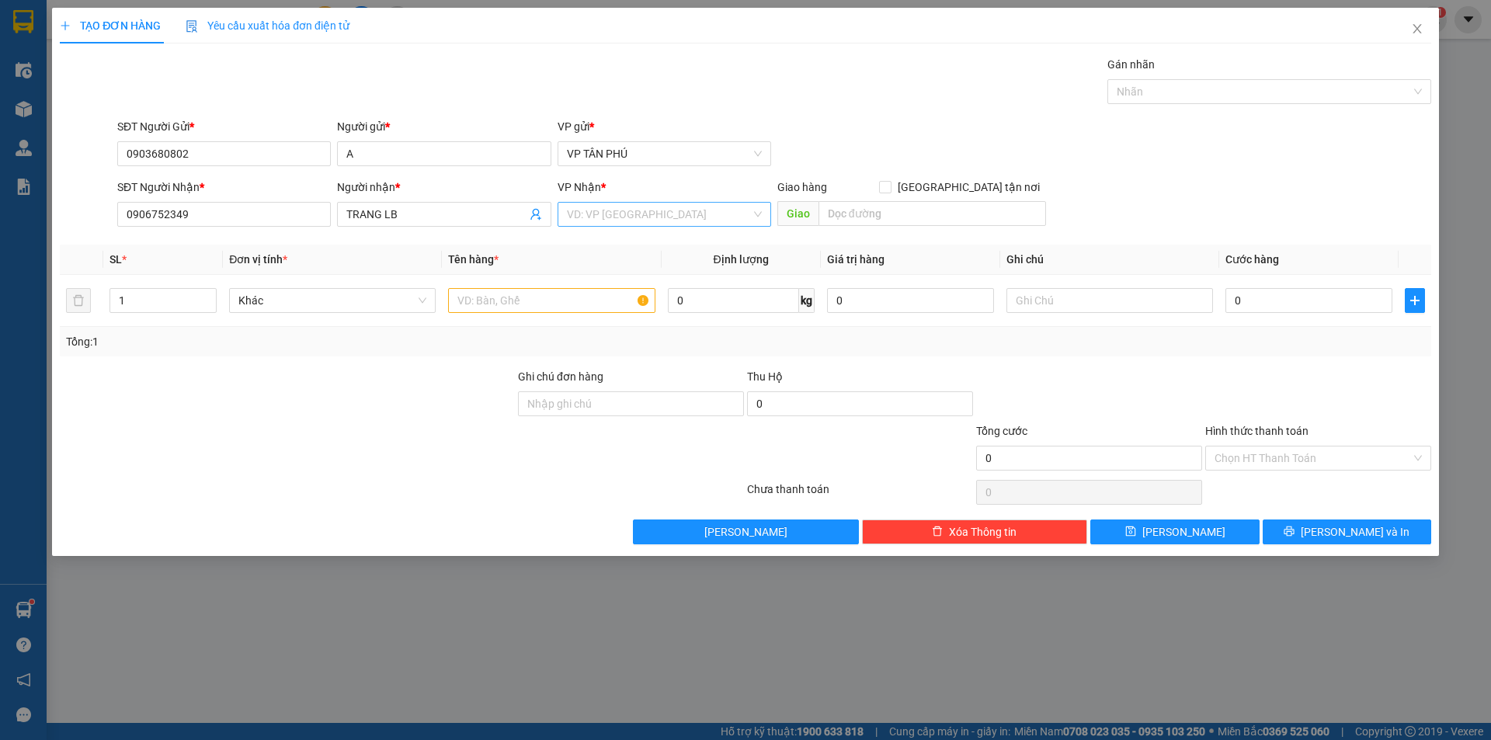
click at [570, 213] on input "search" at bounding box center [659, 214] width 184 height 23
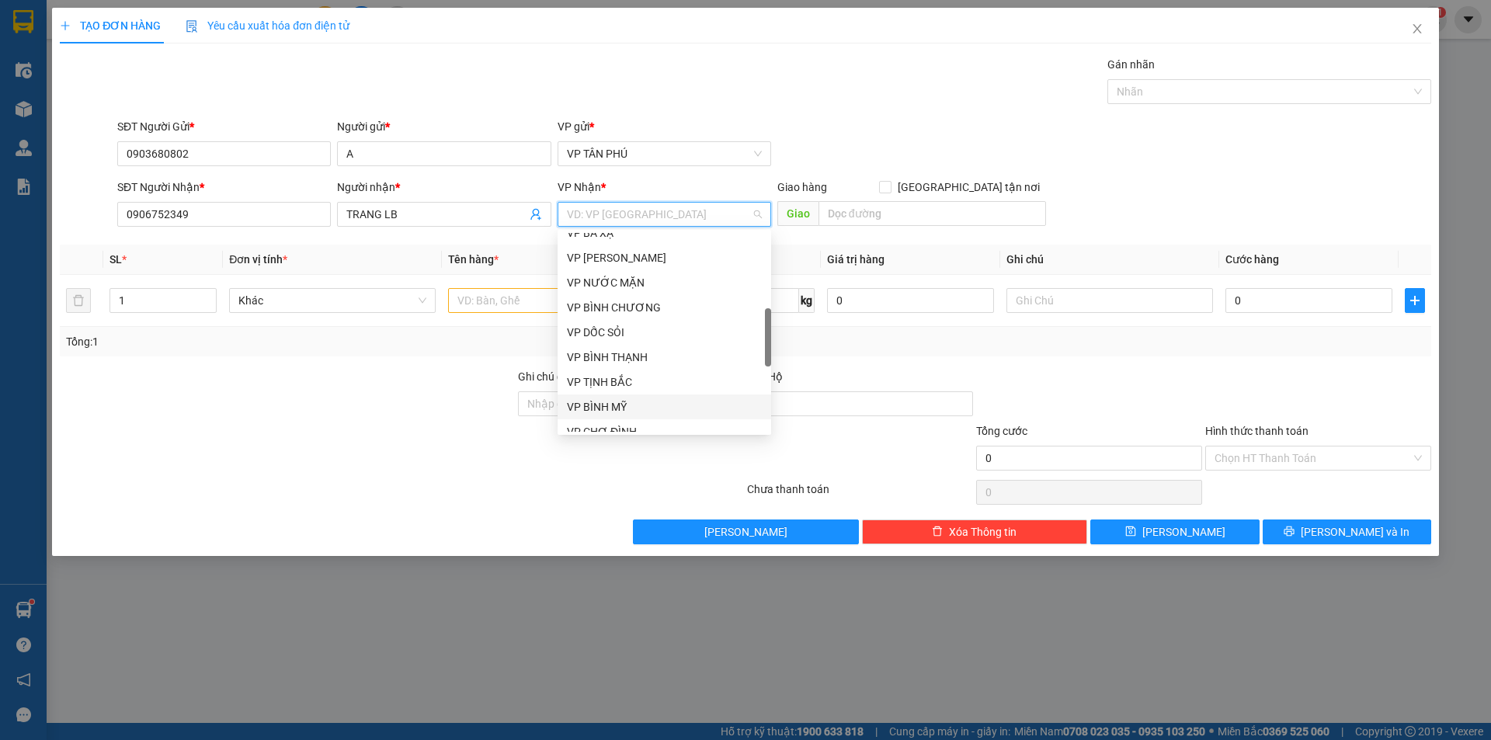
scroll to position [466, 0]
click at [601, 322] on div "VP [PERSON_NAME]" at bounding box center [664, 326] width 195 height 17
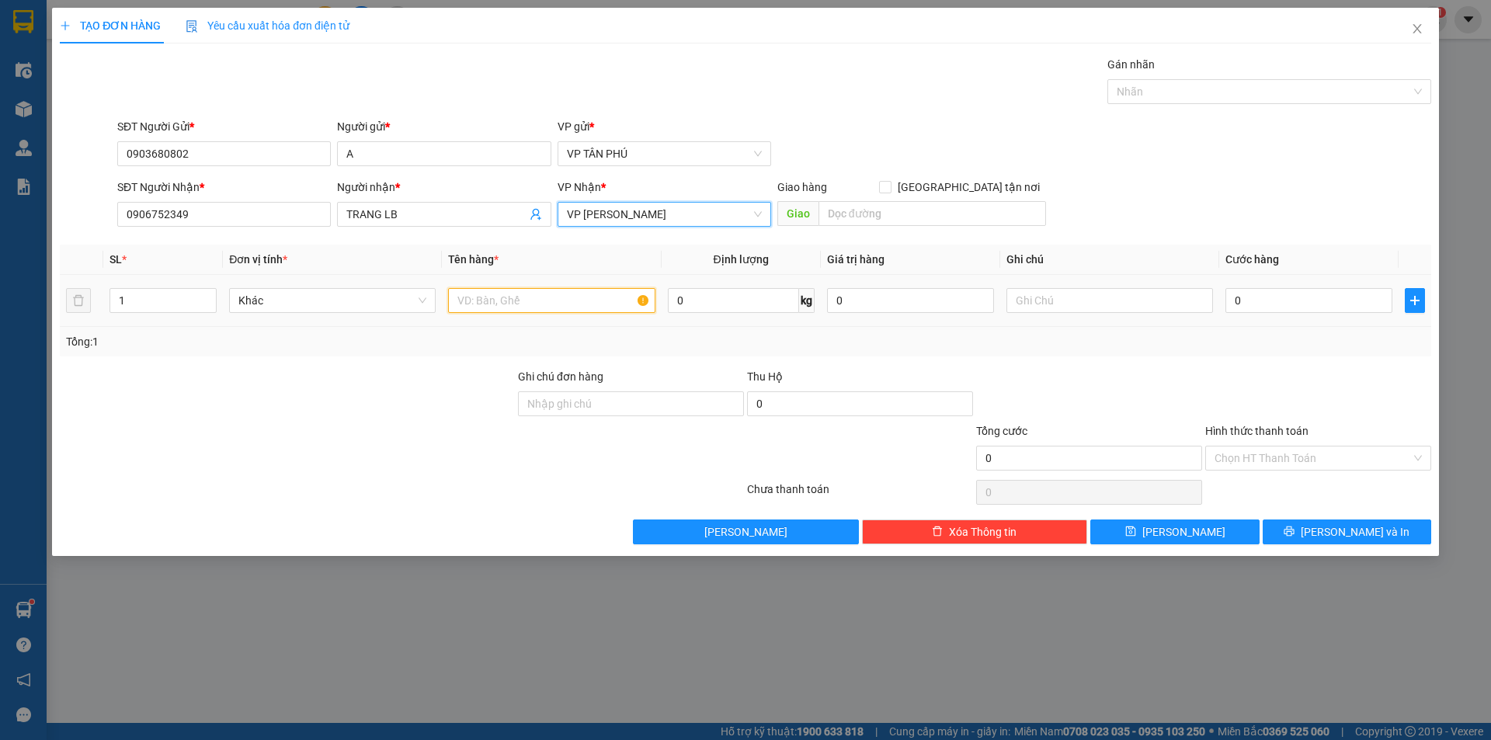
click at [527, 304] on input "text" at bounding box center [551, 300] width 207 height 25
type input "1CUC GIAY"
click at [1250, 300] on input "0" at bounding box center [1309, 300] width 167 height 25
type input "50"
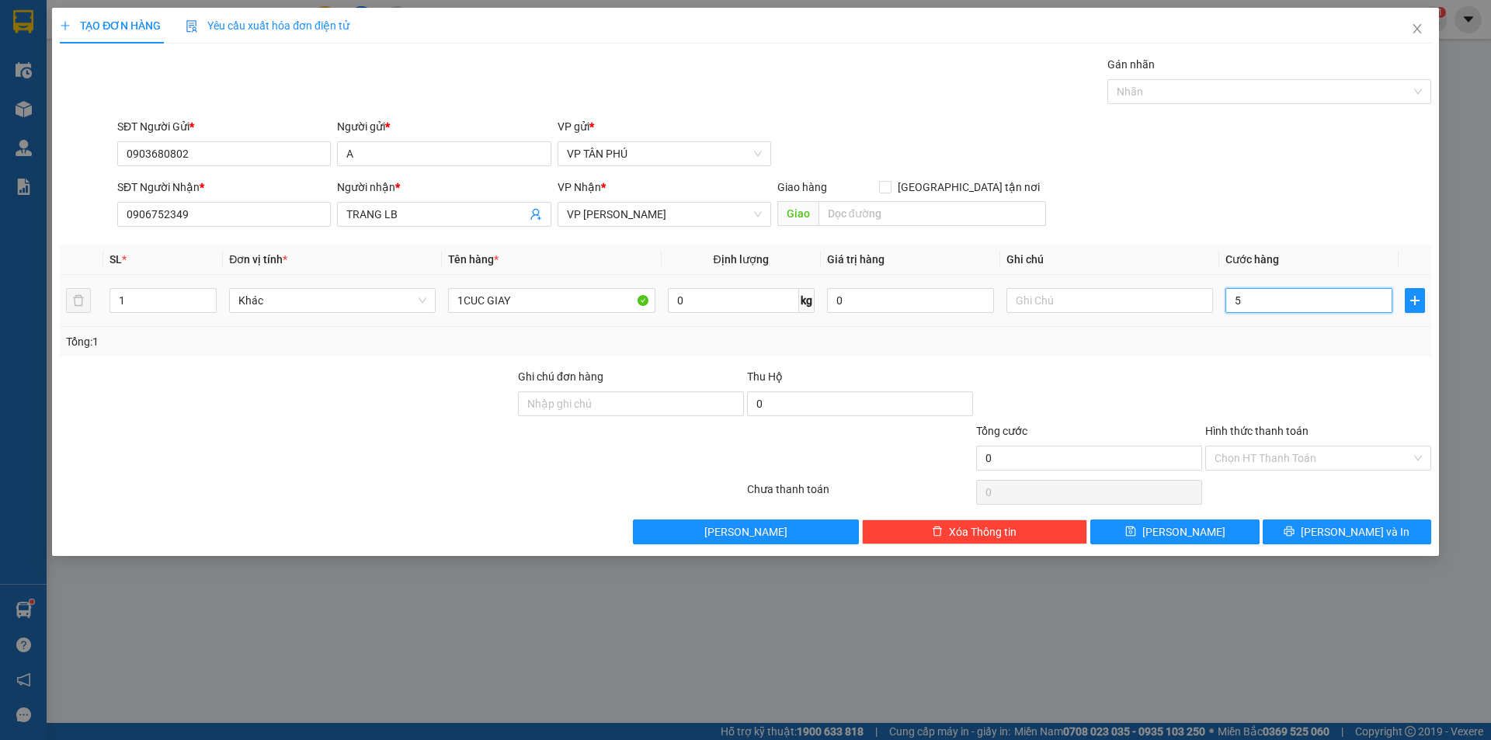
type input "50"
type input "50.000"
click at [1299, 451] on input "Hình thức thanh toán" at bounding box center [1313, 458] width 197 height 23
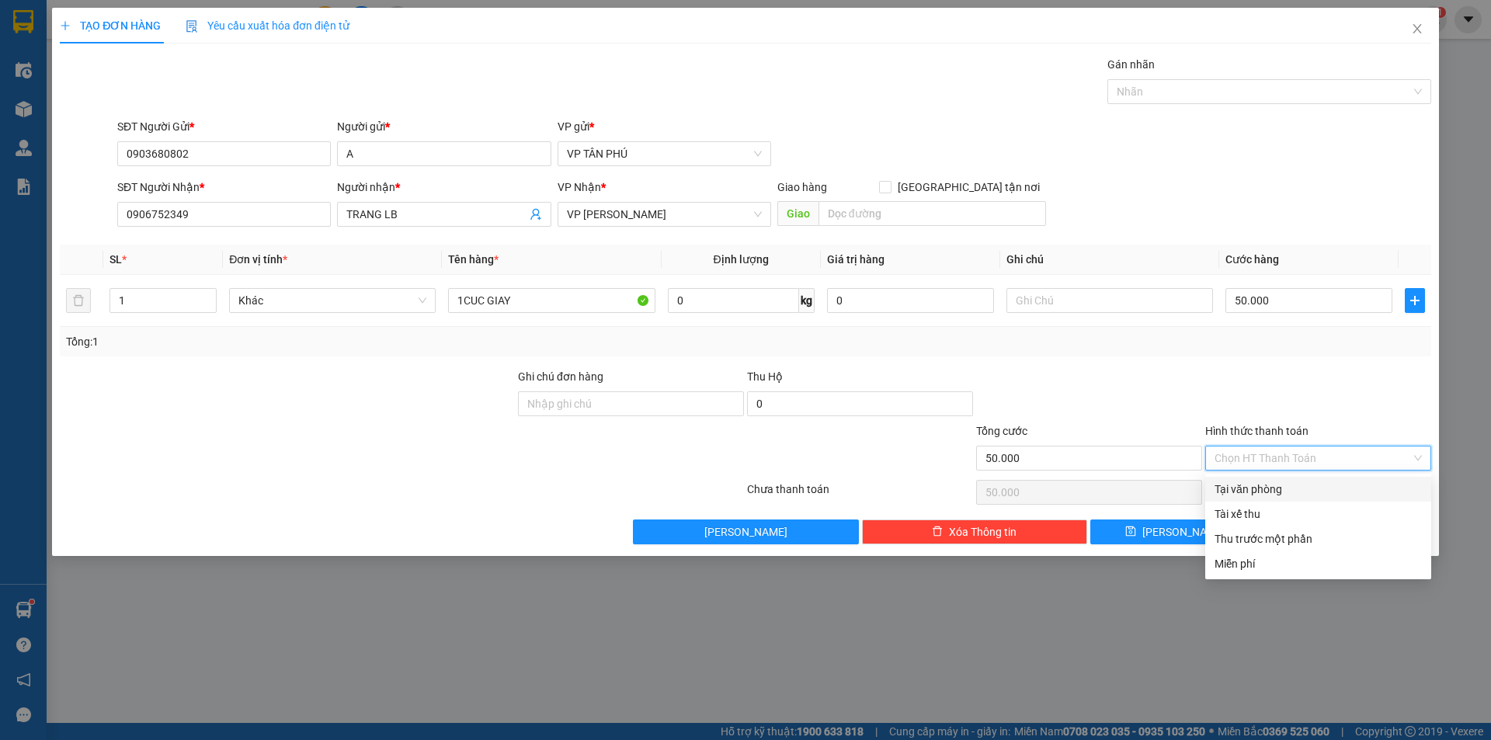
click at [1309, 491] on div "Tại văn phòng" at bounding box center [1318, 489] width 207 height 17
click at [1309, 491] on div "Chọn HT Thanh Toán" at bounding box center [1318, 492] width 229 height 31
type input "0"
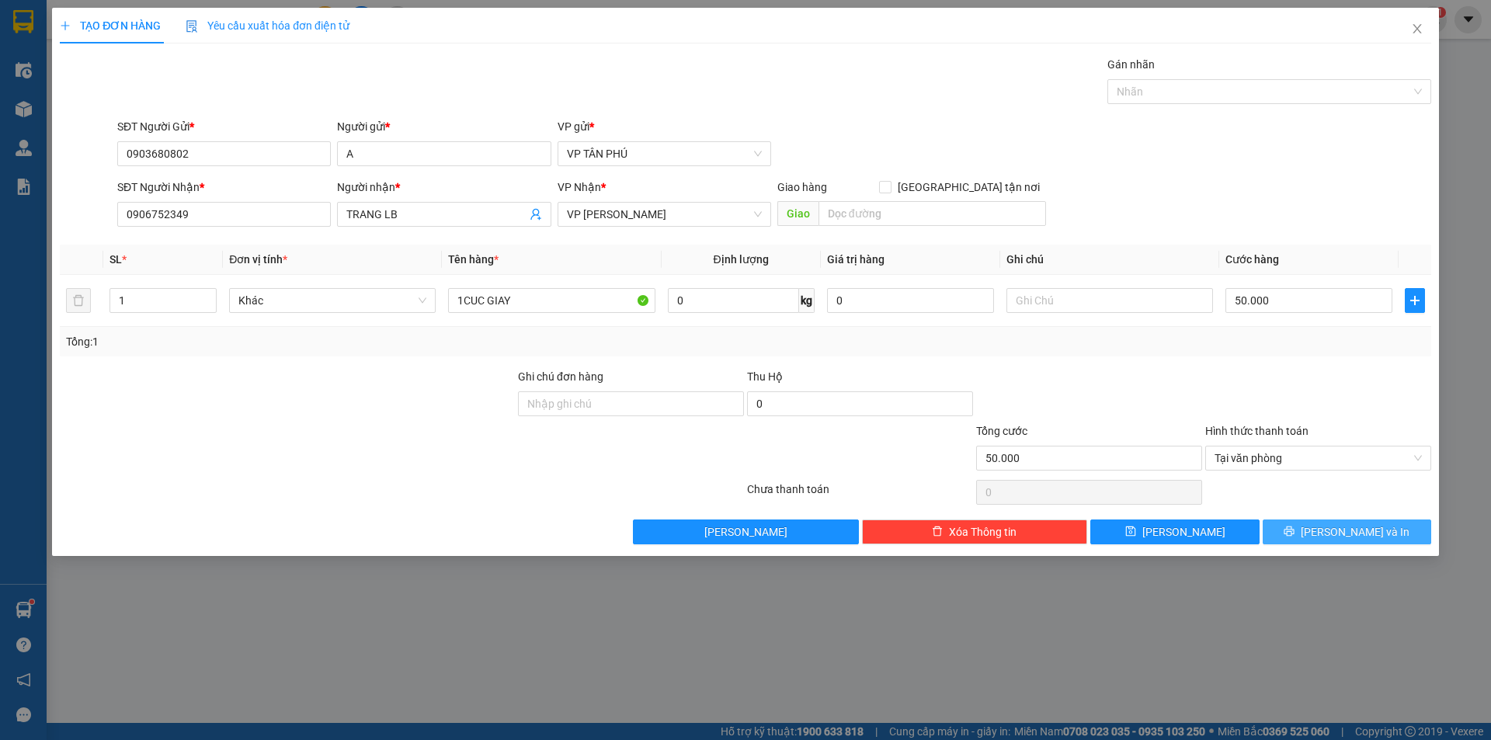
click at [1295, 534] on icon "printer" at bounding box center [1289, 531] width 11 height 11
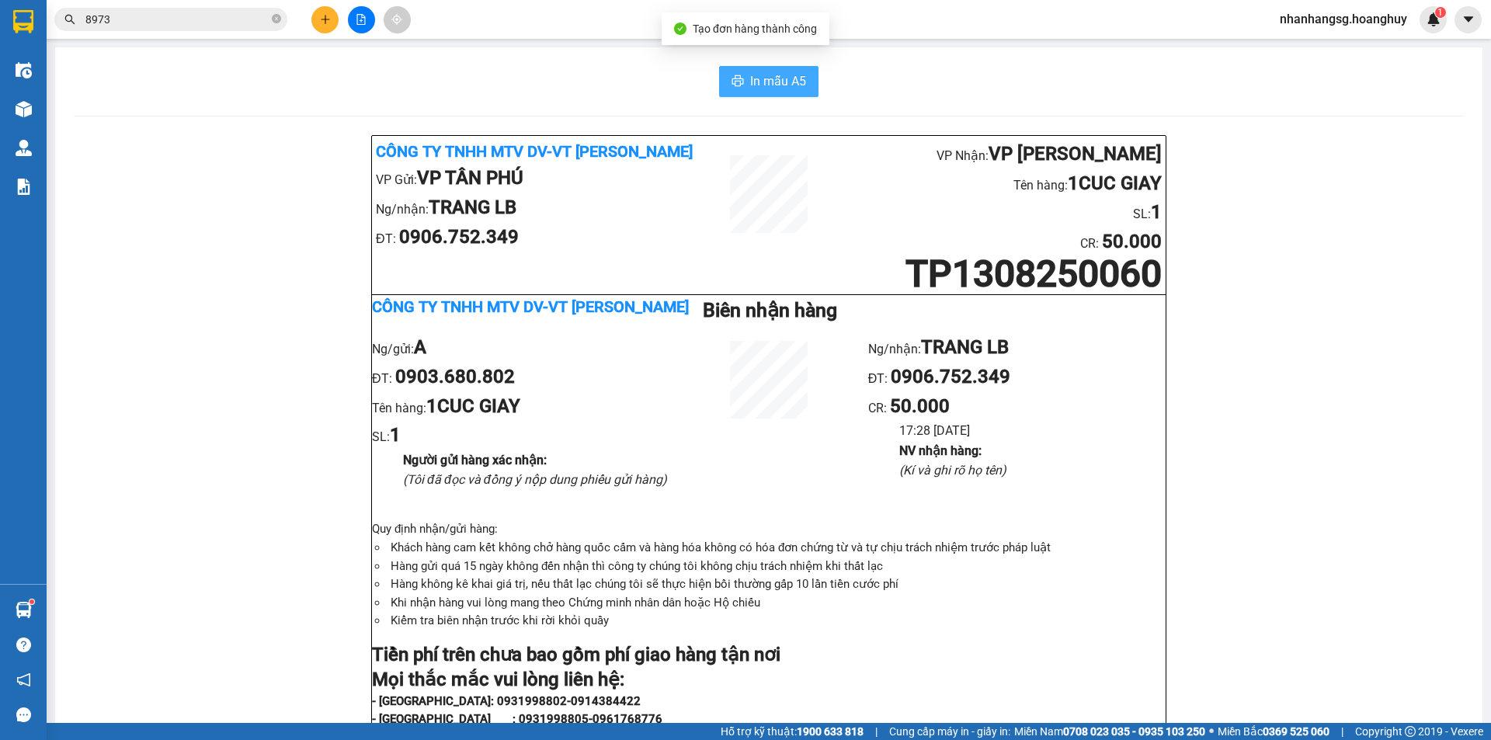
click at [721, 80] on button "In mẫu A5" at bounding box center [768, 81] width 99 height 31
click at [322, 16] on icon "plus" at bounding box center [325, 19] width 11 height 11
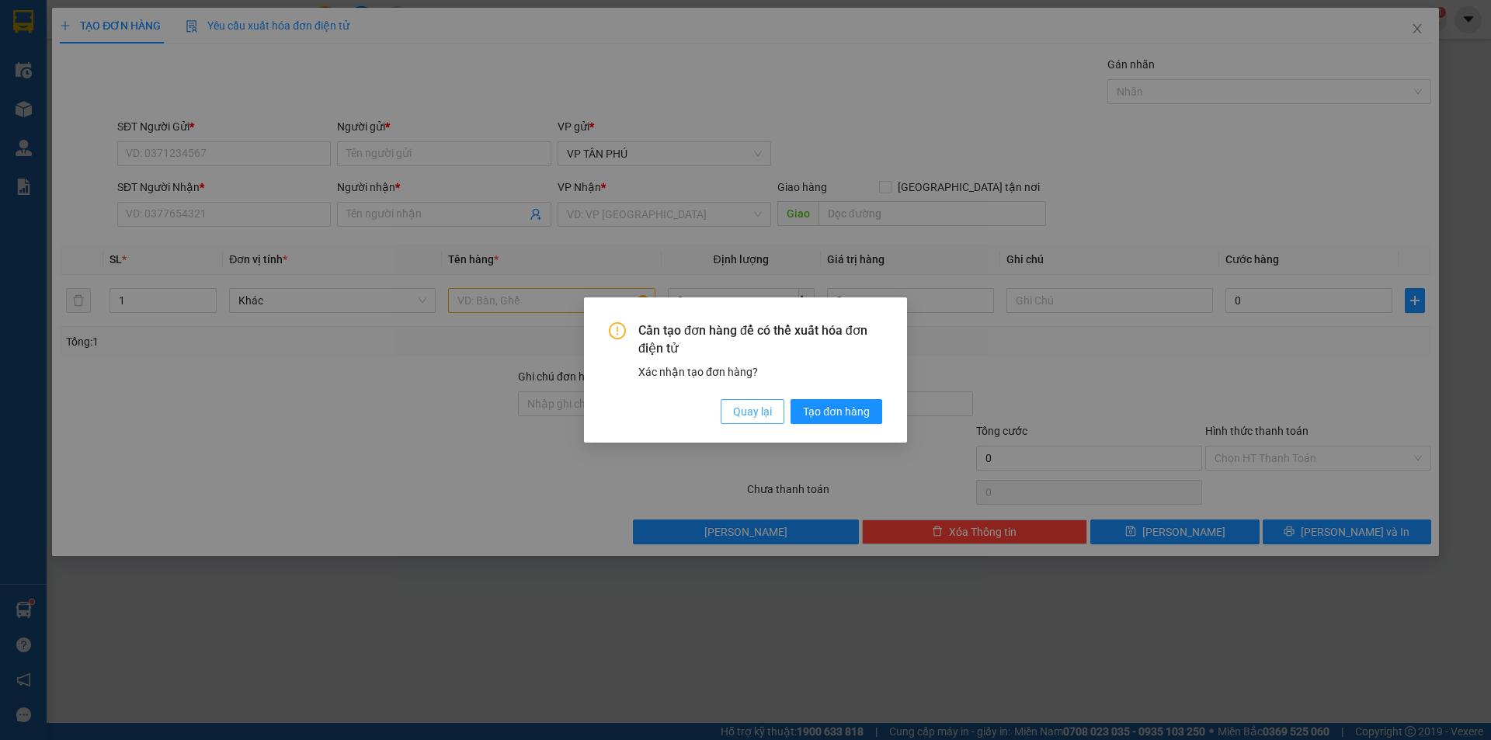
click at [771, 417] on span "Quay lại" at bounding box center [752, 411] width 39 height 17
click at [771, 416] on span "Quay lại" at bounding box center [752, 411] width 39 height 17
click at [771, 416] on div "Cần tạo đơn hàng để có thể xuất hóa đơn điện tử Xác nhận tạo đơn hàng? Quay lại…" at bounding box center [745, 369] width 323 height 145
click at [771, 416] on div "Cần tạo đơn hàng để có thể xuất hóa đơn điện tử Xác nhận tạo đơn hàng? Quay lại…" at bounding box center [745, 370] width 1491 height 740
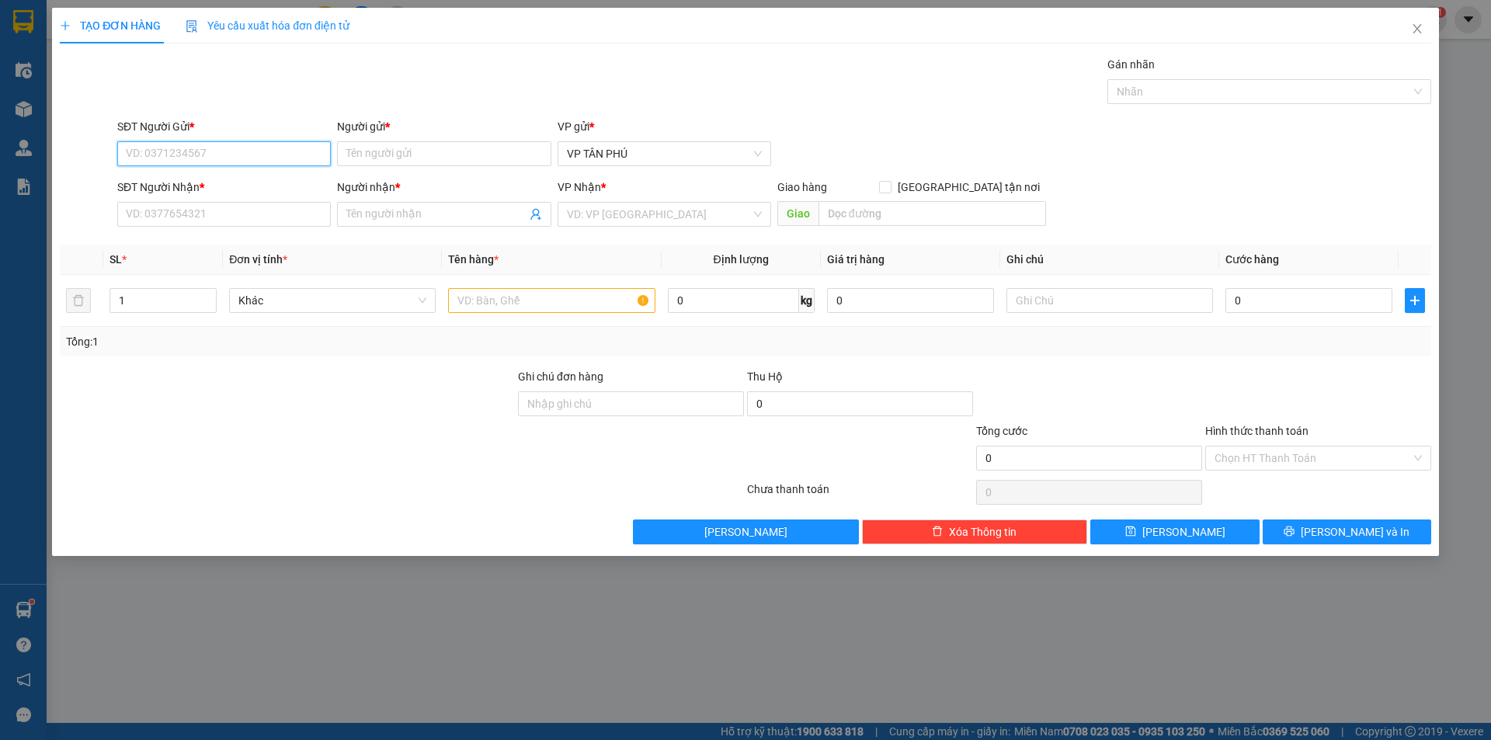
click at [221, 149] on input "SĐT Người Gửi *" at bounding box center [224, 153] width 214 height 25
type input "9"
click at [194, 186] on div "0931998805 - A" at bounding box center [224, 184] width 195 height 17
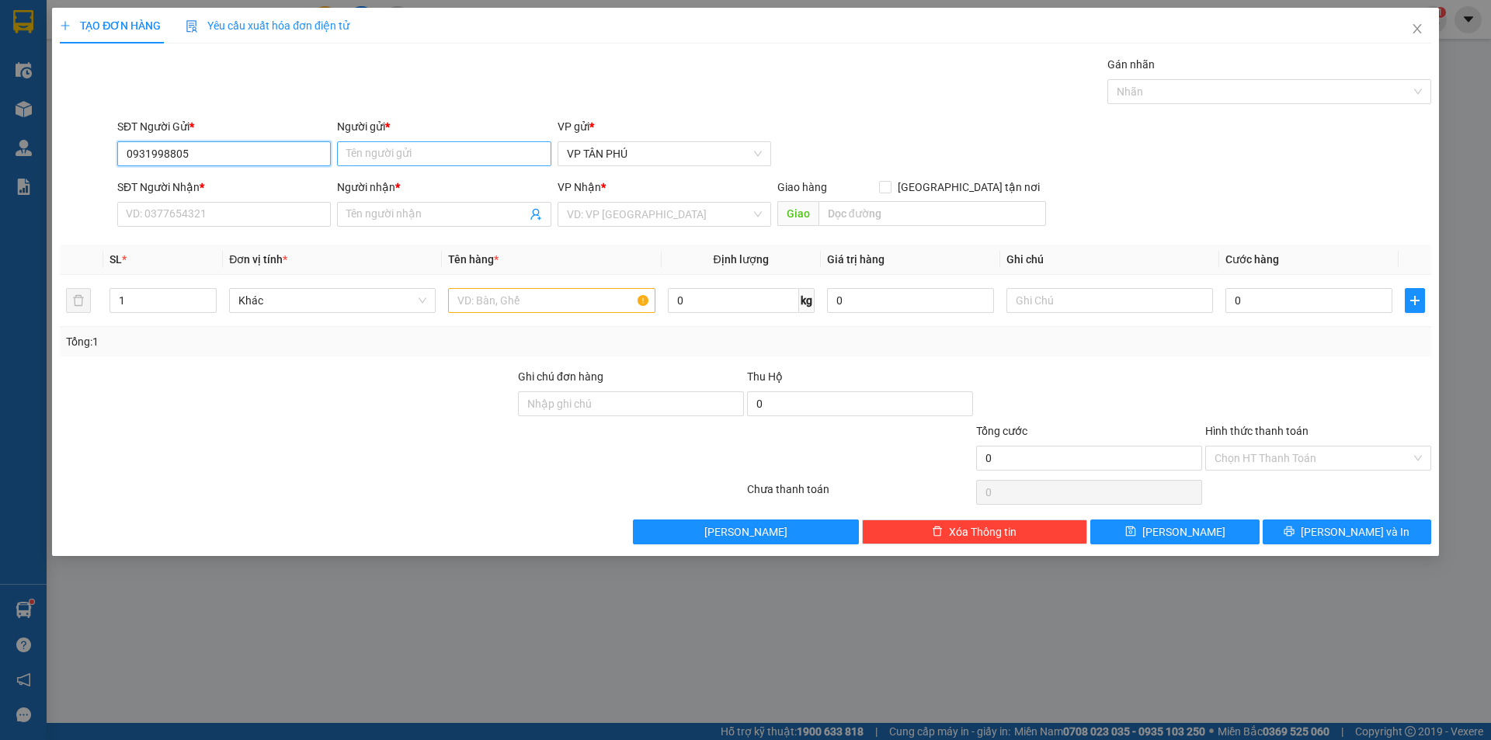
type input "0931998805"
click at [420, 148] on input "Người gửi *" at bounding box center [444, 153] width 214 height 25
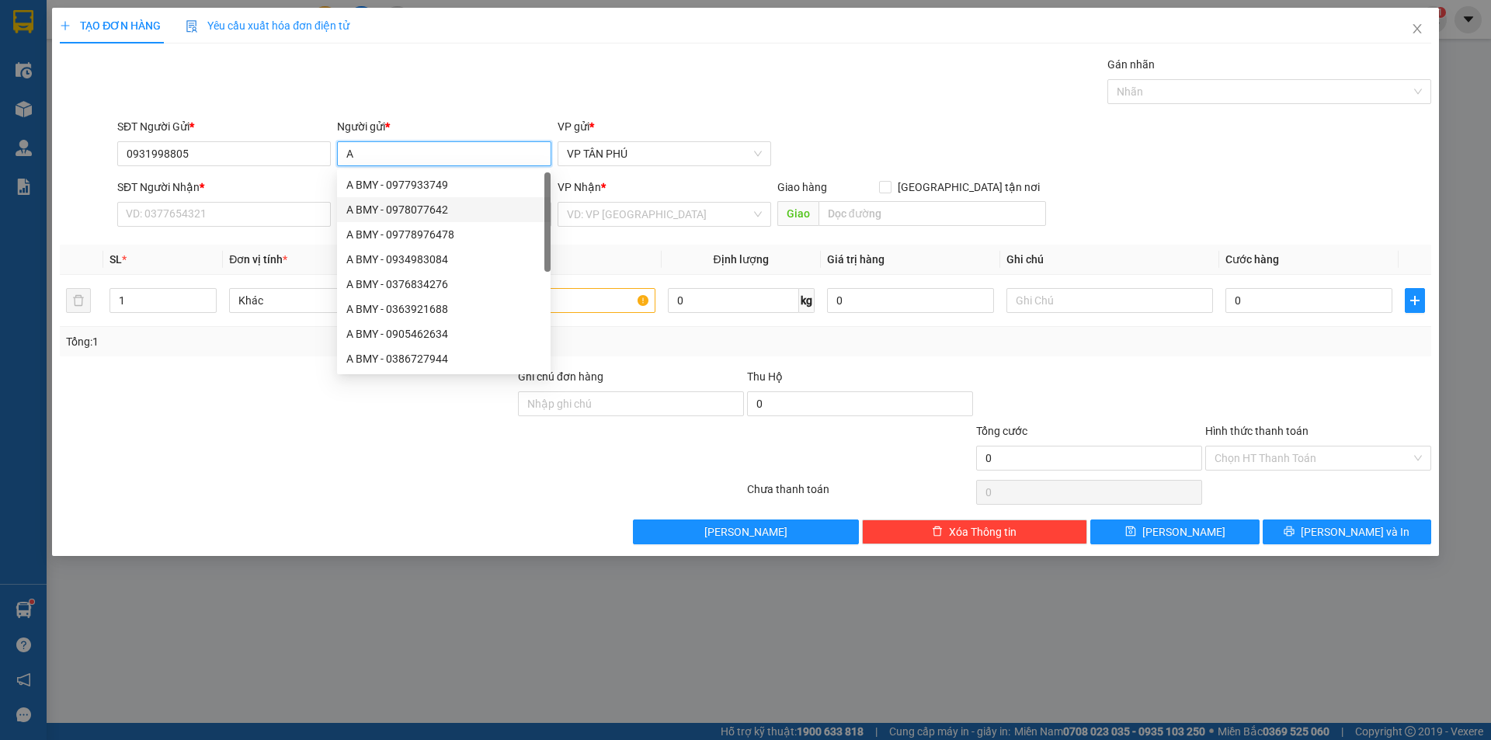
type input "A"
click at [206, 196] on div "SĐT Người Nhận *" at bounding box center [224, 190] width 214 height 23
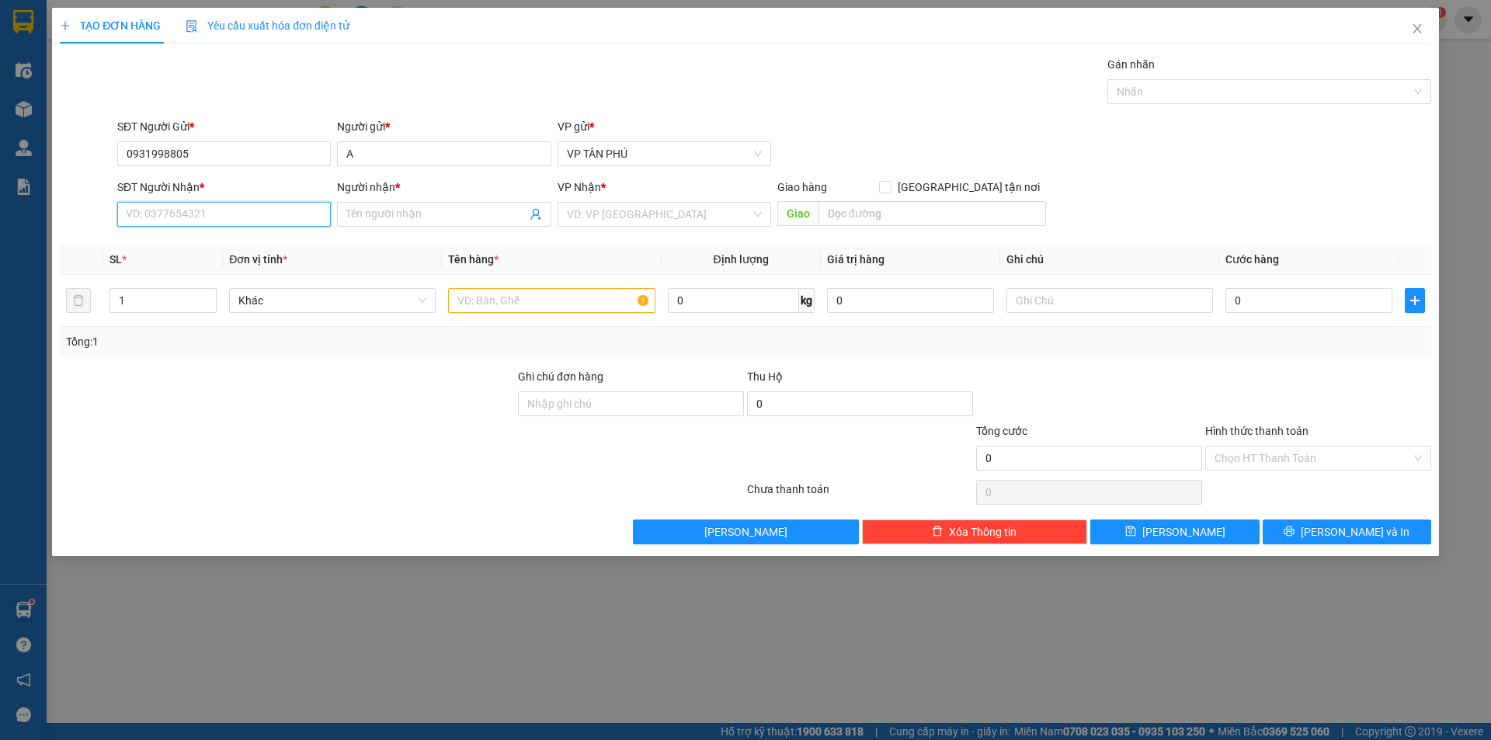
click at [193, 214] on input "SĐT Người Nhận *" at bounding box center [224, 214] width 214 height 25
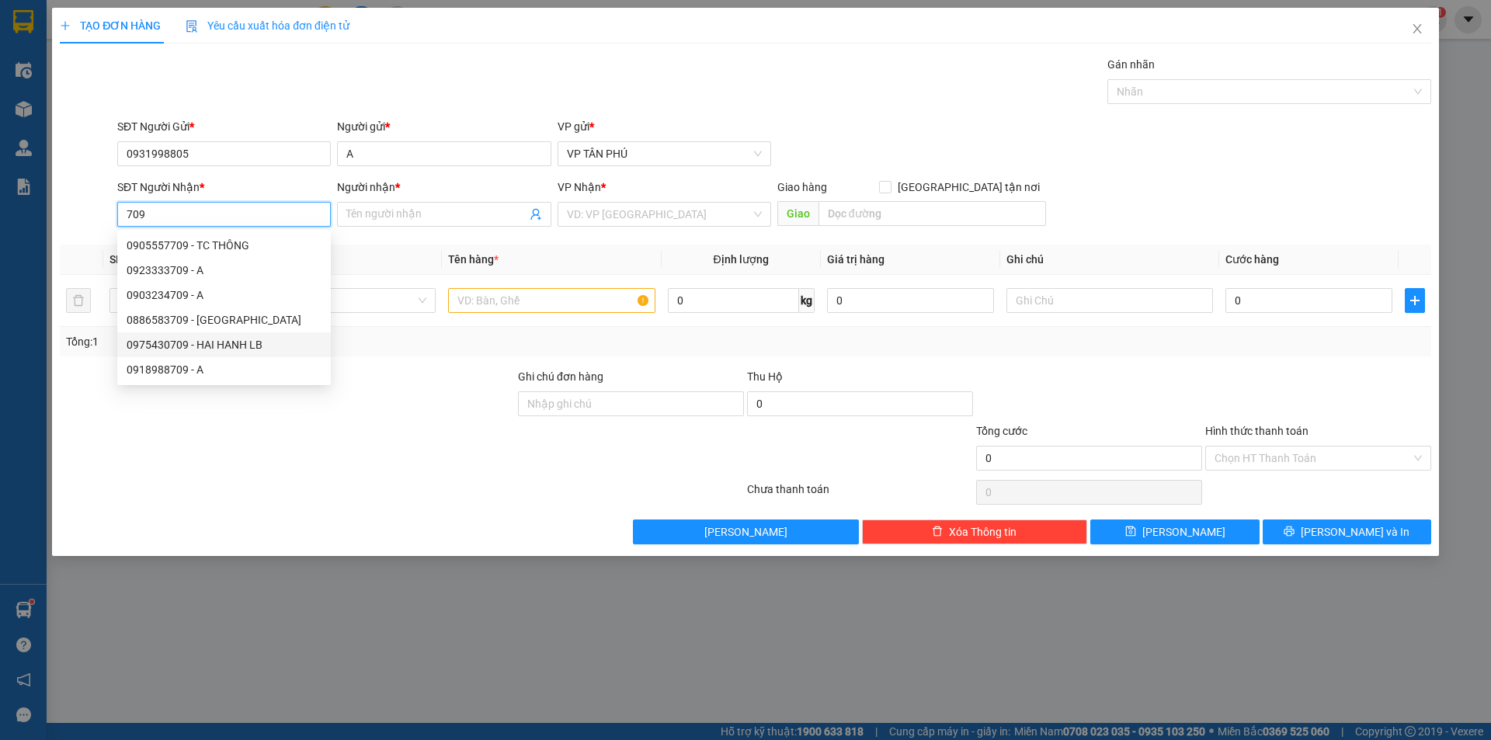
click at [187, 347] on div "0975430709 - HAI HANH LB" at bounding box center [224, 344] width 195 height 17
type input "0975430709"
click at [187, 347] on div "Tổng: 1" at bounding box center [321, 341] width 510 height 17
type input "HAI HANH LB"
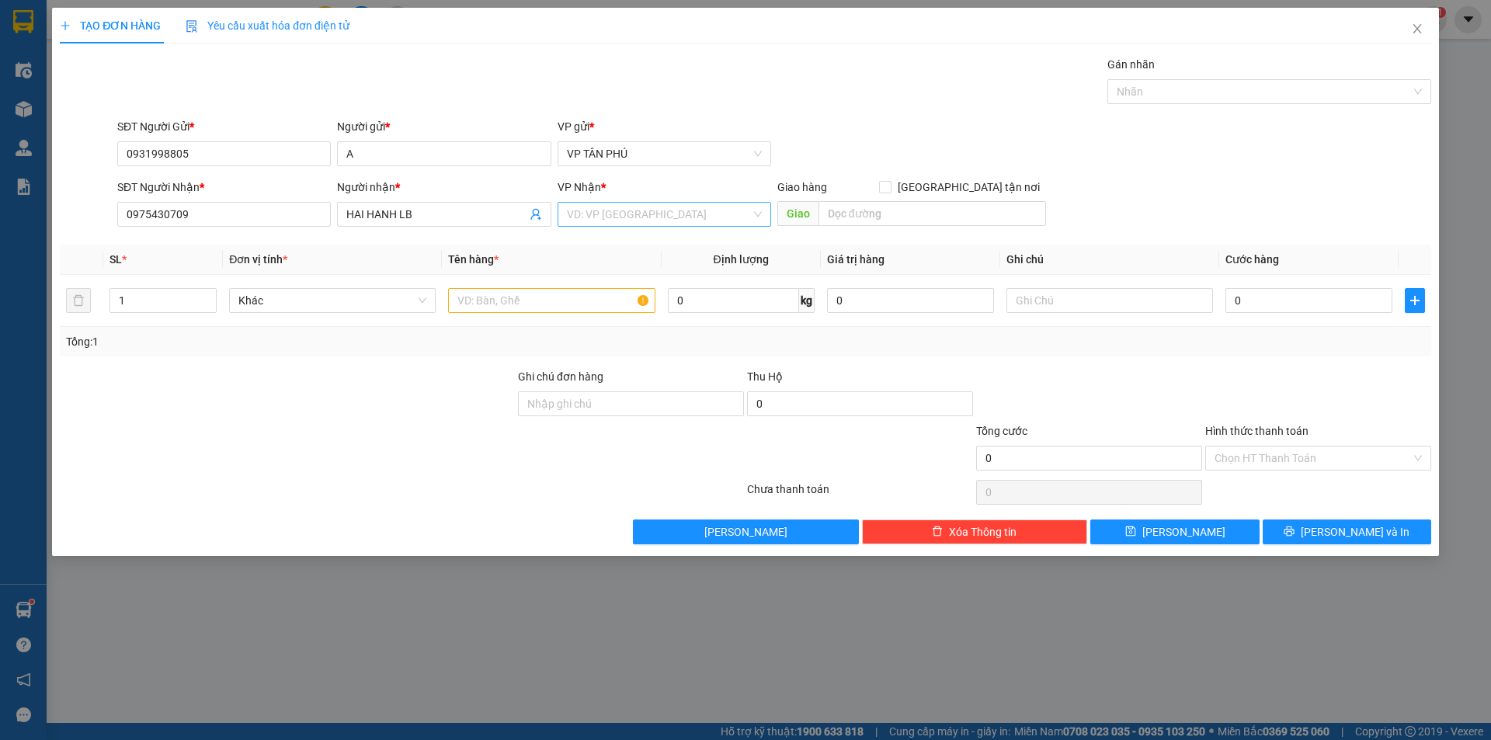
click at [641, 218] on input "search" at bounding box center [659, 214] width 184 height 23
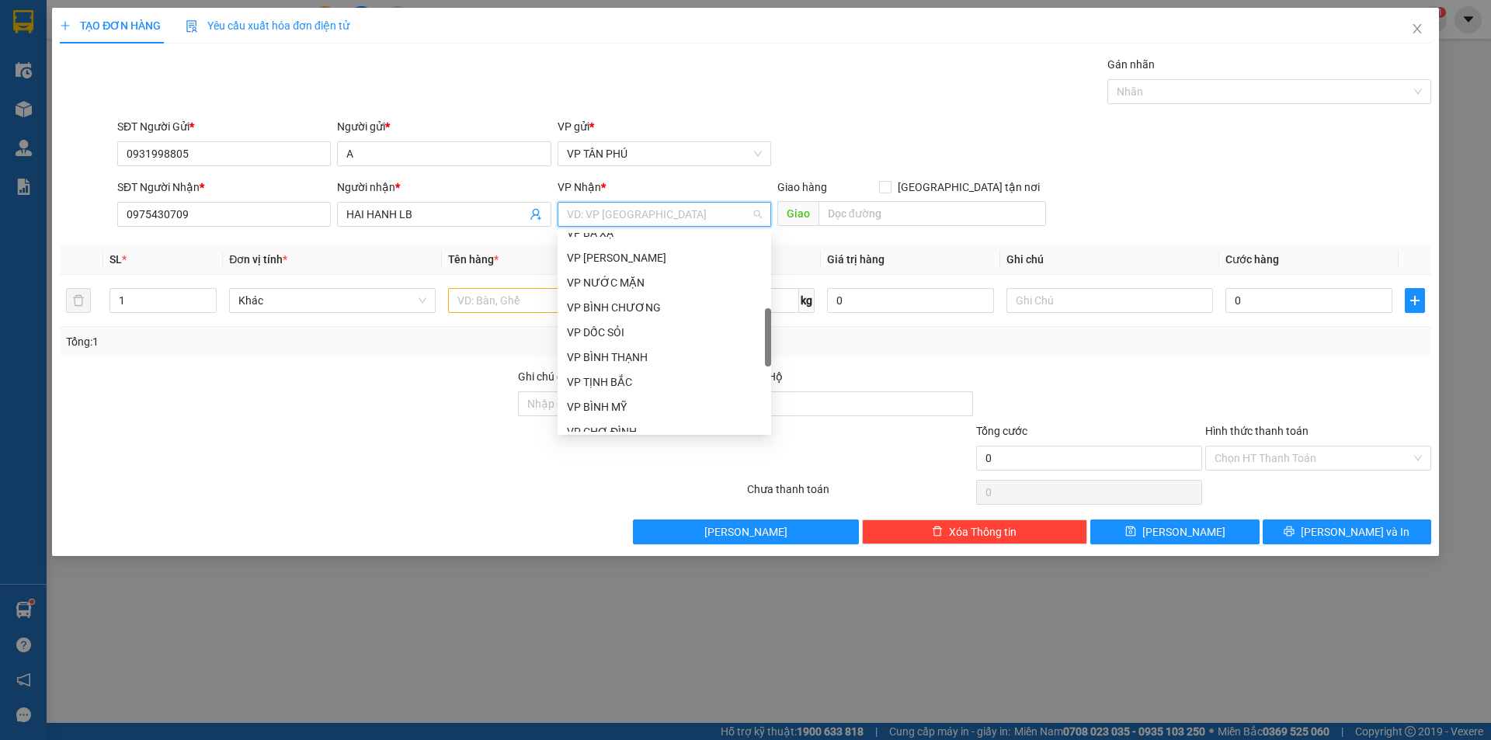
scroll to position [388, 0]
click at [596, 410] on div "VP [PERSON_NAME]" at bounding box center [664, 403] width 195 height 17
click at [596, 410] on input "Ghi chú đơn hàng" at bounding box center [631, 403] width 226 height 25
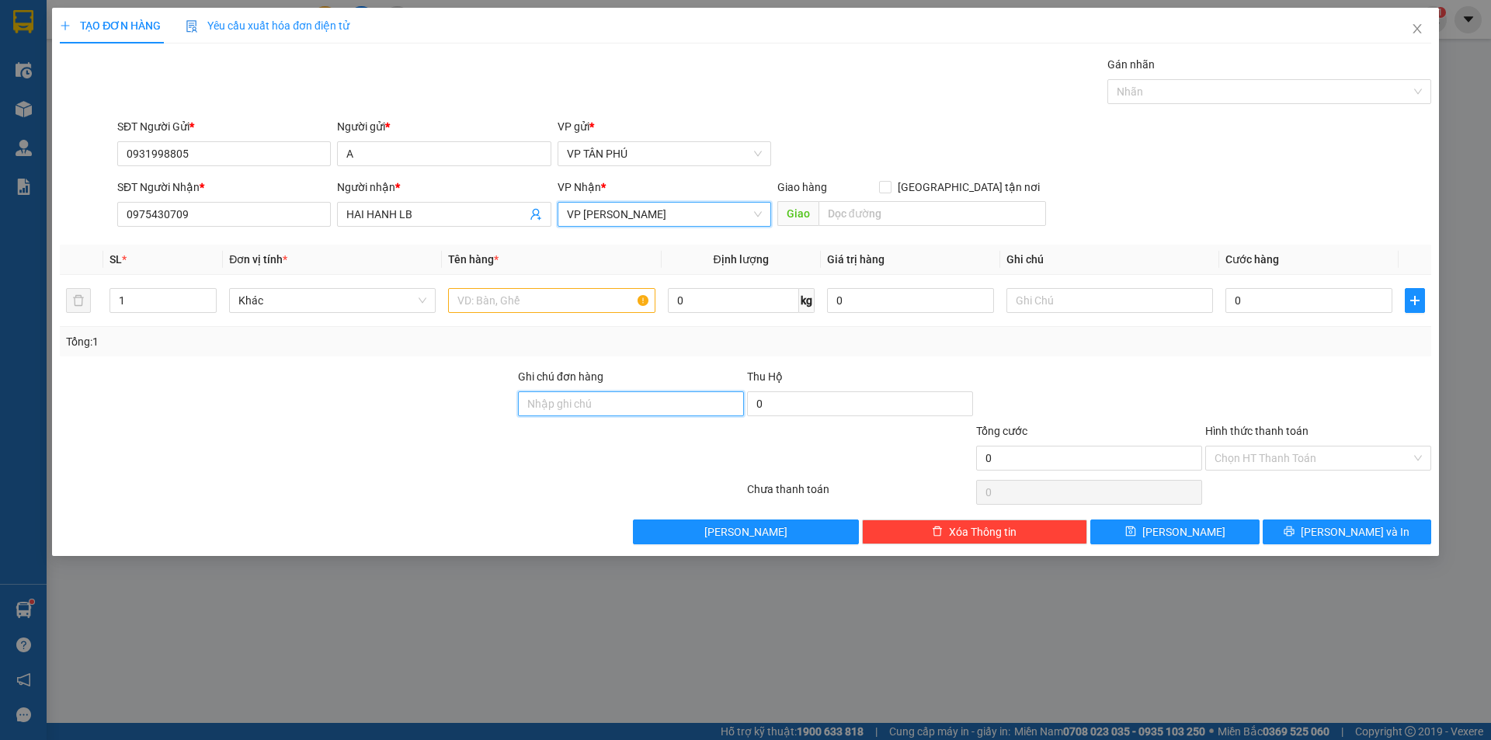
click at [596, 410] on input "Ghi chú đơn hàng" at bounding box center [631, 403] width 226 height 25
click at [558, 303] on input "text" at bounding box center [551, 300] width 207 height 25
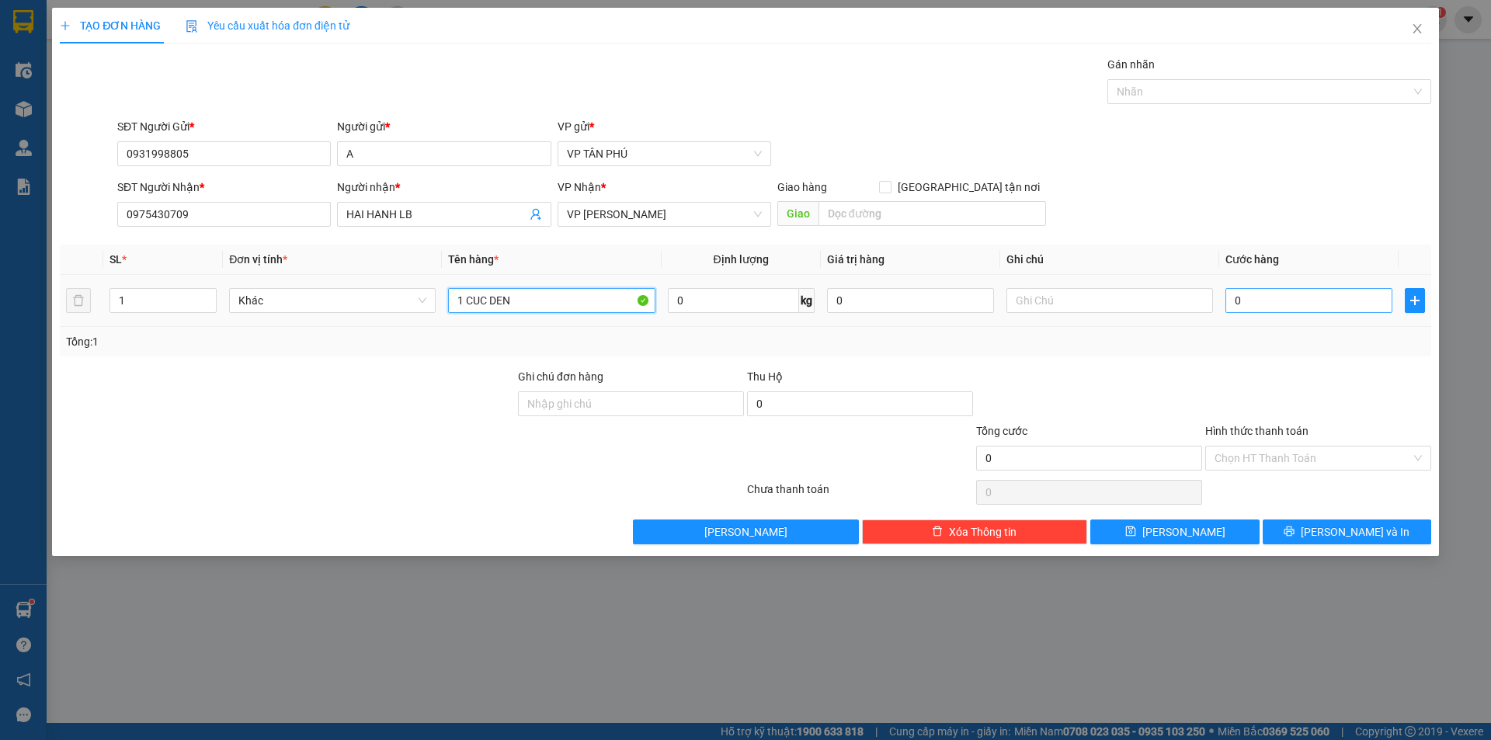
type input "1 CUC DEN"
click at [1295, 297] on input "0" at bounding box center [1309, 300] width 167 height 25
type input "1"
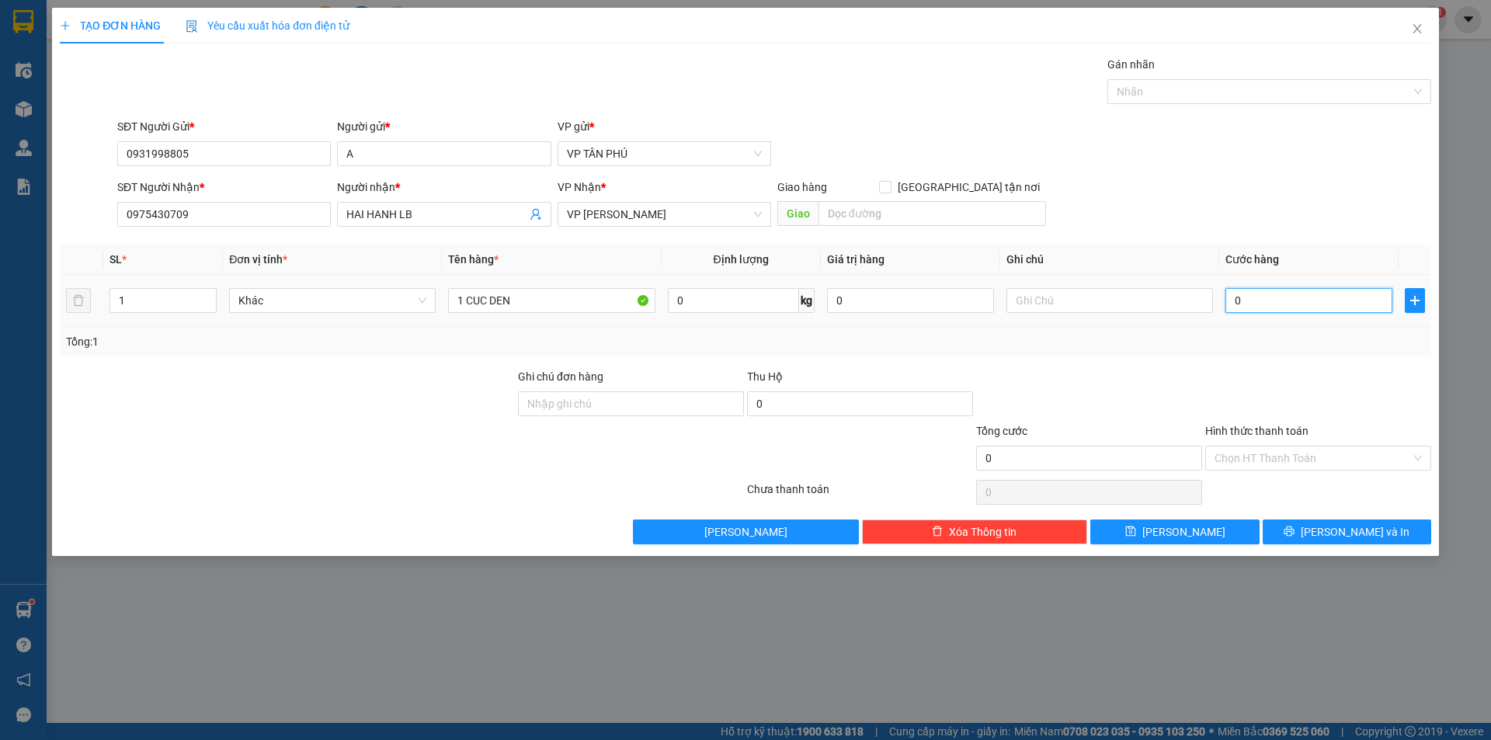
type input "1"
type input "10"
type input "100"
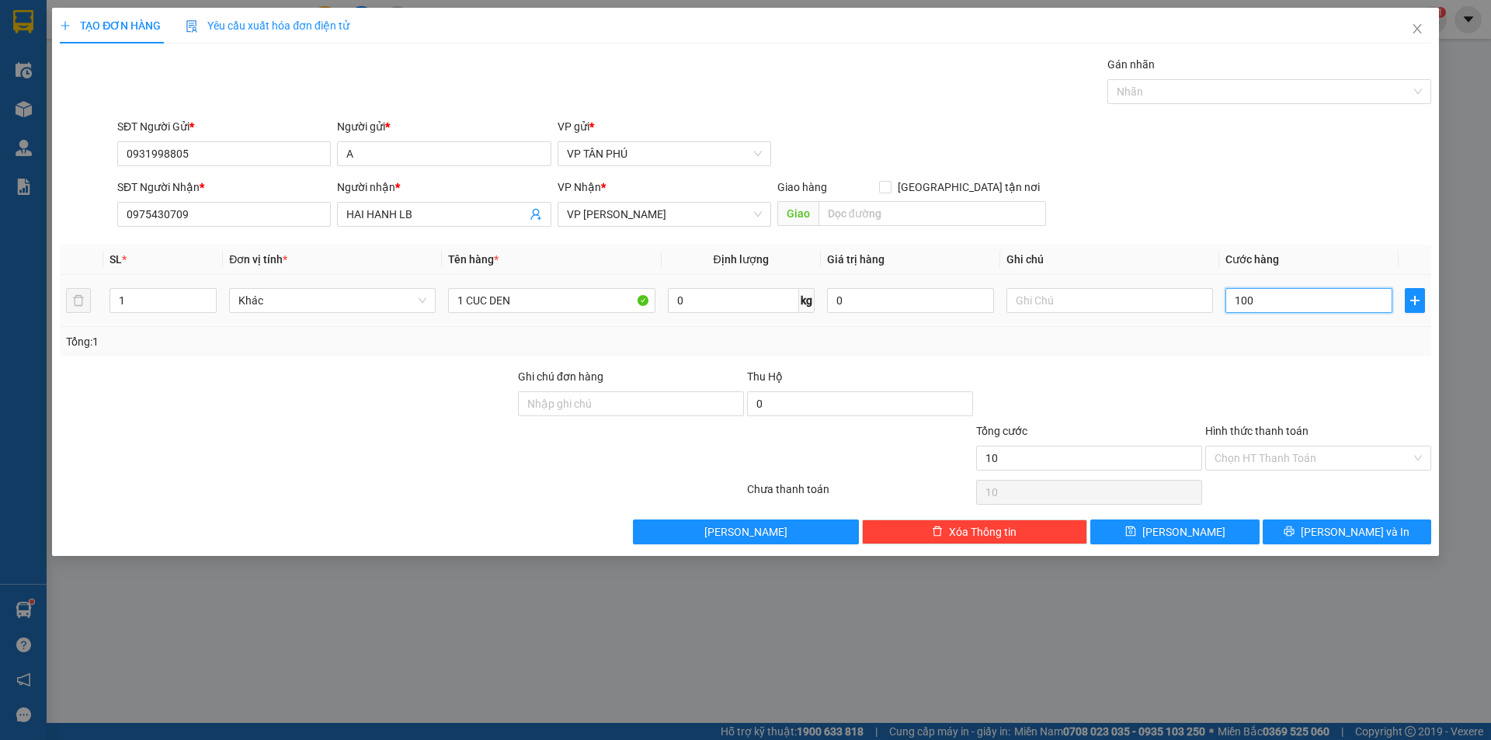
type input "100"
type input "100.000"
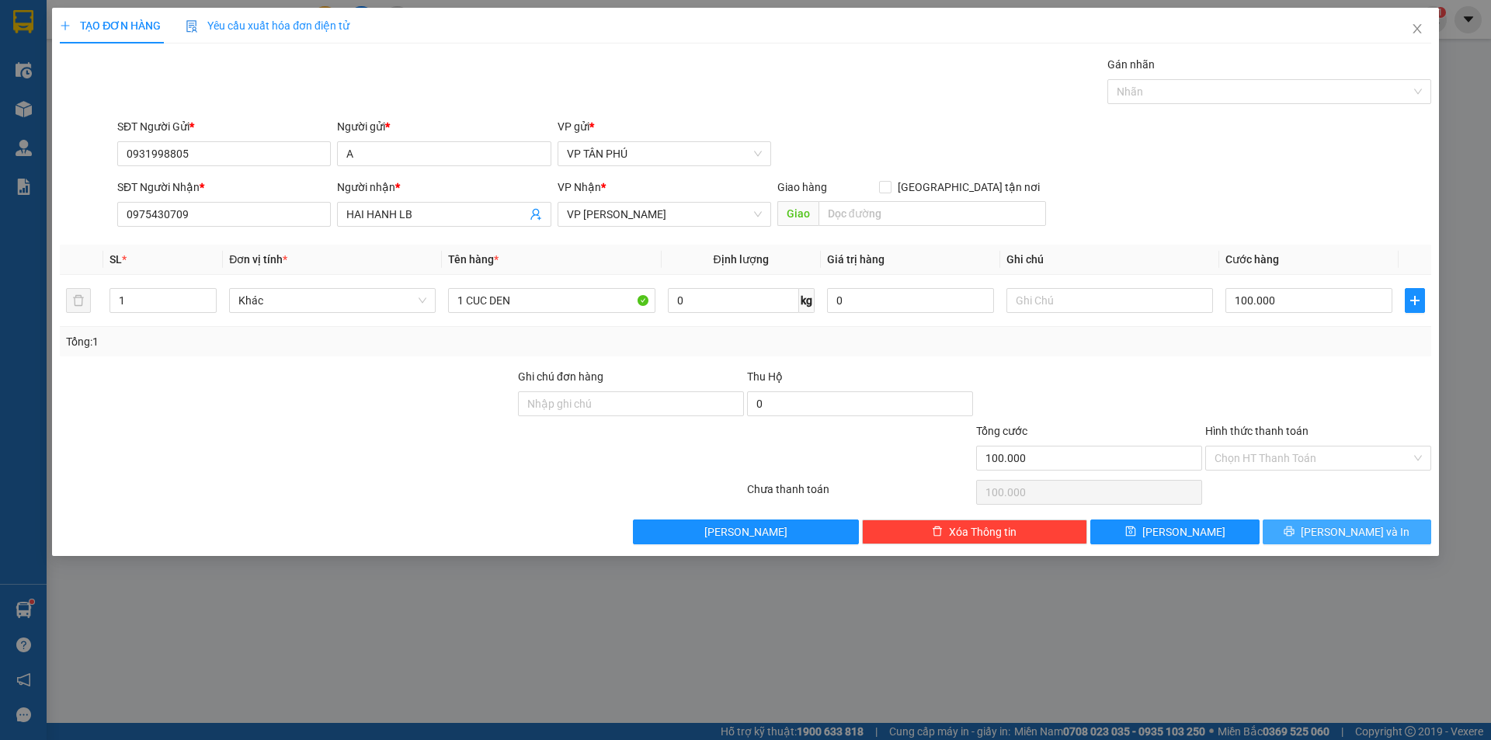
click at [1341, 527] on span "[PERSON_NAME] và In" at bounding box center [1355, 531] width 109 height 17
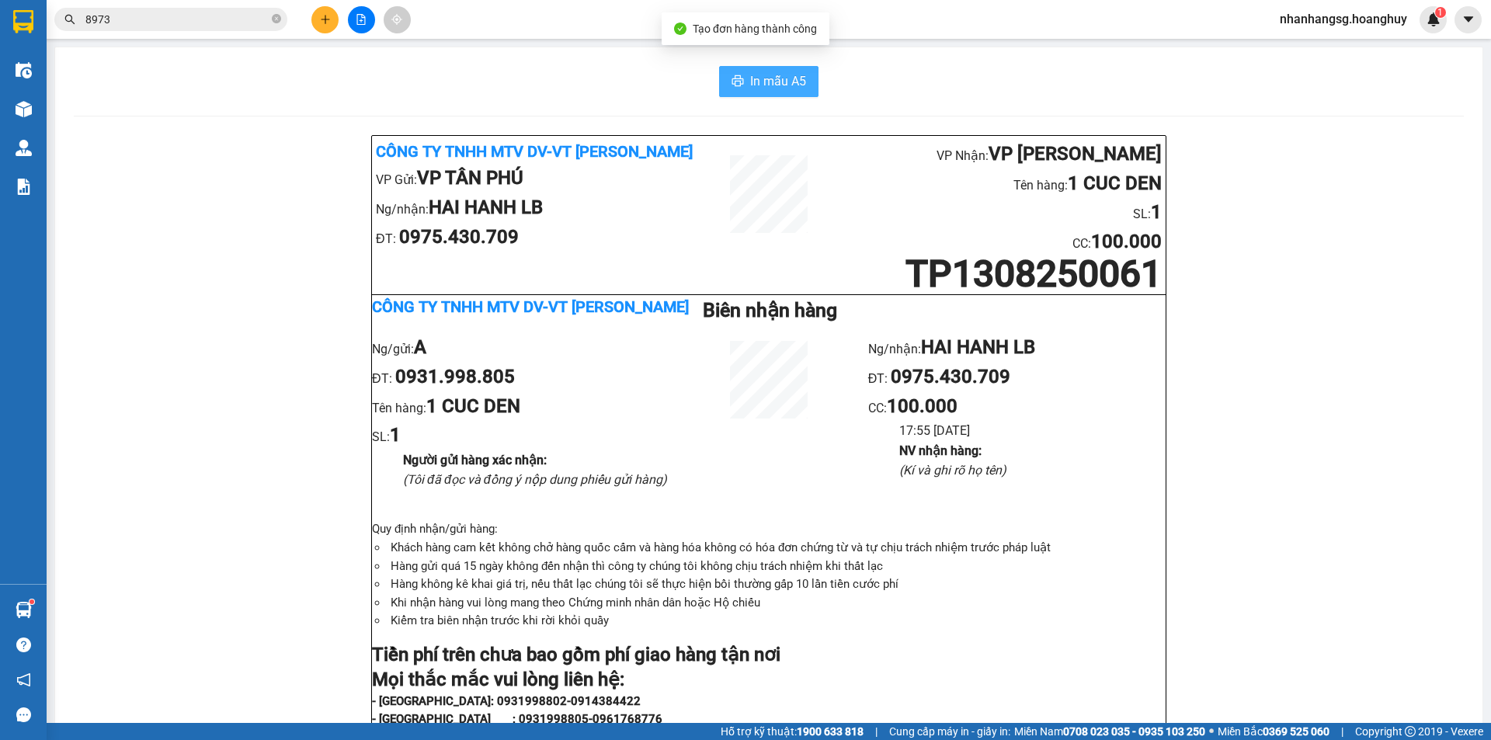
click at [754, 84] on span "In mẫu A5" at bounding box center [778, 80] width 56 height 19
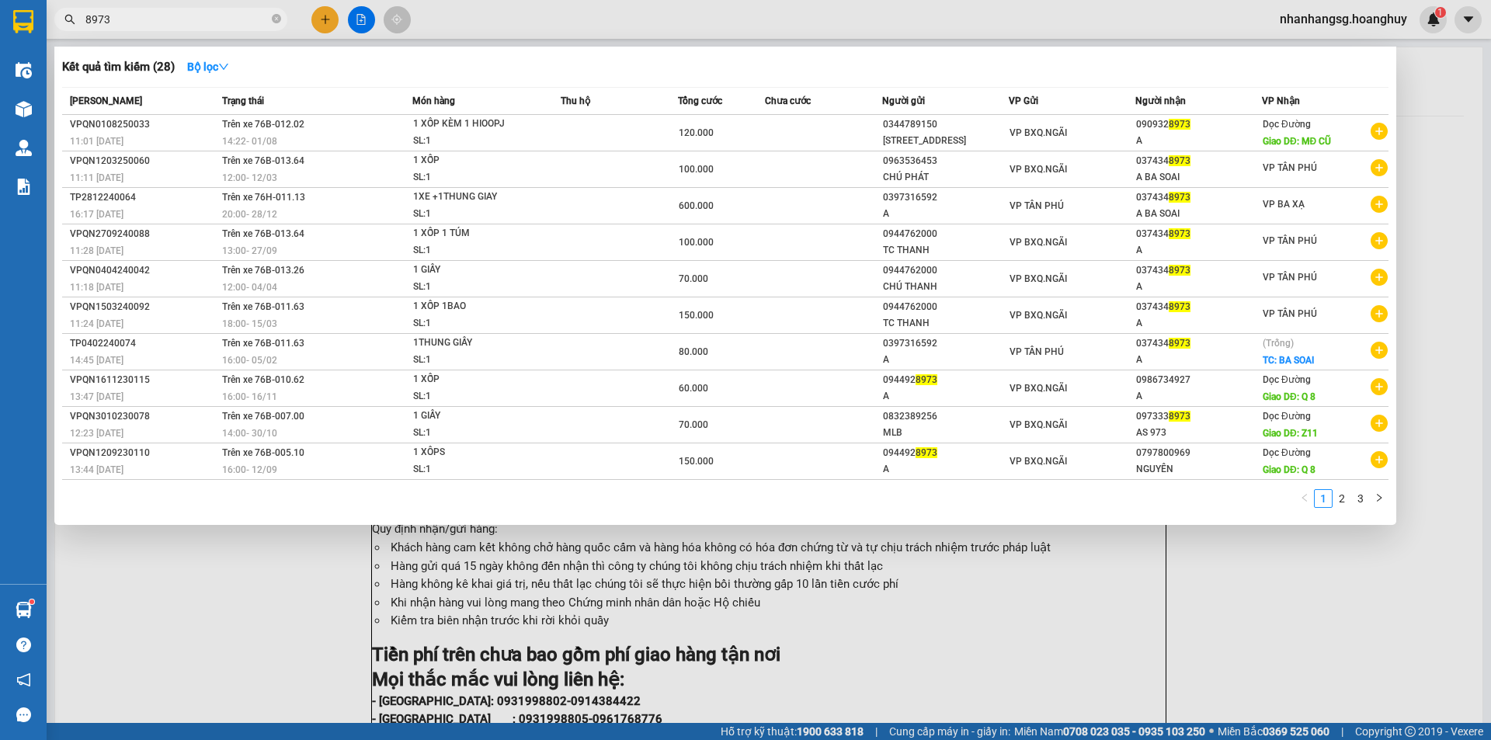
click at [178, 23] on input "8973" at bounding box center [176, 19] width 183 height 17
type input "266"
